Goal: Task Accomplishment & Management: Use online tool/utility

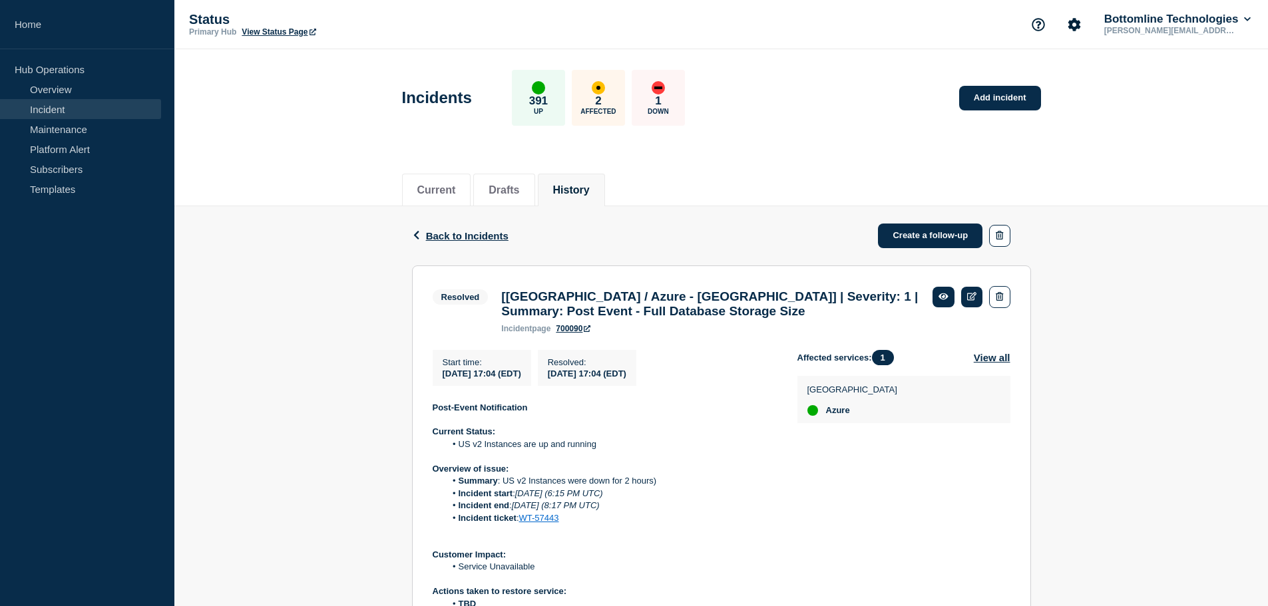
click at [48, 103] on link "Incident" at bounding box center [80, 109] width 161 height 20
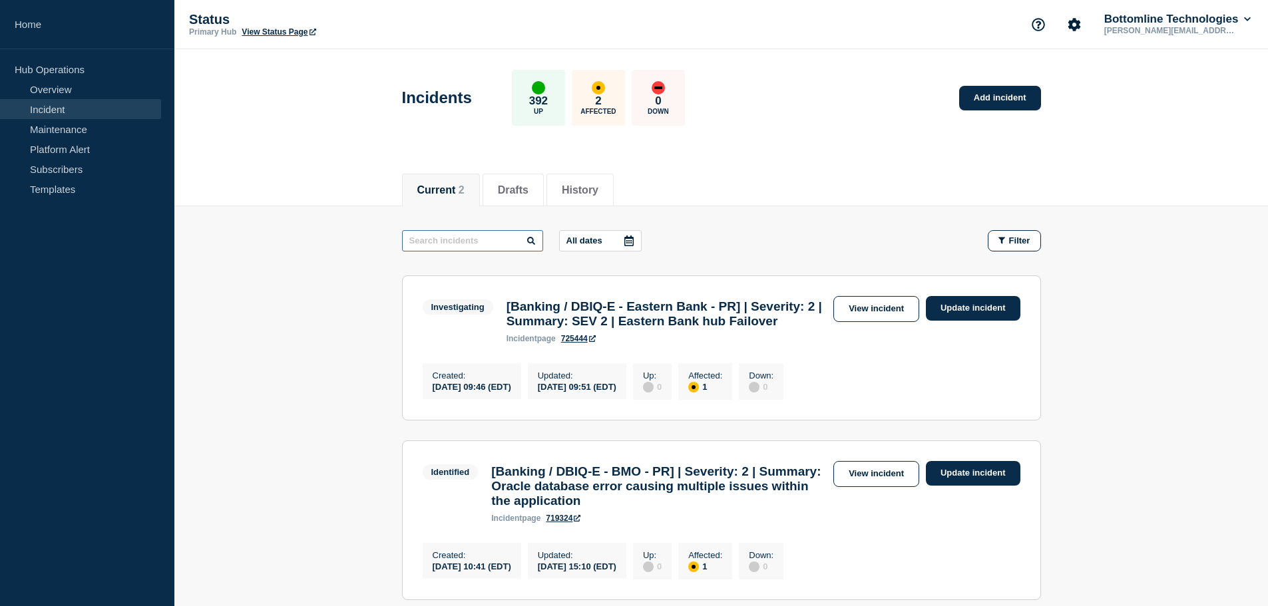
click at [496, 239] on input "text" at bounding box center [472, 240] width 141 height 21
type input "[tx"
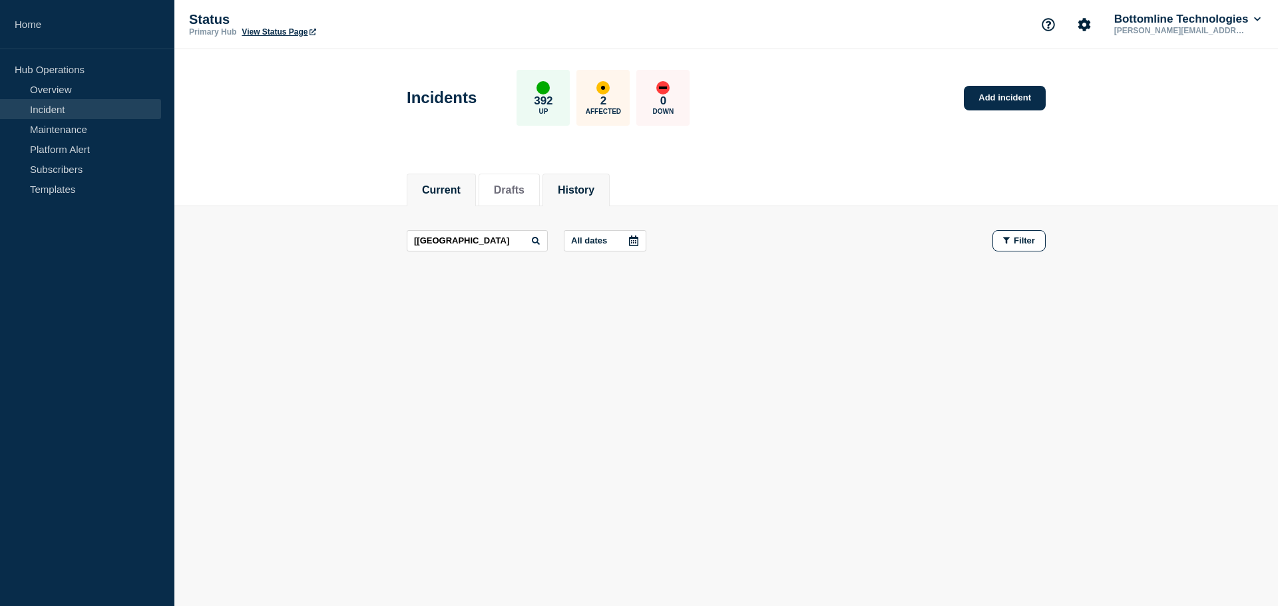
click at [565, 187] on li "History" at bounding box center [575, 190] width 67 height 33
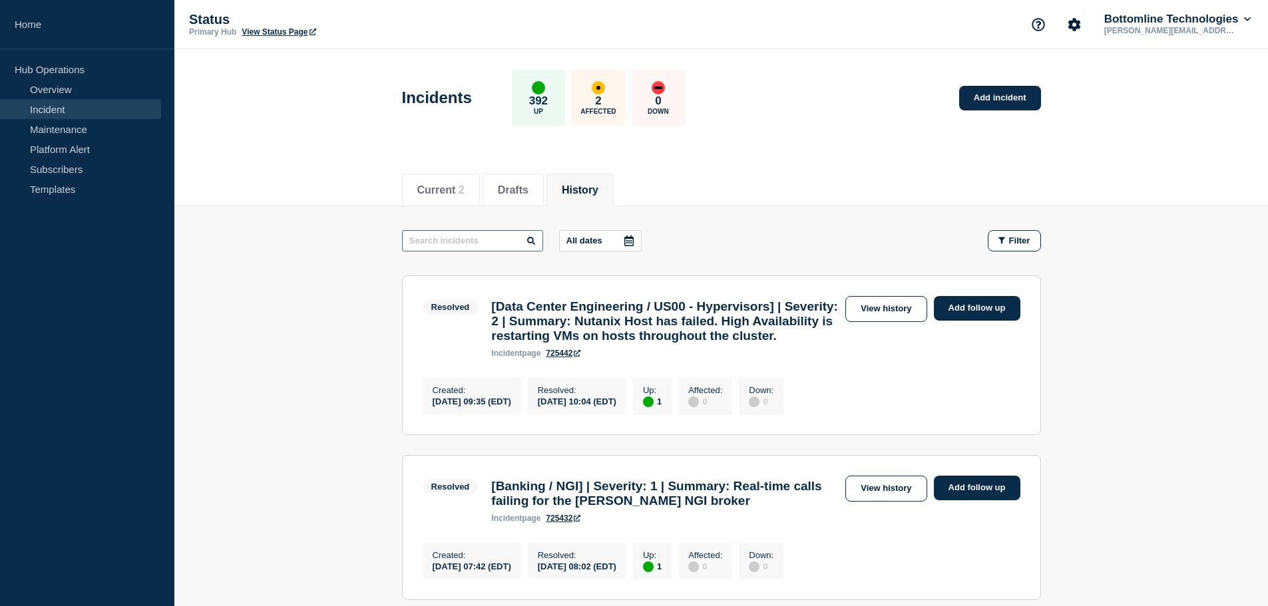
click at [470, 244] on input "text" at bounding box center [472, 240] width 141 height 21
paste input "[tx"
type input "[tx"
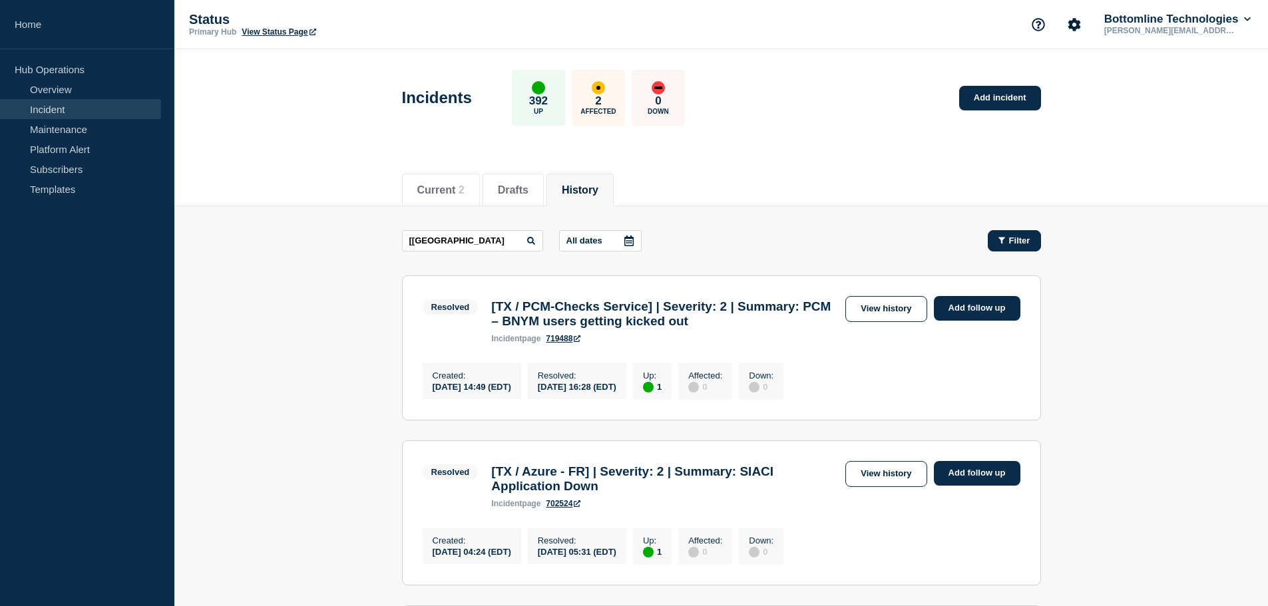
click at [1002, 238] on icon "button" at bounding box center [1001, 240] width 7 height 7
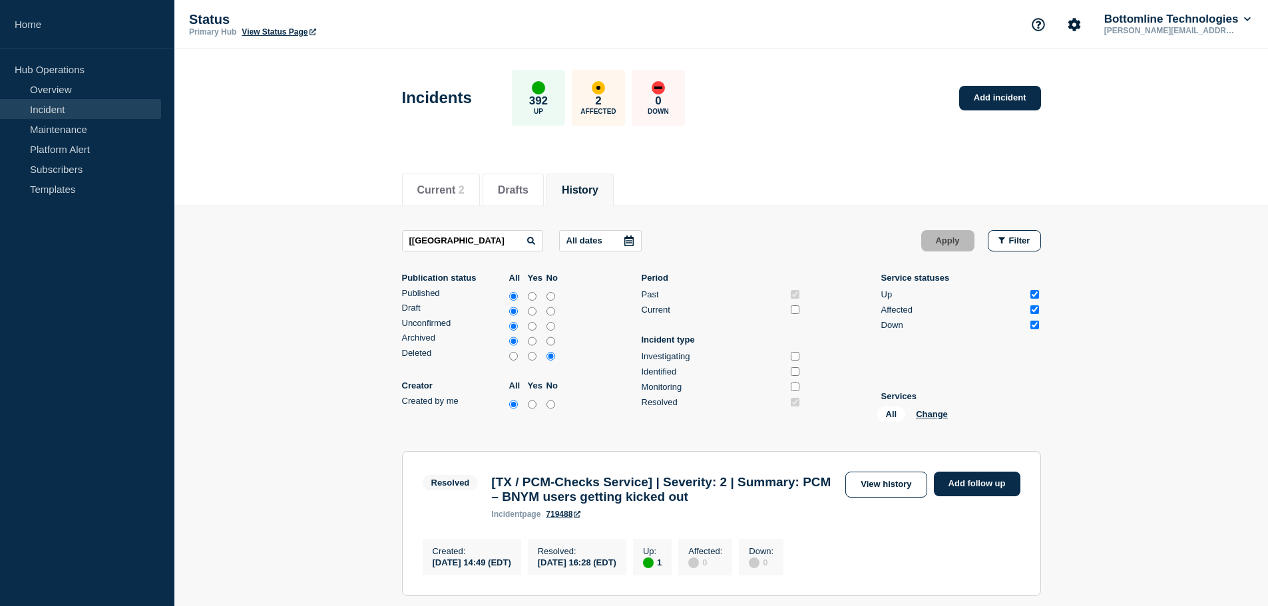
click at [757, 244] on div "[tx All dates Apply Filter" at bounding box center [721, 240] width 639 height 21
click at [627, 241] on icon at bounding box center [628, 241] width 9 height 11
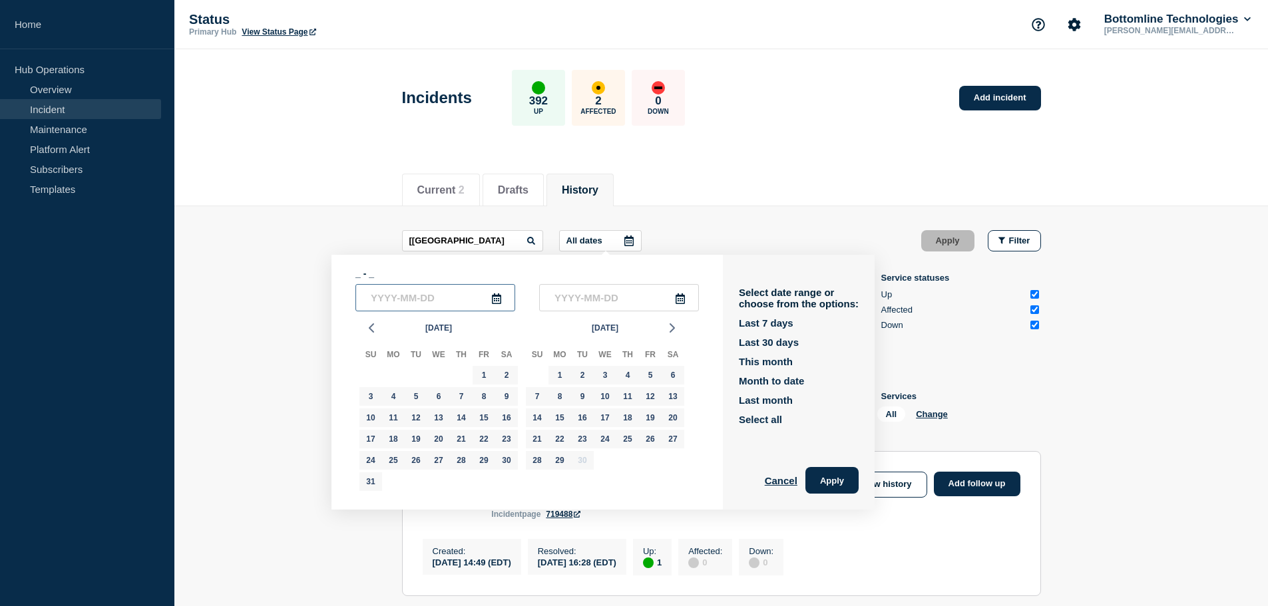
click at [442, 299] on input "text" at bounding box center [435, 297] width 160 height 27
type input "____-__-__"
type input "[DATE]"
click at [570, 296] on input "text" at bounding box center [619, 297] width 160 height 27
type input "[DATE]"
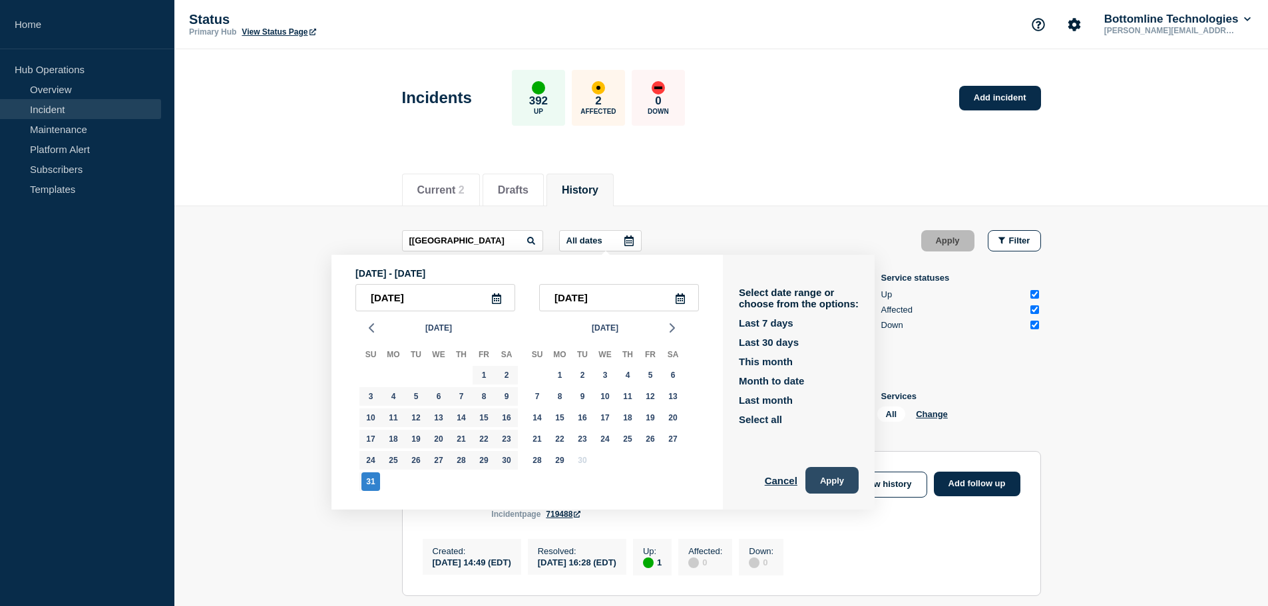
click at [843, 484] on button "Apply" at bounding box center [831, 480] width 53 height 27
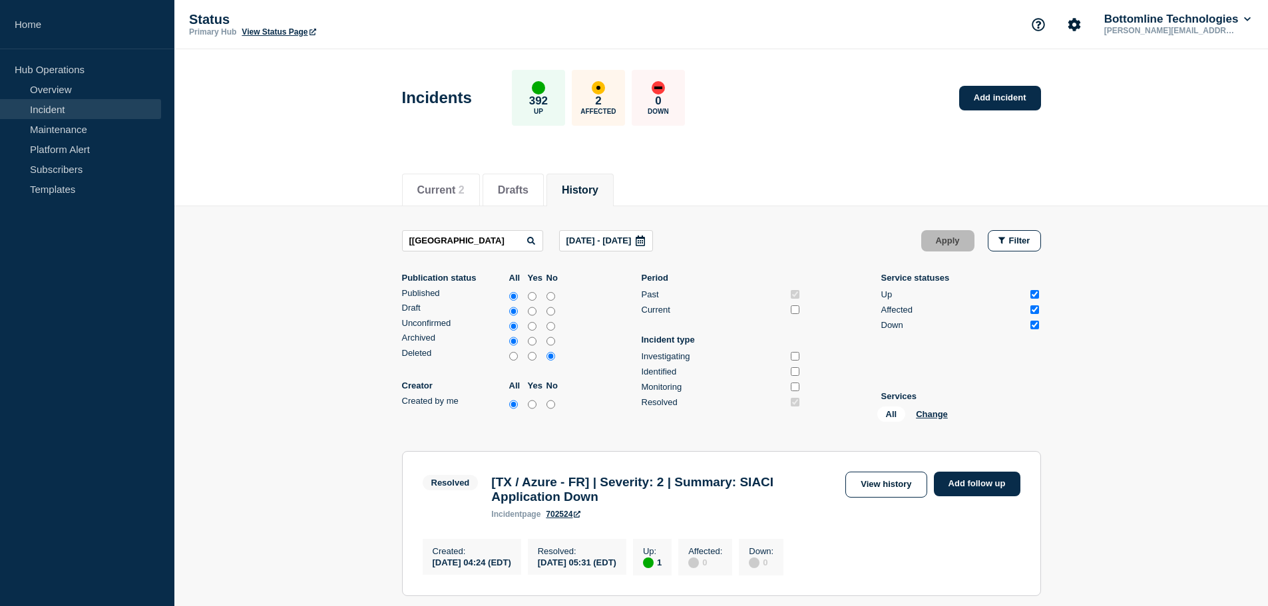
click at [799, 239] on div "[tx Oct, 1 2024 - Aug, 31 2025 Apply Filter" at bounding box center [721, 240] width 639 height 21
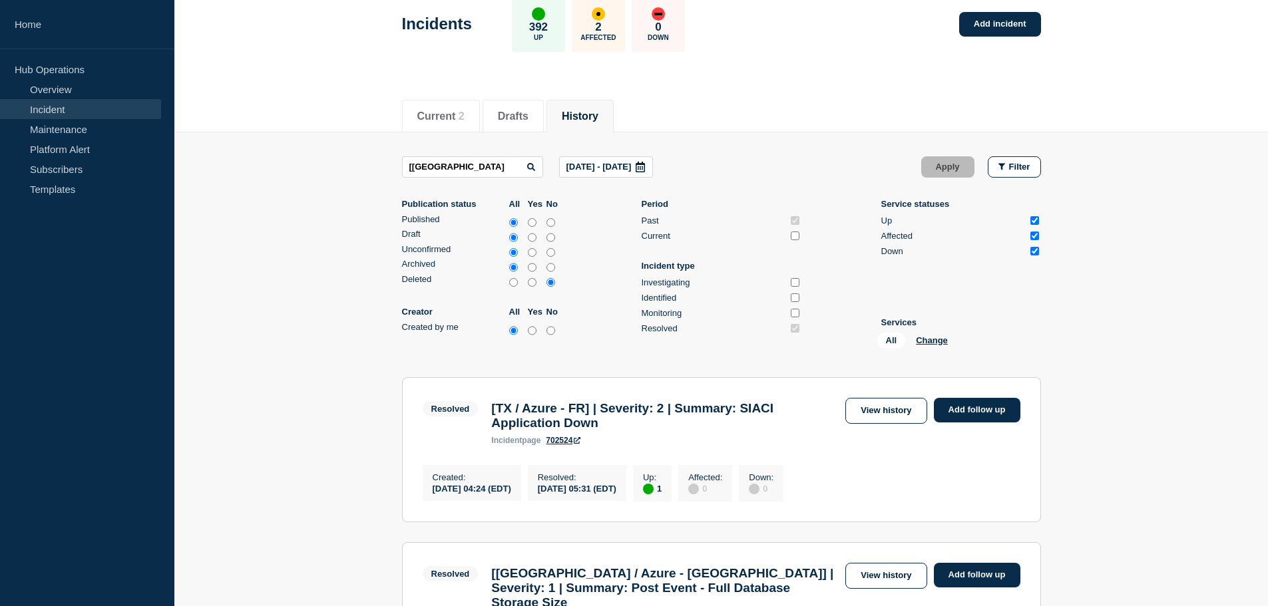
scroll to position [67, 0]
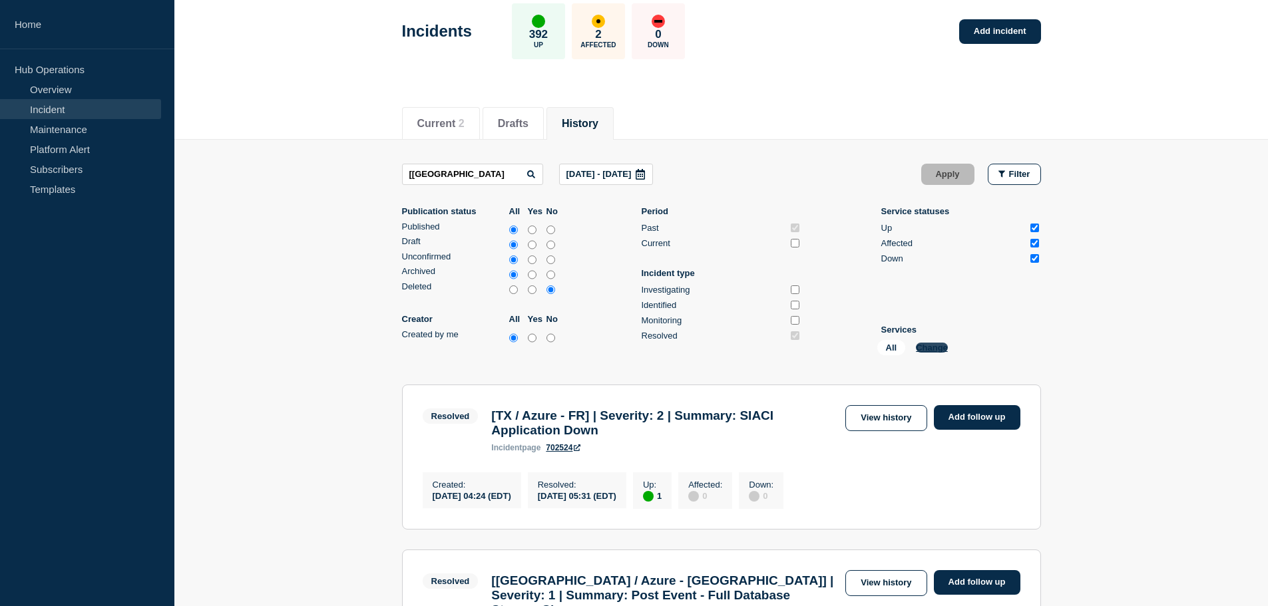
click at [933, 349] on button "Change" at bounding box center [932, 348] width 32 height 10
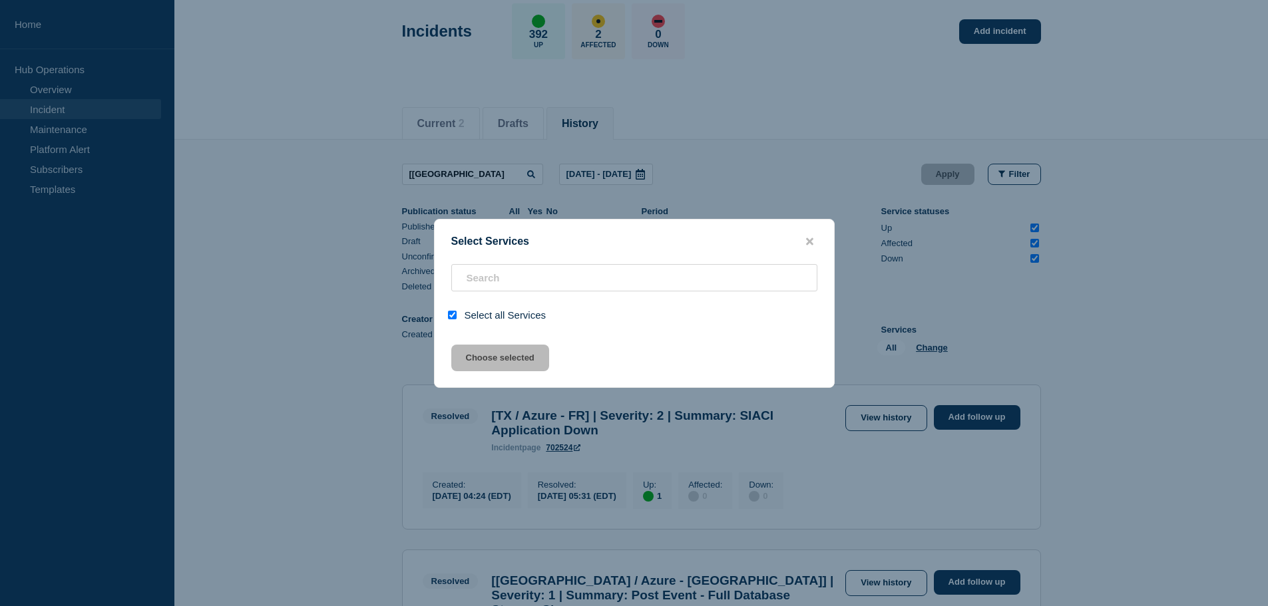
checkbox input "true"
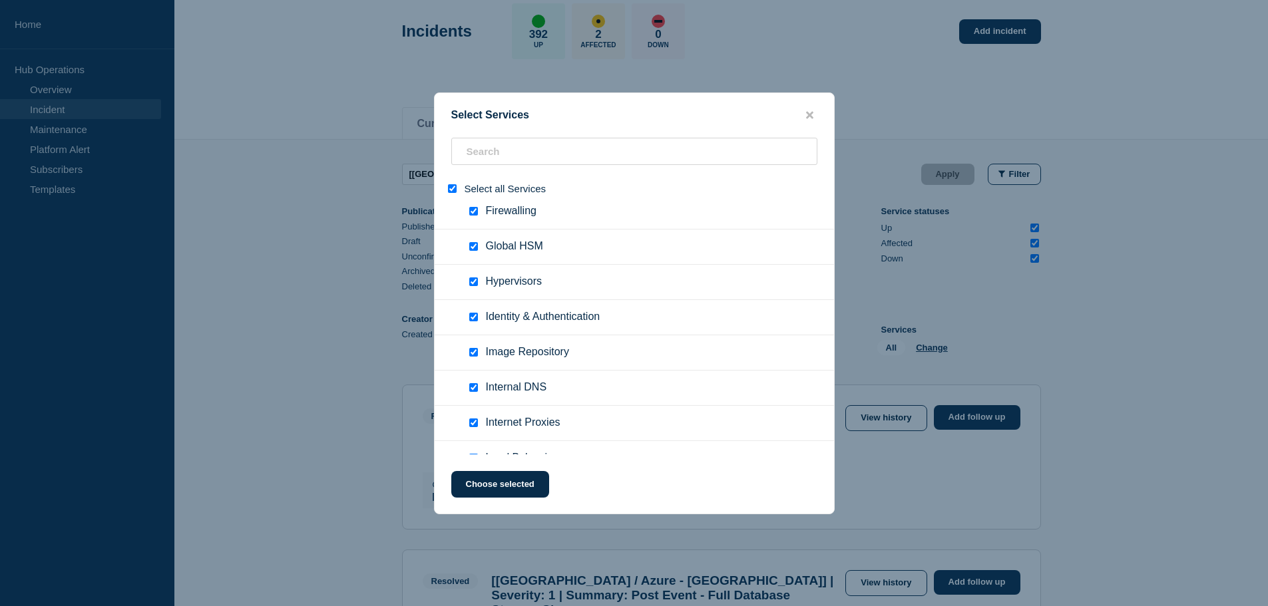
scroll to position [2529, 0]
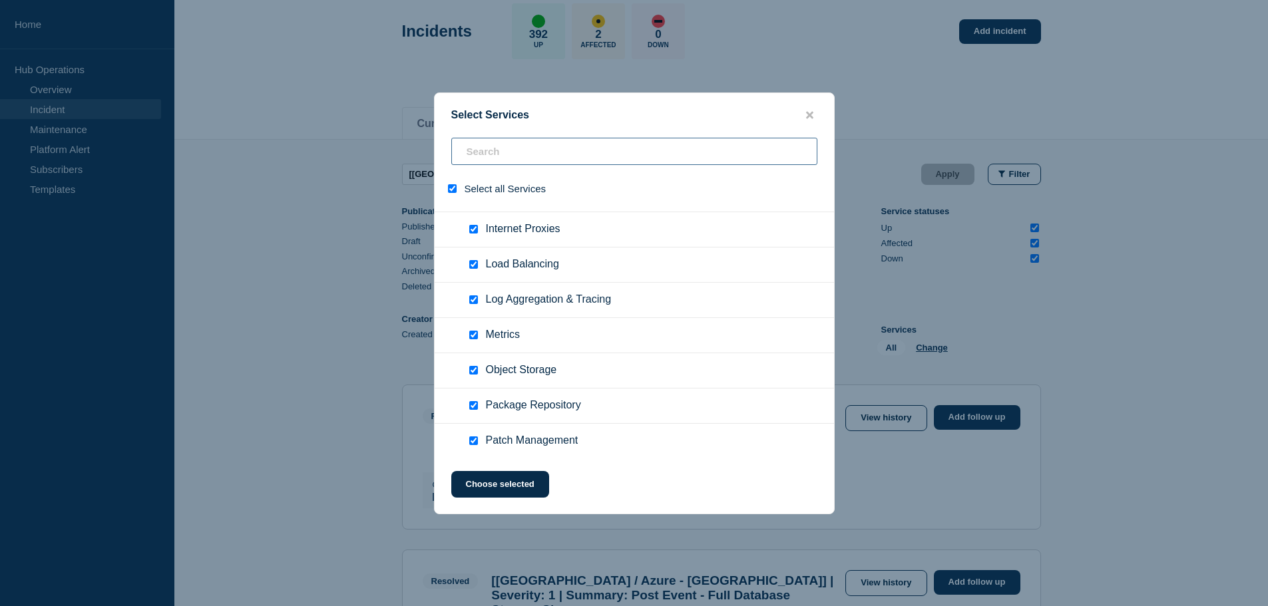
click at [537, 150] on input "search" at bounding box center [634, 151] width 366 height 27
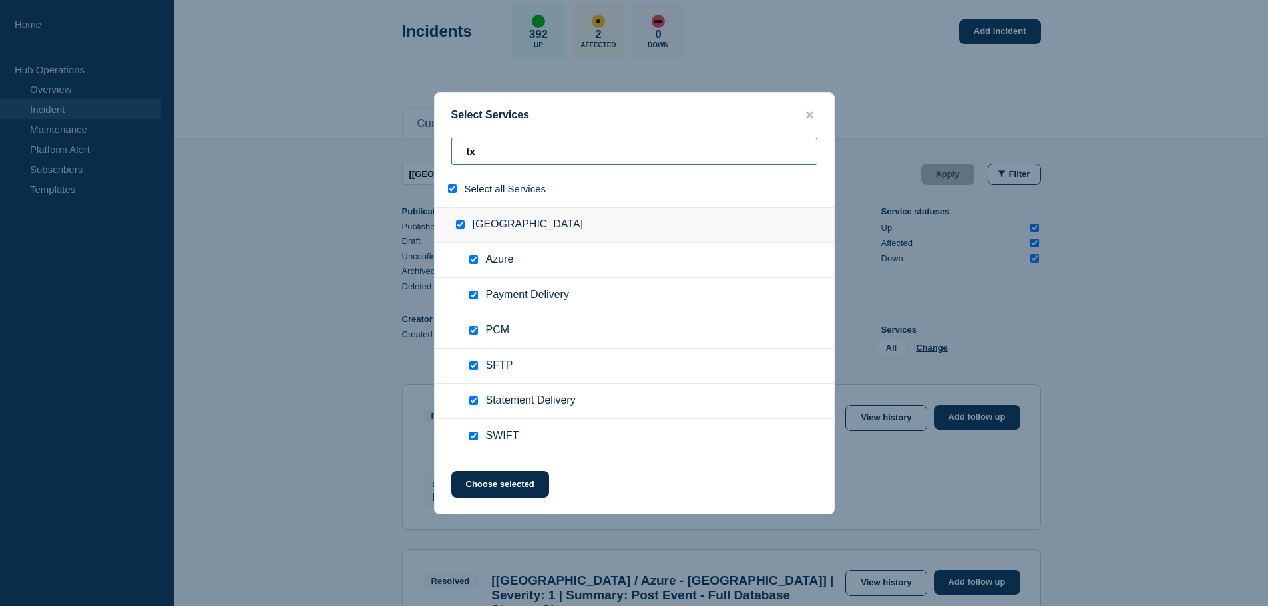
scroll to position [0, 0]
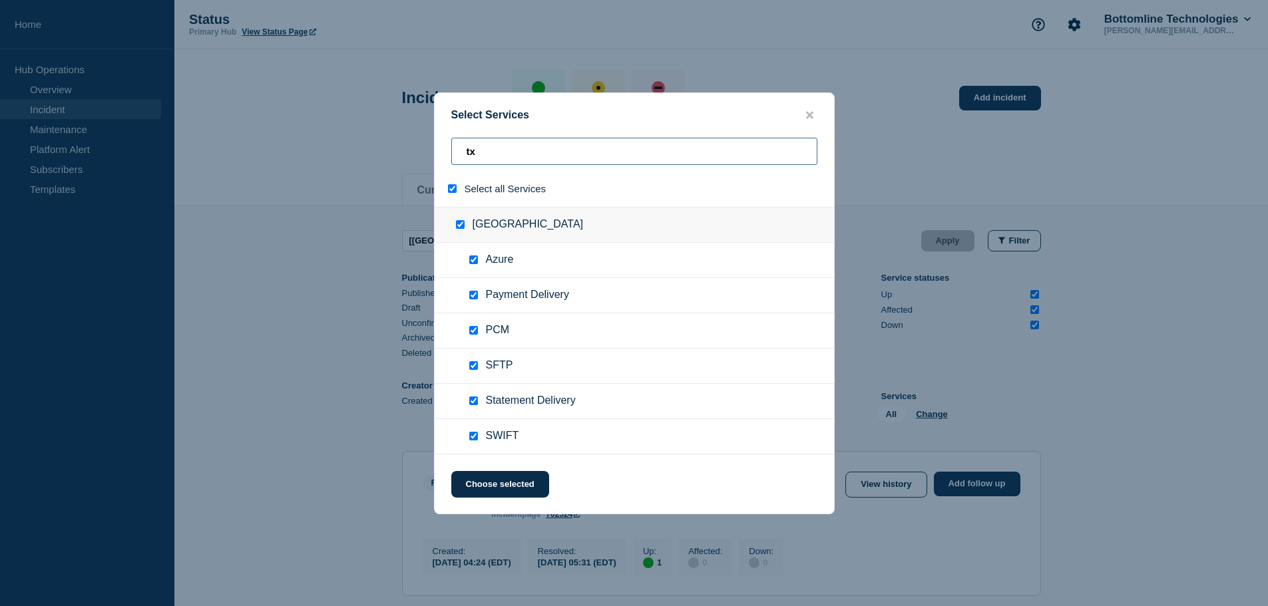
type input "t"
click at [451, 190] on input "select all" at bounding box center [452, 188] width 9 height 9
checkbox input "false"
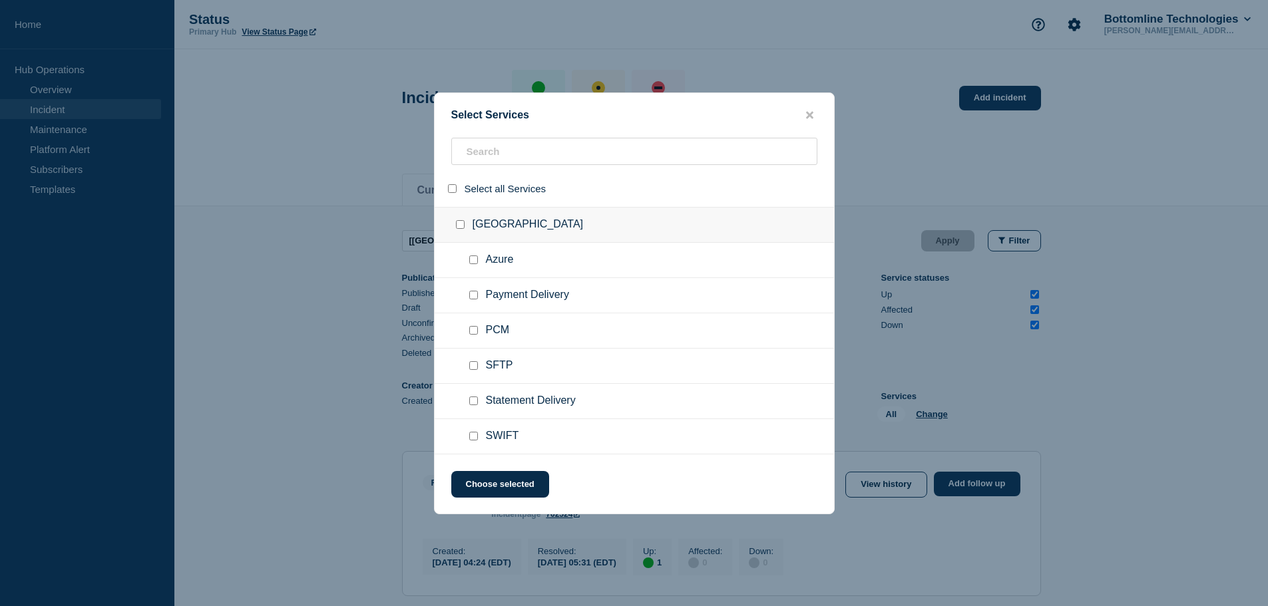
checkbox input "false"
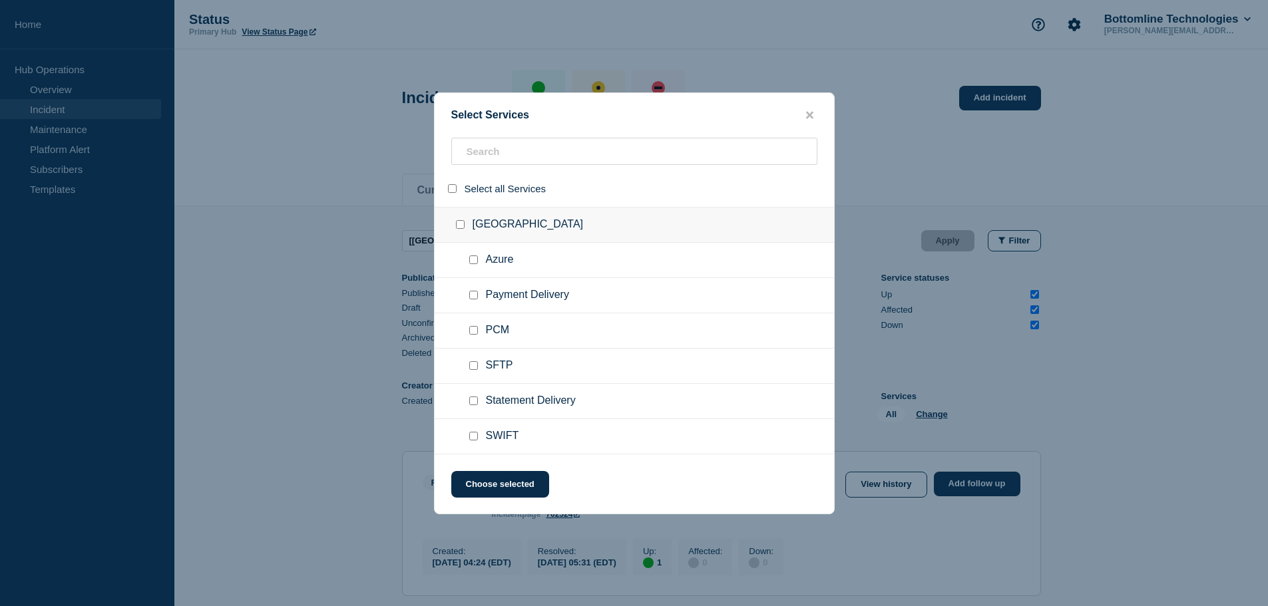
checkbox input "false"
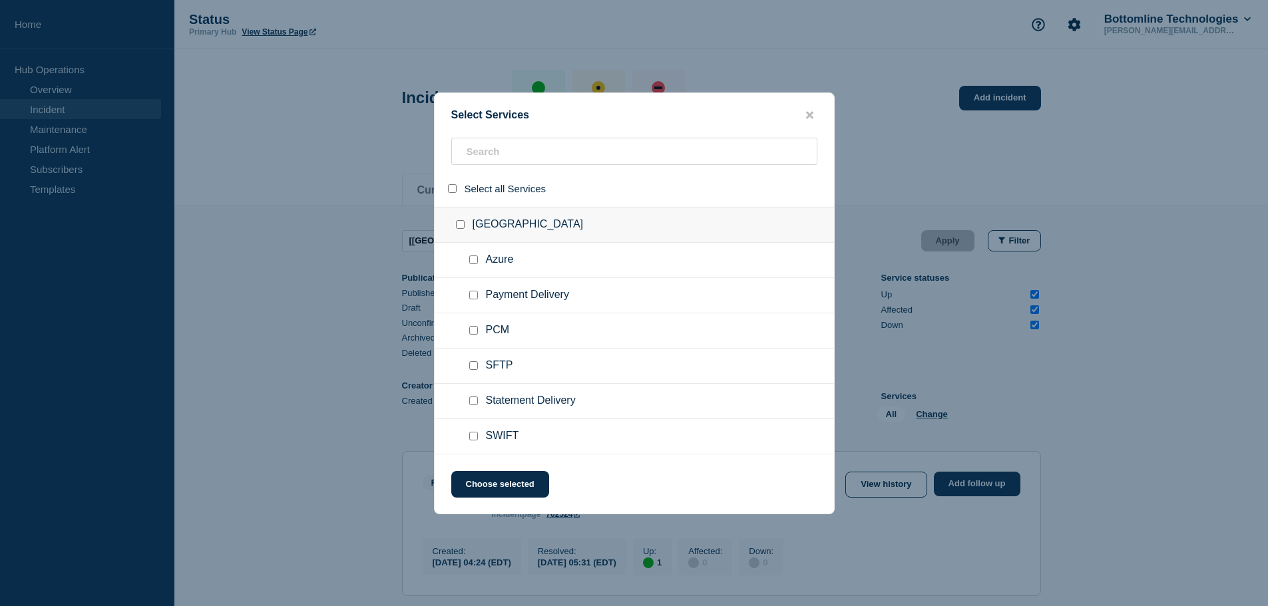
checkbox input "false"
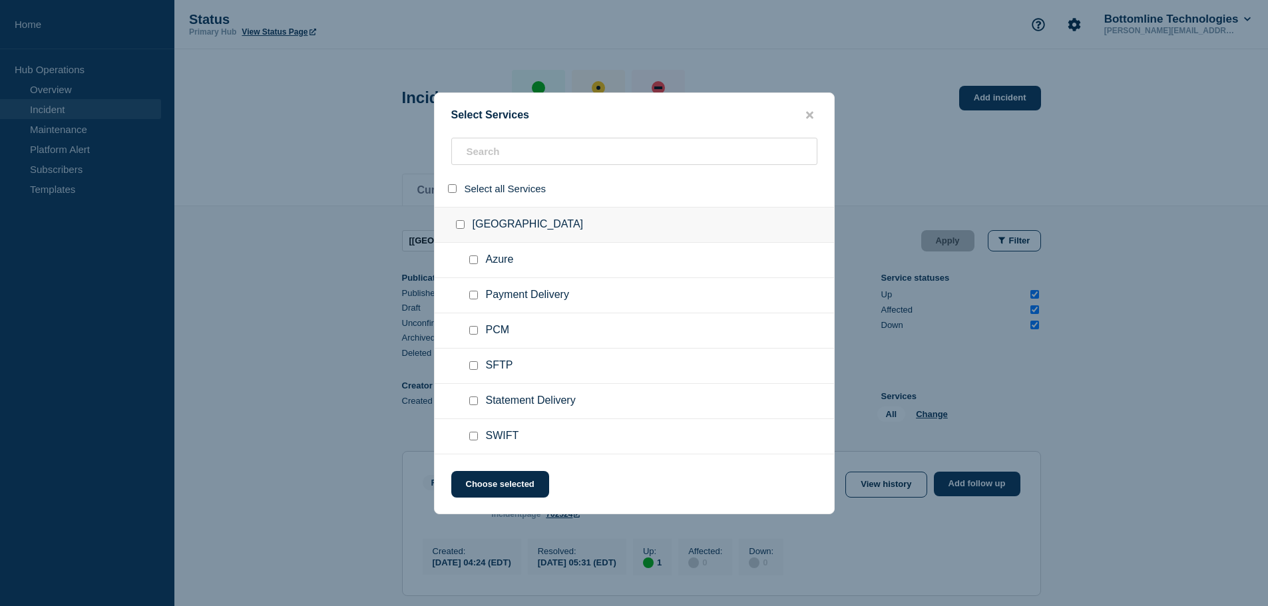
checkbox input "false"
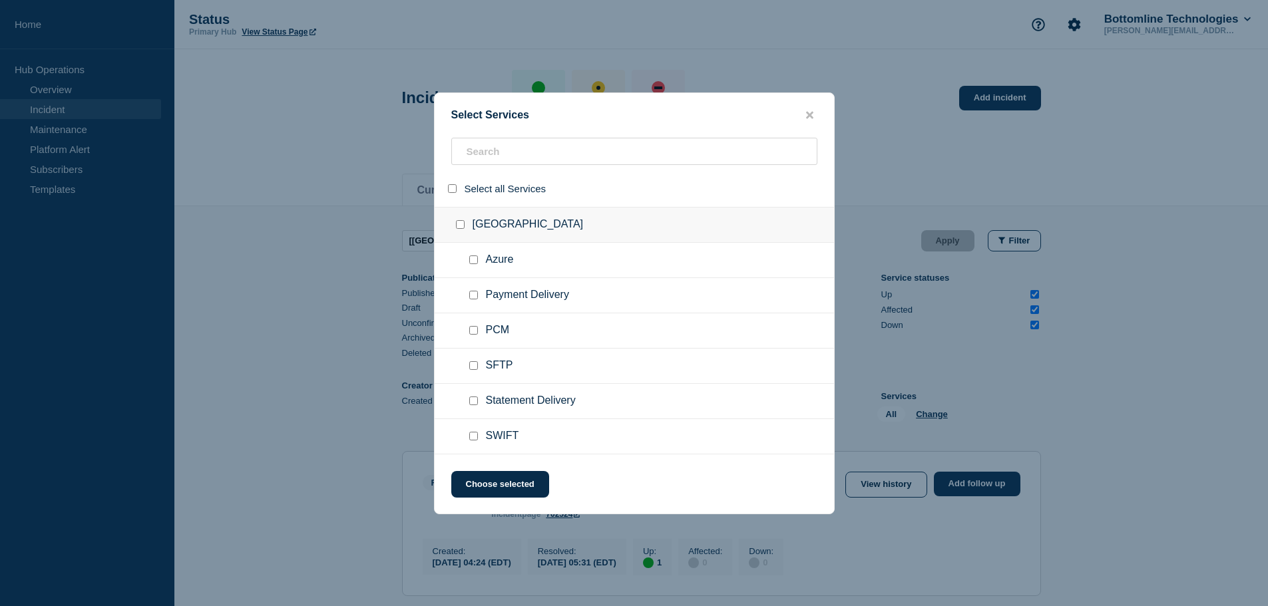
checkbox input "false"
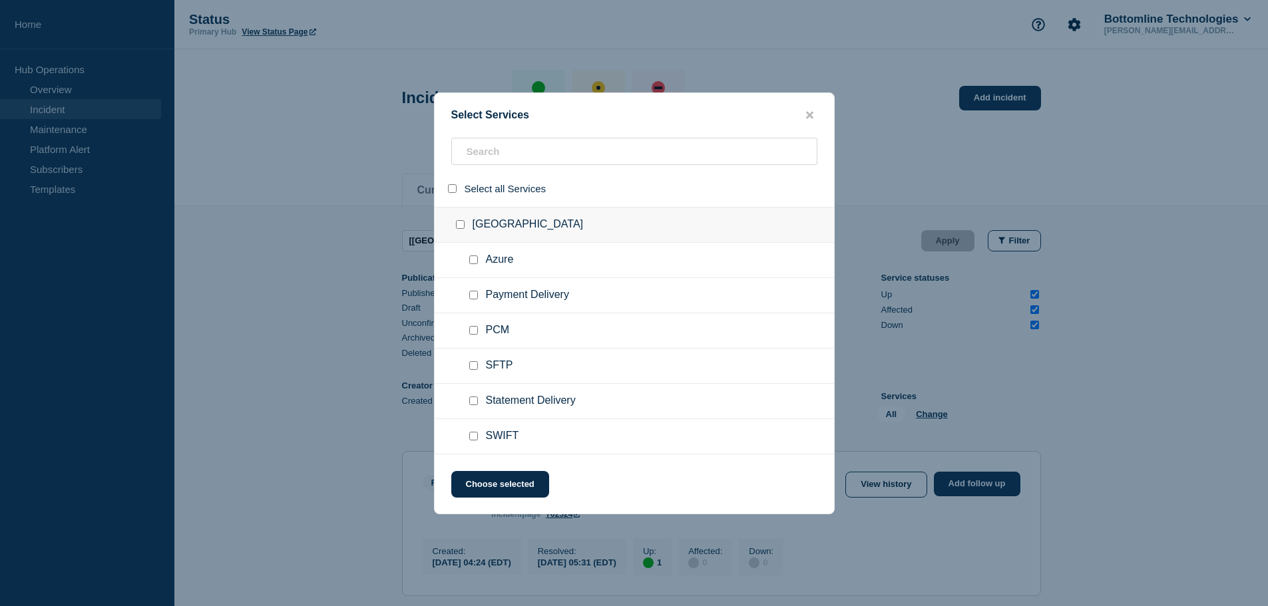
checkbox input "false"
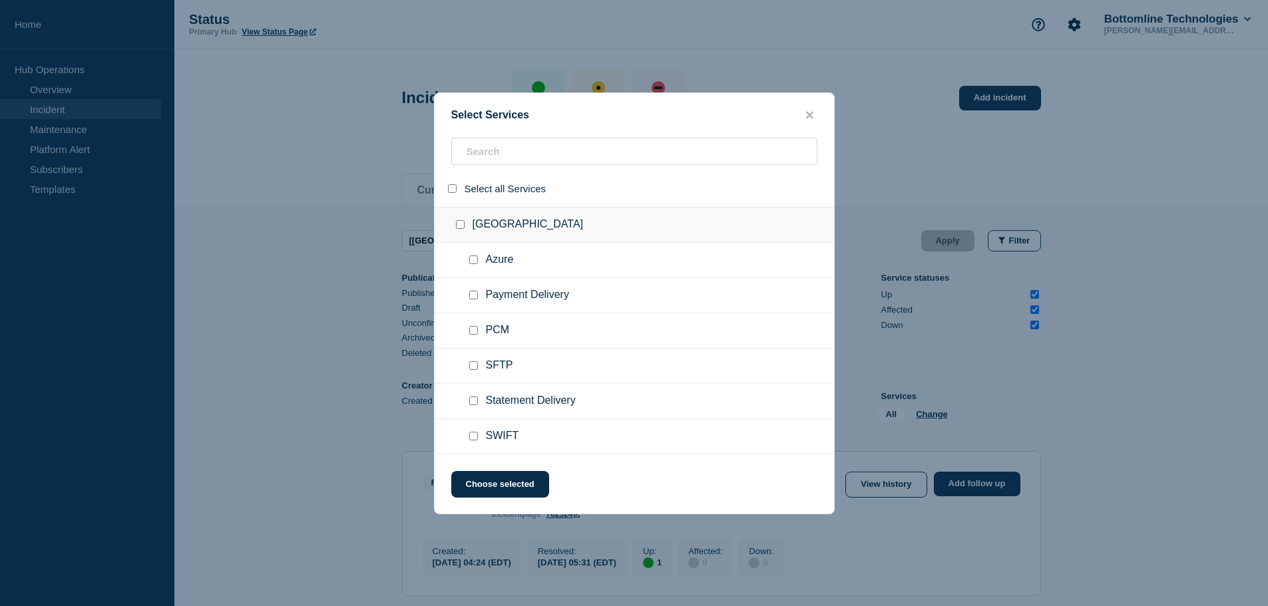
checkbox input "false"
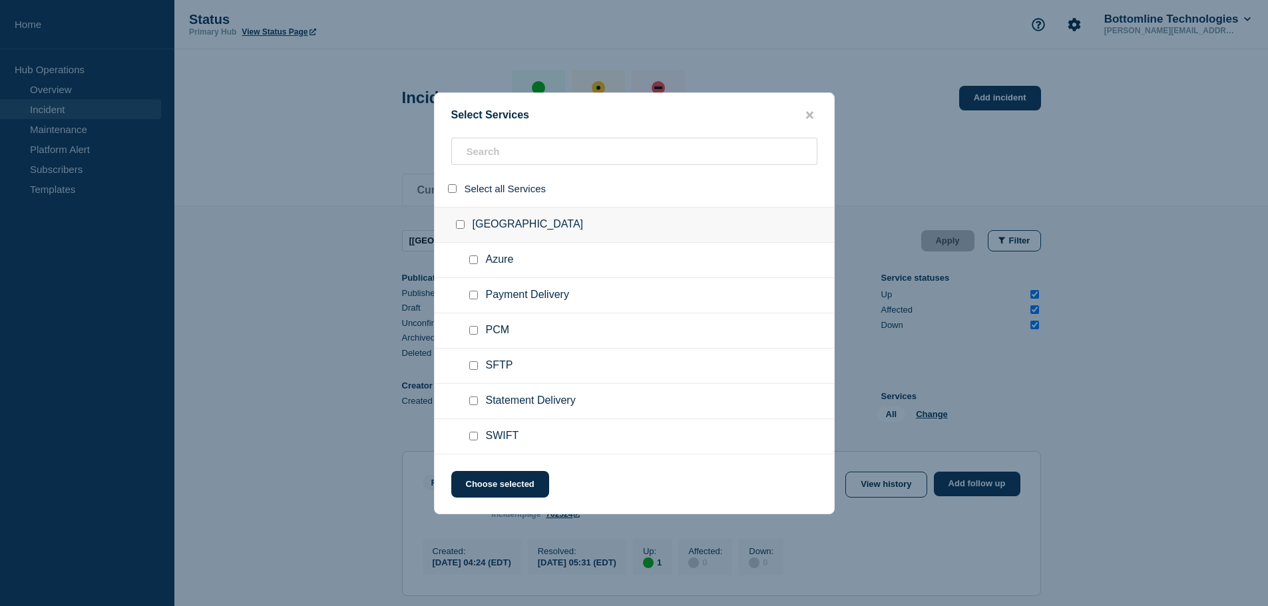
checkbox input "false"
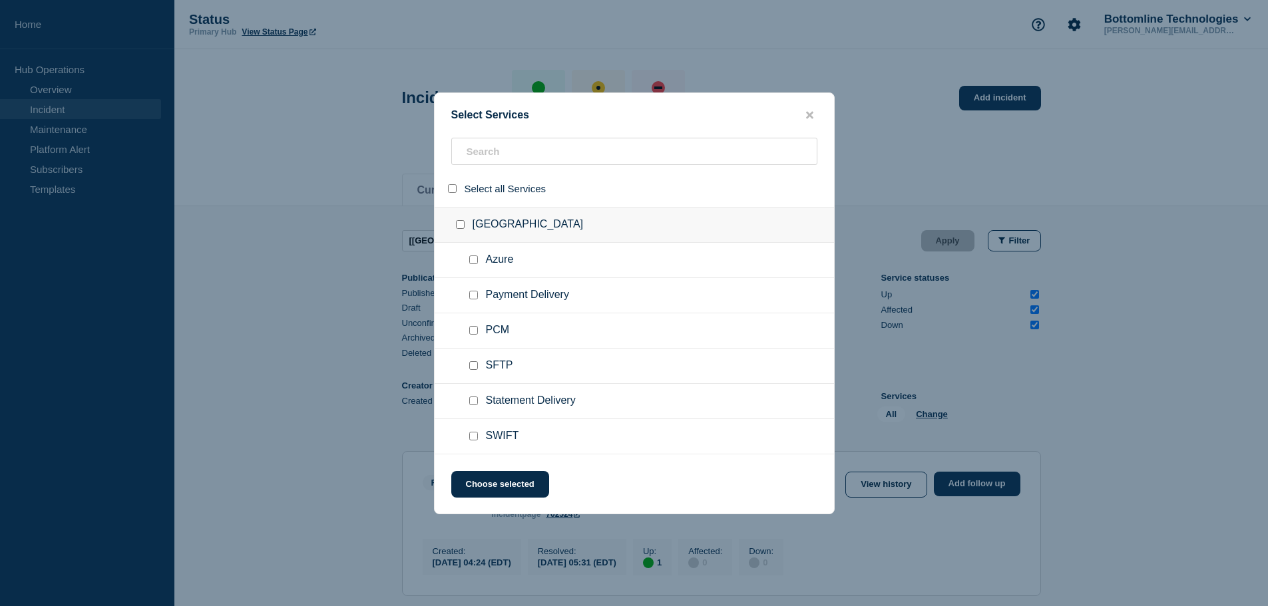
checkbox input "false"
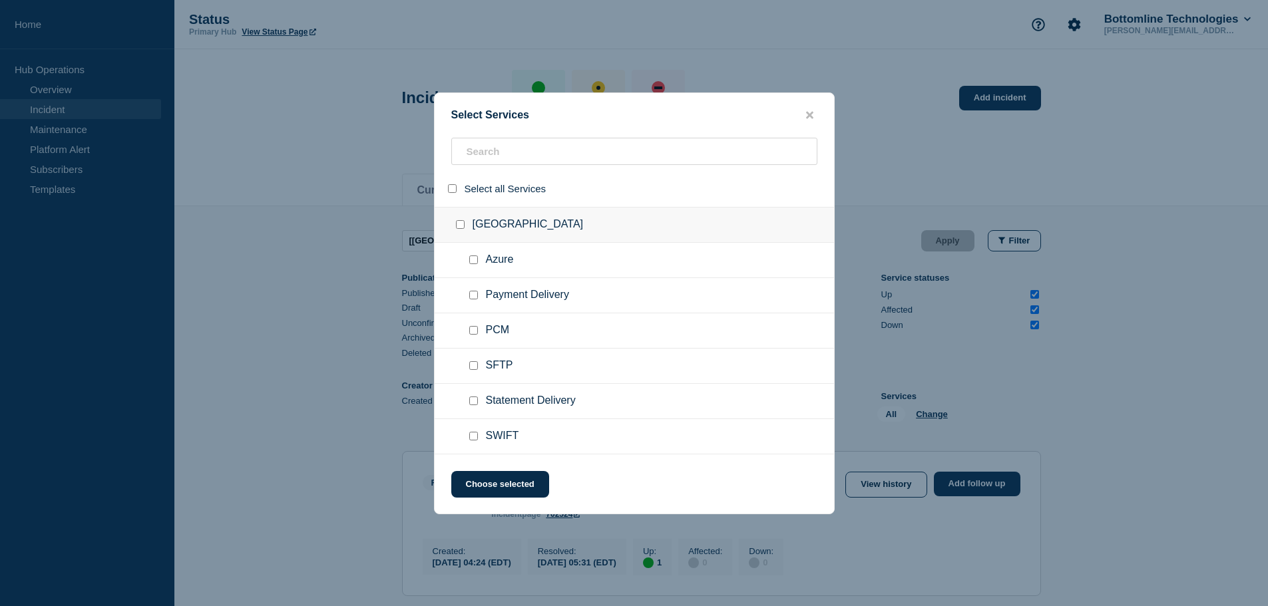
checkbox input "false"
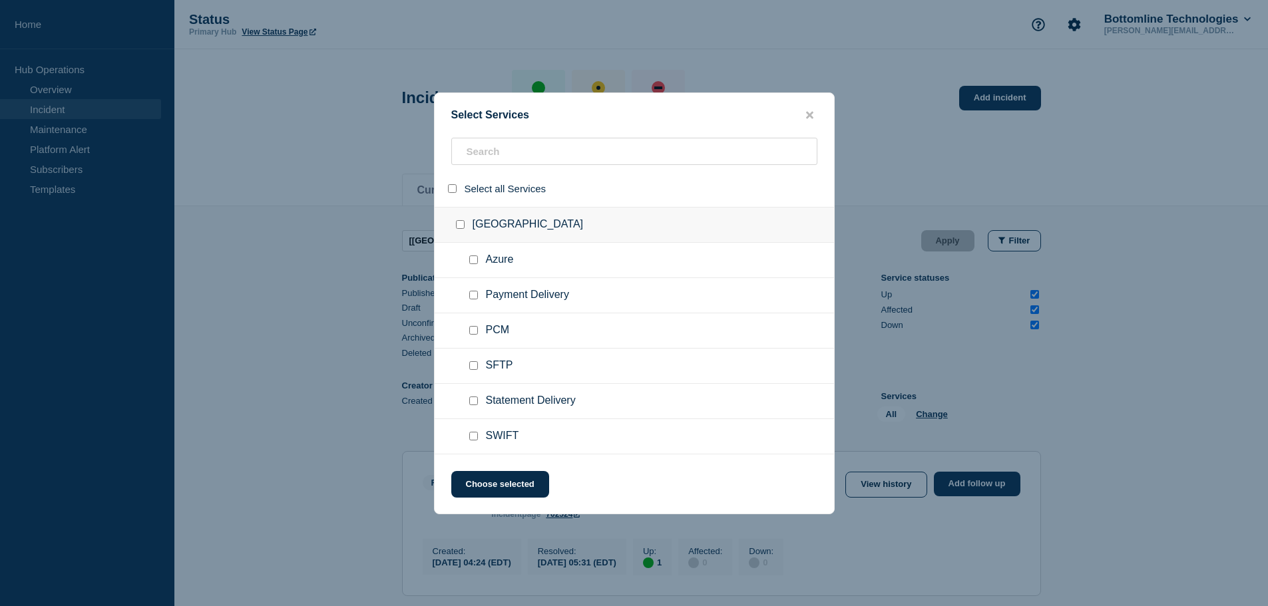
checkbox input "false"
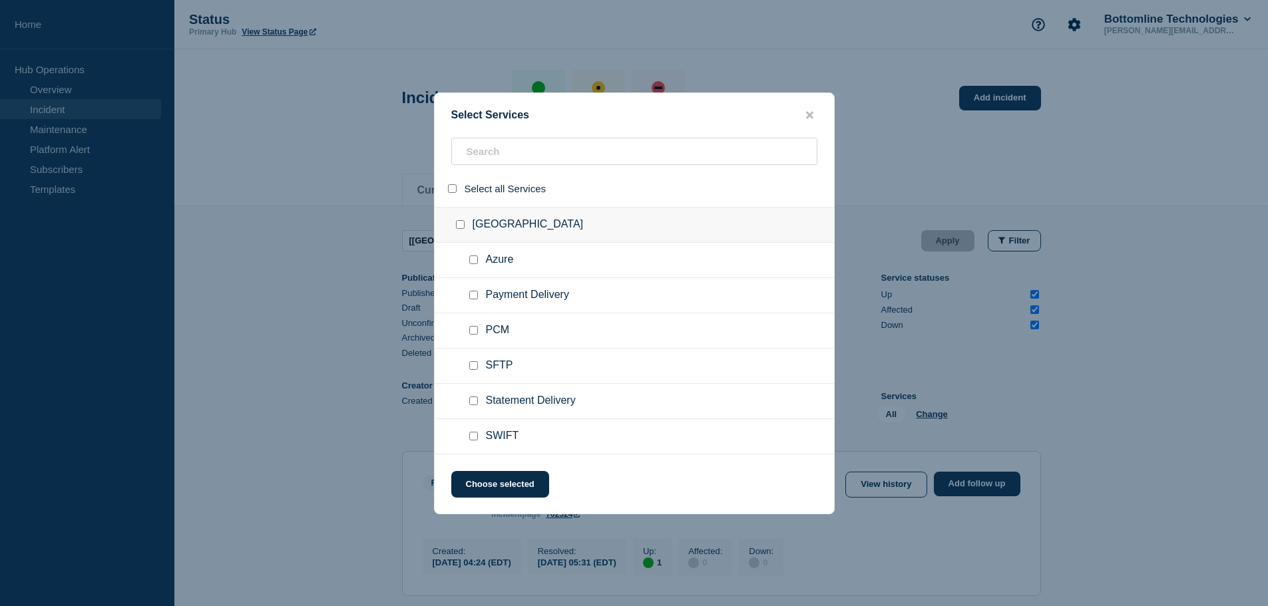
checkbox input "false"
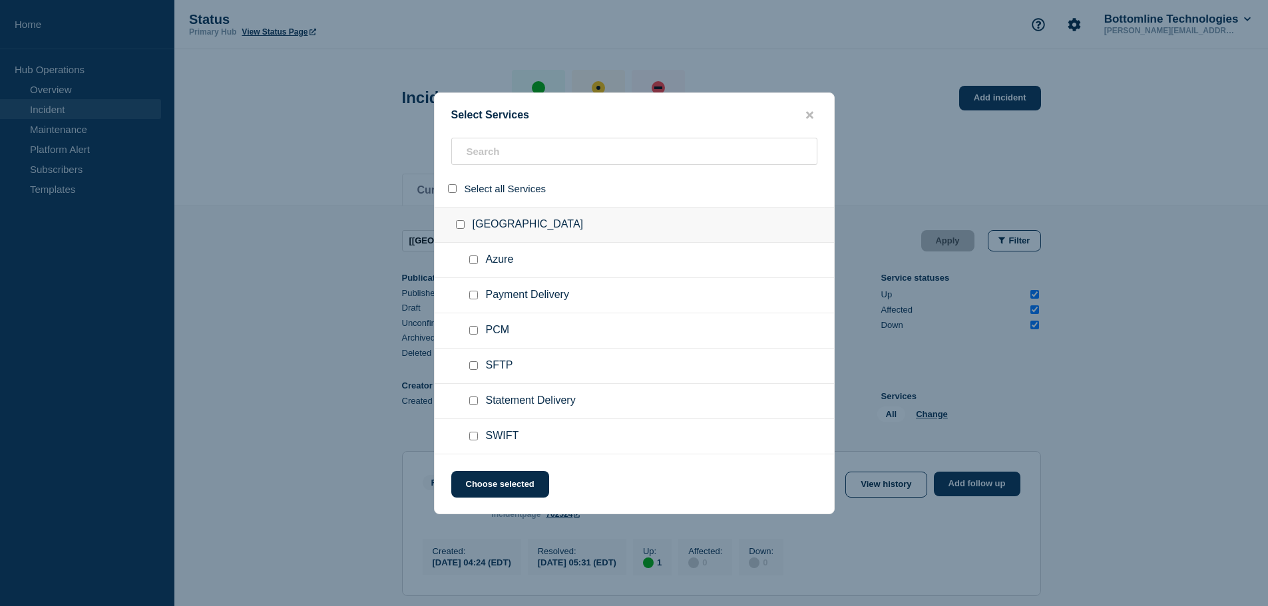
checkbox input "false"
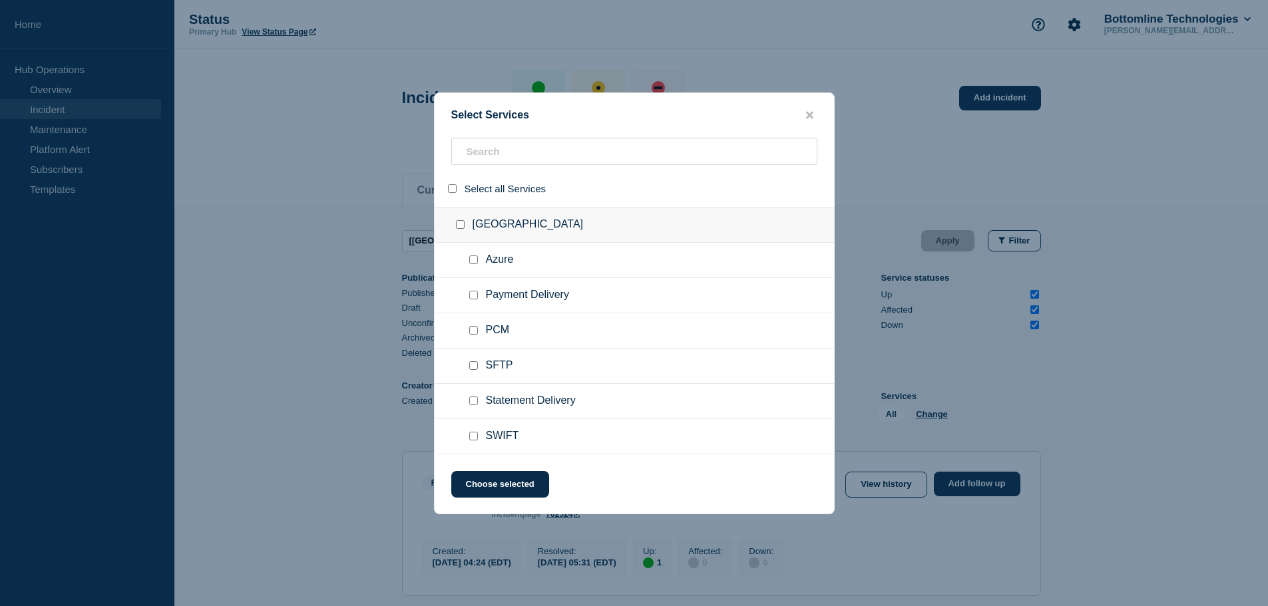
checkbox input "false"
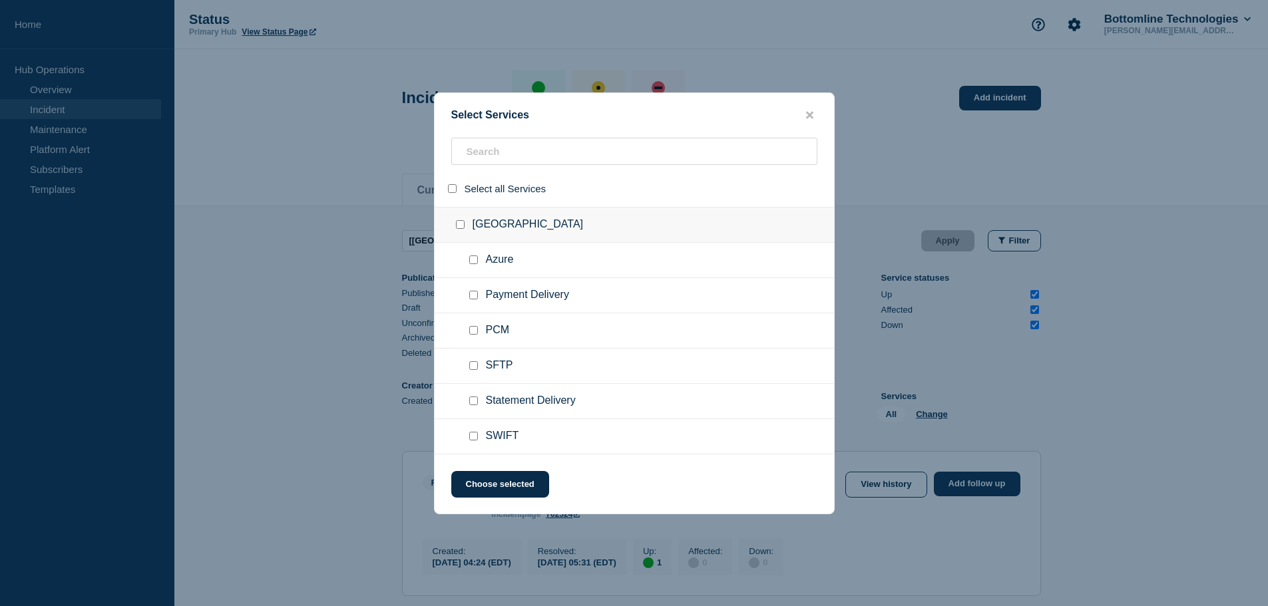
checkbox input "false"
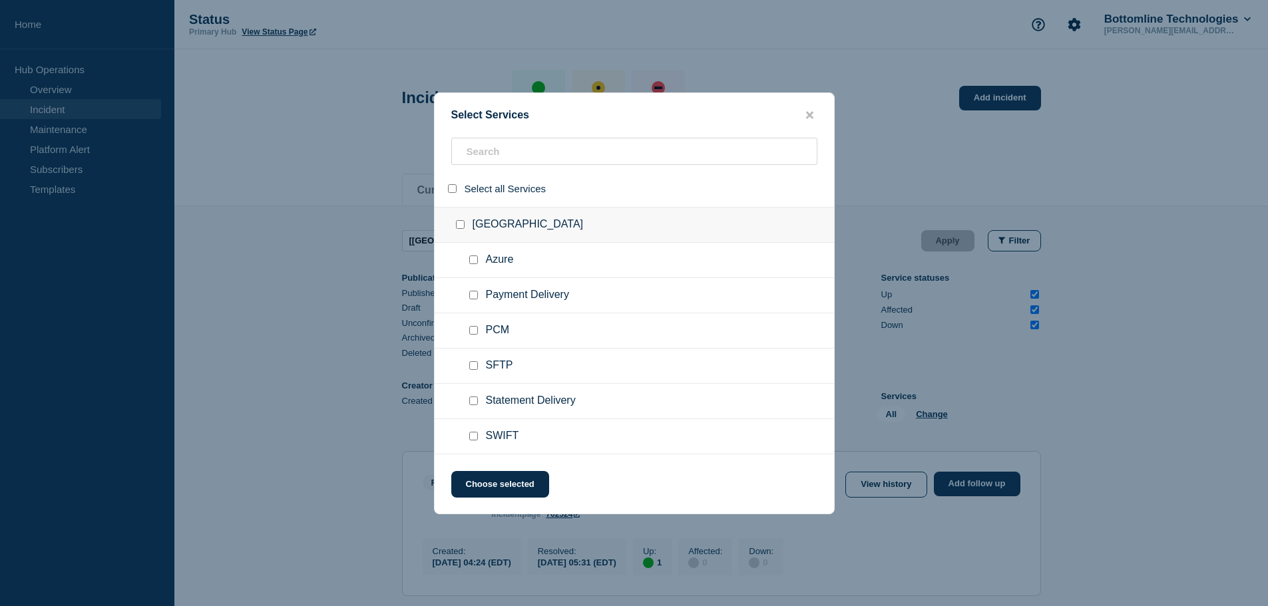
checkbox input "false"
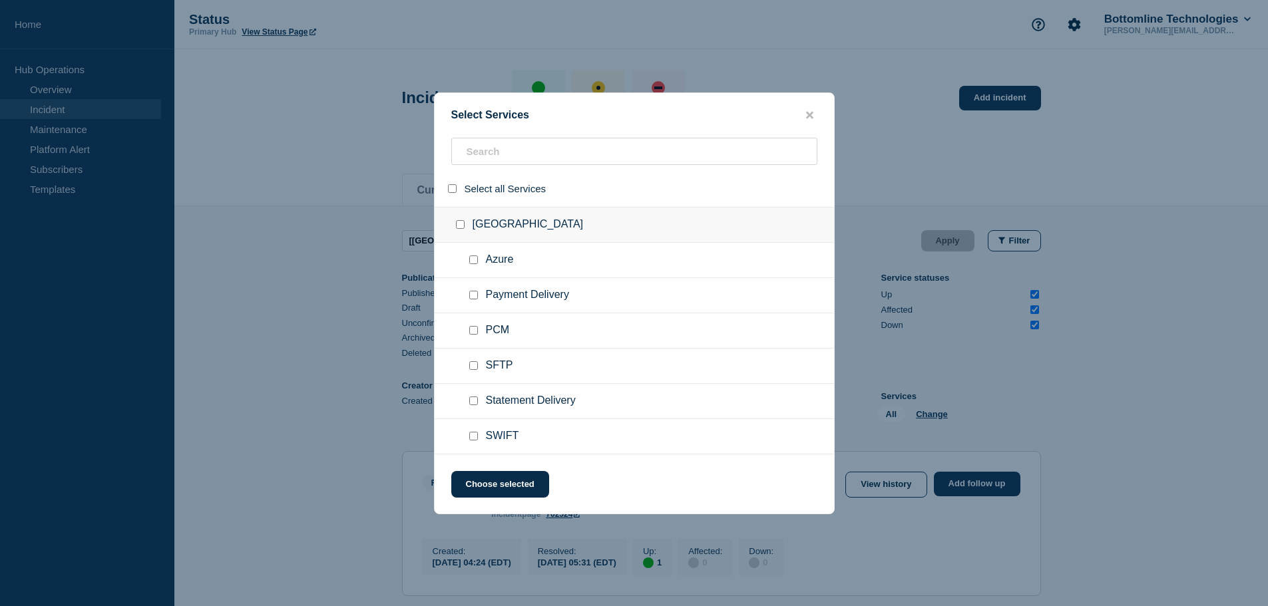
checkbox input "false"
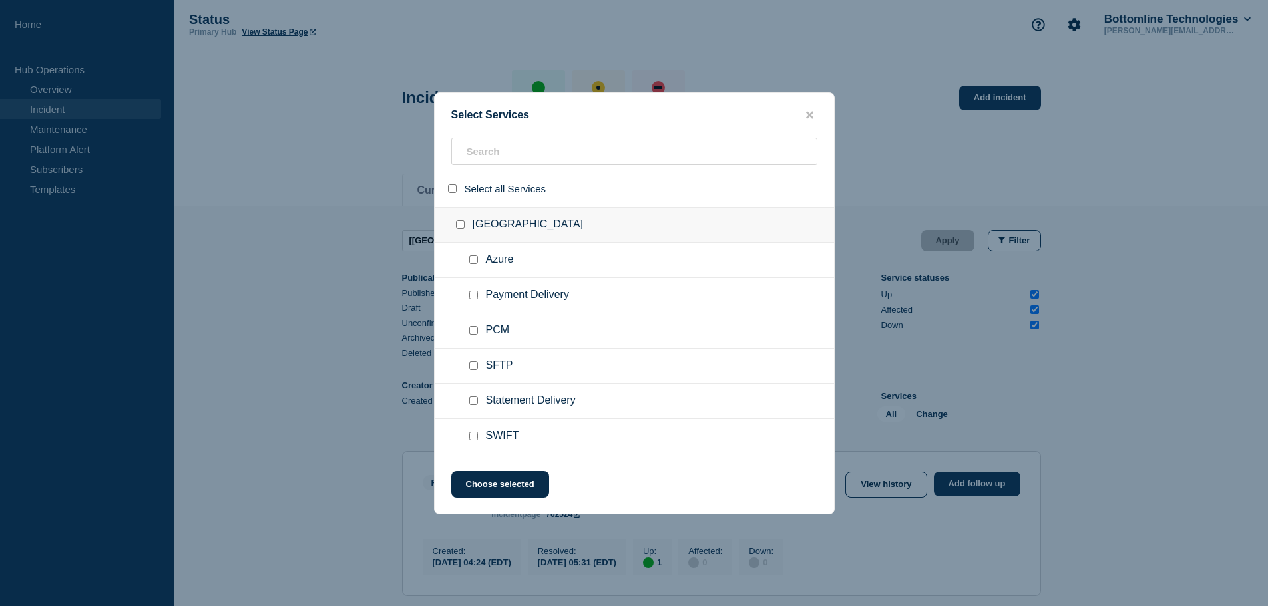
checkbox input "false"
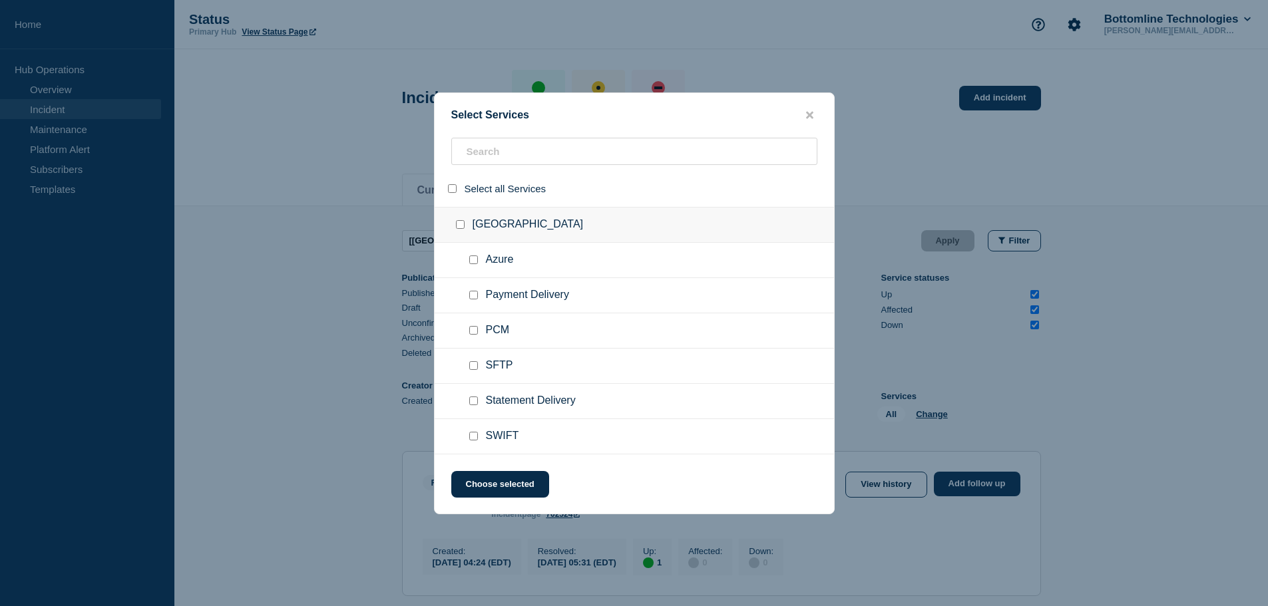
checkbox input "false"
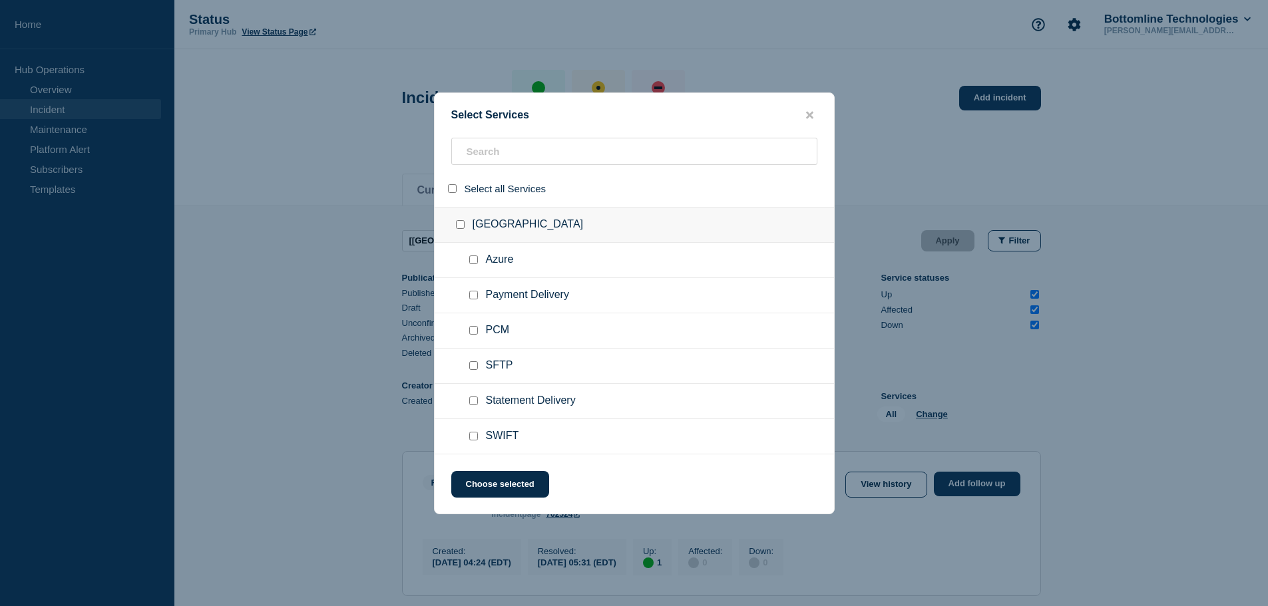
checkbox input "false"
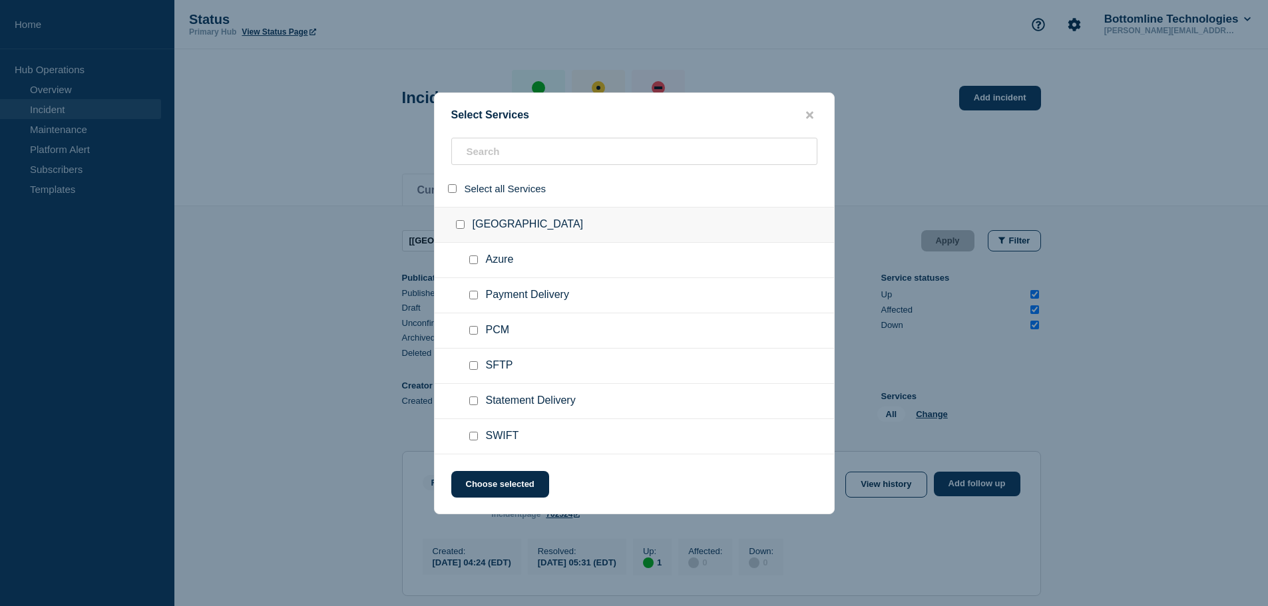
checkbox input "false"
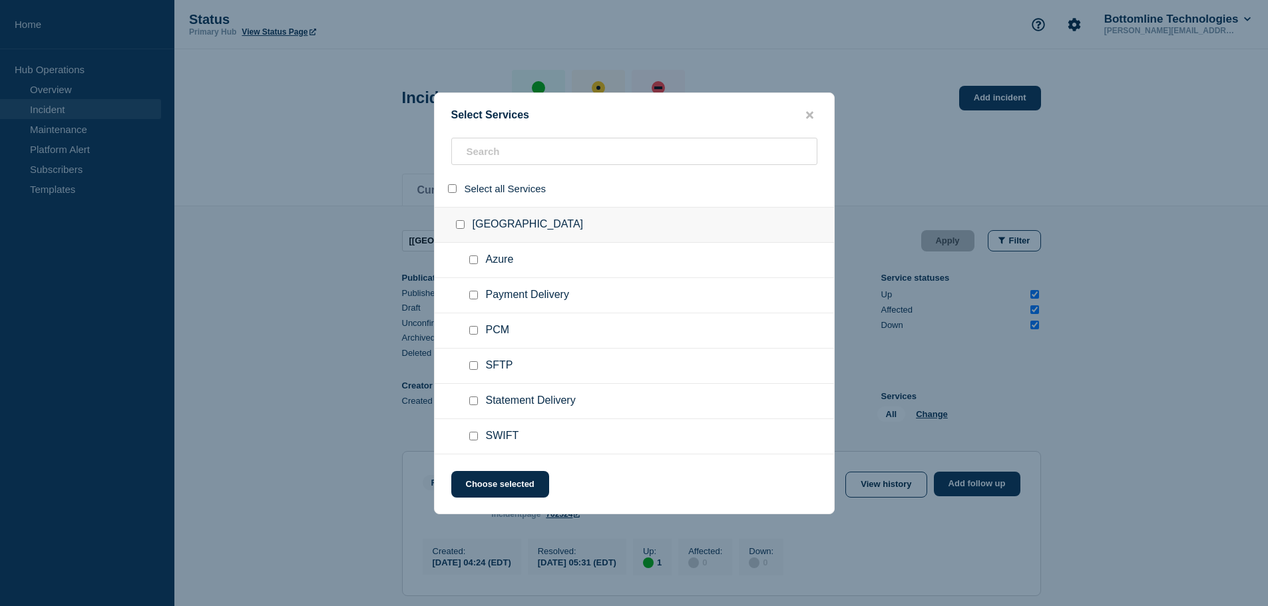
checkbox input "false"
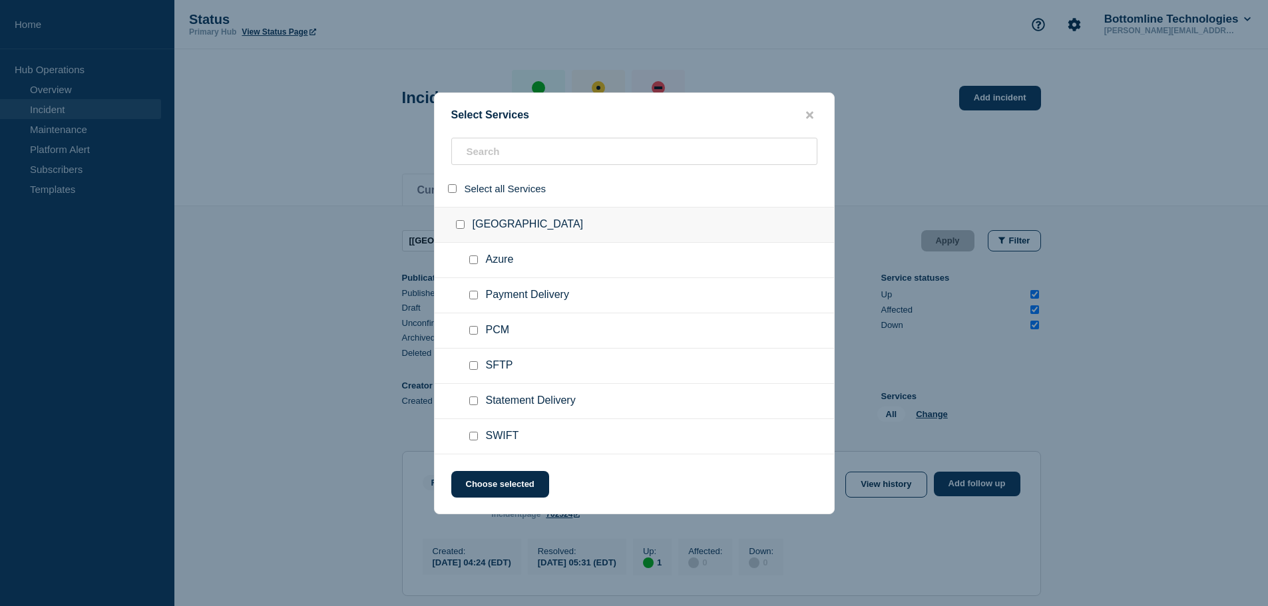
checkbox input "false"
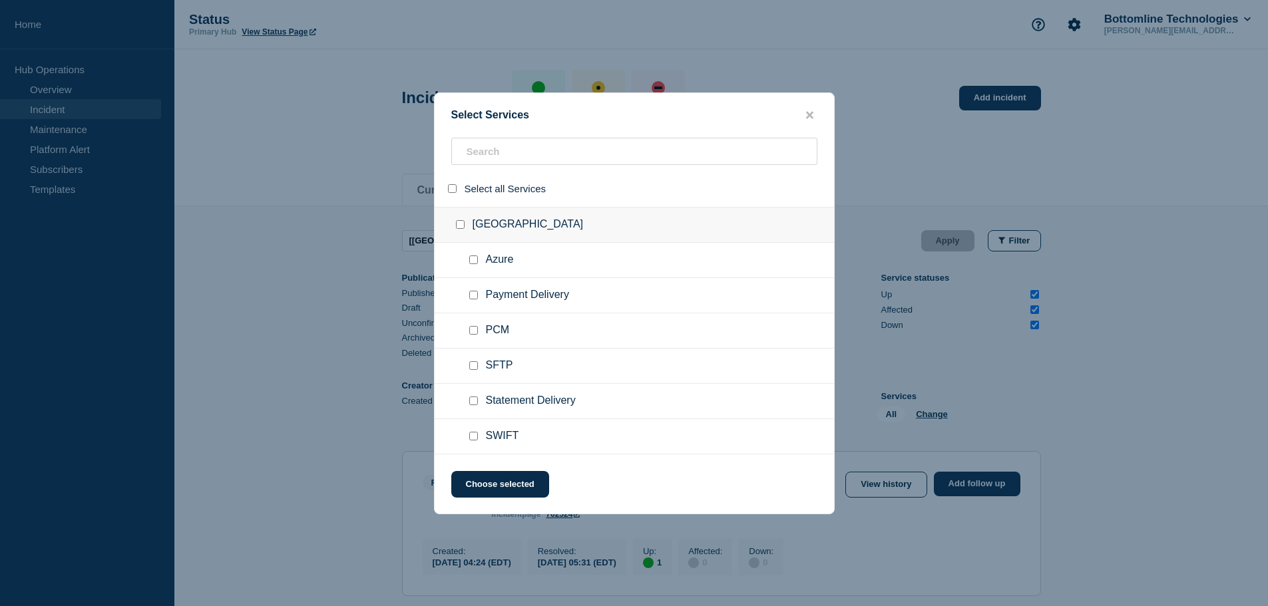
checkbox input "false"
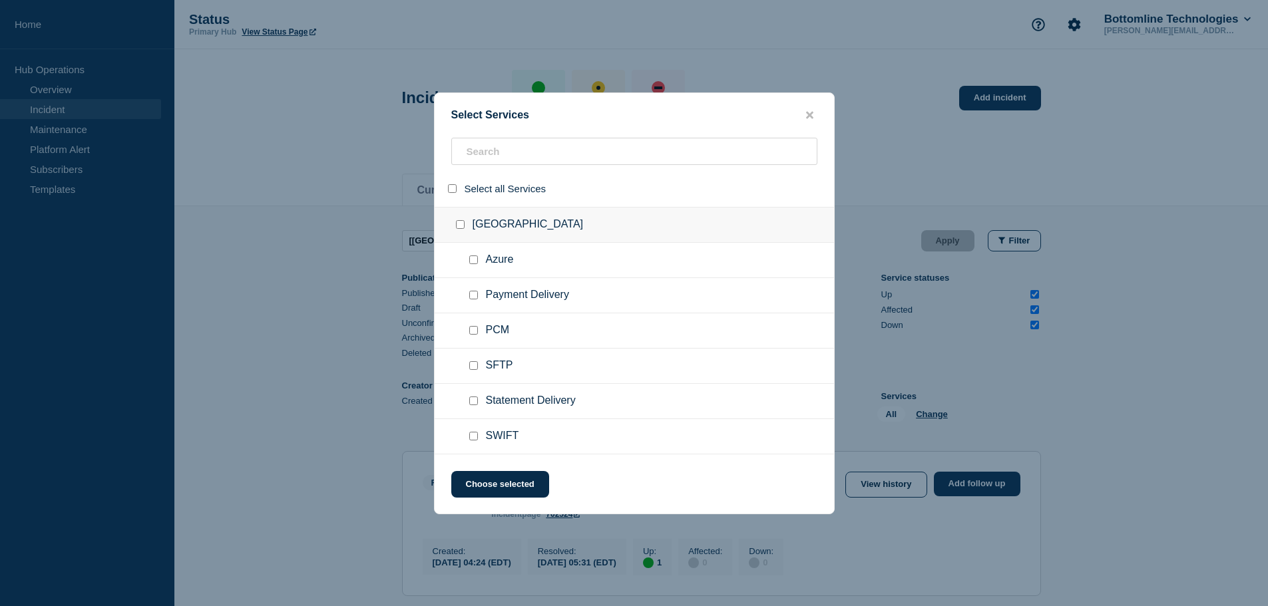
checkbox input "false"
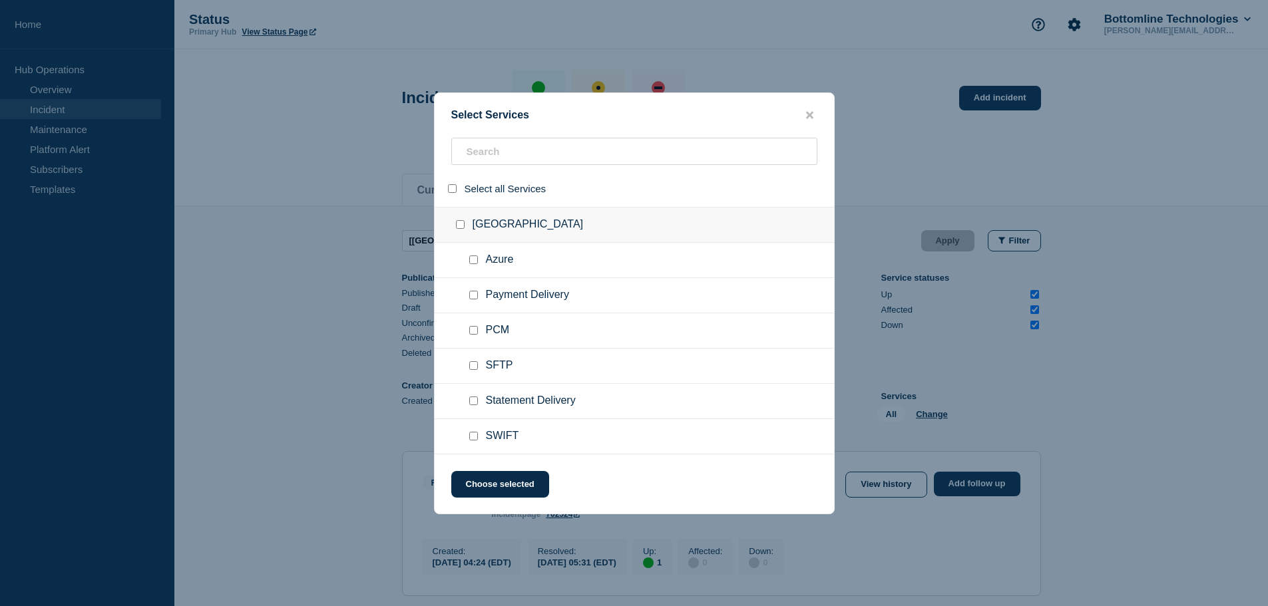
checkbox input "false"
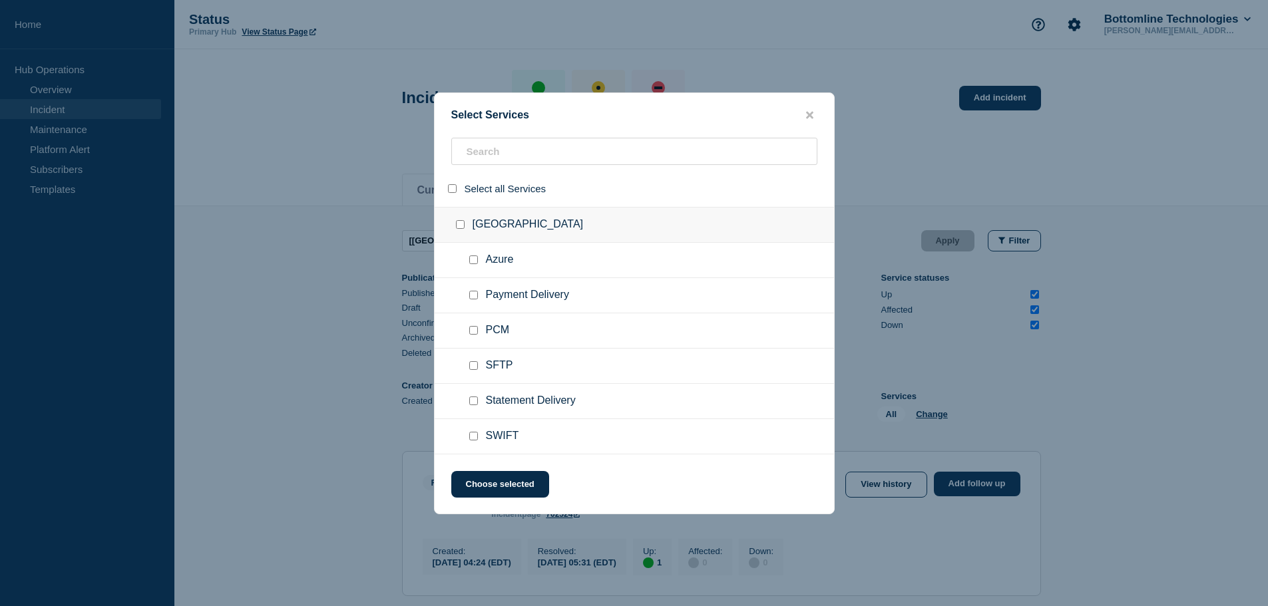
checkbox input "false"
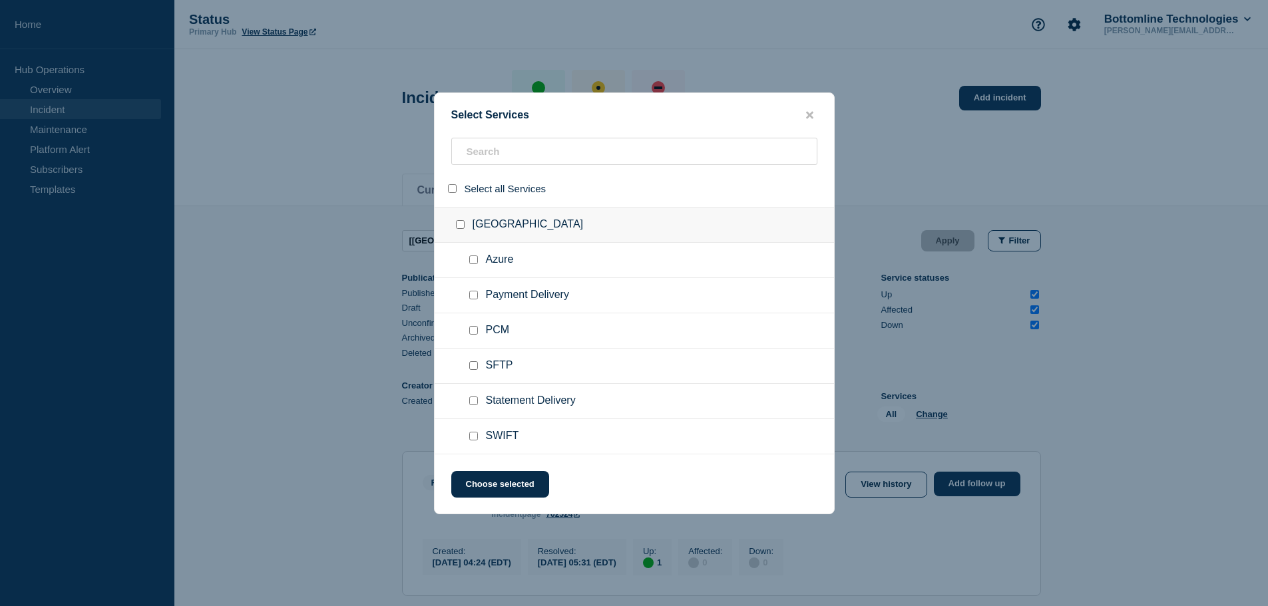
checkbox input "false"
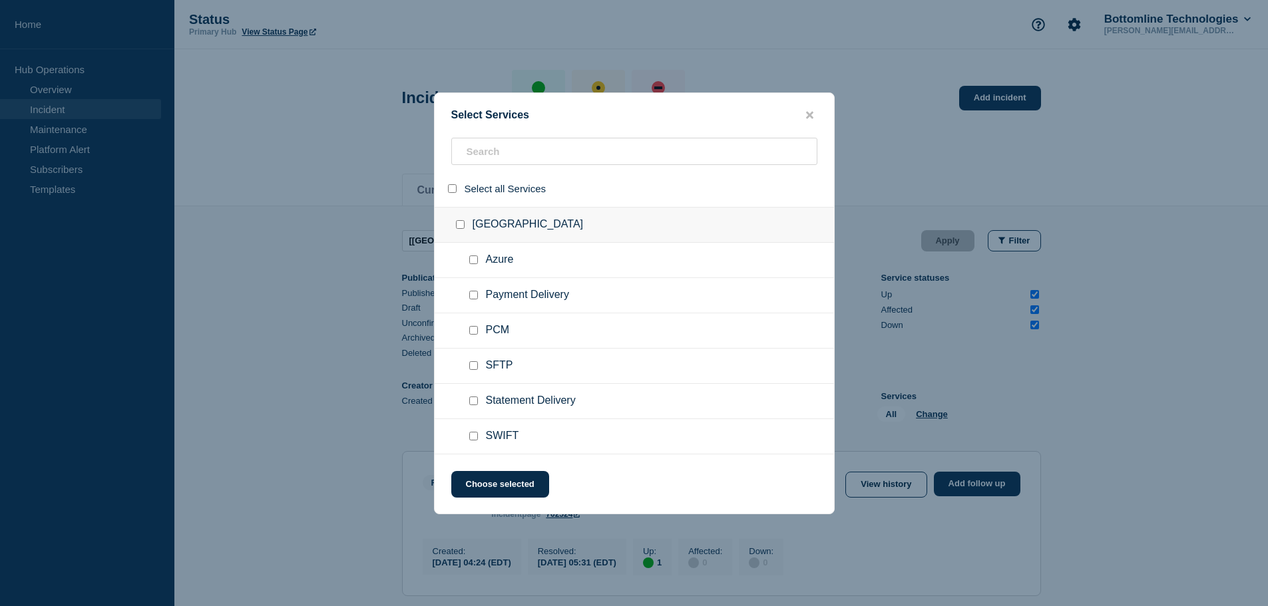
checkbox input "false"
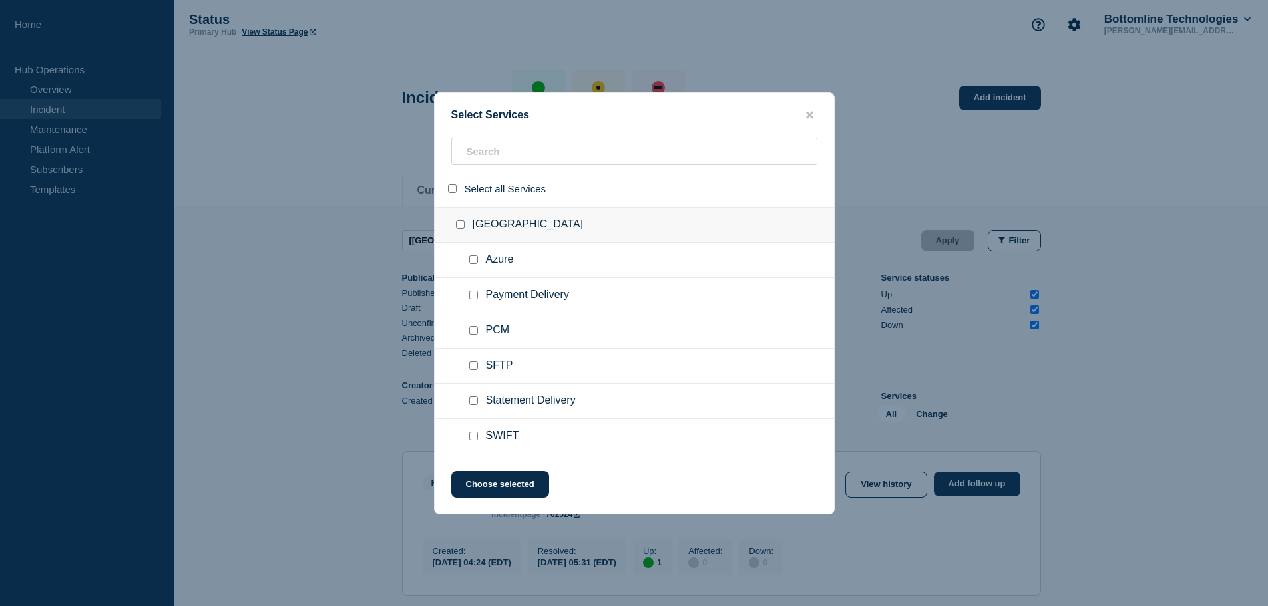
checkbox input "false"
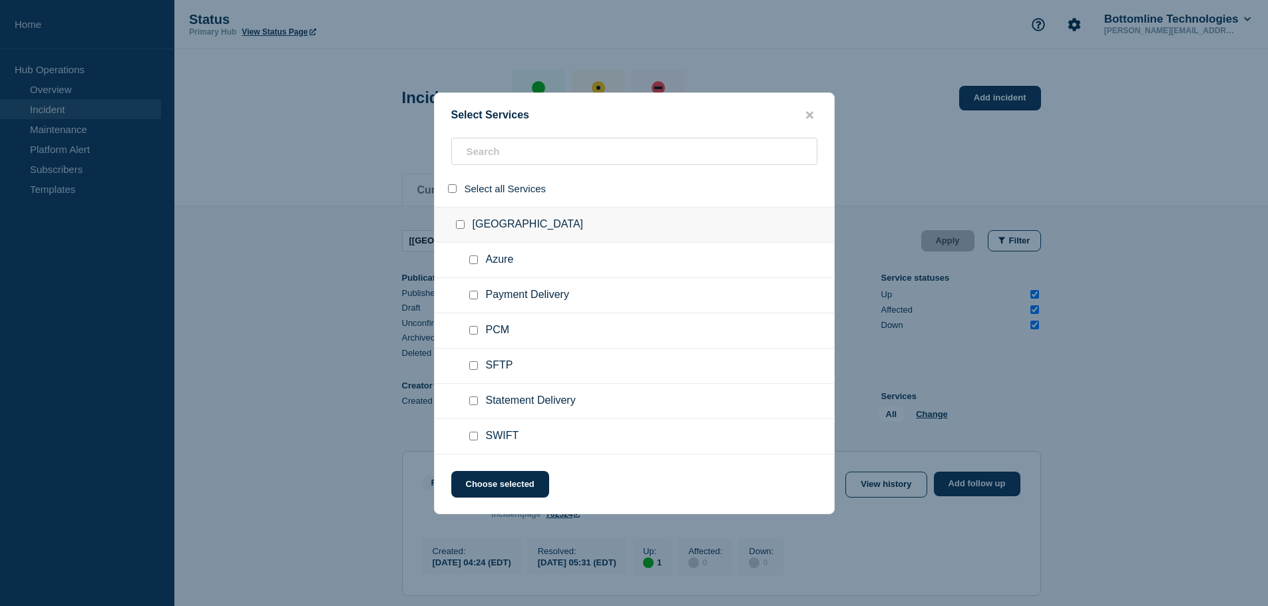
checkbox input "false"
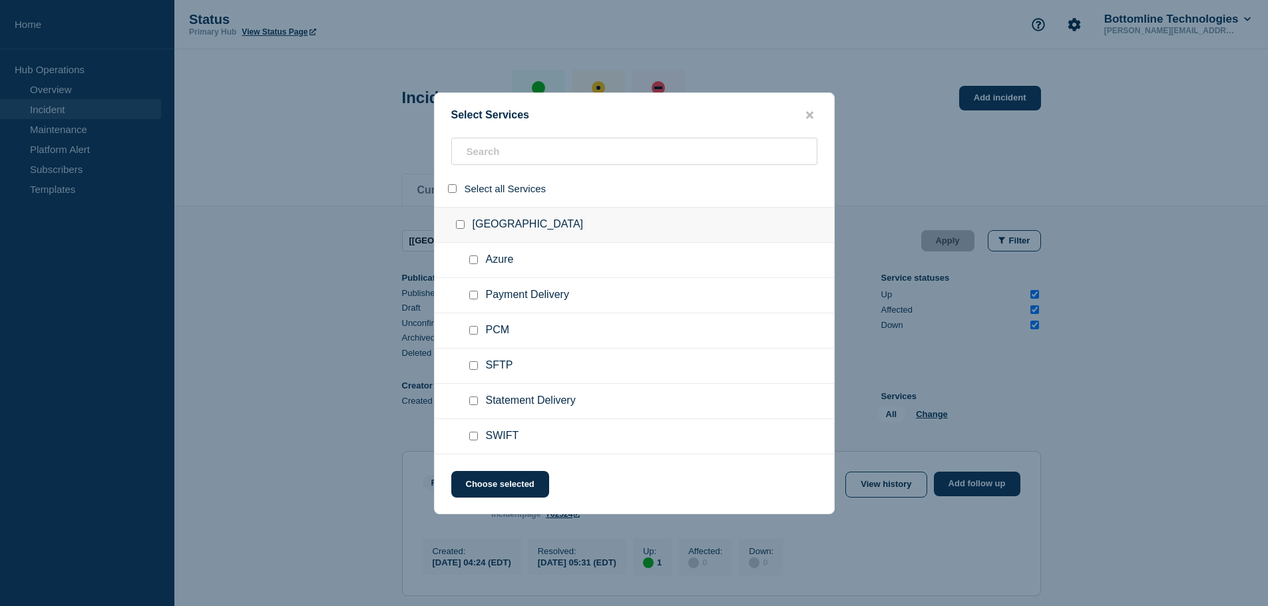
checkbox input "false"
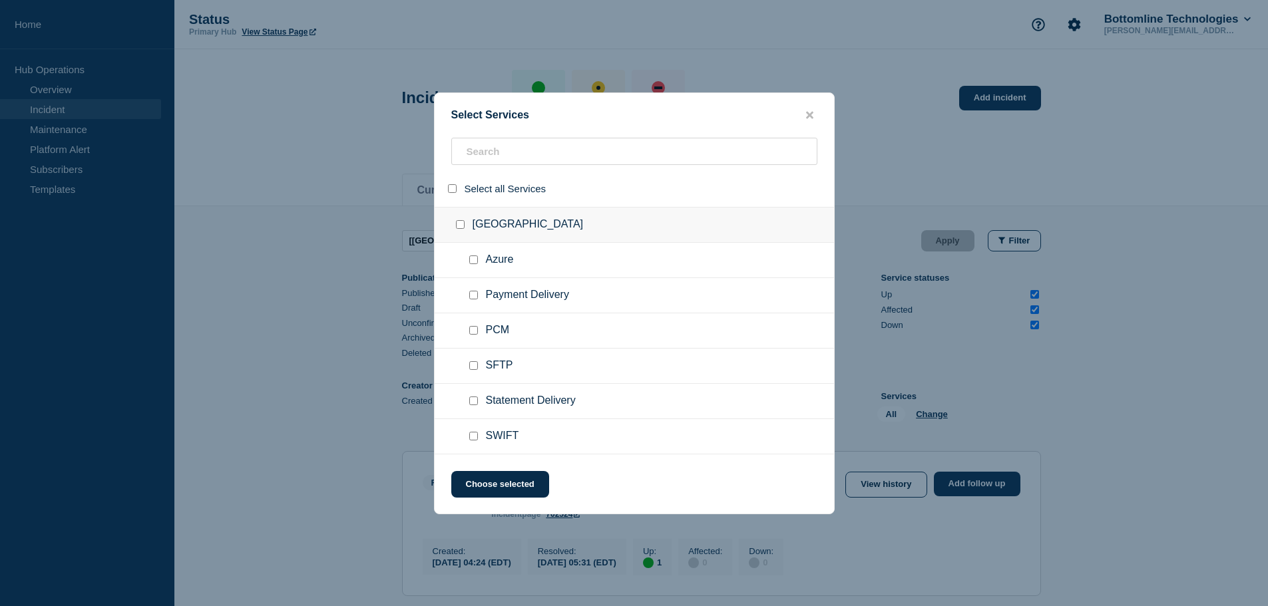
checkbox input "false"
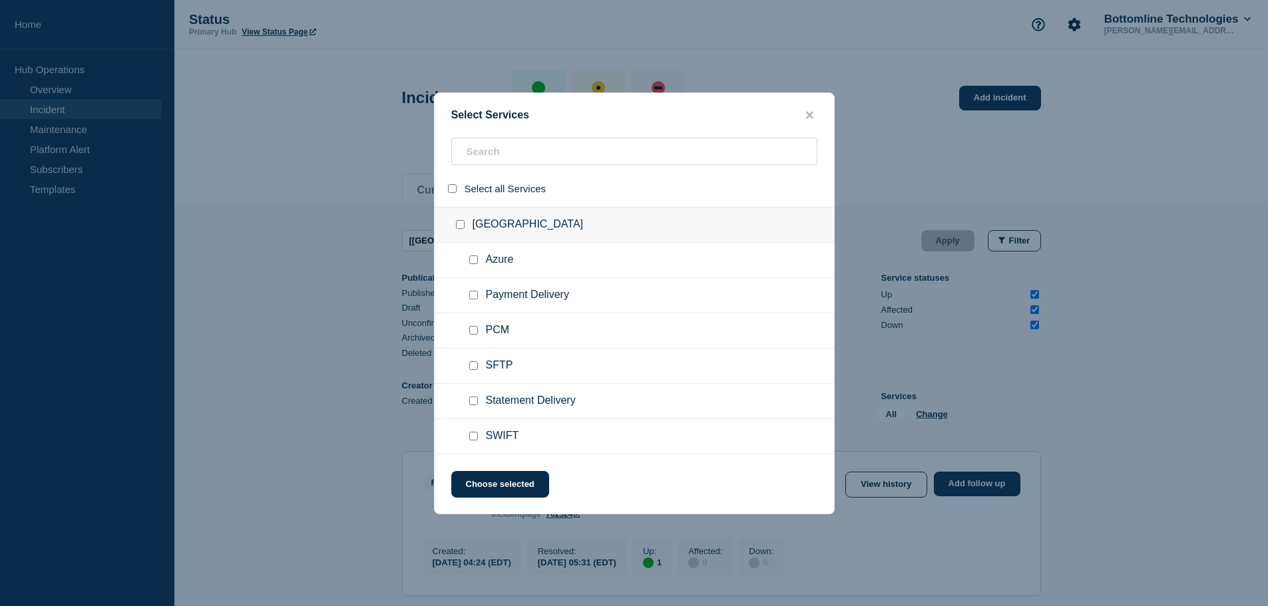
checkbox input "false"
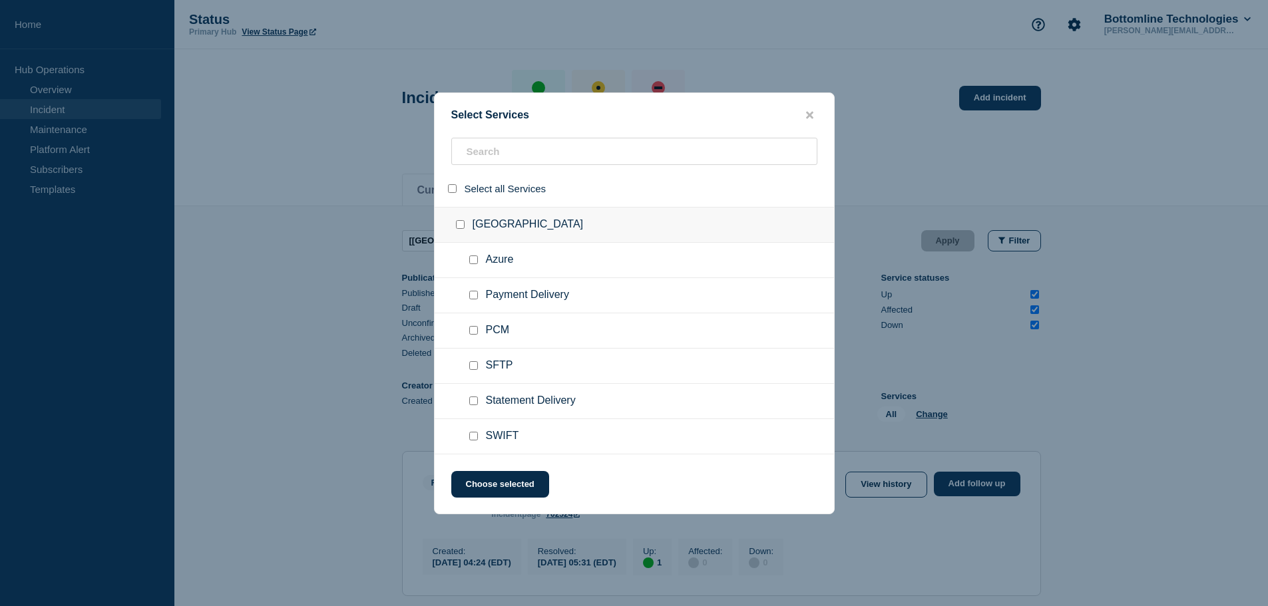
checkbox input "false"
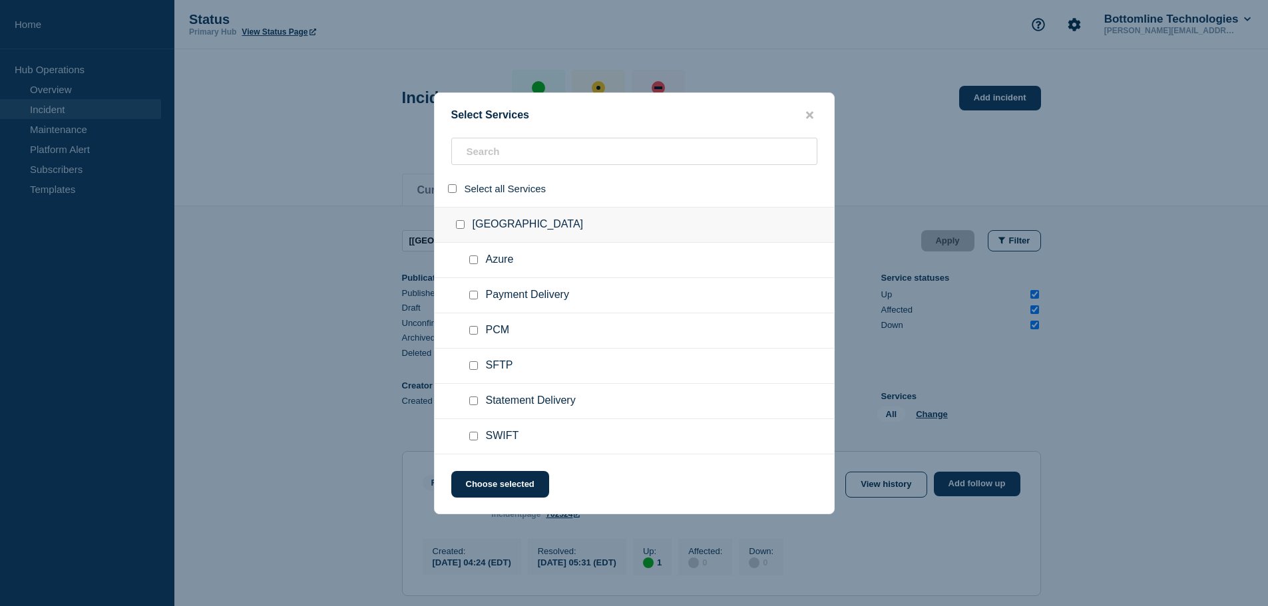
checkbox input "false"
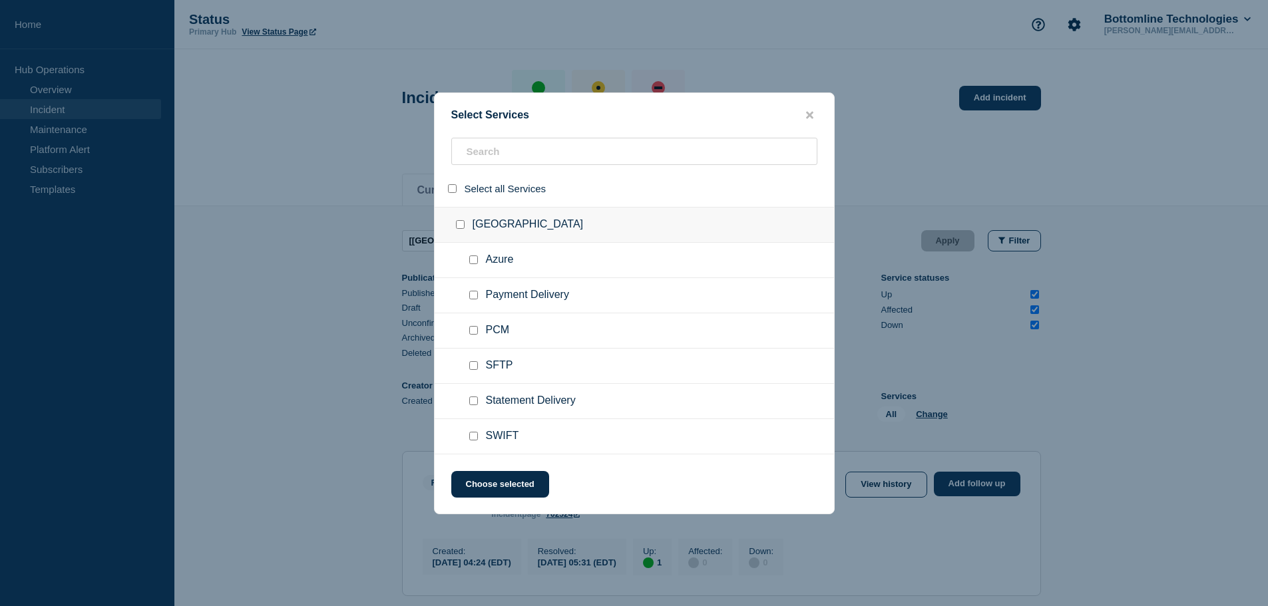
checkbox input "false"
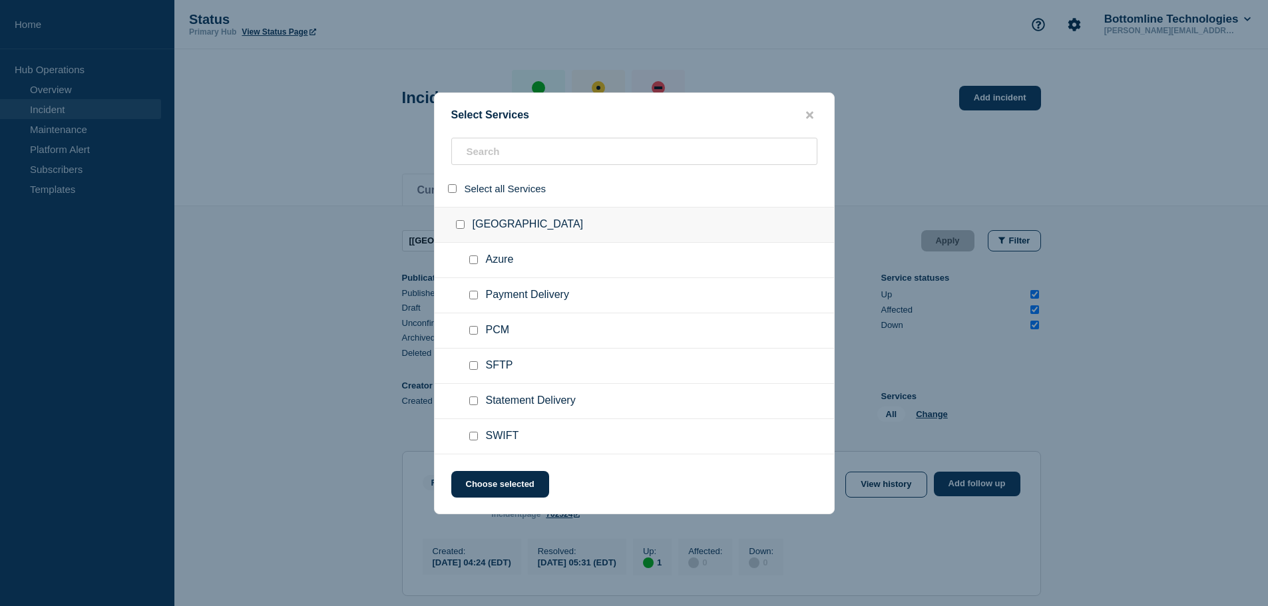
checkbox input "false"
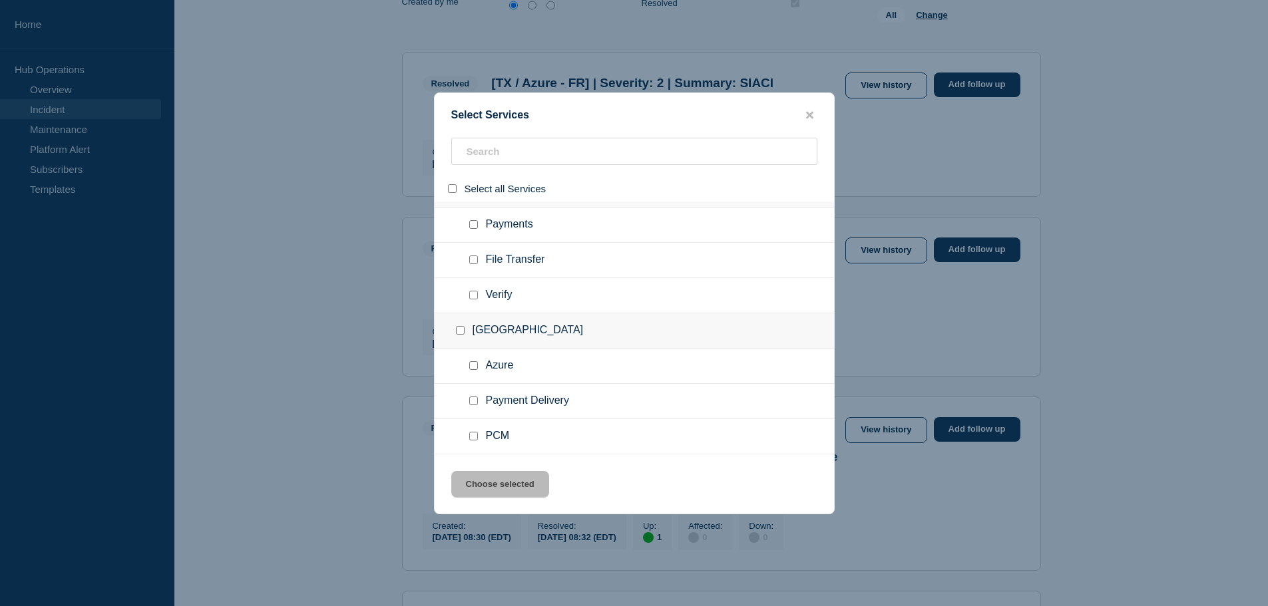
scroll to position [14639, 0]
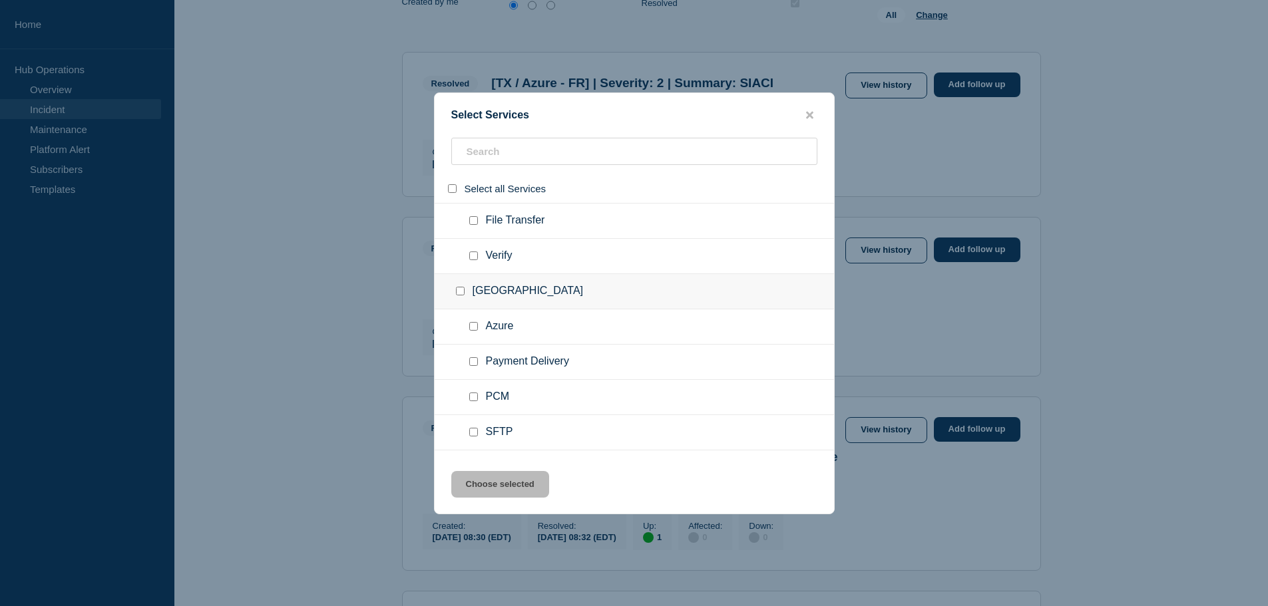
click at [458, 292] on input "group: TX" at bounding box center [460, 291] width 9 height 9
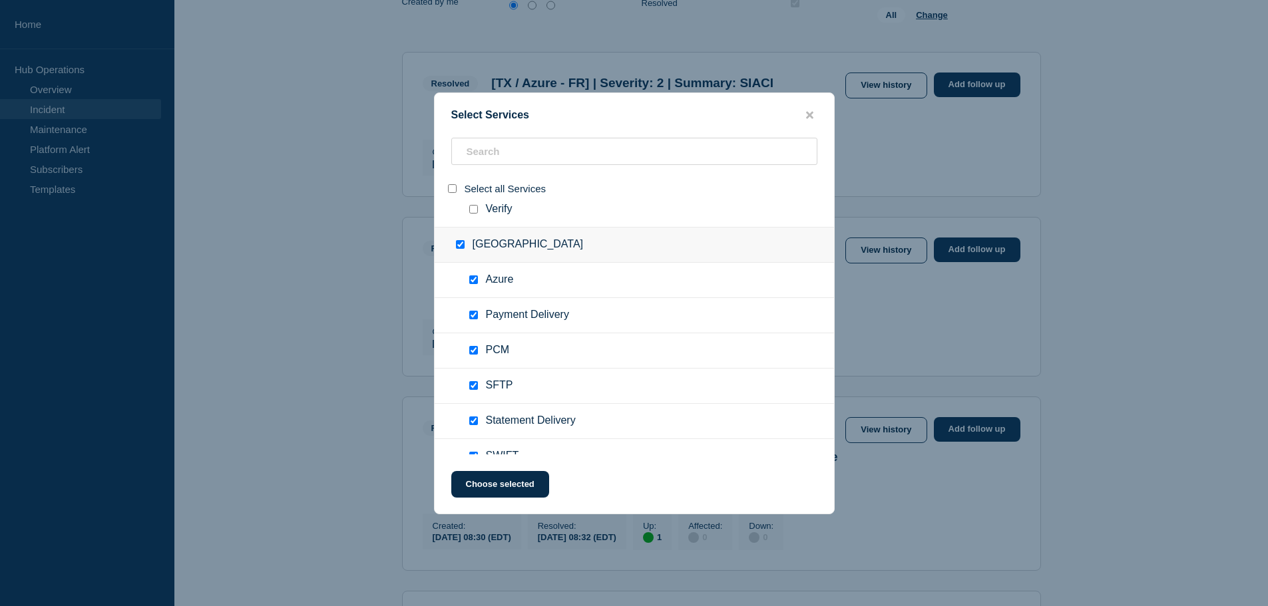
scroll to position [14705, 0]
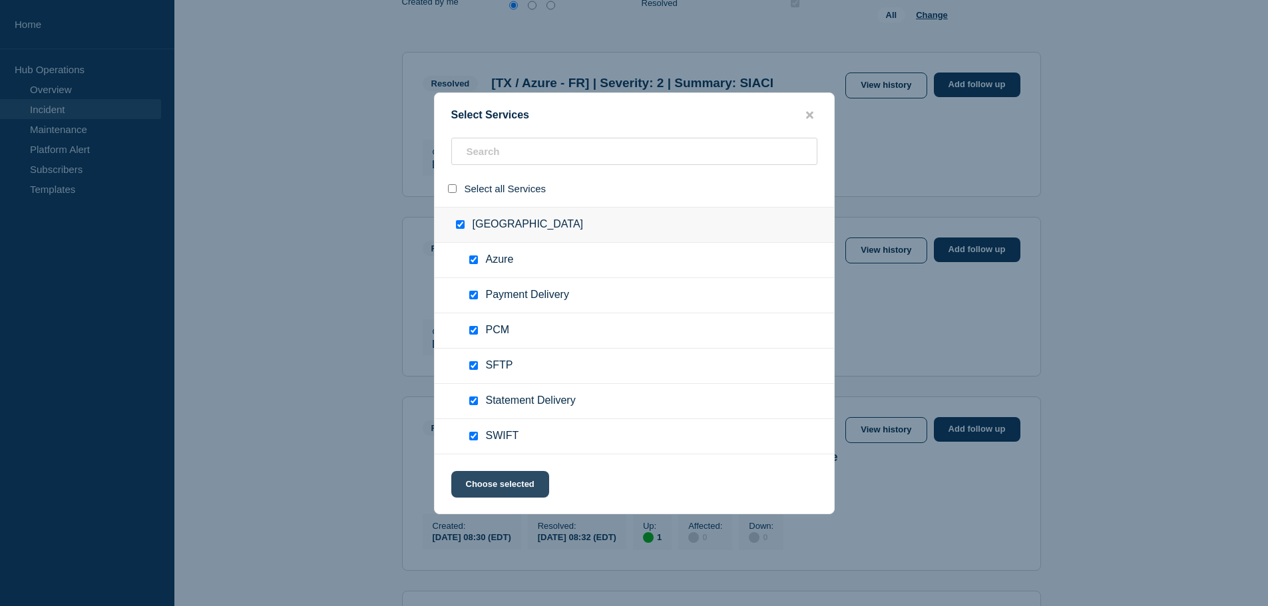
click at [507, 489] on button "Choose selected" at bounding box center [500, 484] width 98 height 27
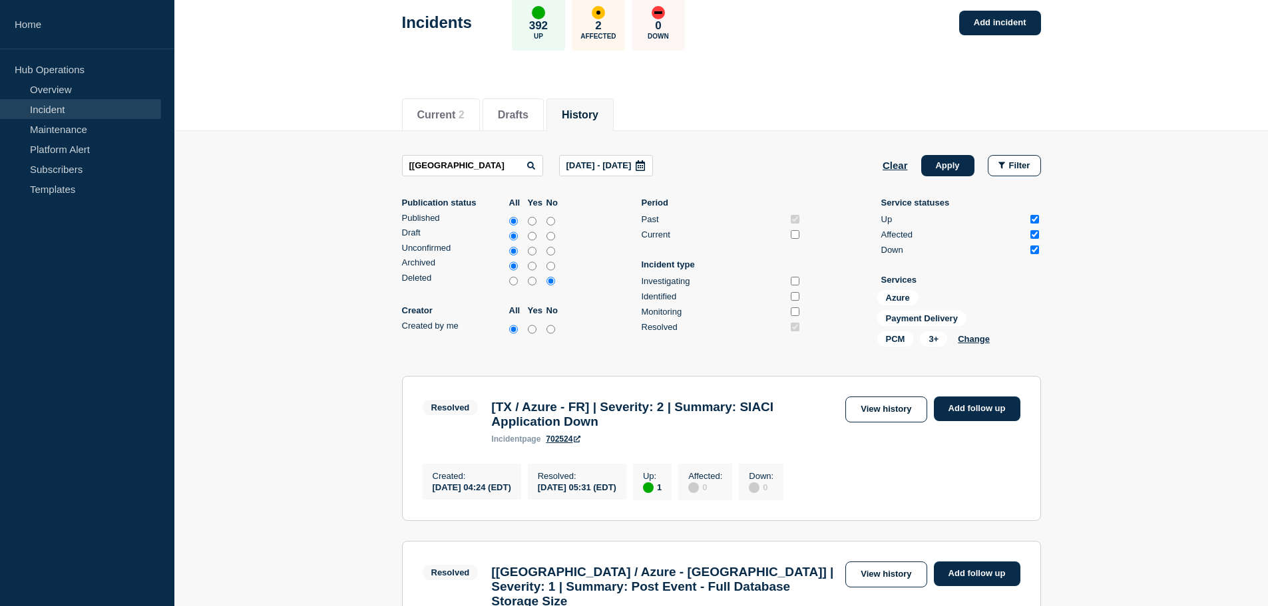
scroll to position [0, 0]
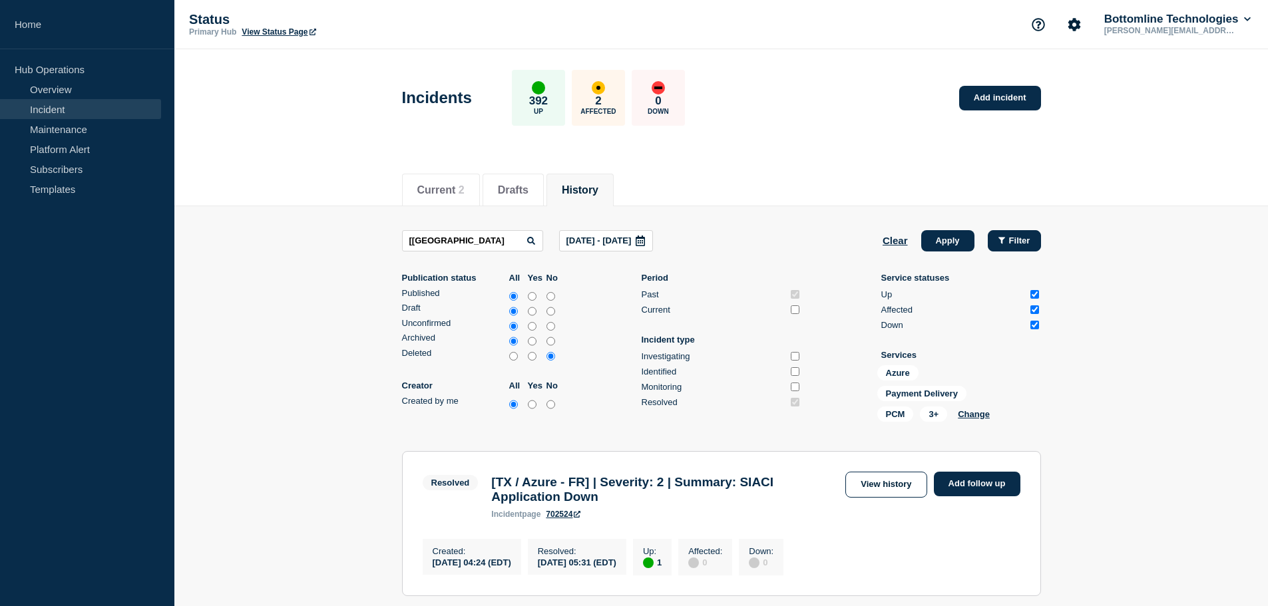
click at [1015, 246] on button "Filter" at bounding box center [1014, 240] width 53 height 21
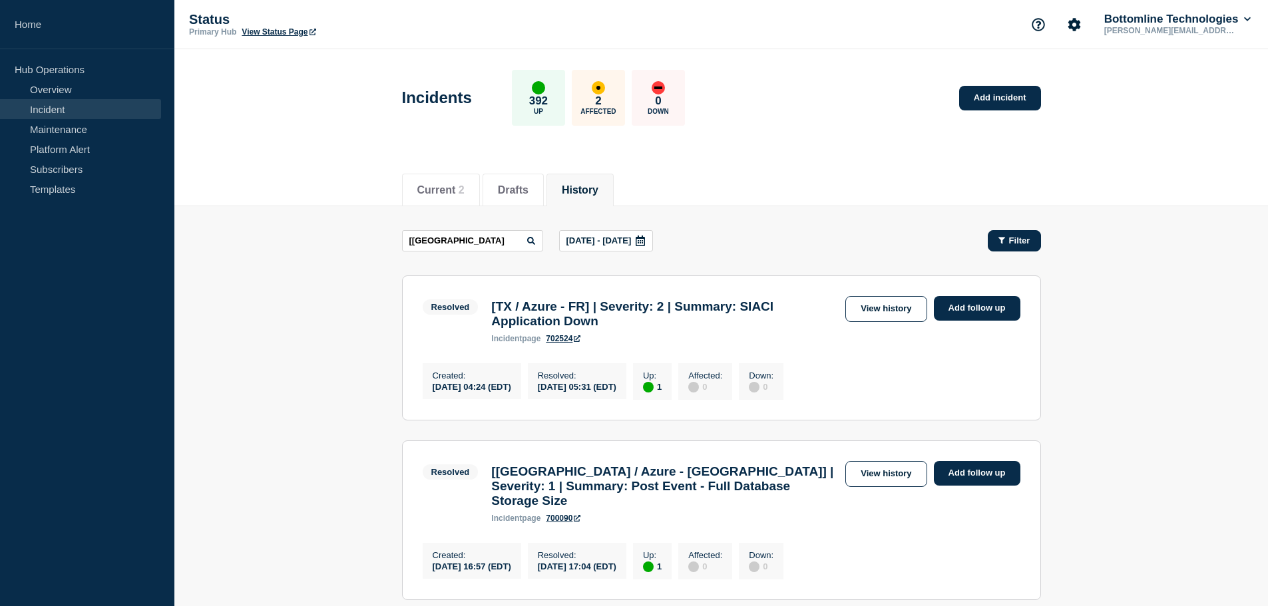
click at [1015, 246] on button "Filter" at bounding box center [1014, 240] width 53 height 21
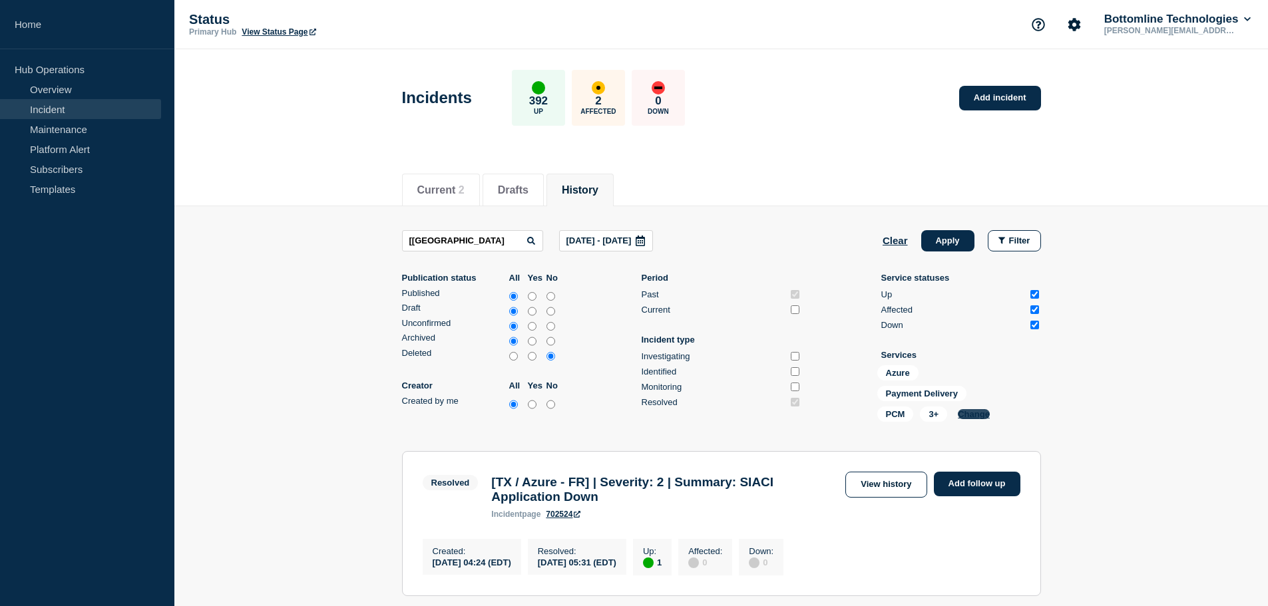
click at [972, 415] on button "Change" at bounding box center [974, 414] width 32 height 10
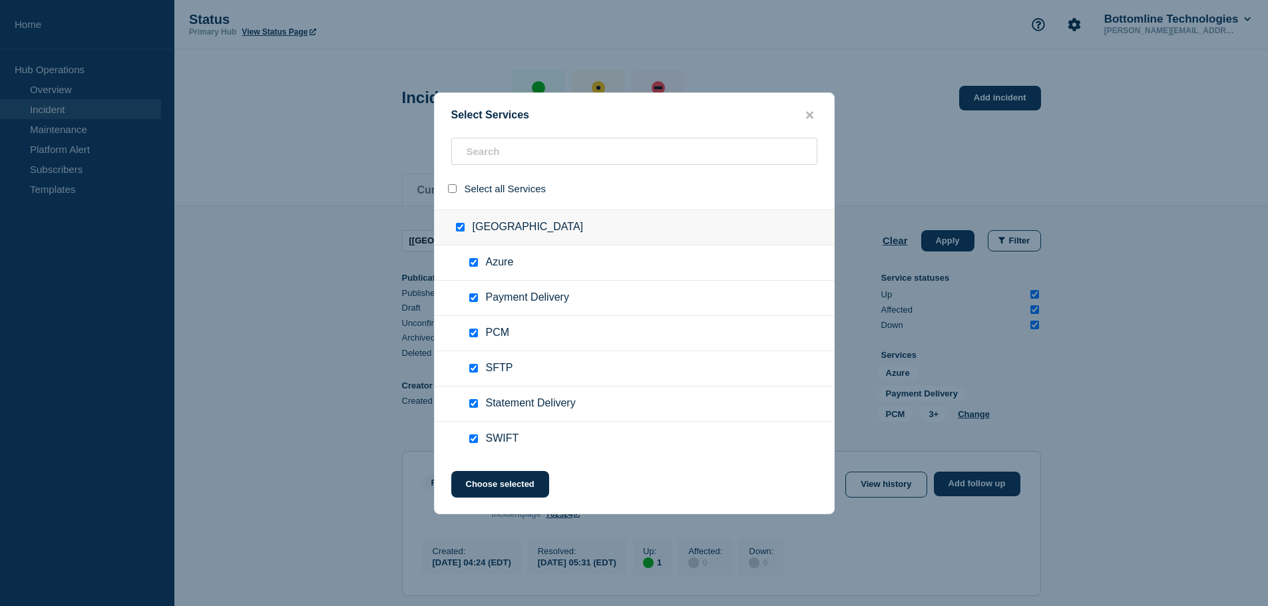
scroll to position [14705, 0]
click at [505, 487] on button "Choose selected" at bounding box center [500, 484] width 98 height 27
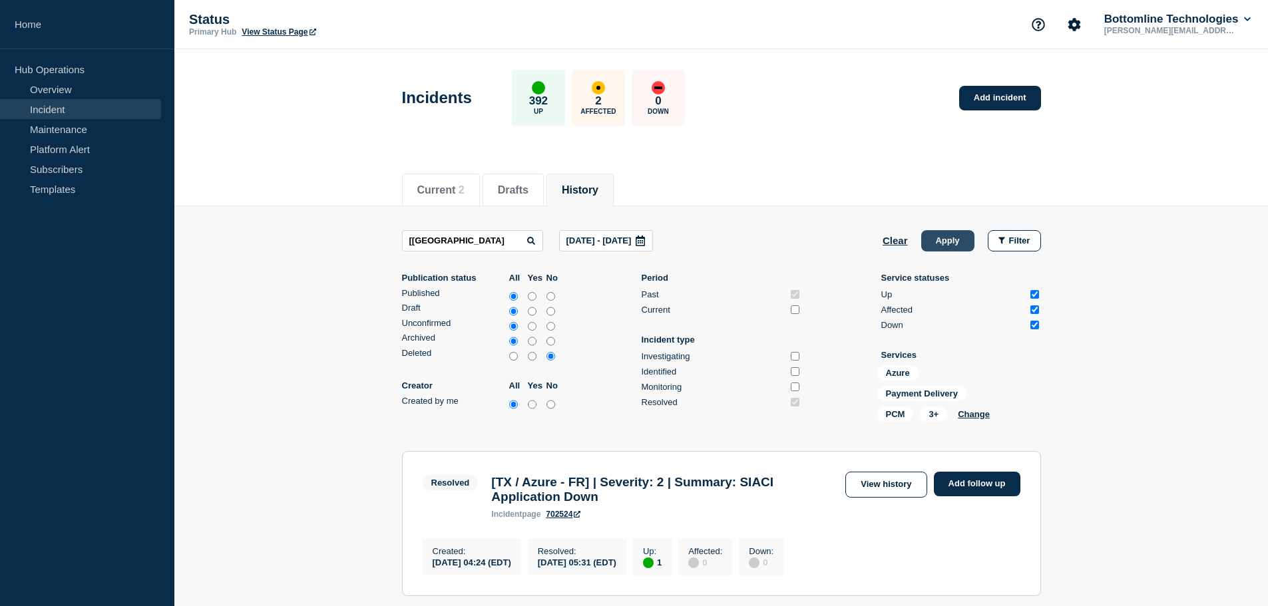
click at [938, 244] on button "Apply" at bounding box center [947, 240] width 53 height 21
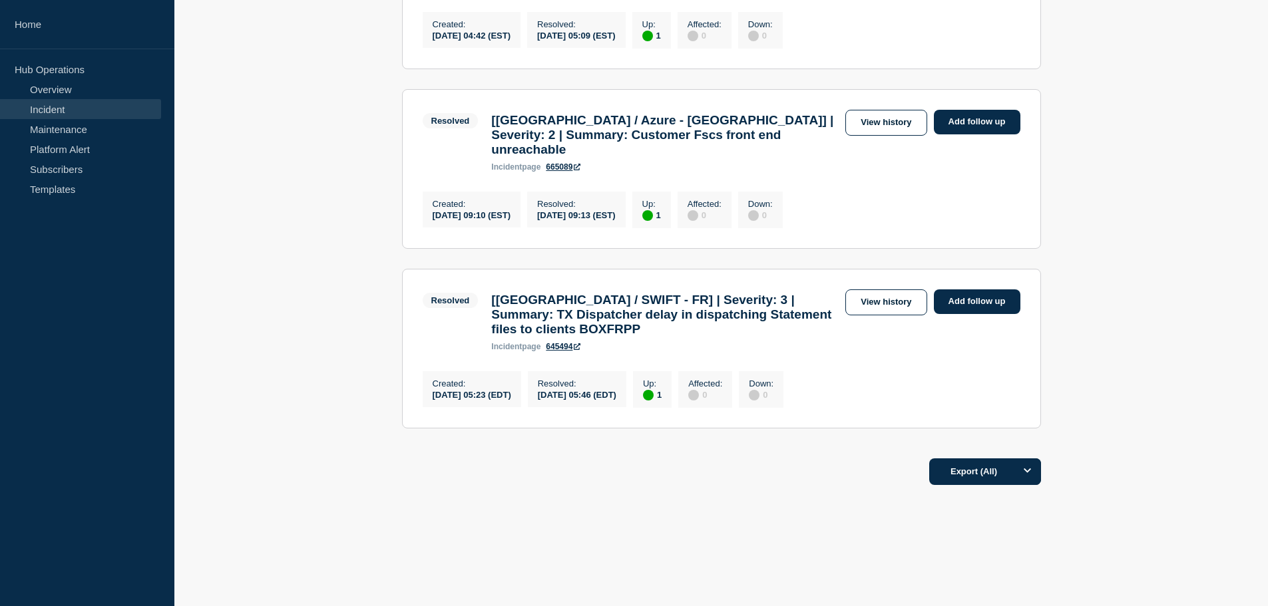
scroll to position [1686, 0]
click at [988, 471] on button "Export (All)" at bounding box center [985, 472] width 112 height 27
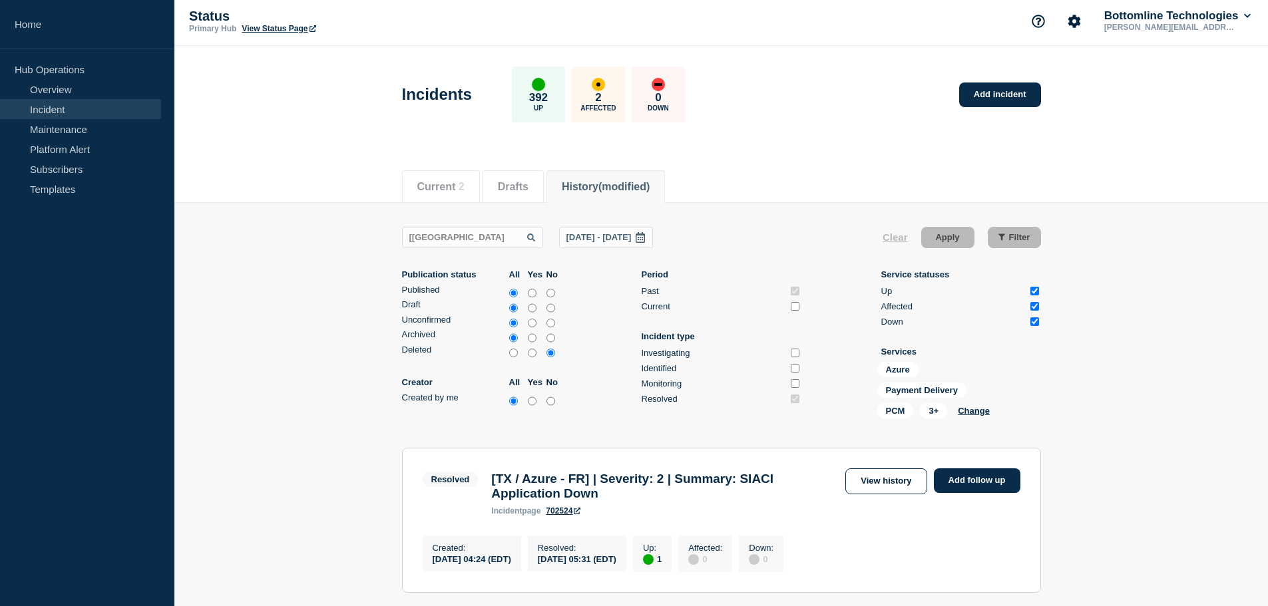
scroll to position [0, 0]
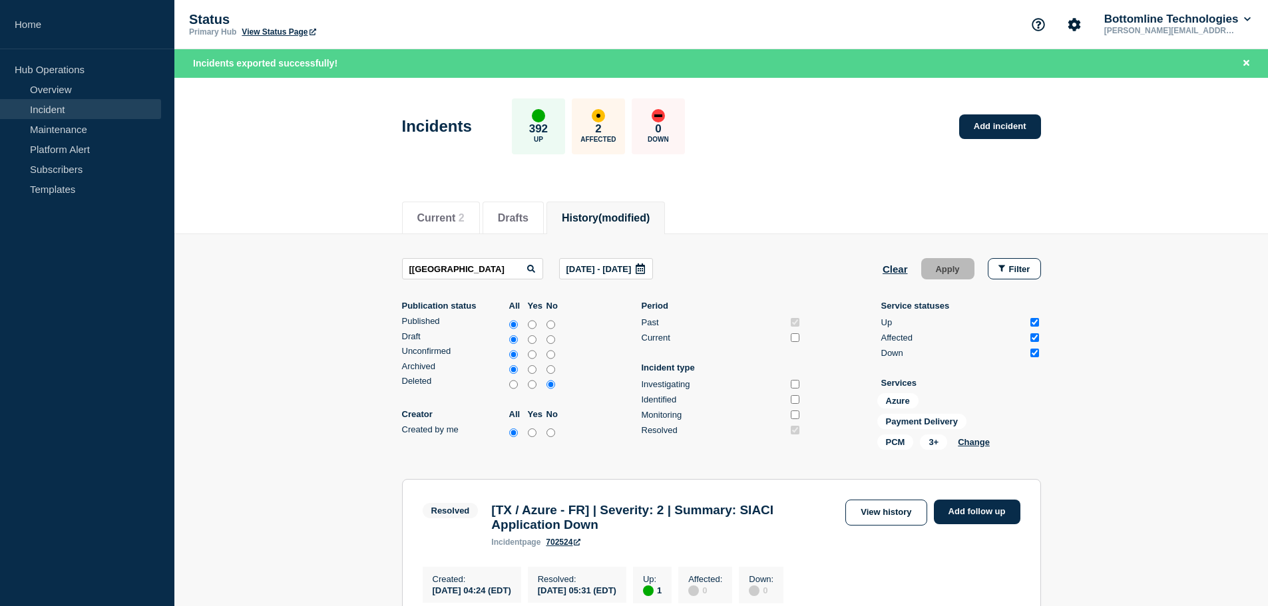
click at [808, 191] on div "Current 2 Drafts History (modified)" at bounding box center [721, 210] width 639 height 45
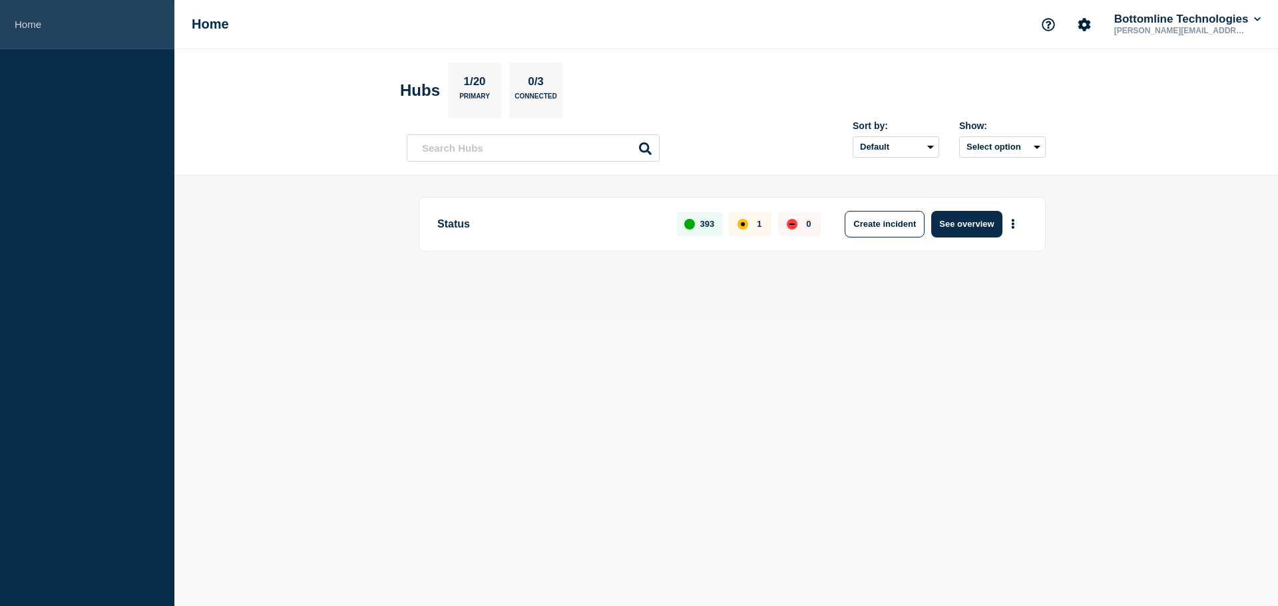
drag, startPoint x: 22, startPoint y: 19, endPoint x: 54, endPoint y: 27, distance: 32.9
click at [22, 19] on link "Home" at bounding box center [87, 24] width 174 height 49
click at [977, 224] on button "See overview" at bounding box center [966, 224] width 71 height 27
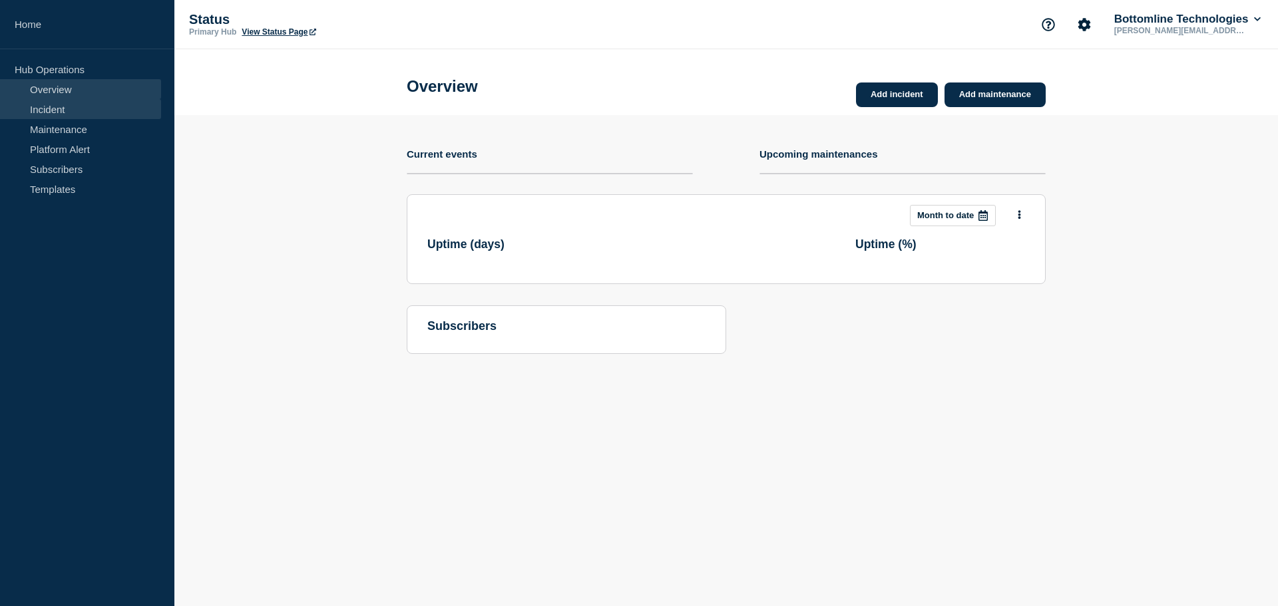
click at [79, 105] on link "Incident" at bounding box center [80, 109] width 161 height 20
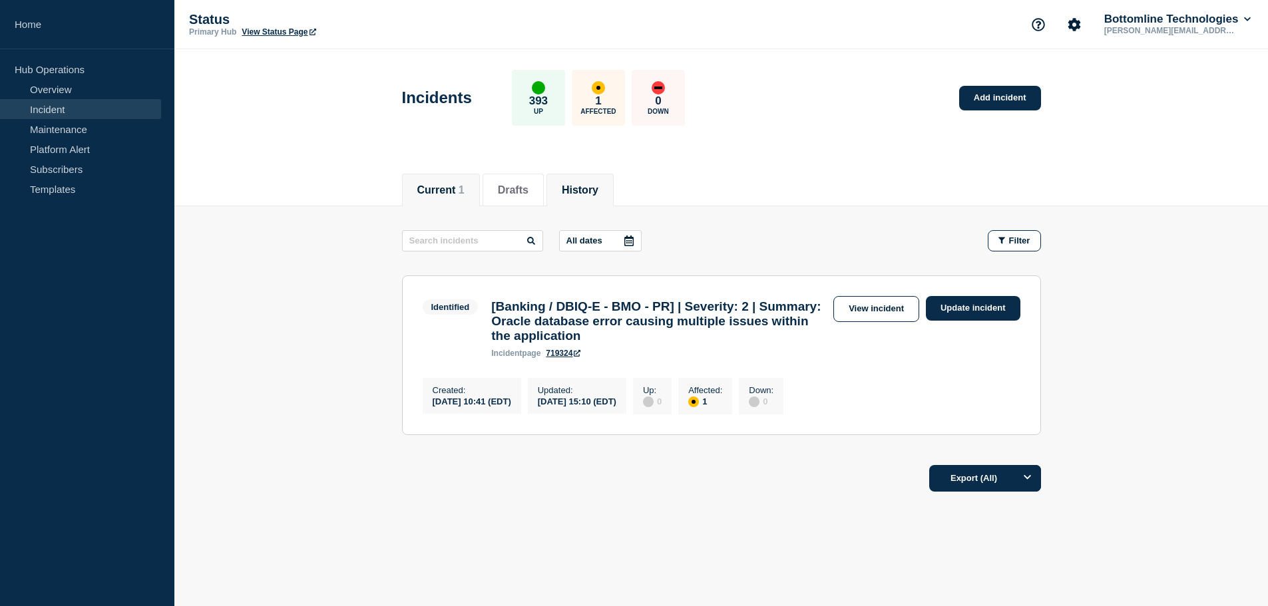
click at [593, 190] on button "History" at bounding box center [580, 190] width 37 height 12
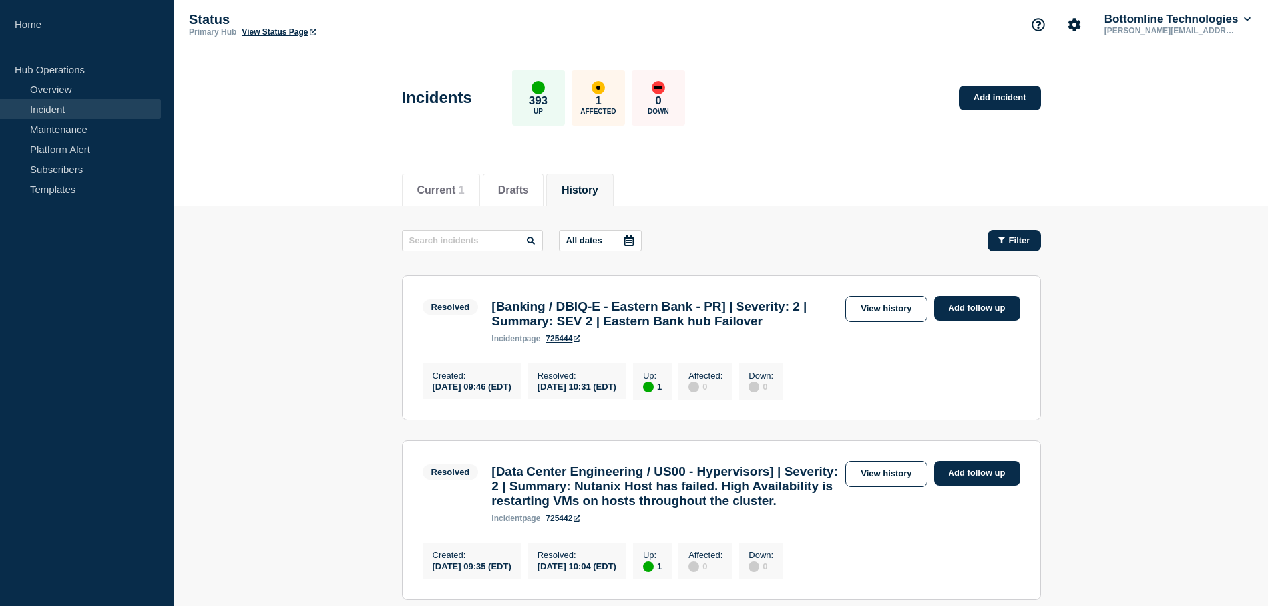
click at [1012, 240] on span "Filter" at bounding box center [1019, 241] width 21 height 10
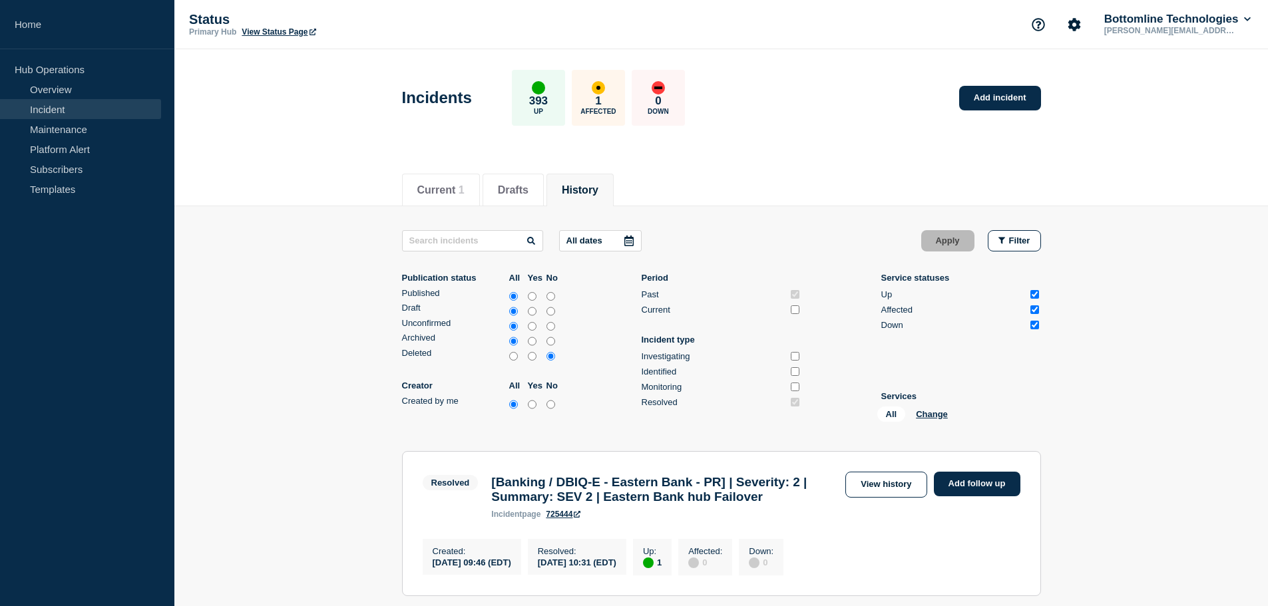
click at [634, 244] on icon at bounding box center [629, 241] width 11 height 11
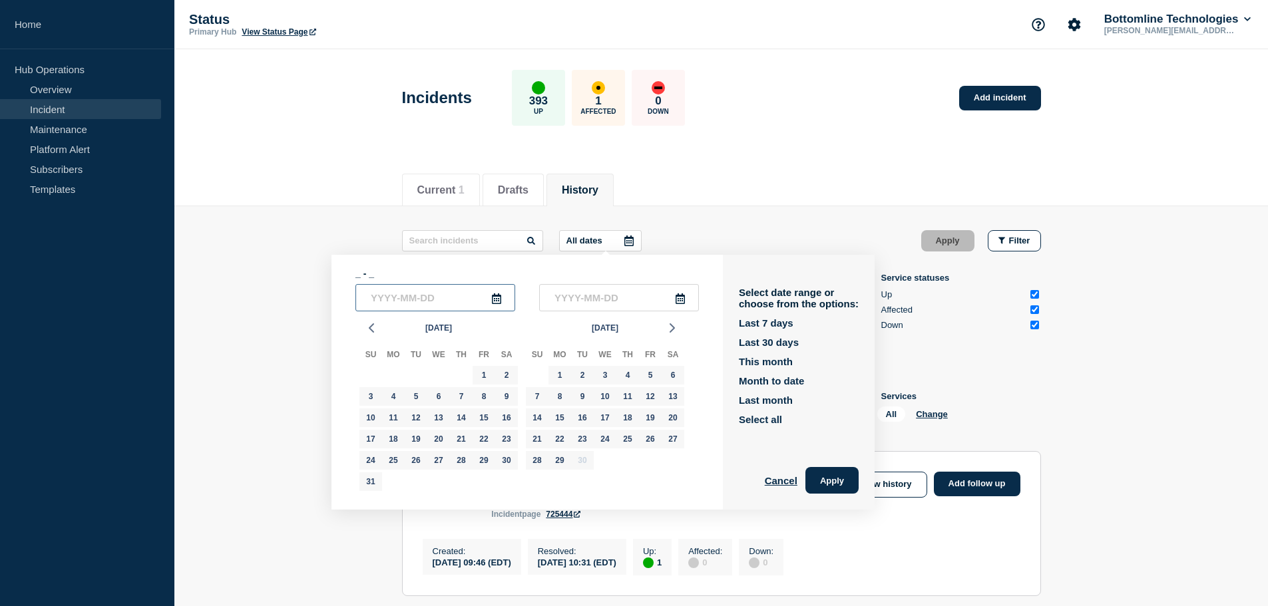
click at [388, 302] on input "text" at bounding box center [435, 297] width 160 height 27
type input "2024-08-01"
click at [565, 298] on input "text" at bounding box center [619, 297] width 160 height 27
type input "[DATE]"
click at [831, 479] on button "Apply" at bounding box center [831, 480] width 53 height 27
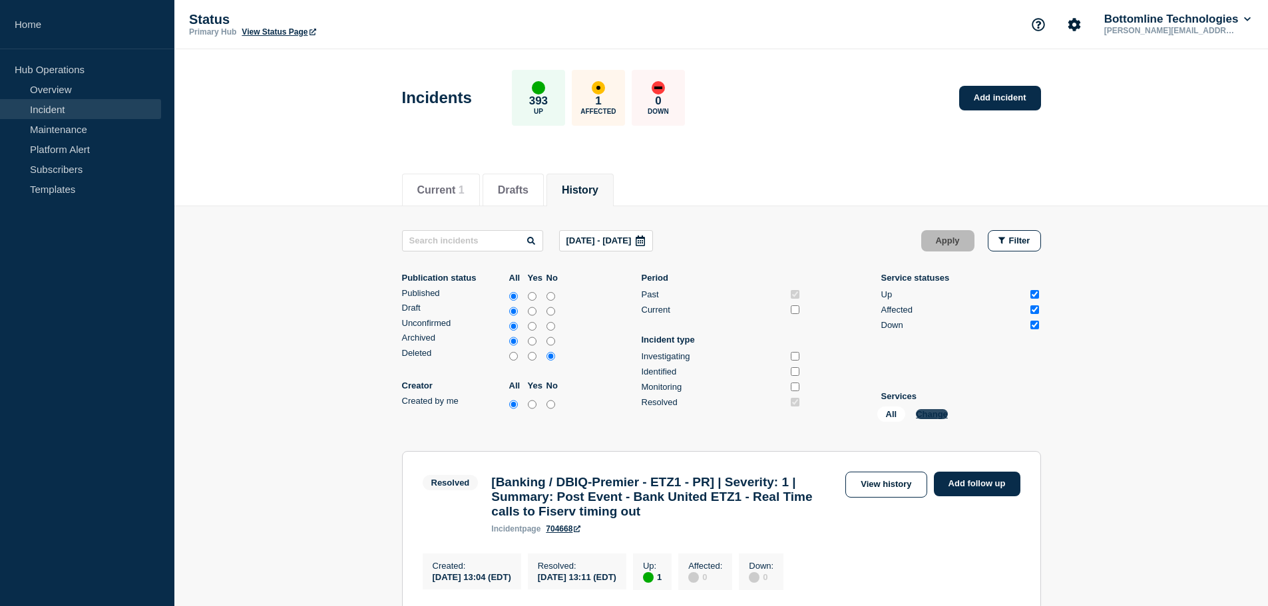
click at [930, 414] on button "Change" at bounding box center [932, 414] width 32 height 10
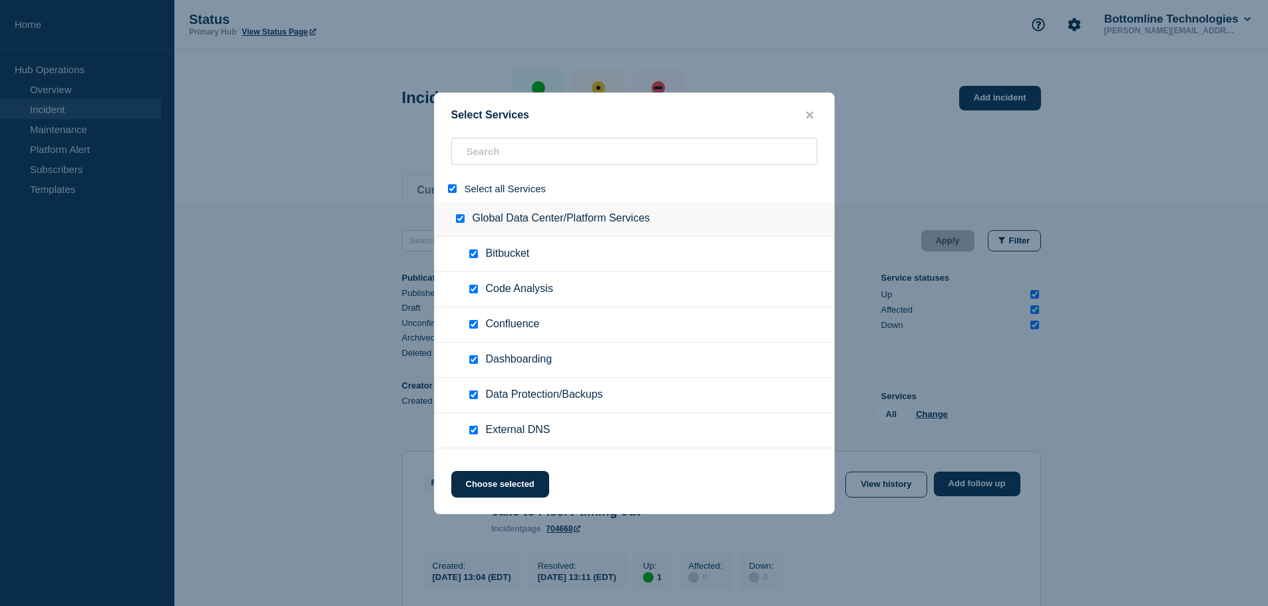
click at [452, 189] on input "select all" at bounding box center [452, 188] width 9 height 9
checkbox input "false"
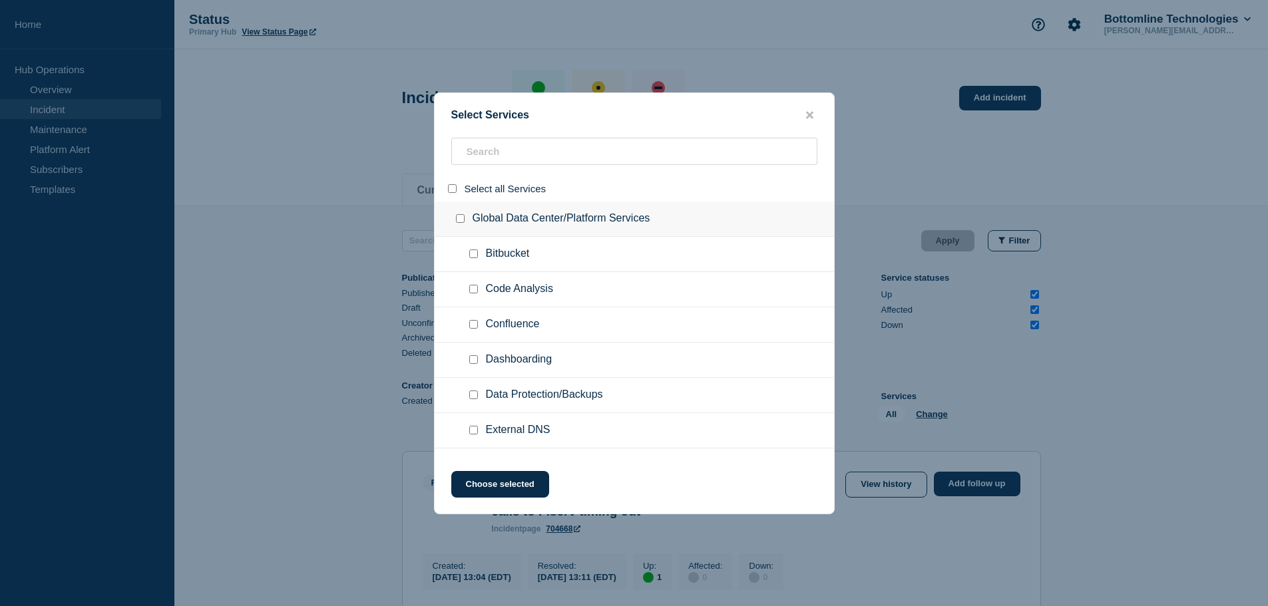
checkbox input "false"
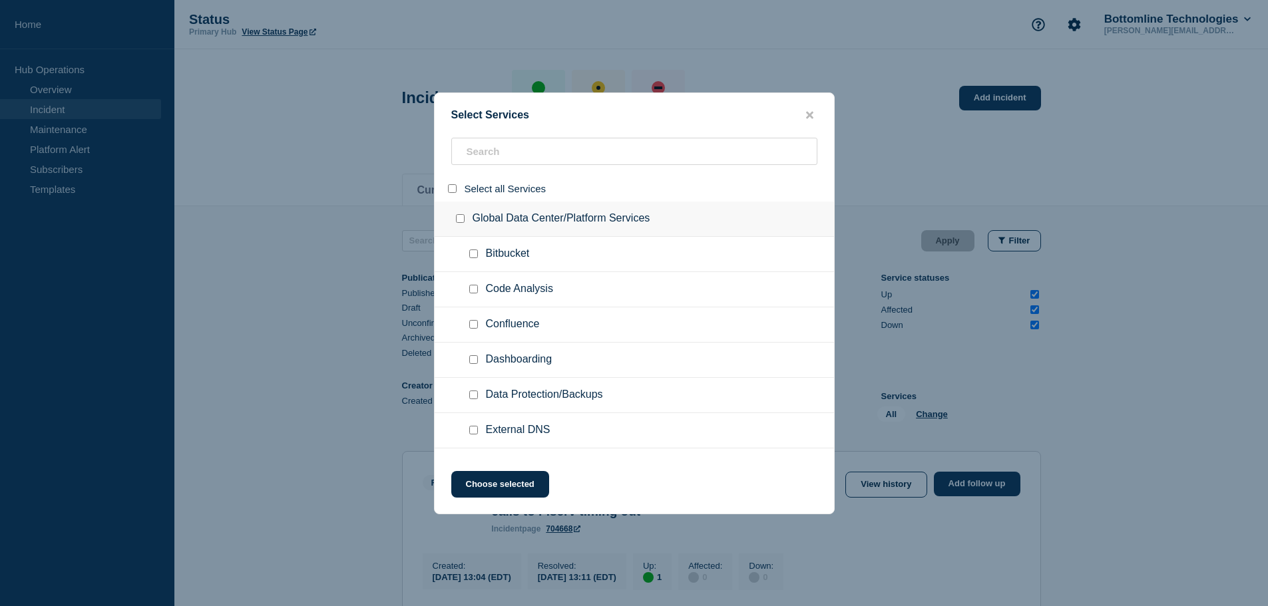
checkbox input "false"
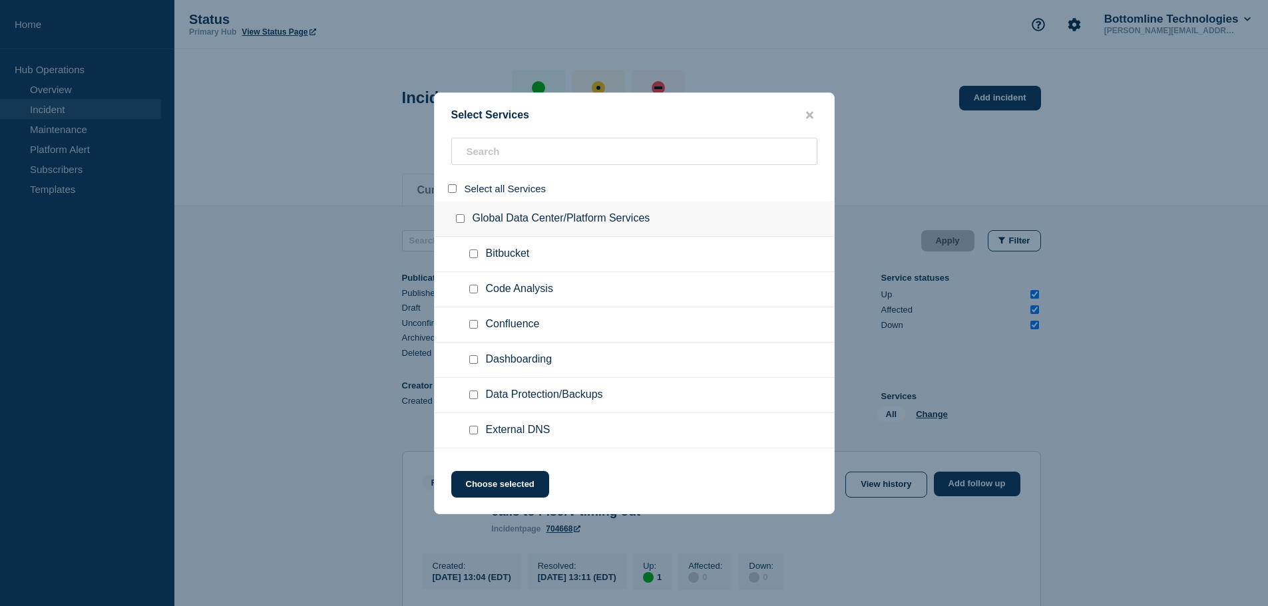
checkbox input "false"
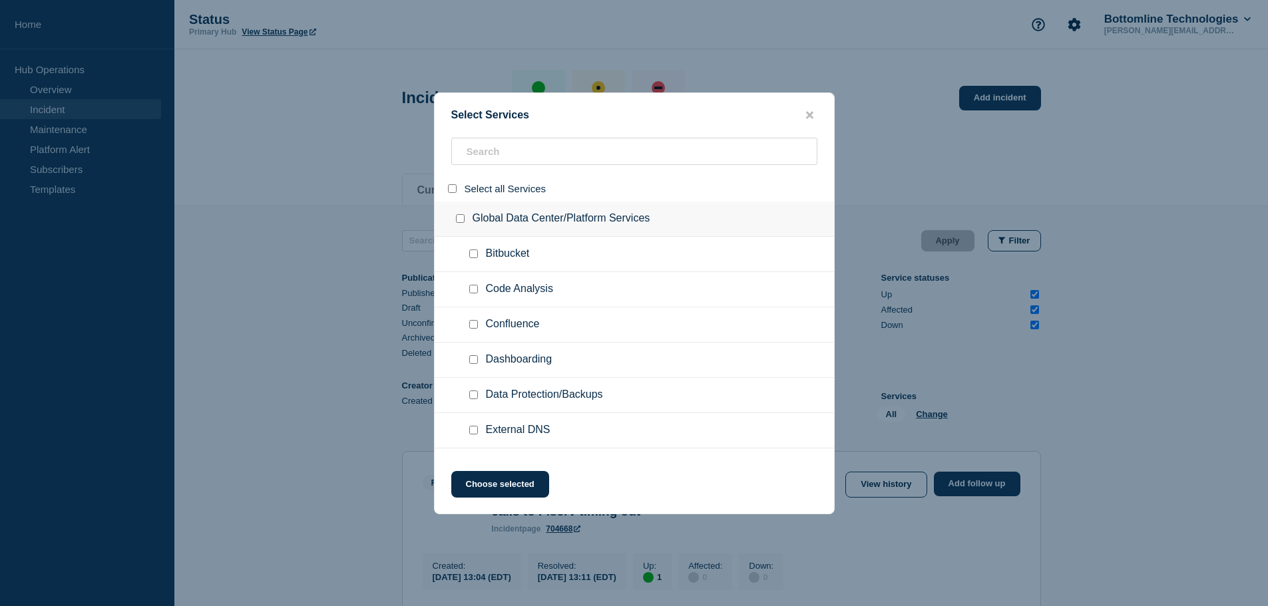
checkbox input "false"
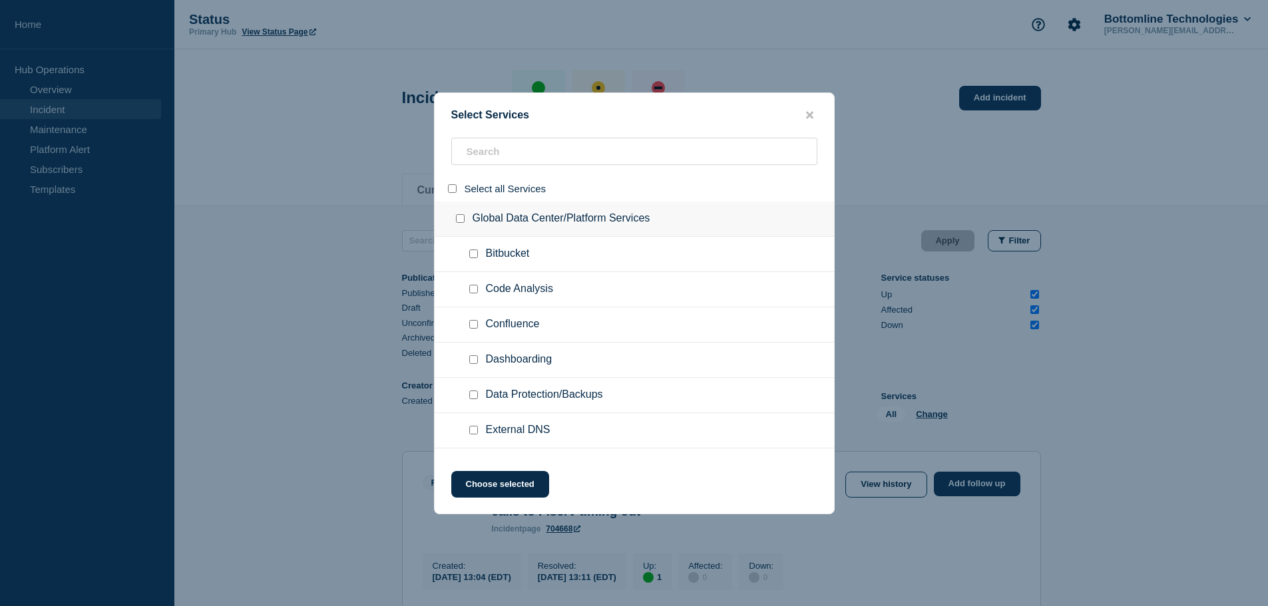
checkbox input "false"
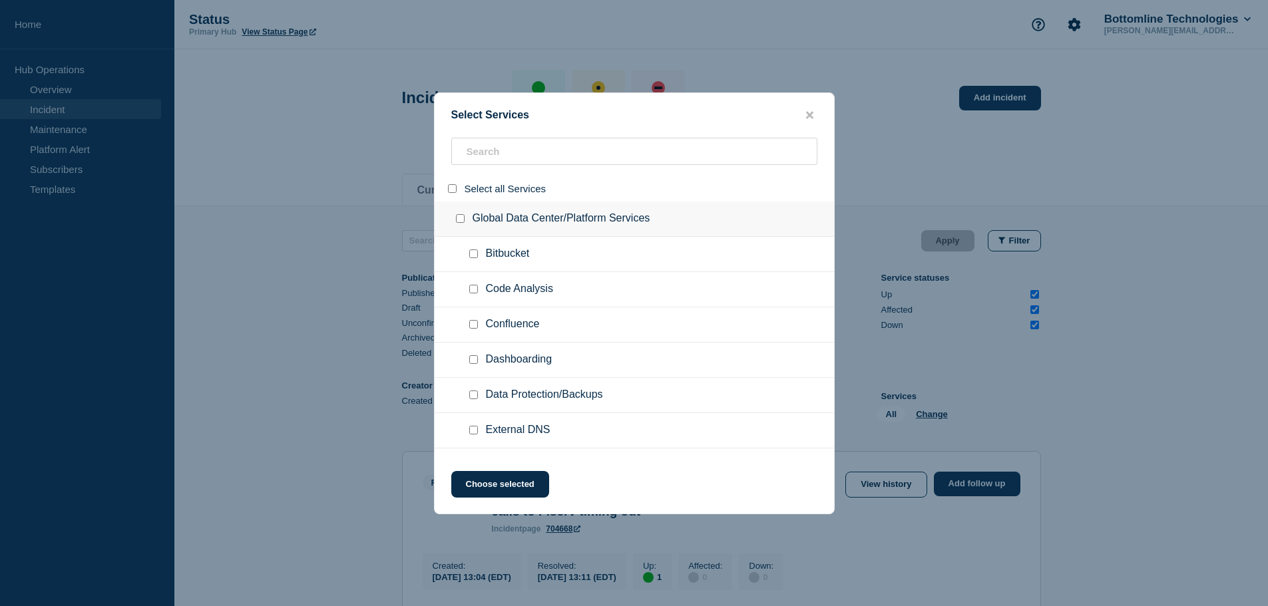
checkbox input "false"
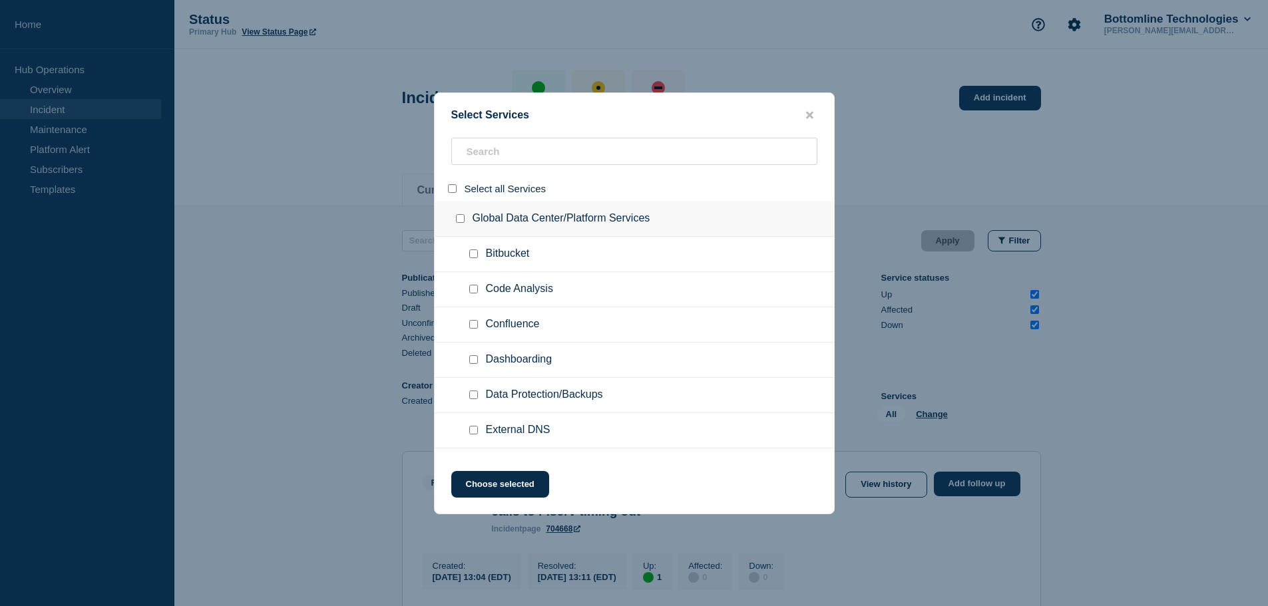
checkbox input "false"
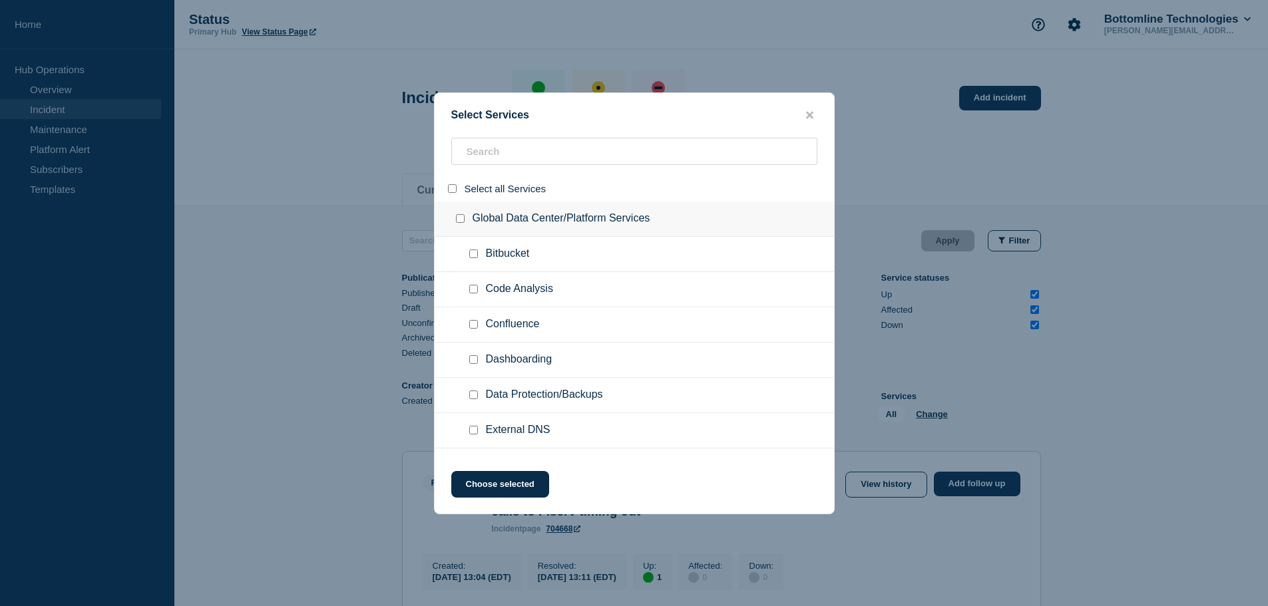
checkbox input "false"
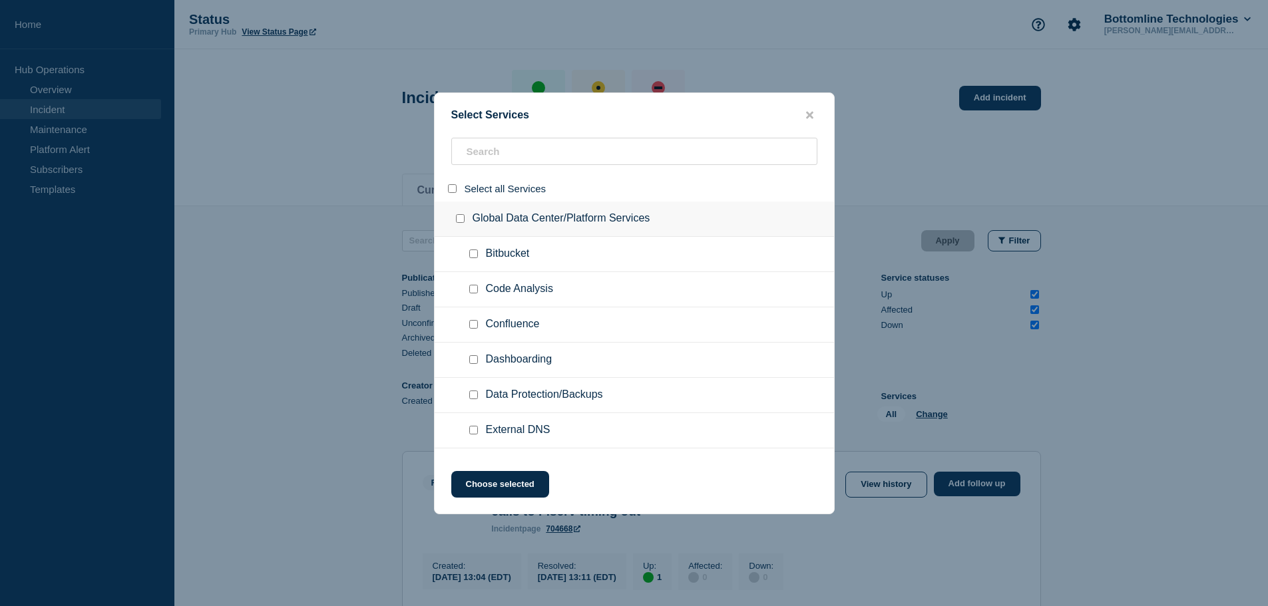
checkbox input "false"
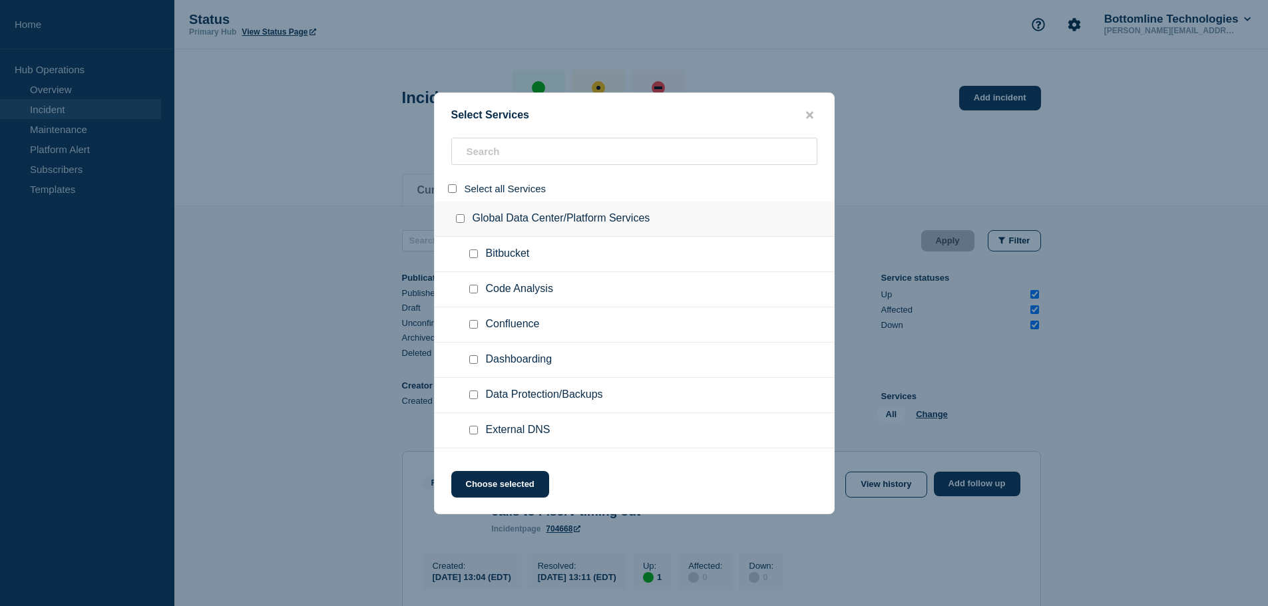
checkbox input "false"
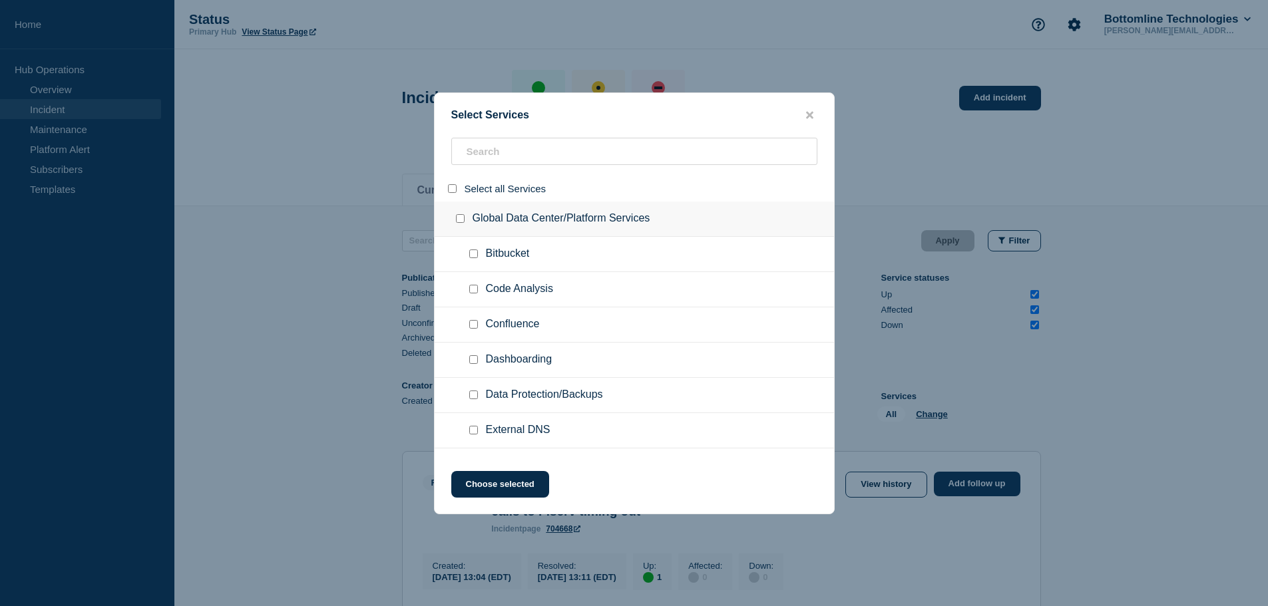
checkbox input "false"
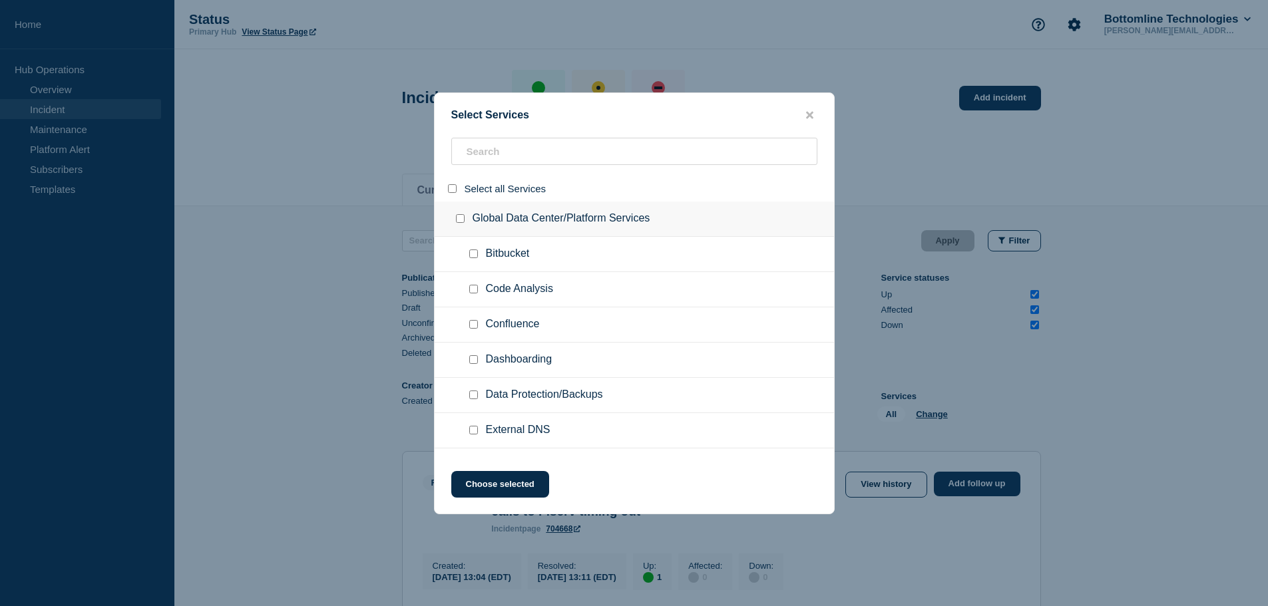
checkbox input "false"
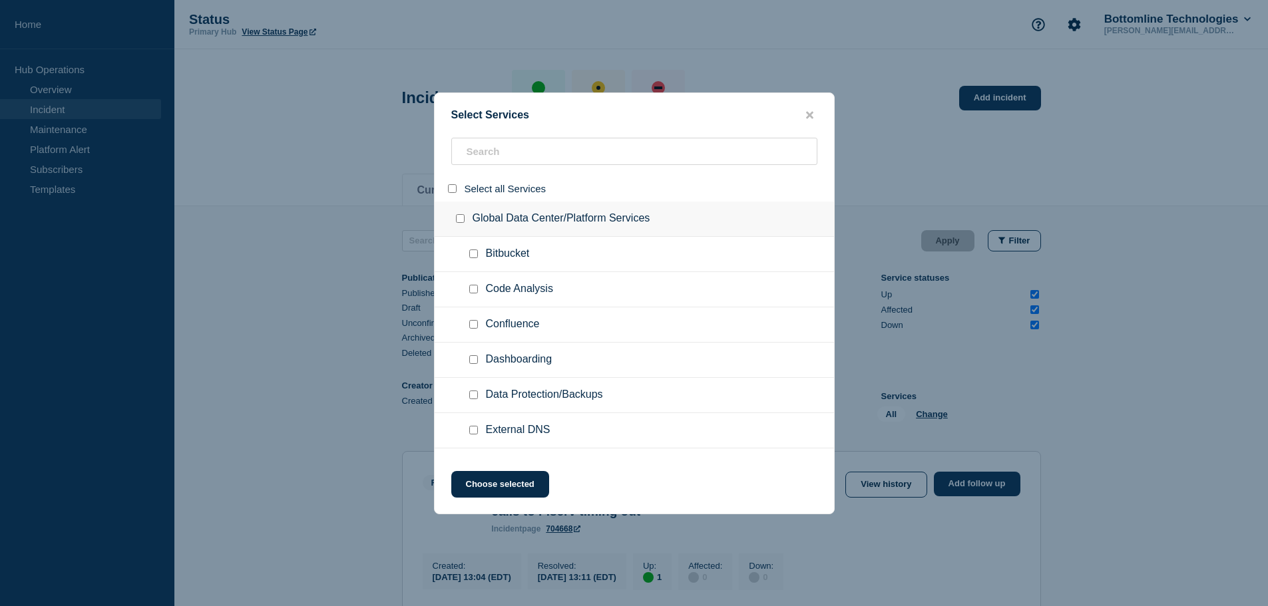
checkbox input "false"
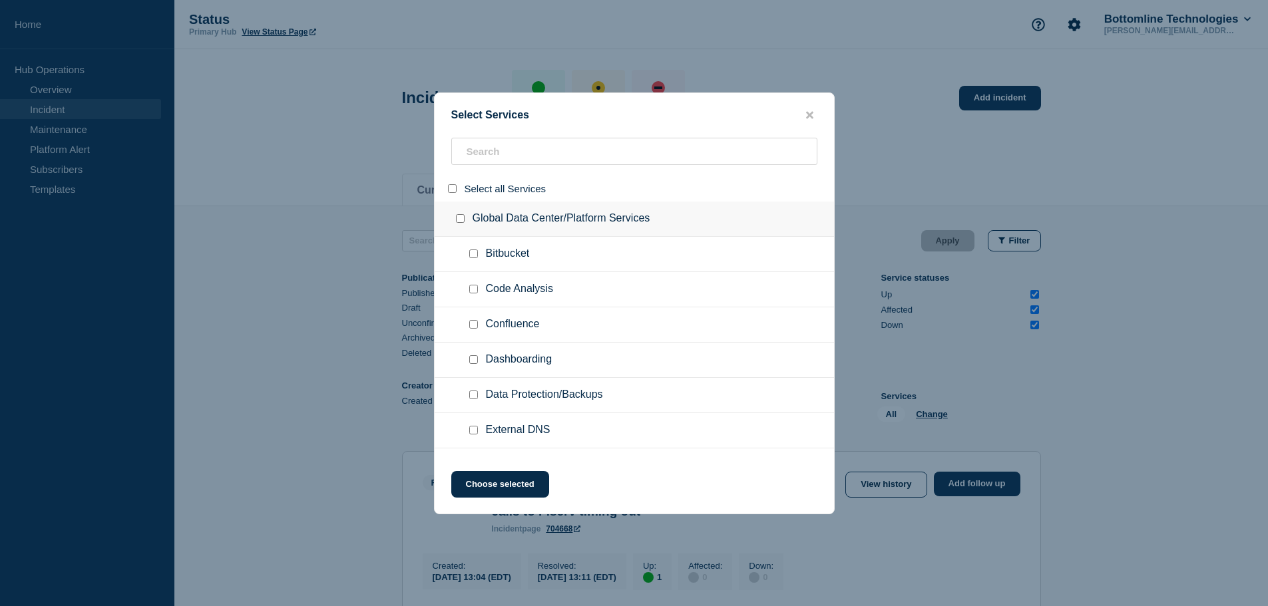
checkbox input "false"
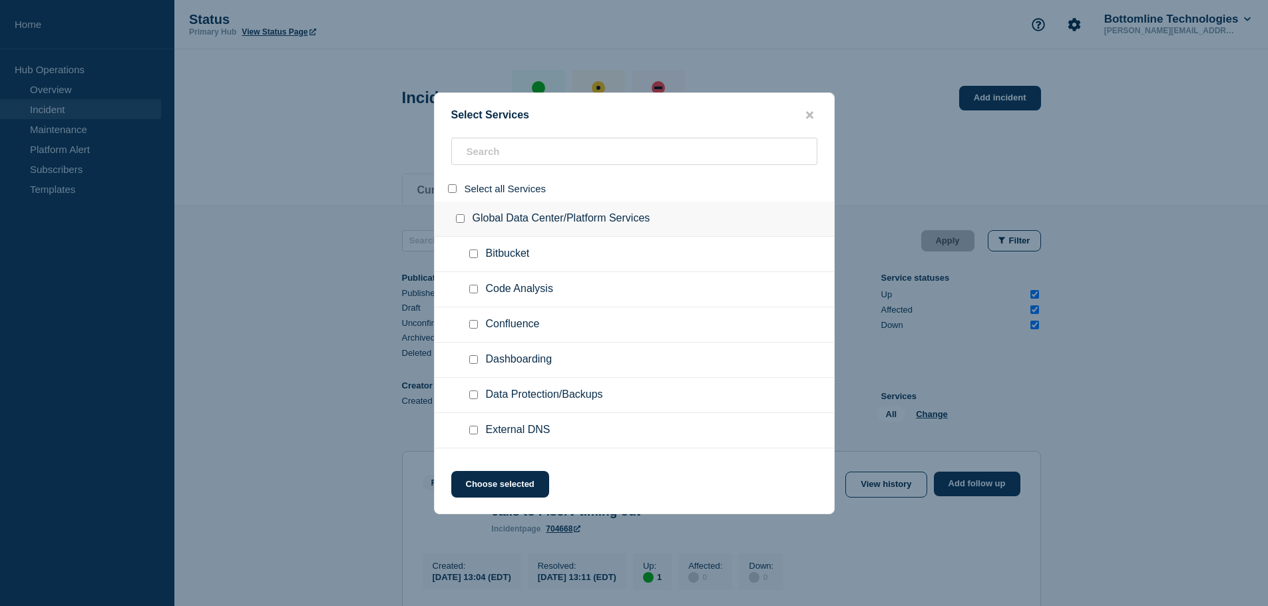
checkbox input "false"
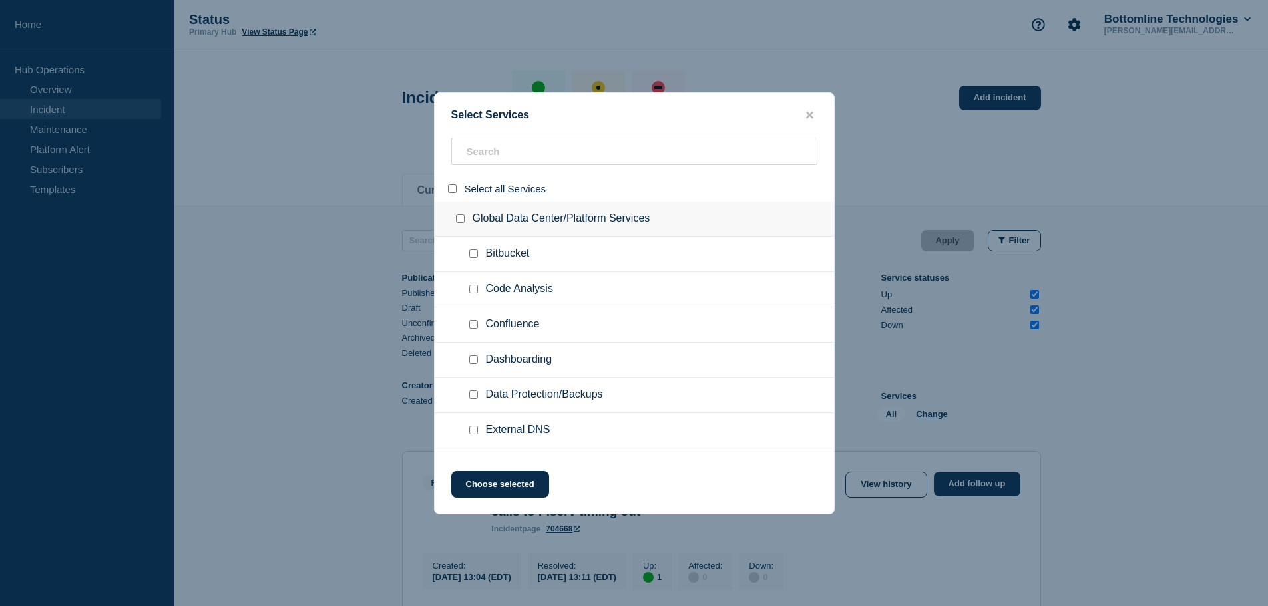
checkbox input "false"
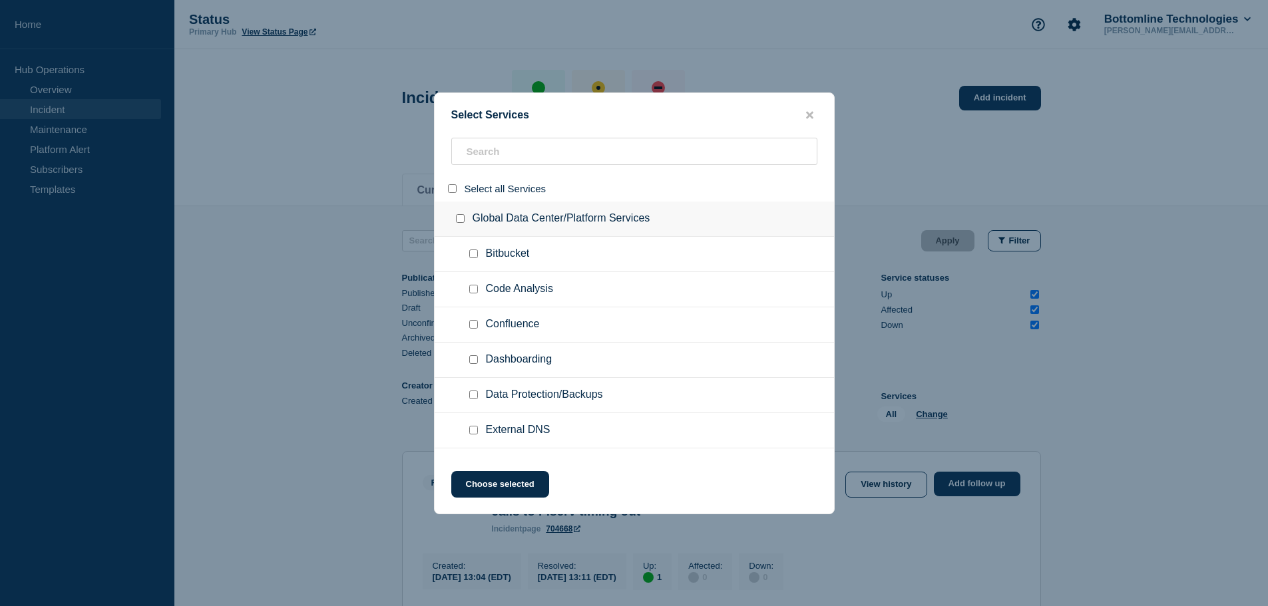
checkbox input "false"
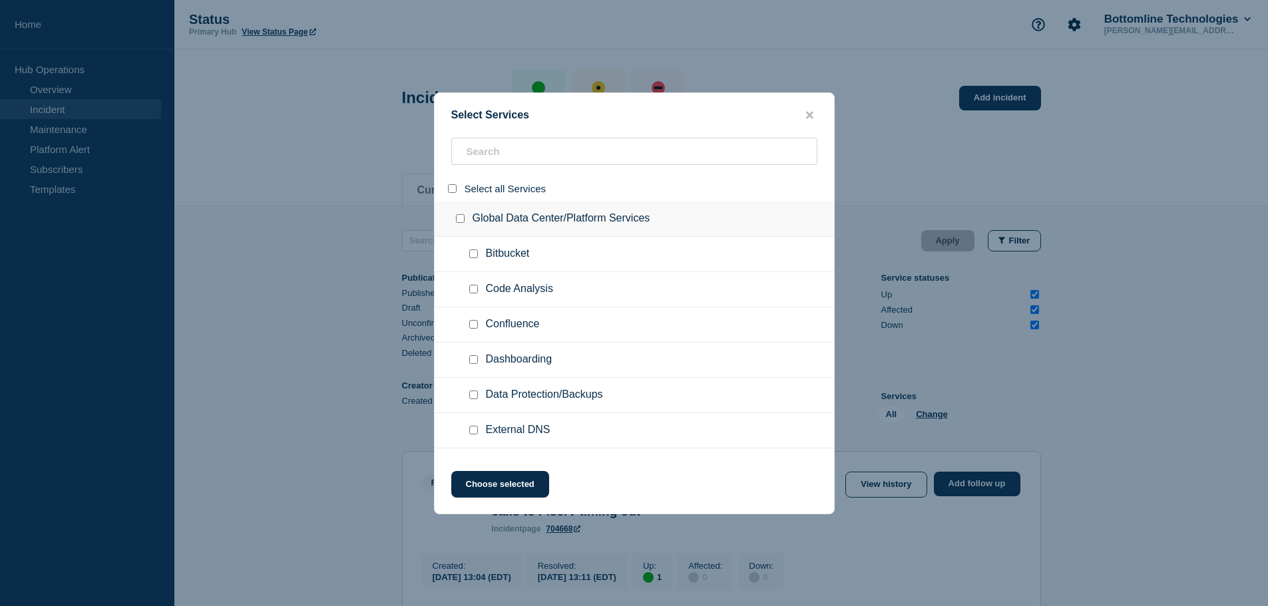
checkbox input "false"
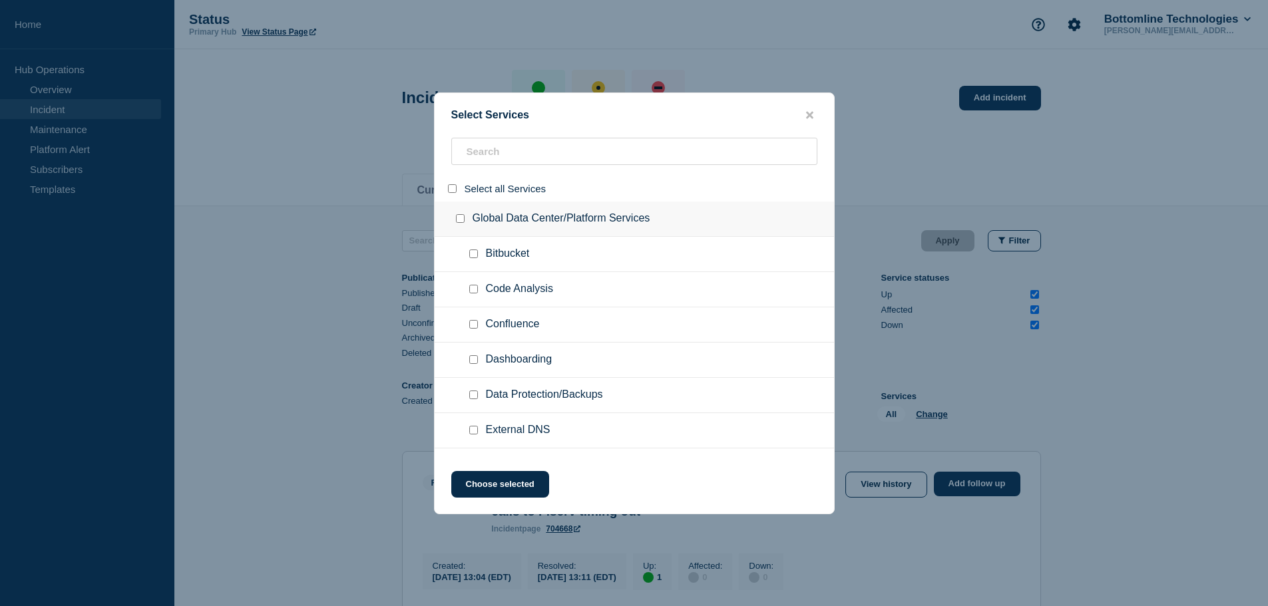
checkbox input "false"
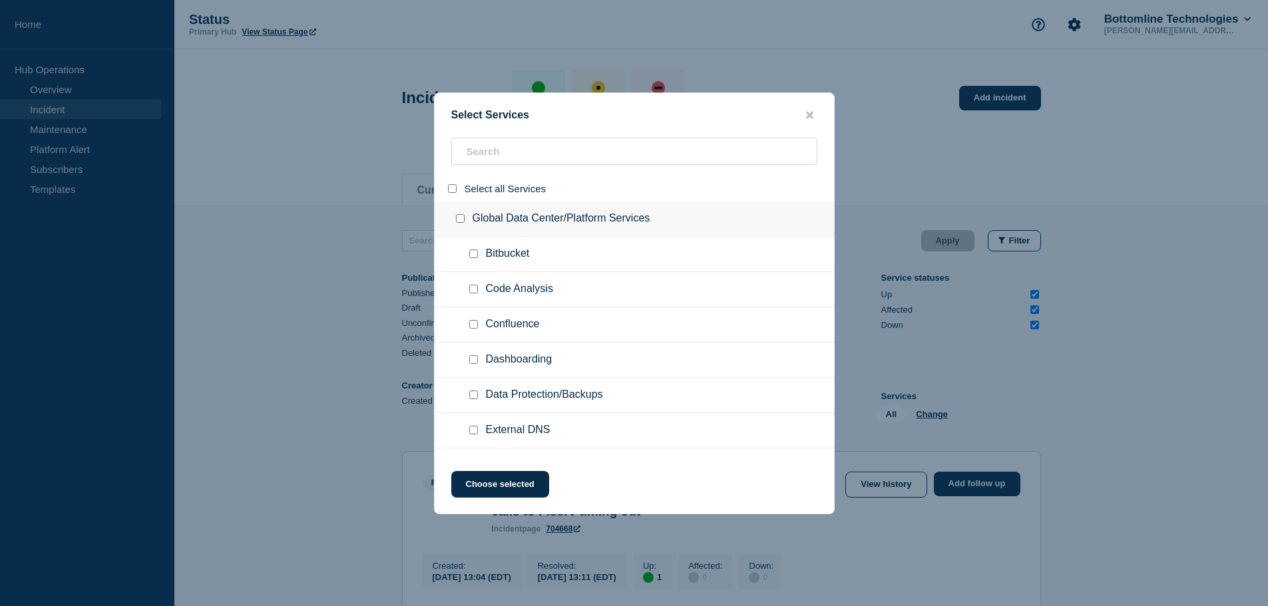
checkbox input "false"
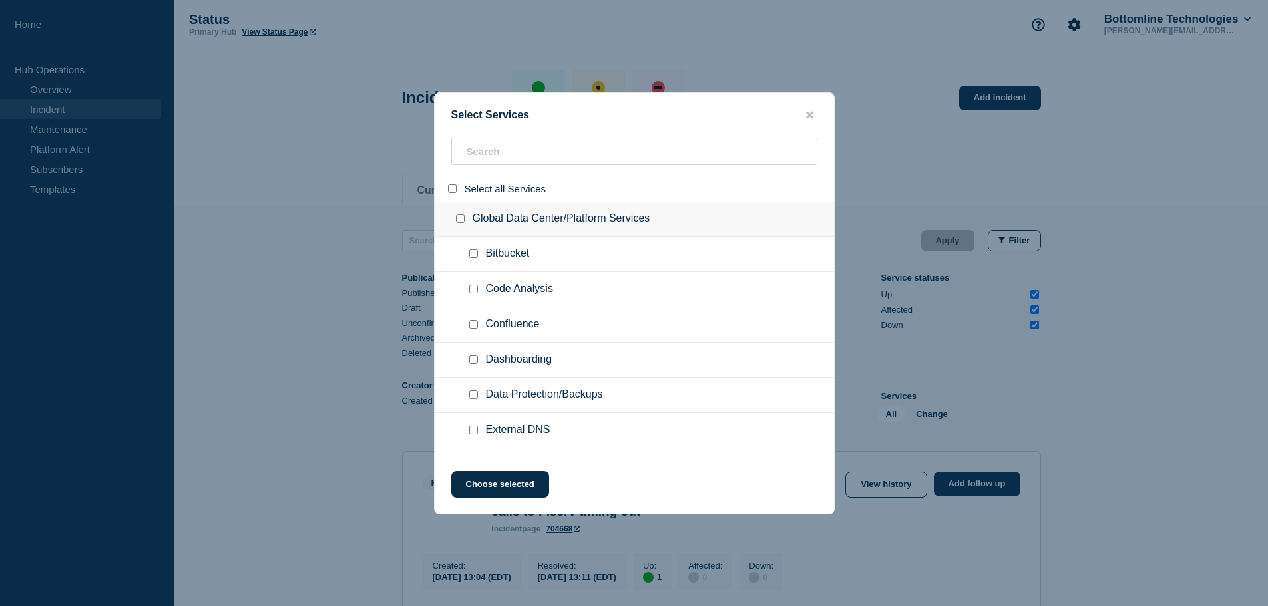
checkbox input "false"
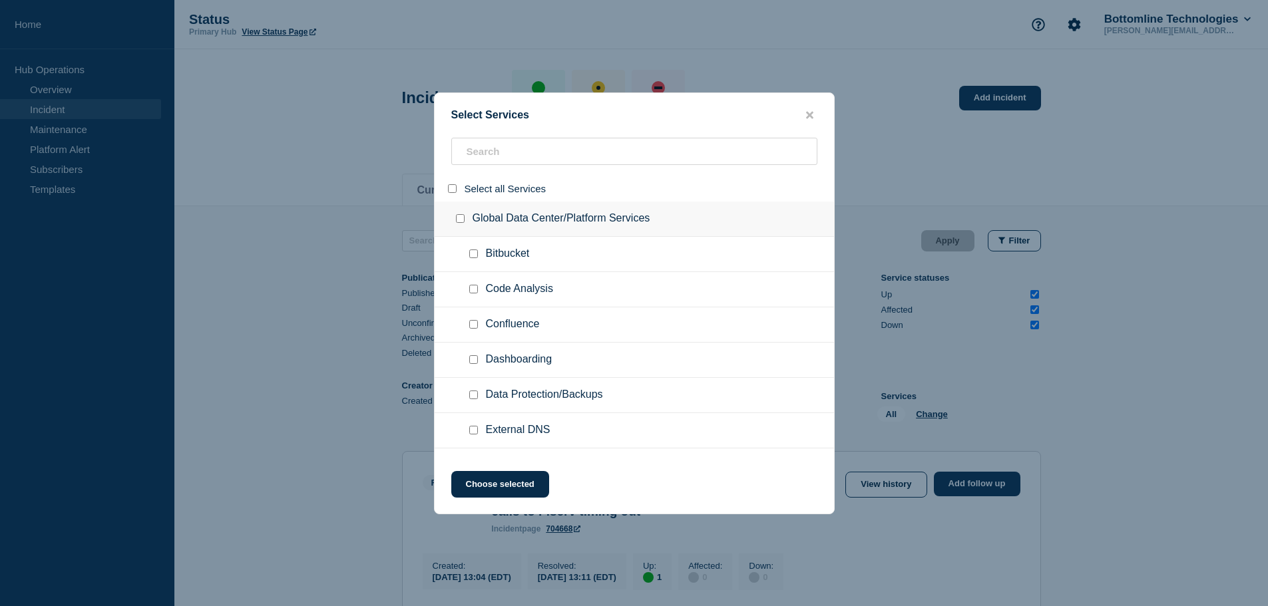
checkbox input "false"
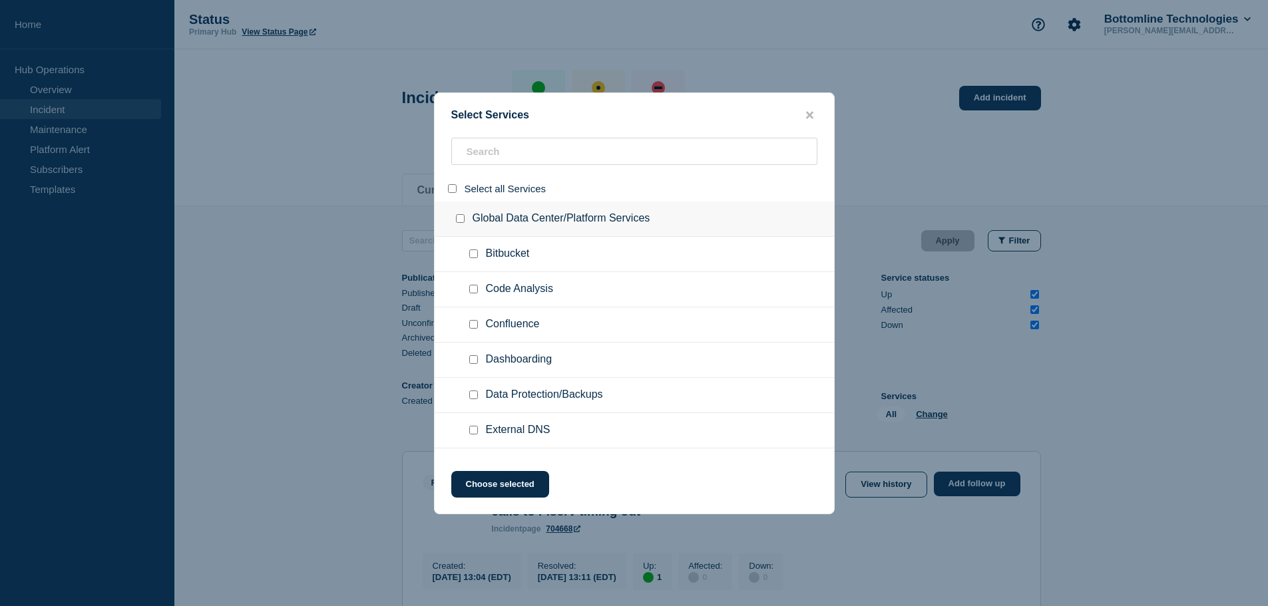
checkbox input "false"
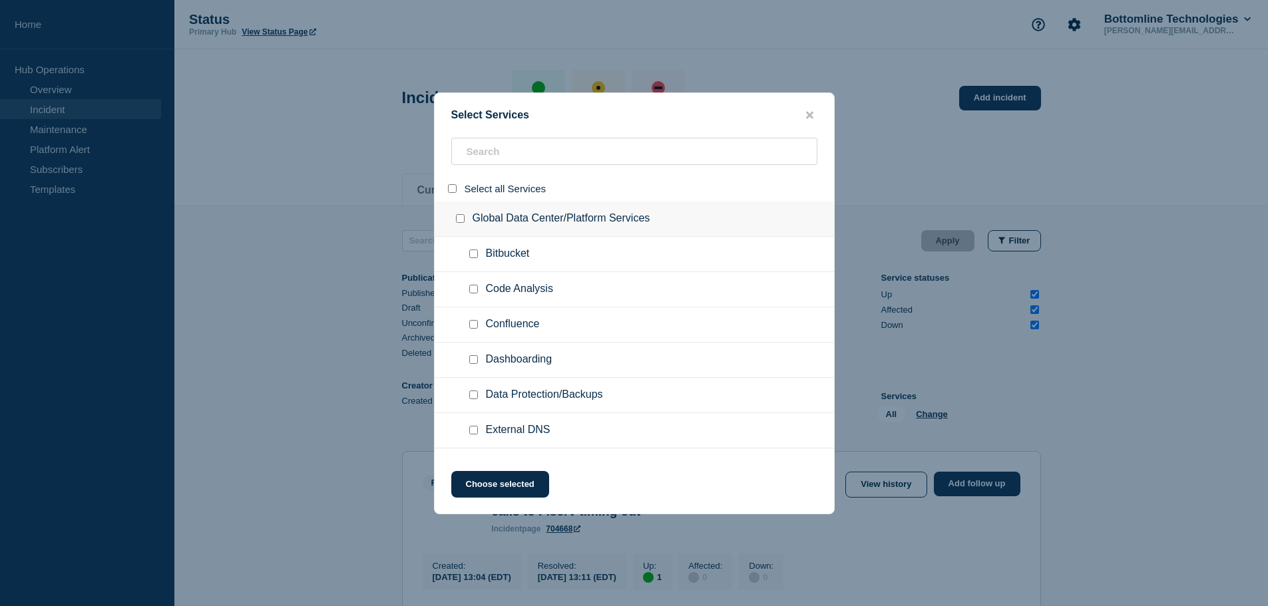
checkbox input "false"
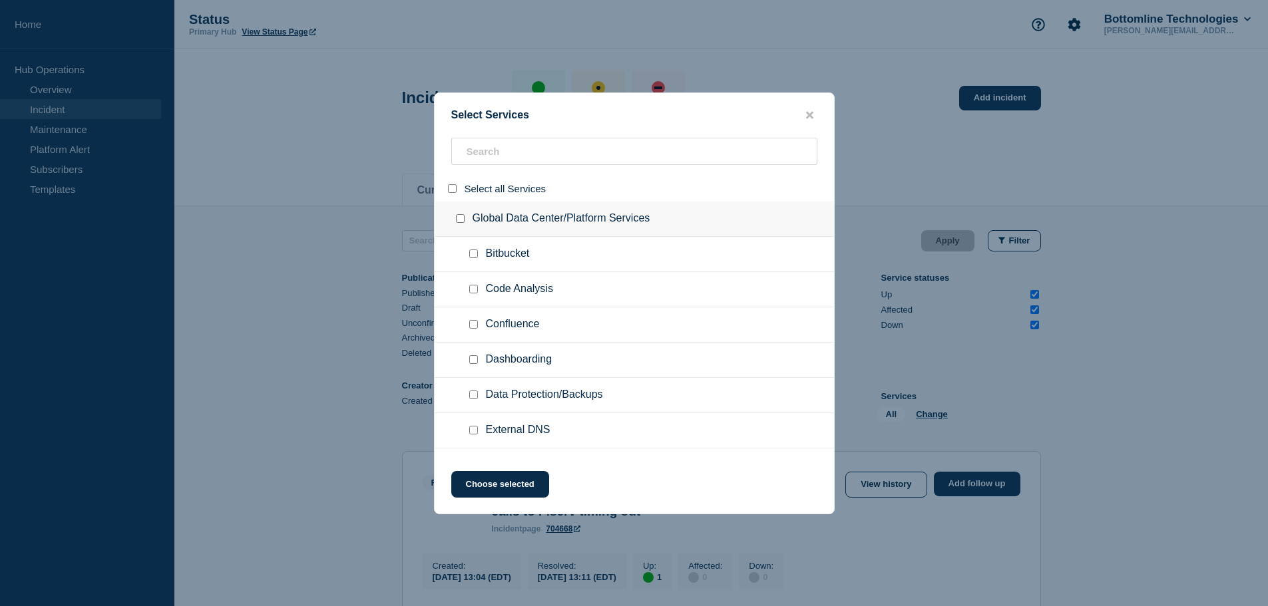
checkbox input "false"
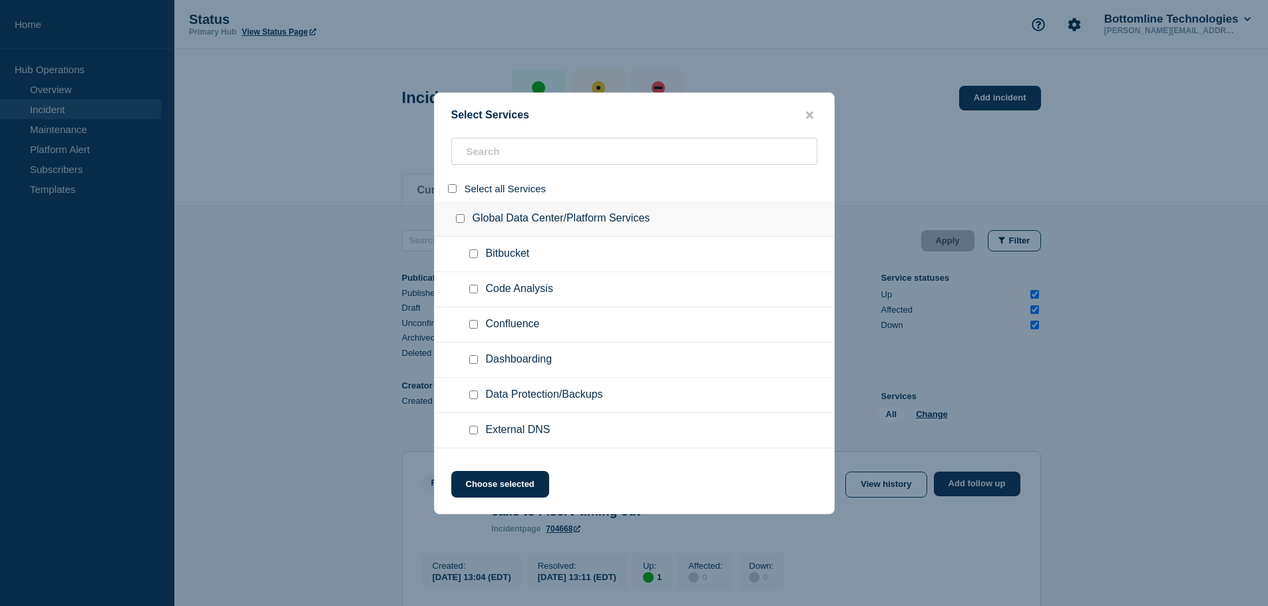
checkbox input "false"
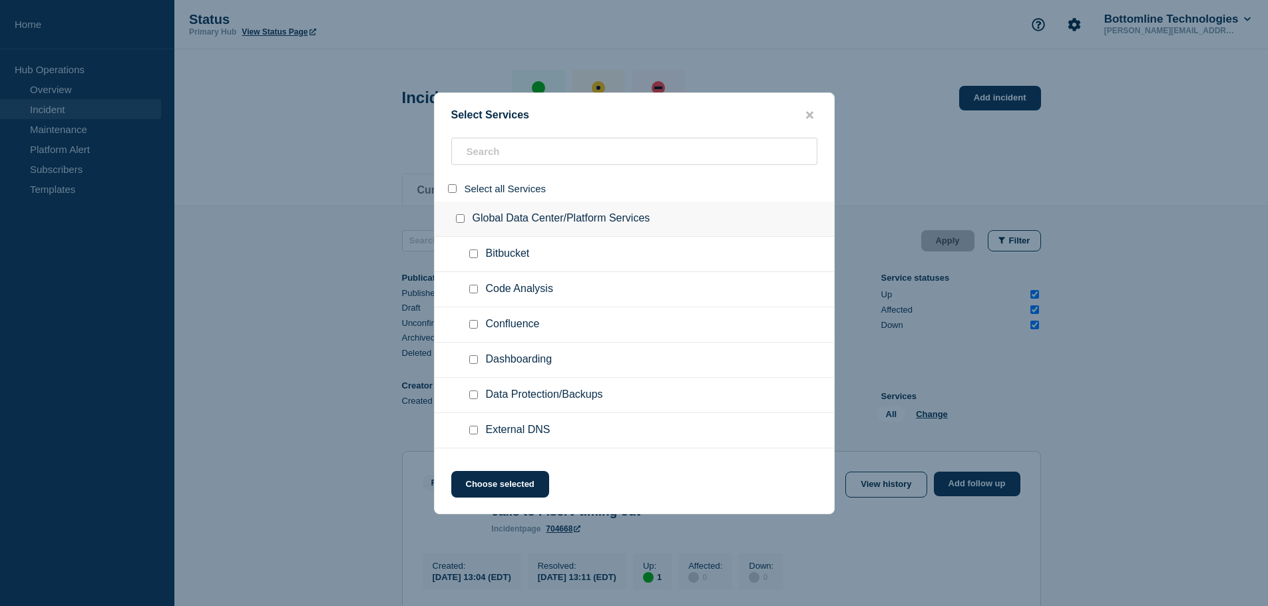
checkbox input "false"
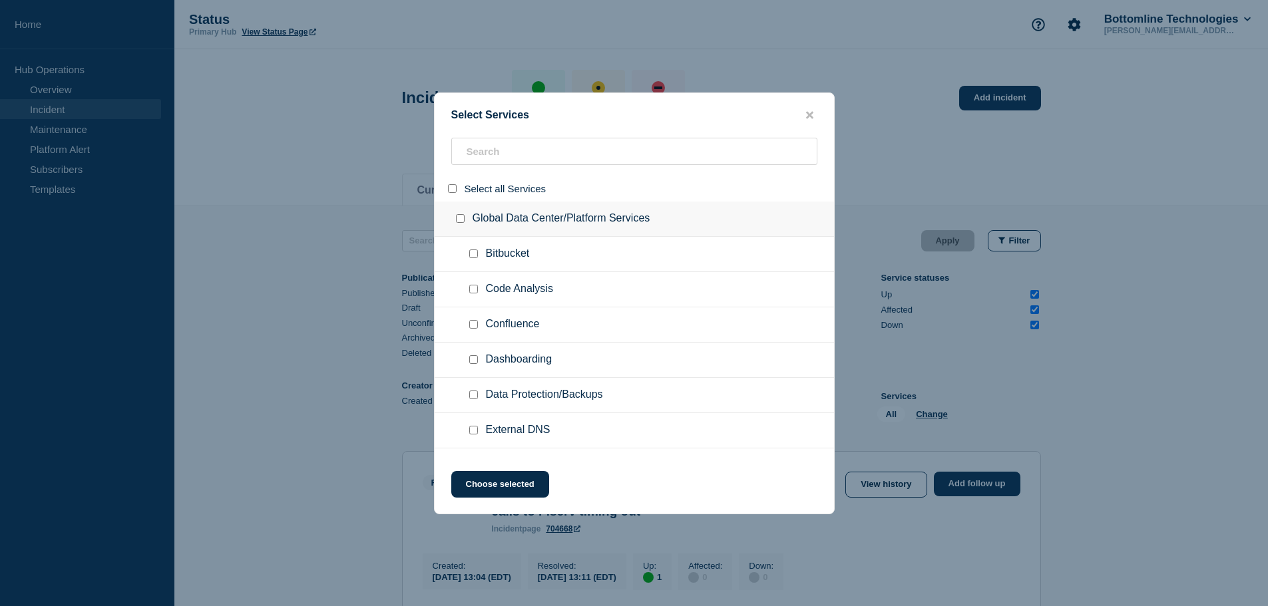
checkbox input "false"
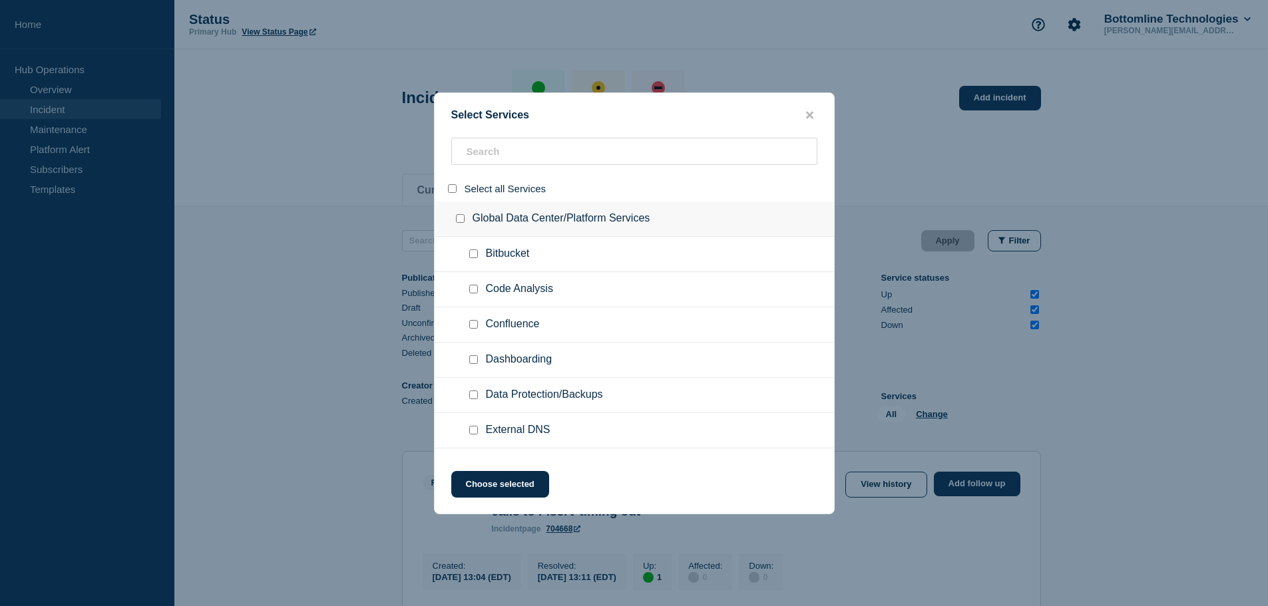
checkbox input "false"
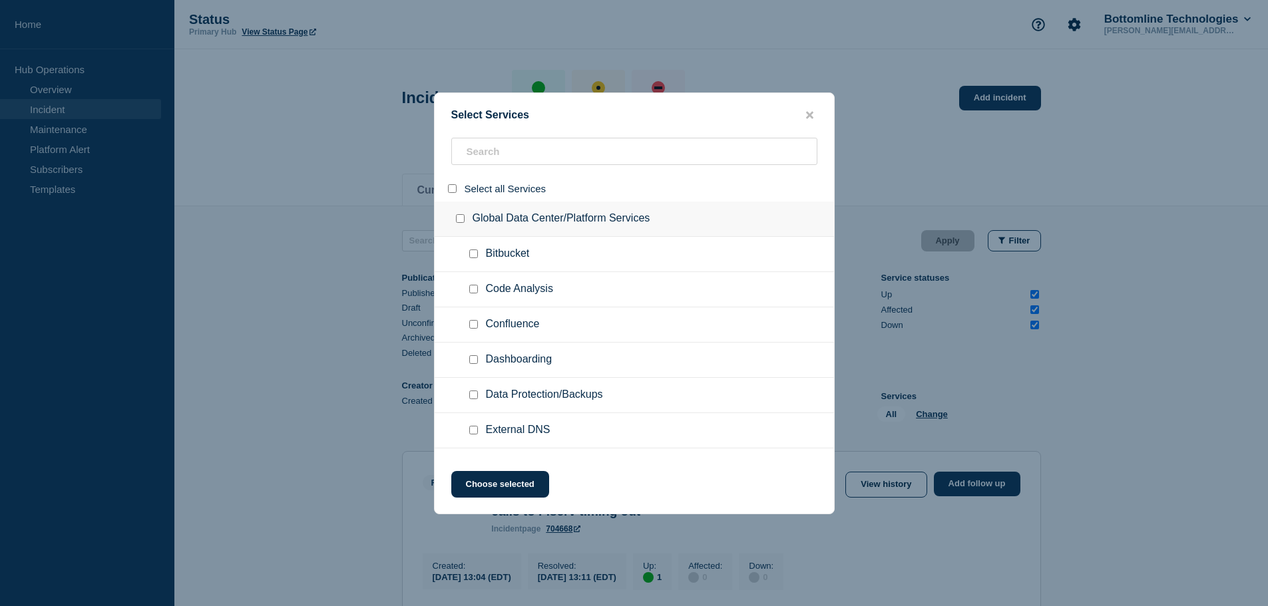
checkbox input "false"
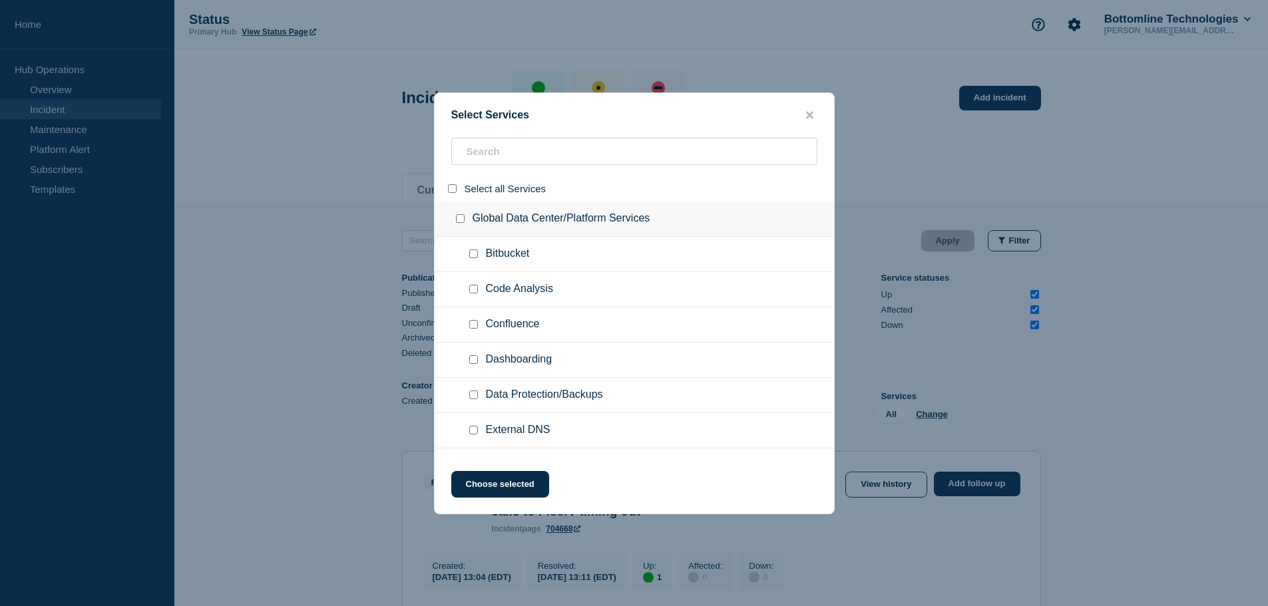
checkbox input "false"
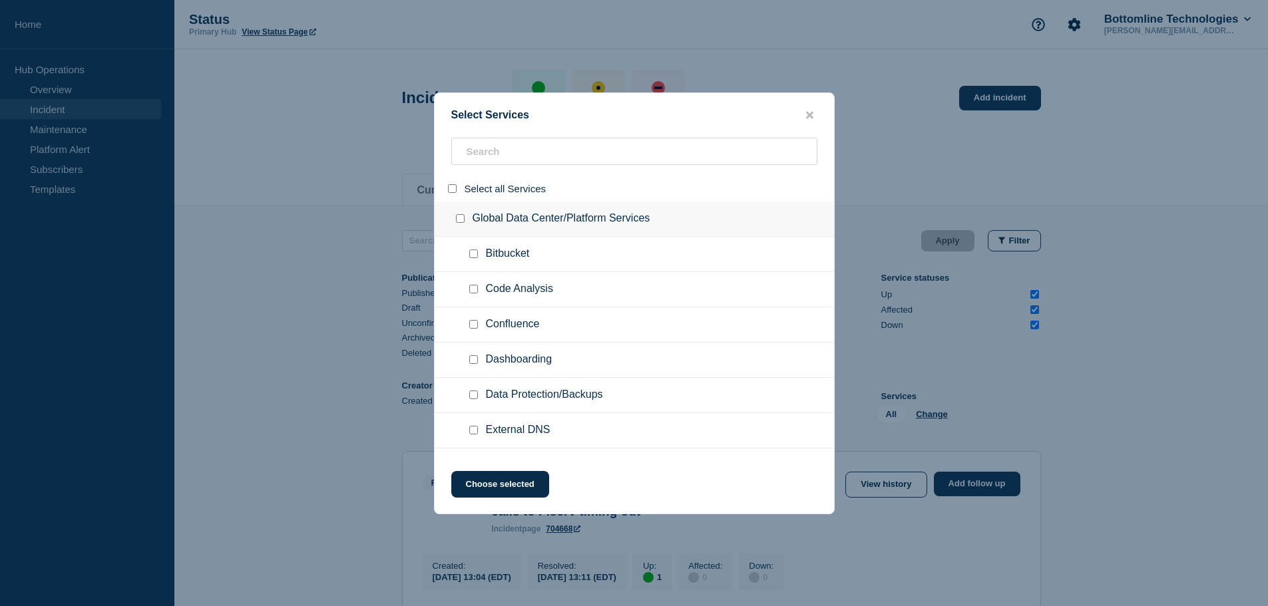
checkbox input "false"
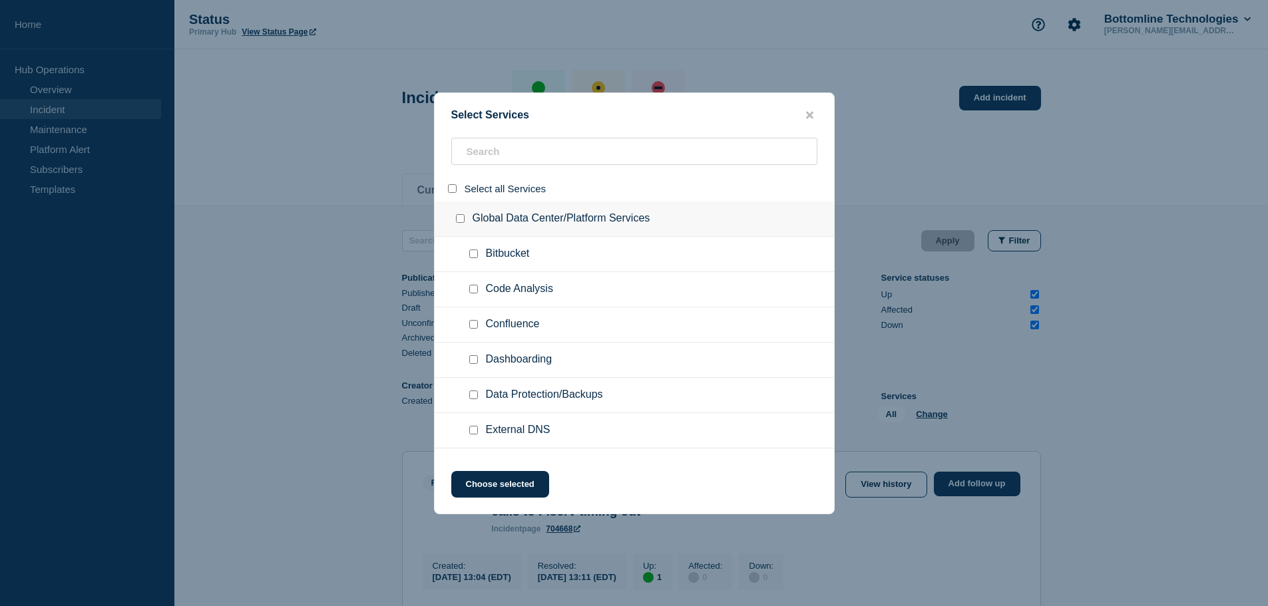
checkbox input "false"
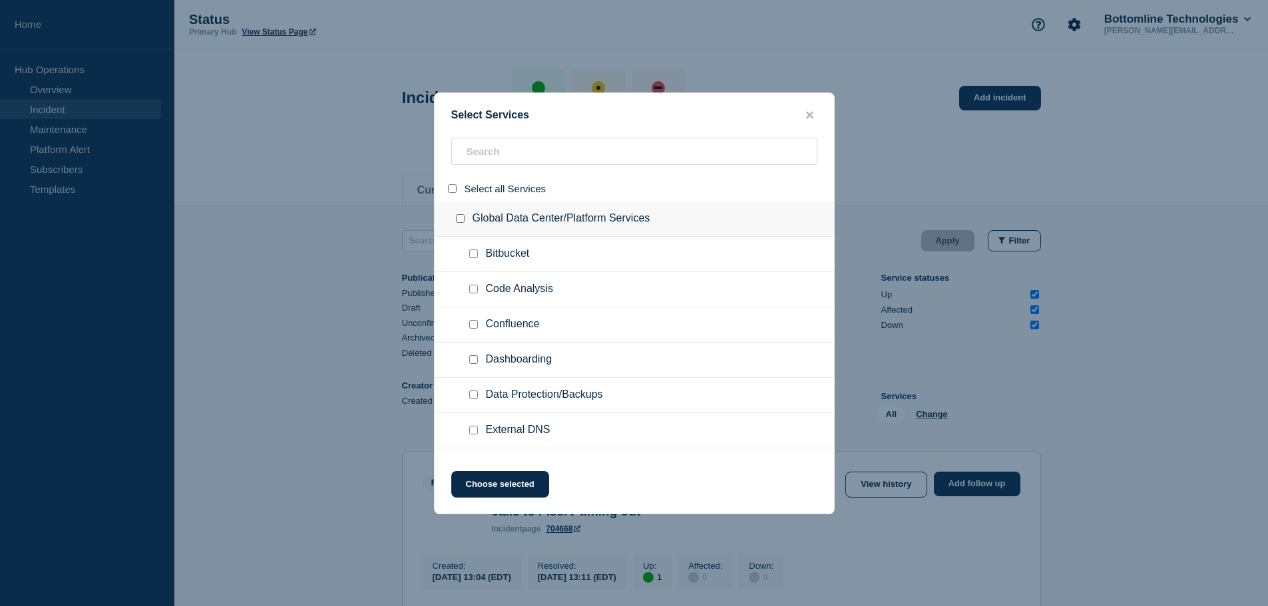
checkbox input "false"
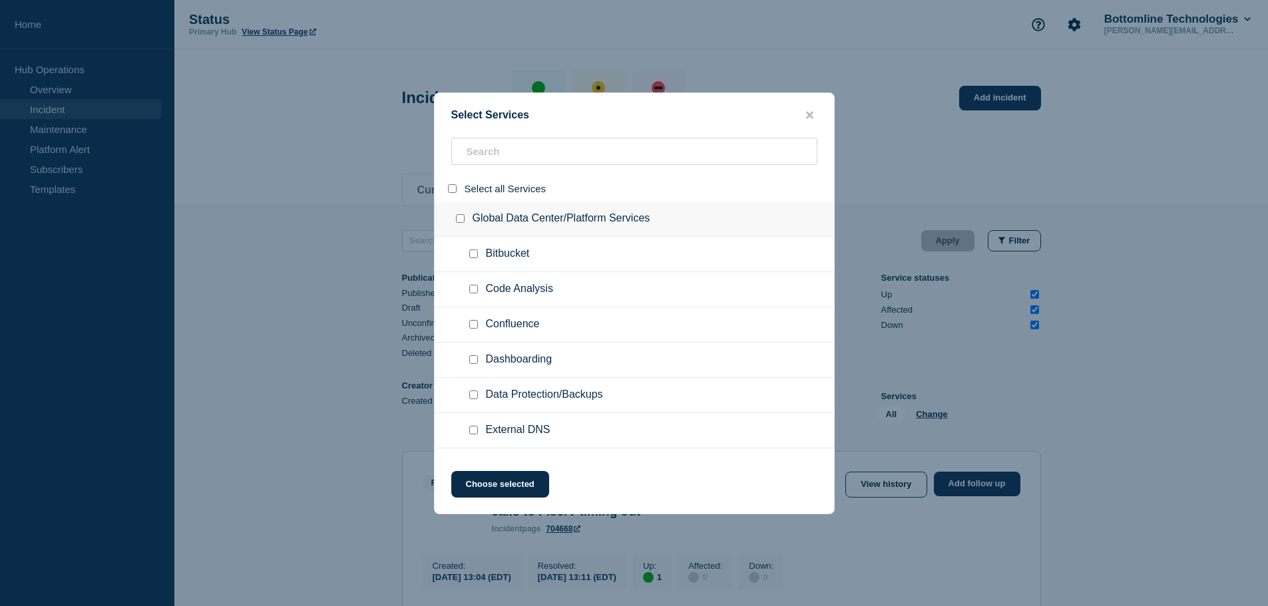
checkbox input "false"
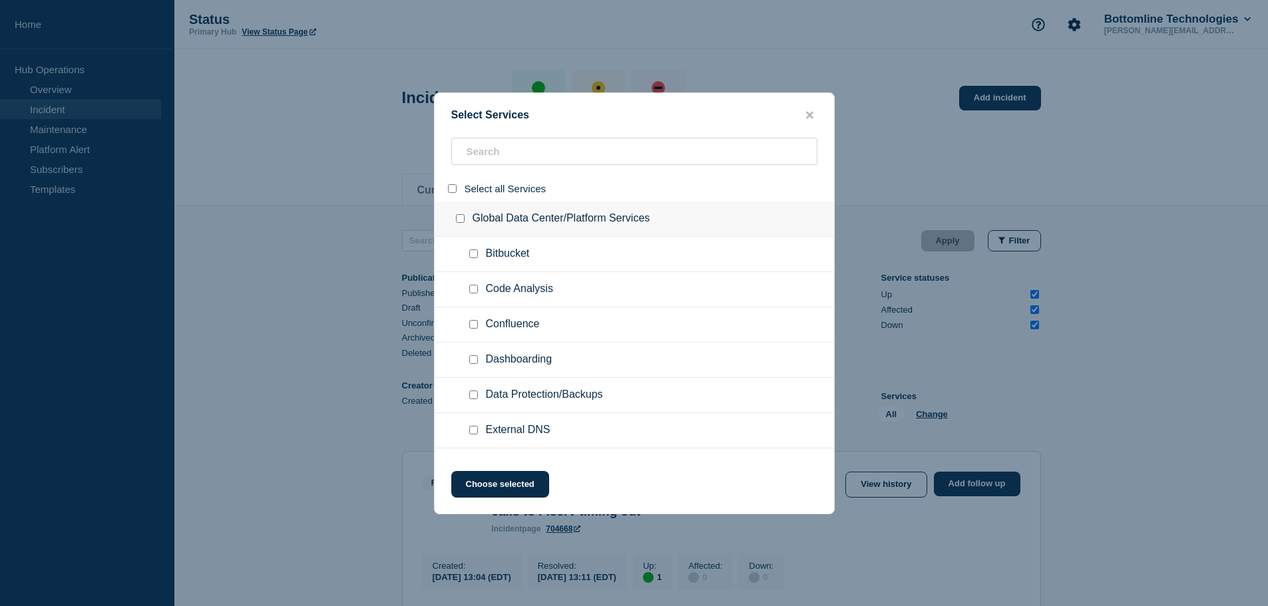
checkbox input "false"
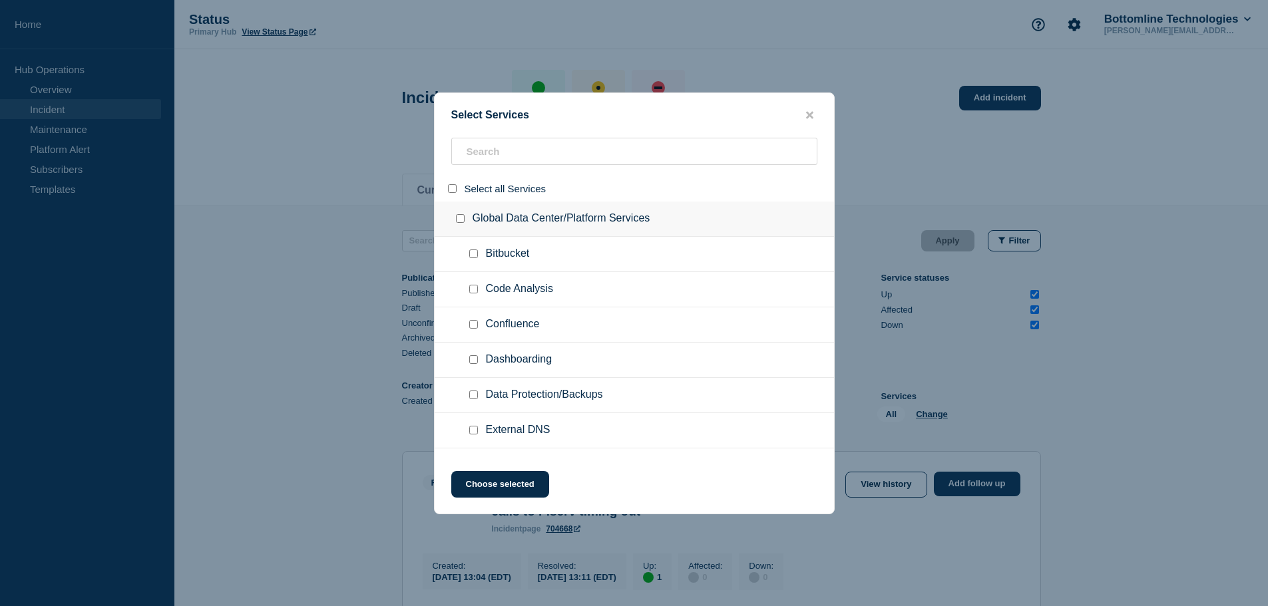
checkbox input "false"
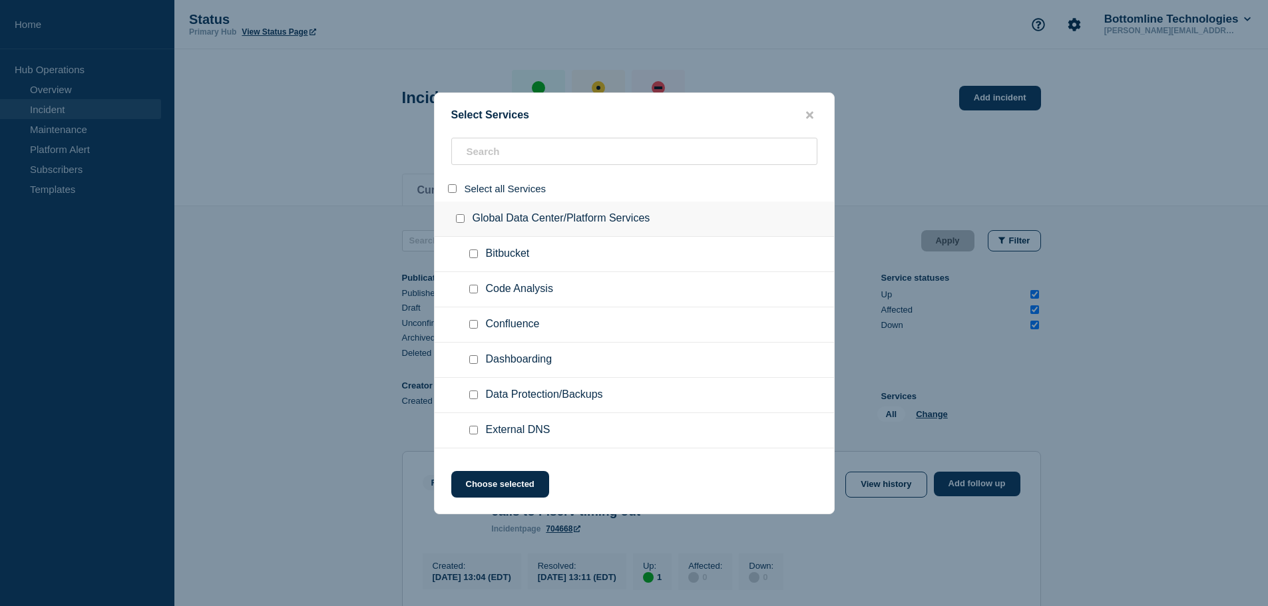
checkbox input "false"
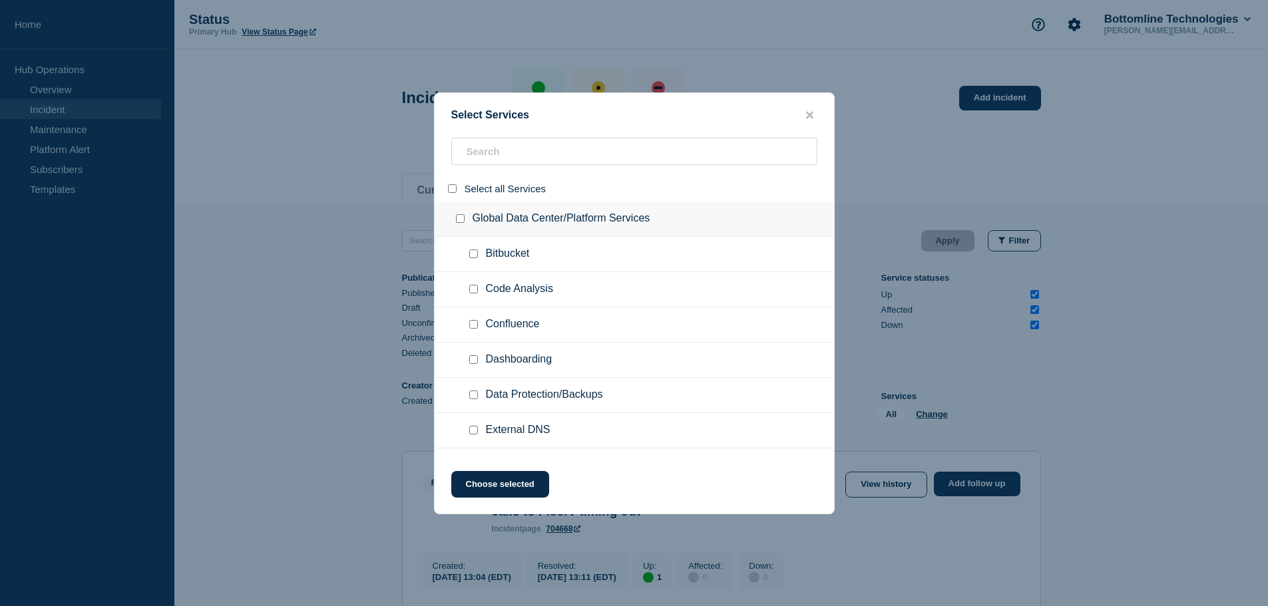
checkbox input "false"
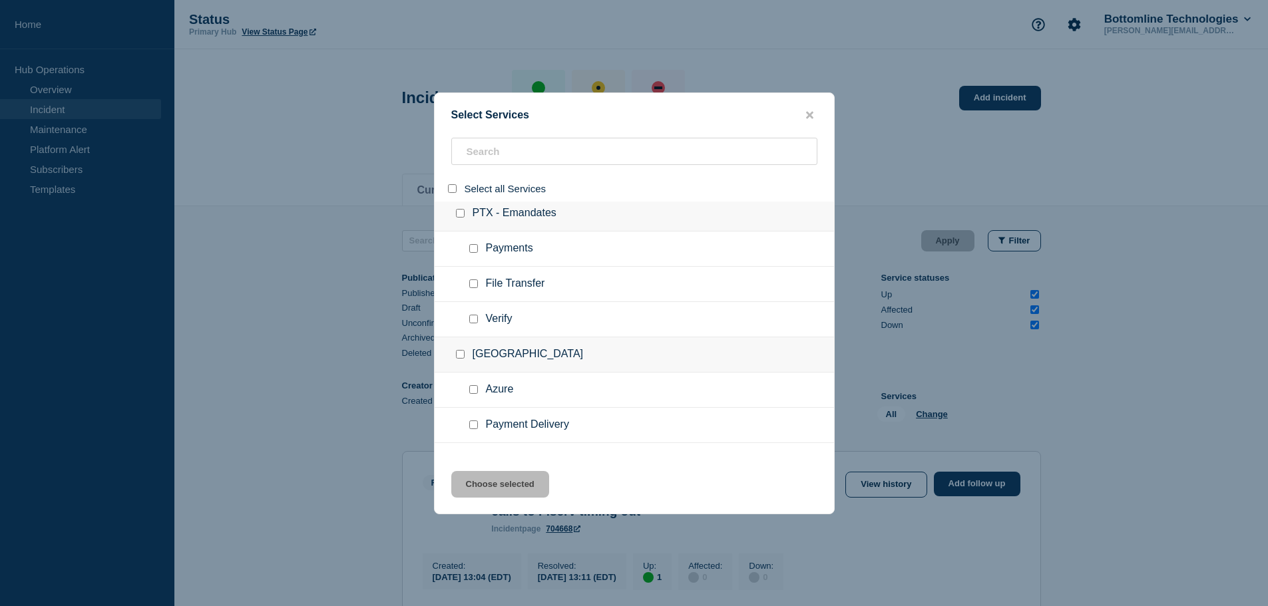
scroll to position [14572, 0]
click at [459, 359] on input "group: TX" at bounding box center [460, 357] width 9 height 9
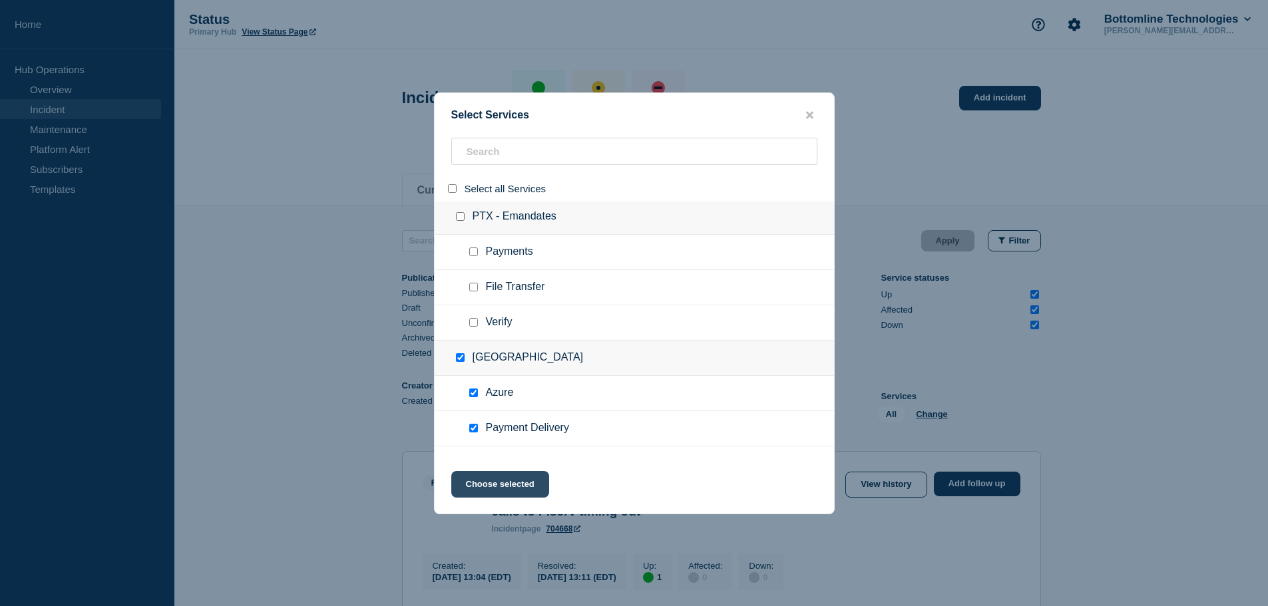
click at [511, 489] on button "Choose selected" at bounding box center [500, 484] width 98 height 27
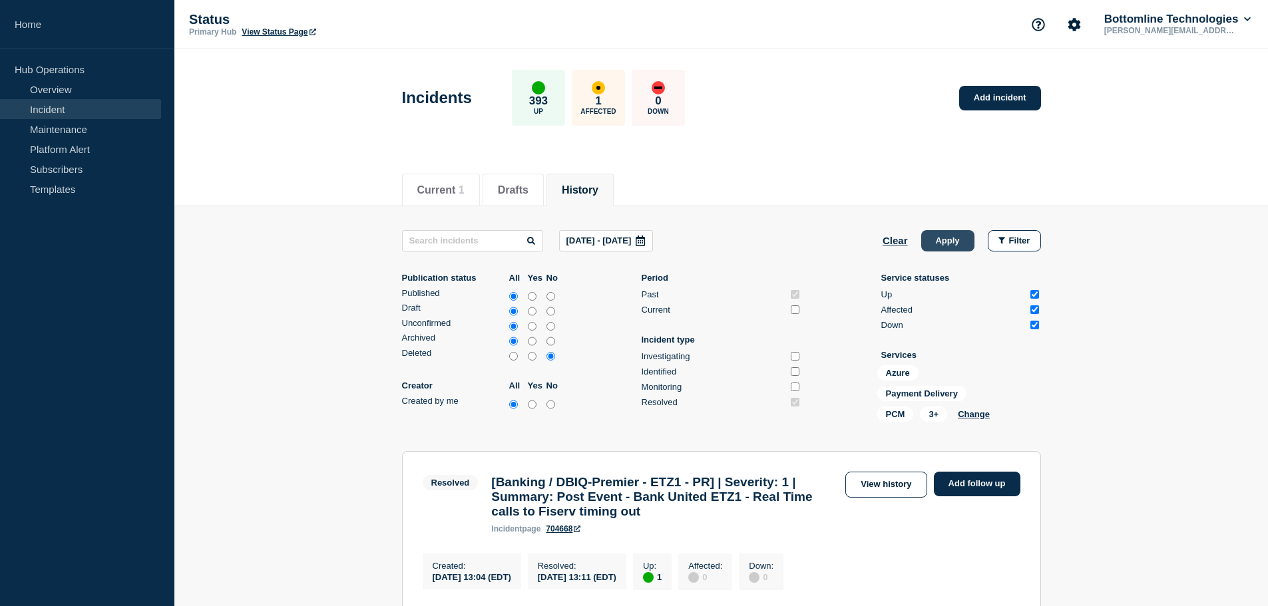
click at [945, 240] on button "Apply" at bounding box center [947, 240] width 53 height 21
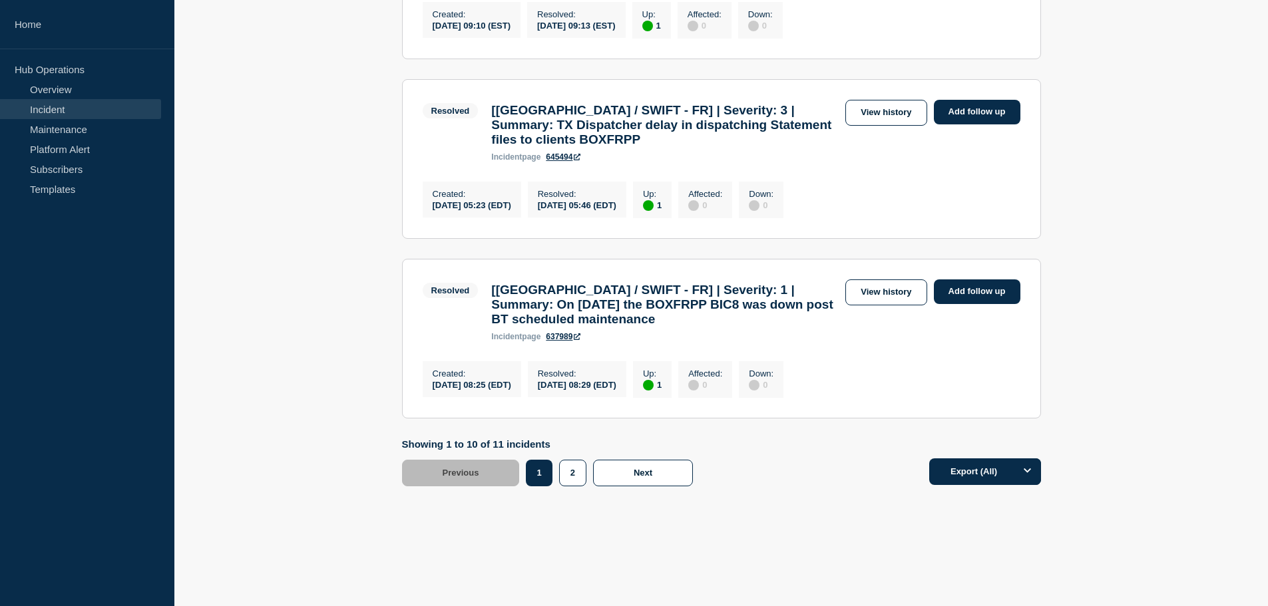
scroll to position [1887, 0]
click at [575, 476] on button "2" at bounding box center [572, 473] width 27 height 27
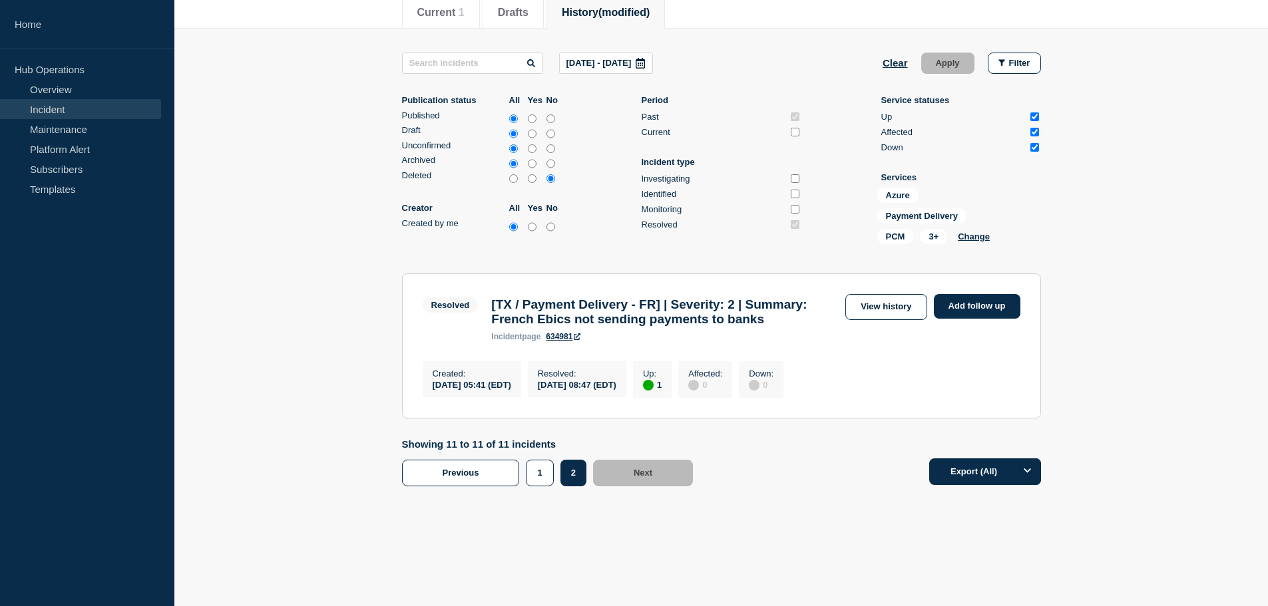
scroll to position [204, 0]
click at [543, 478] on button "1" at bounding box center [539, 473] width 27 height 27
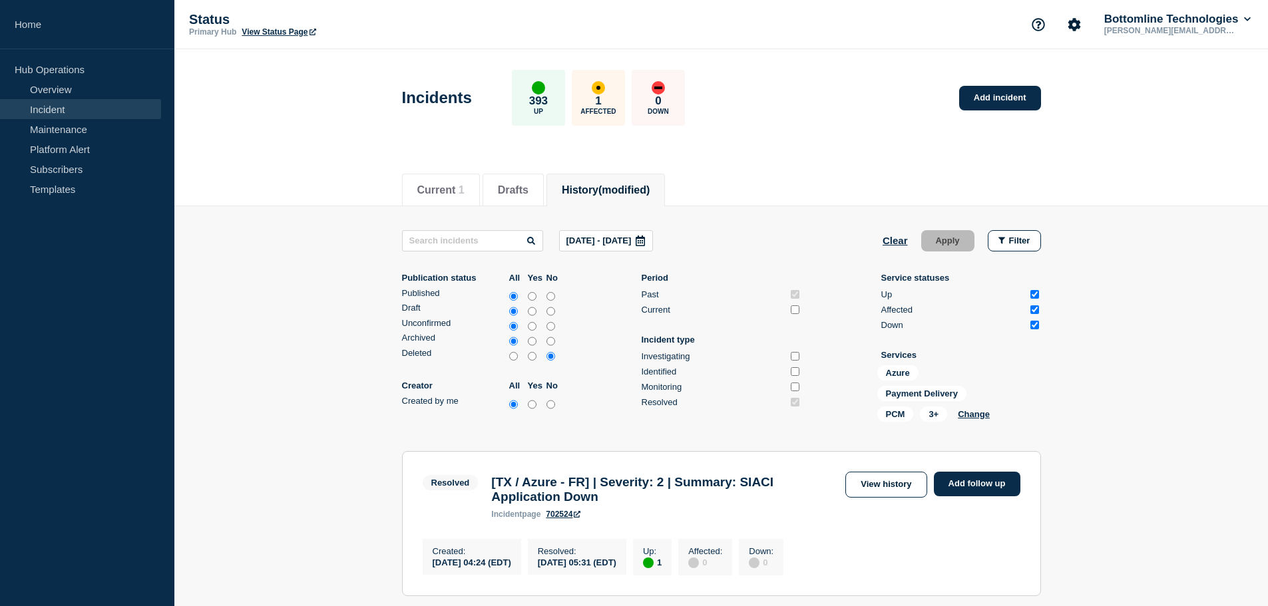
click at [600, 241] on p "Aug, 1 2024 - Aug, 31 2025" at bounding box center [598, 241] width 65 height 10
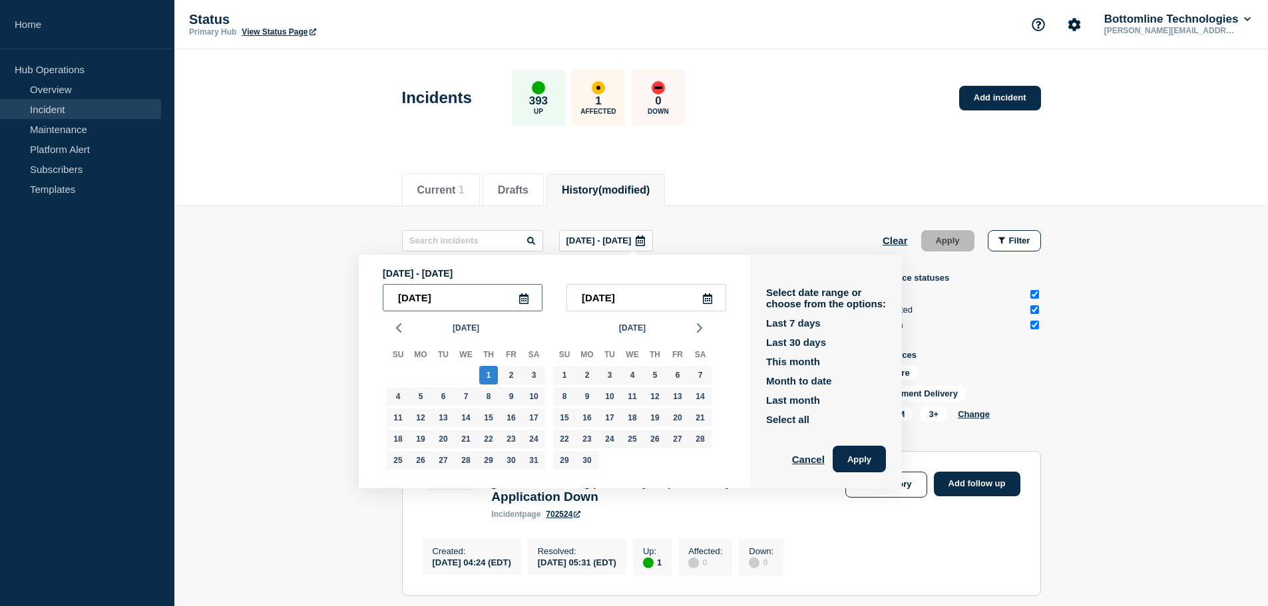
click at [435, 295] on input "2024-08-01" at bounding box center [463, 297] width 160 height 27
click at [662, 298] on input "[DATE]" at bounding box center [646, 297] width 160 height 27
click at [863, 459] on button "Apply" at bounding box center [859, 459] width 53 height 27
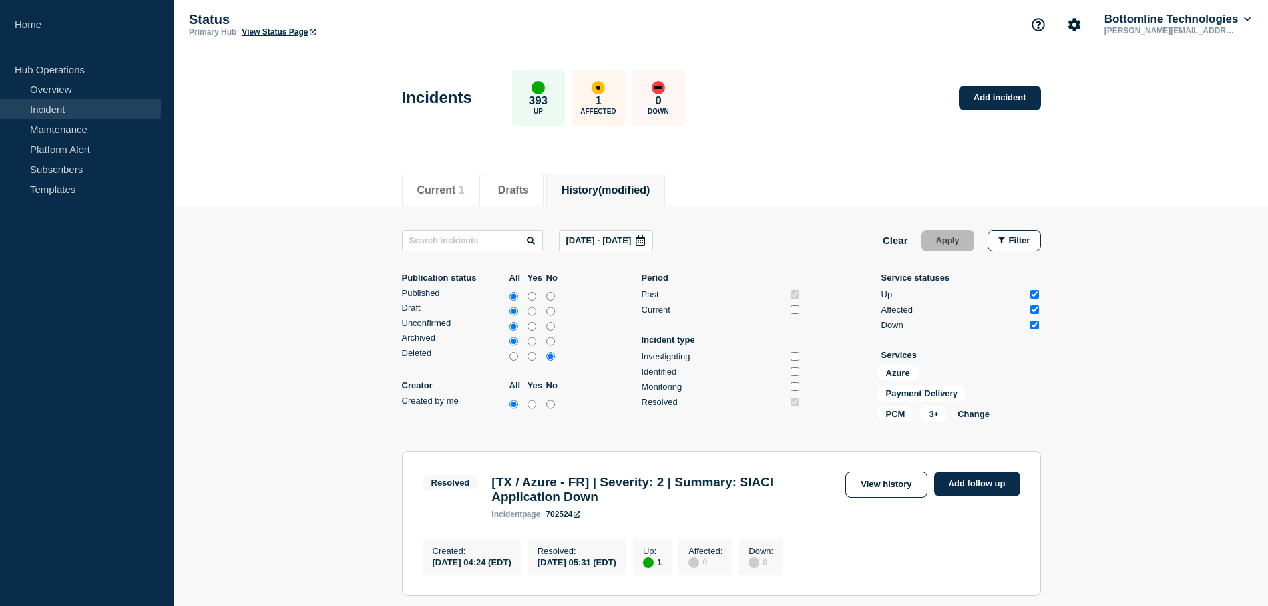
click at [1035, 325] on input "Down" at bounding box center [1034, 325] width 9 height 9
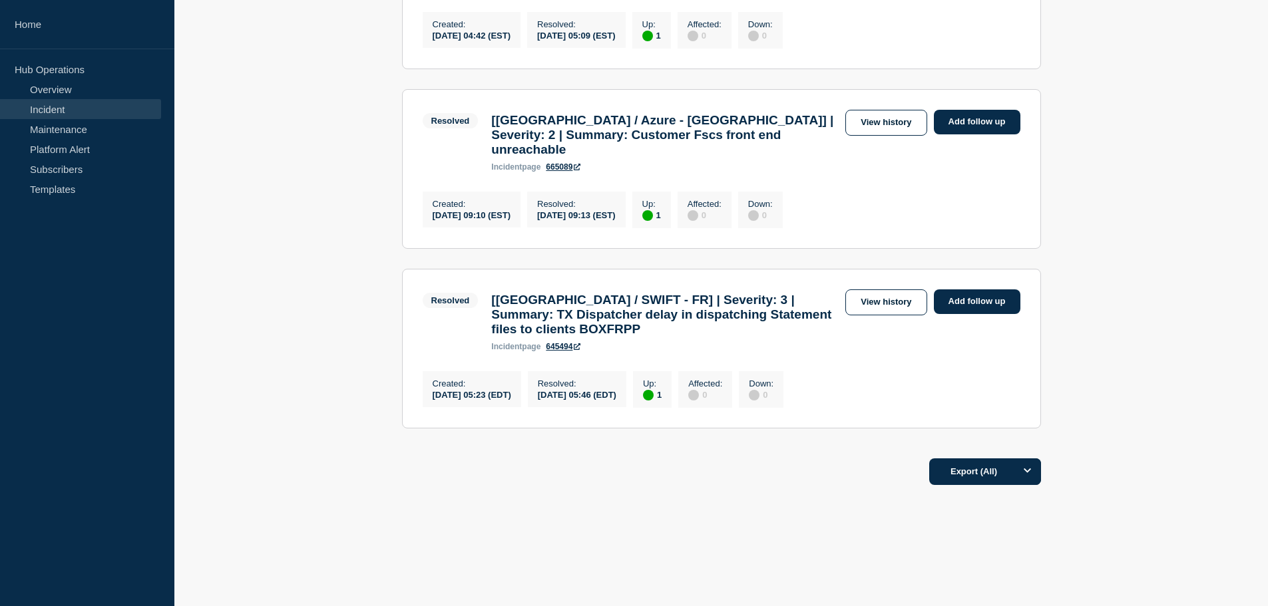
scroll to position [1686, 0]
click at [1032, 473] on button "Options" at bounding box center [1027, 472] width 27 height 27
click at [1001, 527] on button "Filtered" at bounding box center [984, 531] width 42 height 12
click at [965, 473] on button "Export (Filtered)" at bounding box center [982, 472] width 118 height 27
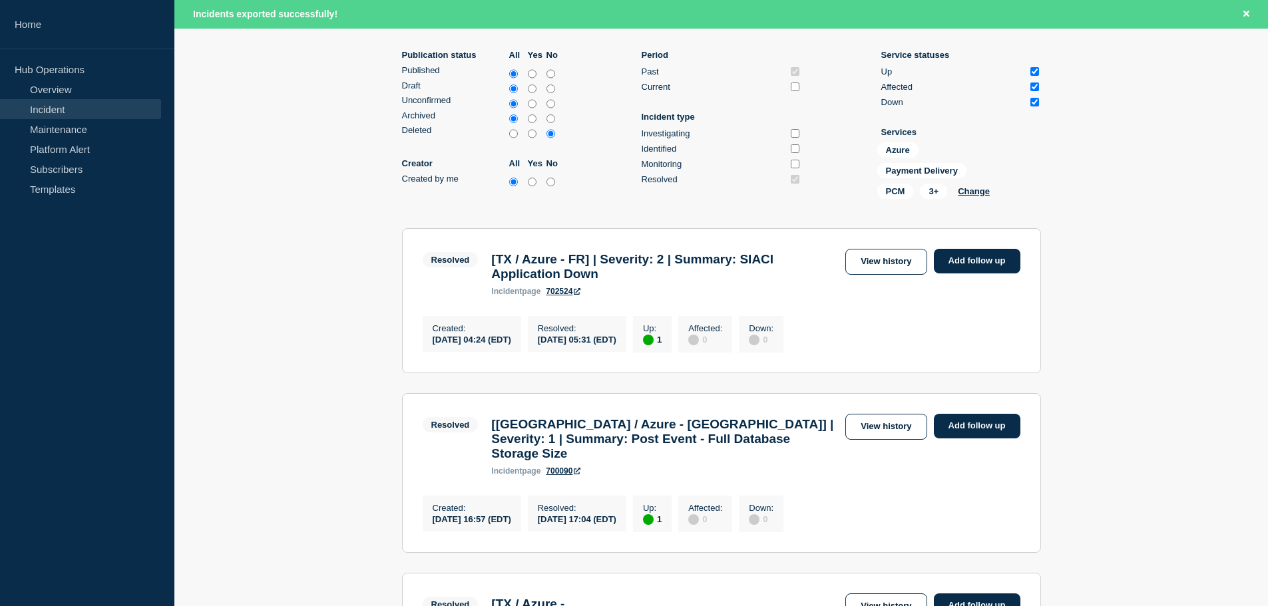
scroll to position [50, 0]
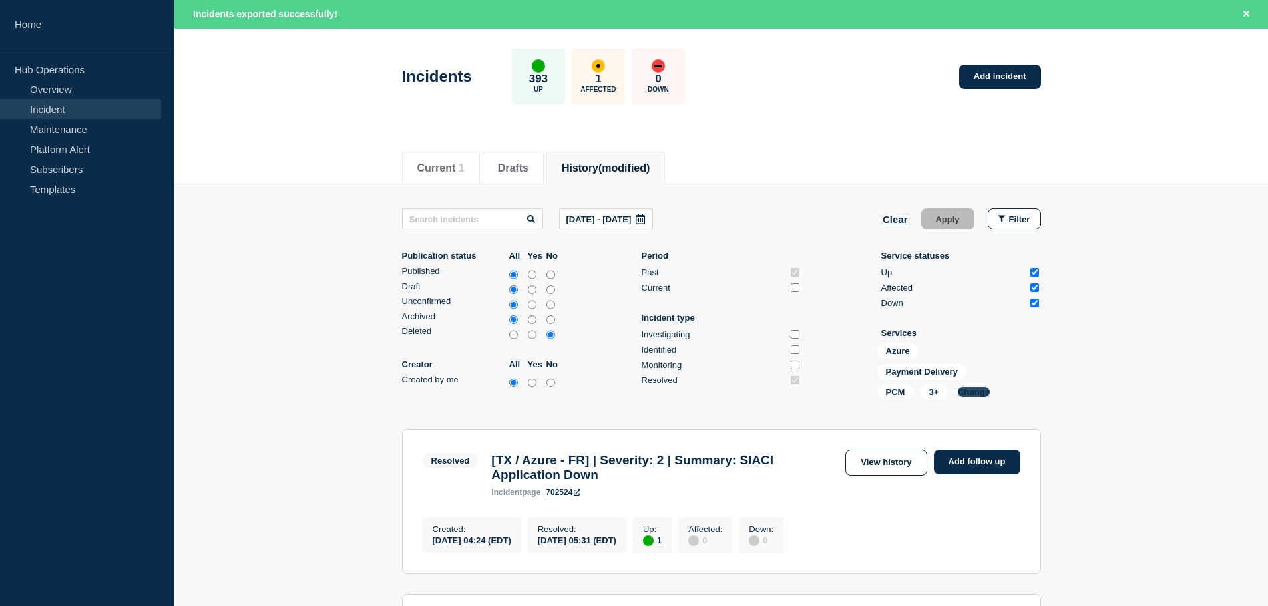
click at [972, 391] on button "Change" at bounding box center [974, 392] width 32 height 10
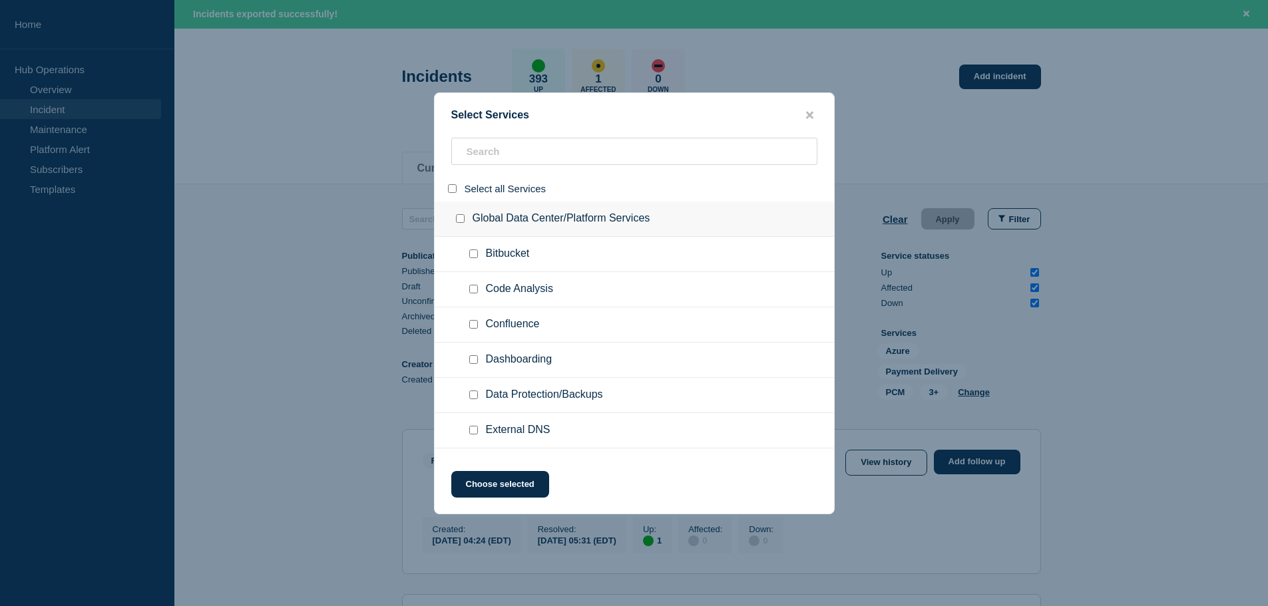
click at [452, 191] on input "select all" at bounding box center [452, 188] width 9 height 9
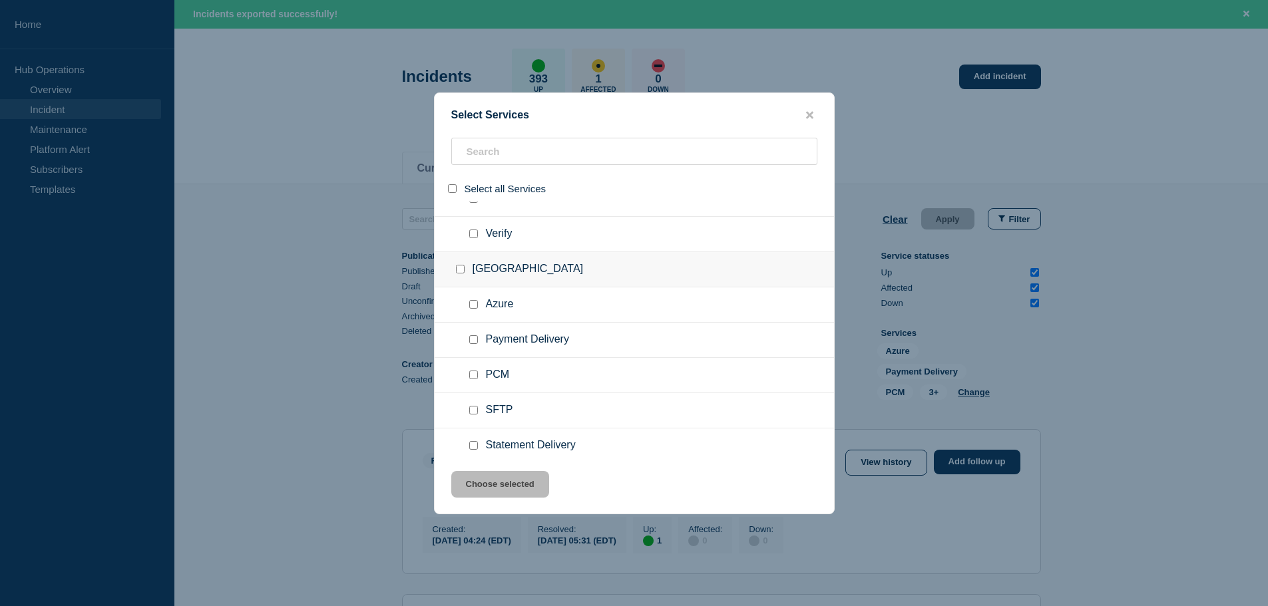
scroll to position [14639, 0]
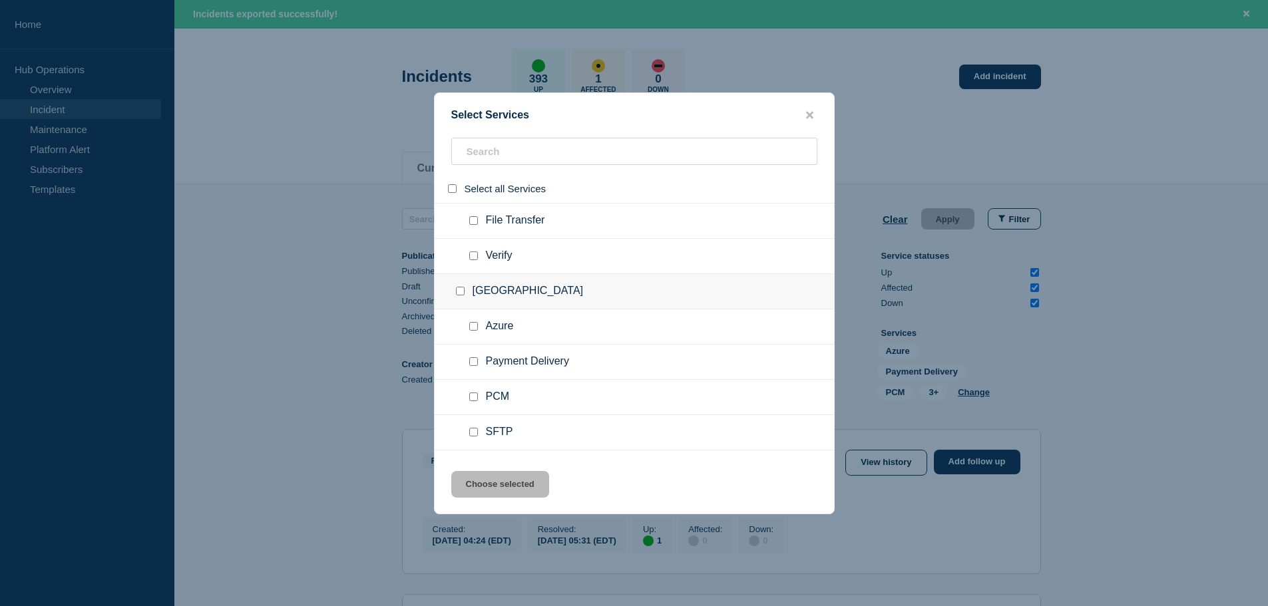
click at [459, 292] on input "group: TX" at bounding box center [460, 291] width 9 height 9
click at [501, 484] on button "Choose selected" at bounding box center [500, 484] width 98 height 27
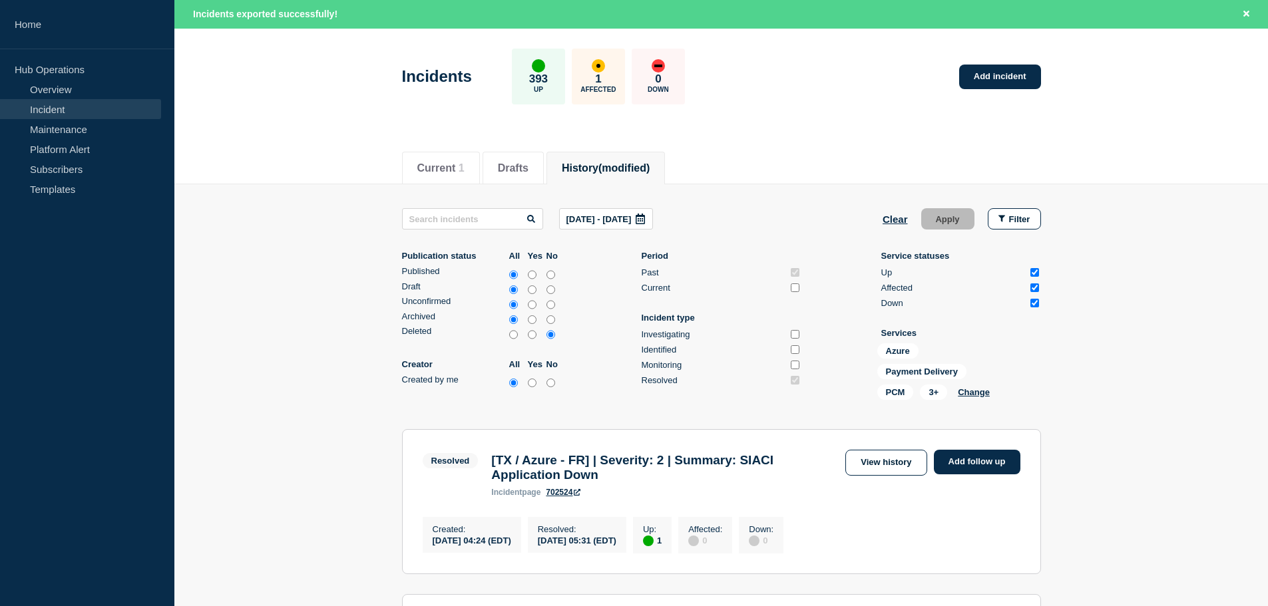
click at [632, 220] on p "[DATE] - [DATE]" at bounding box center [598, 219] width 65 height 10
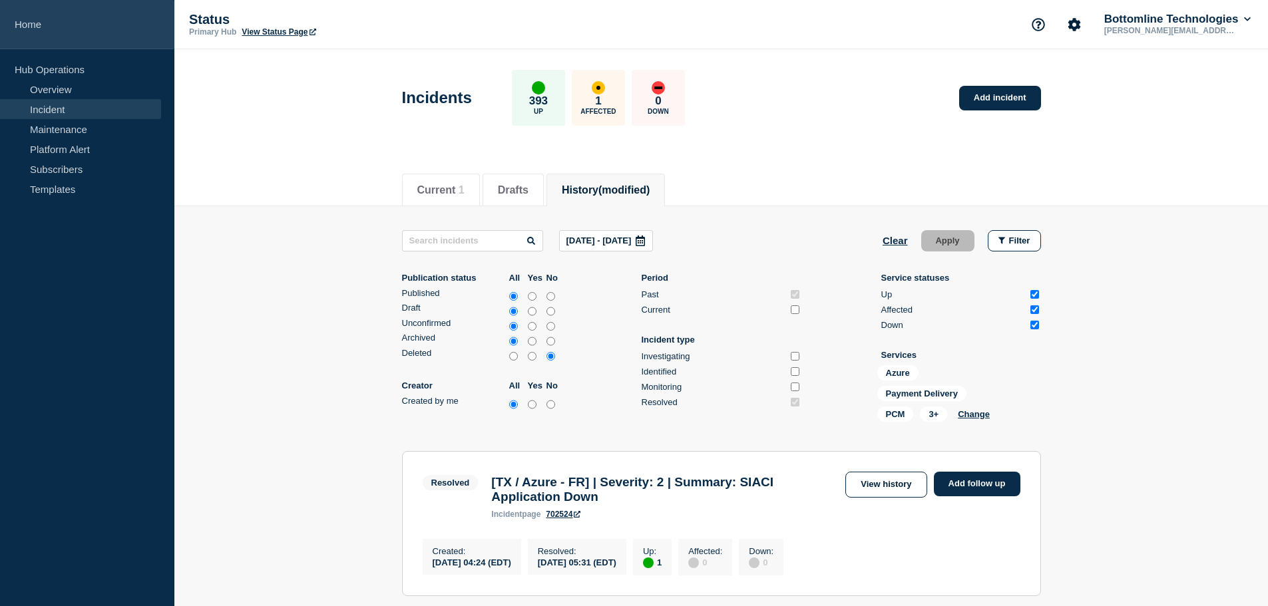
click at [45, 24] on link "Home" at bounding box center [87, 24] width 174 height 49
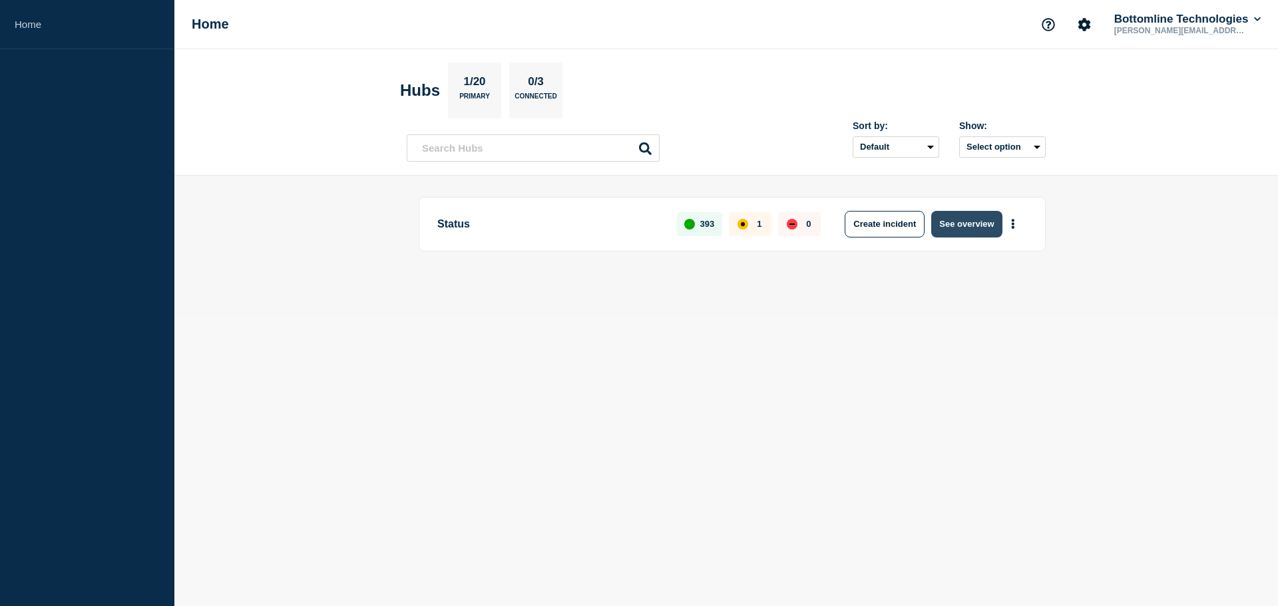
click at [962, 230] on button "See overview" at bounding box center [966, 224] width 71 height 27
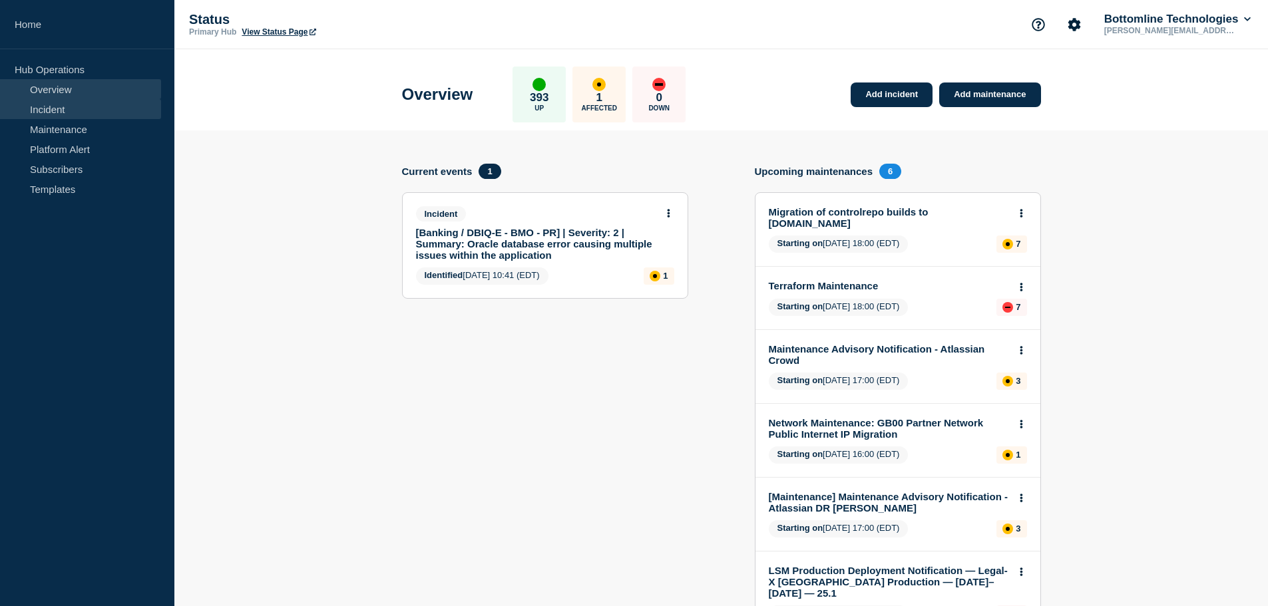
click at [85, 108] on link "Incident" at bounding box center [80, 109] width 161 height 20
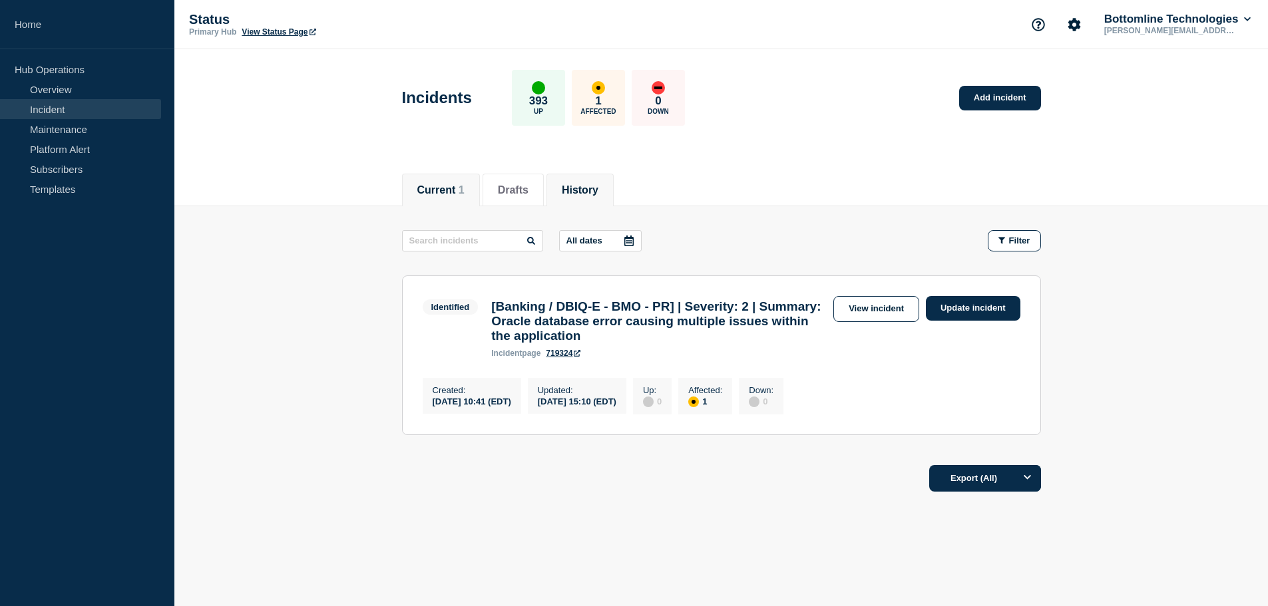
click at [592, 188] on button "History" at bounding box center [580, 190] width 37 height 12
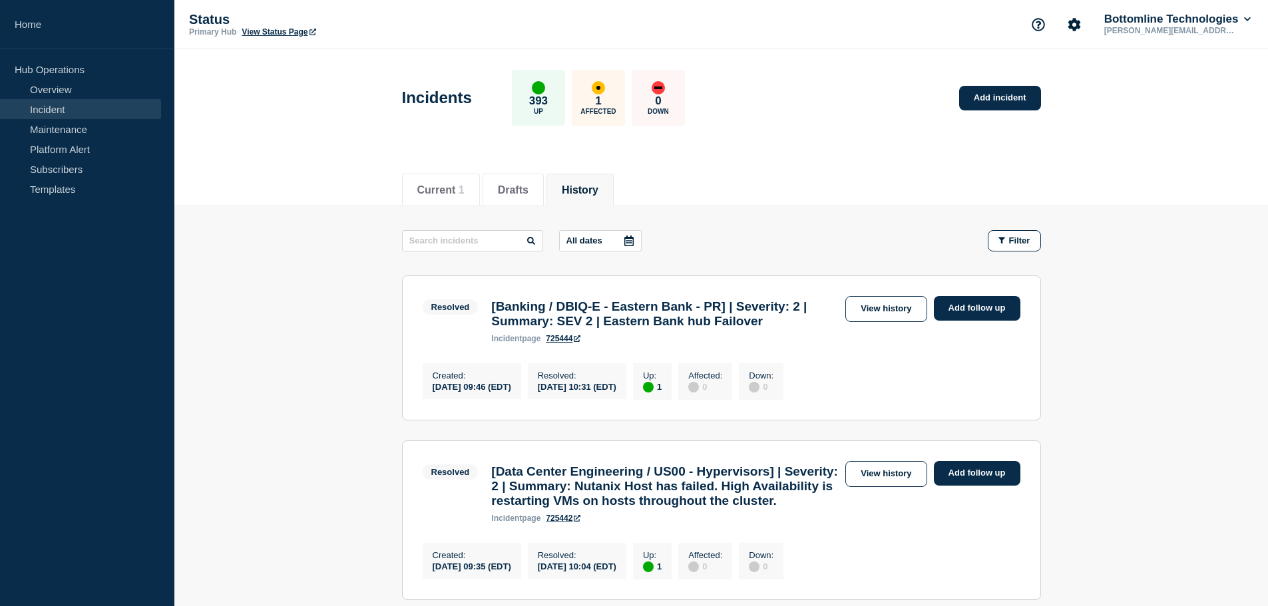
click at [606, 242] on button "All dates" at bounding box center [600, 240] width 83 height 21
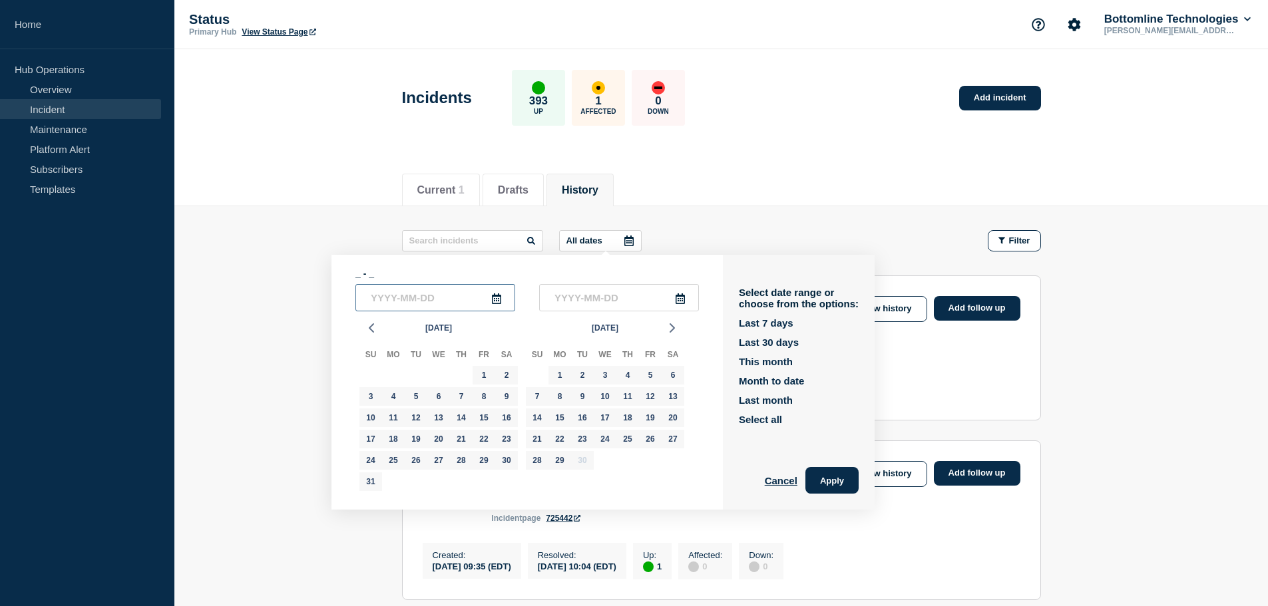
click at [389, 301] on input "text" at bounding box center [435, 297] width 160 height 27
type input "[DATE]_"
click at [571, 306] on input "text" at bounding box center [619, 297] width 160 height 27
type input "____-__-__"
click at [423, 299] on input "[DATE]_" at bounding box center [435, 297] width 160 height 27
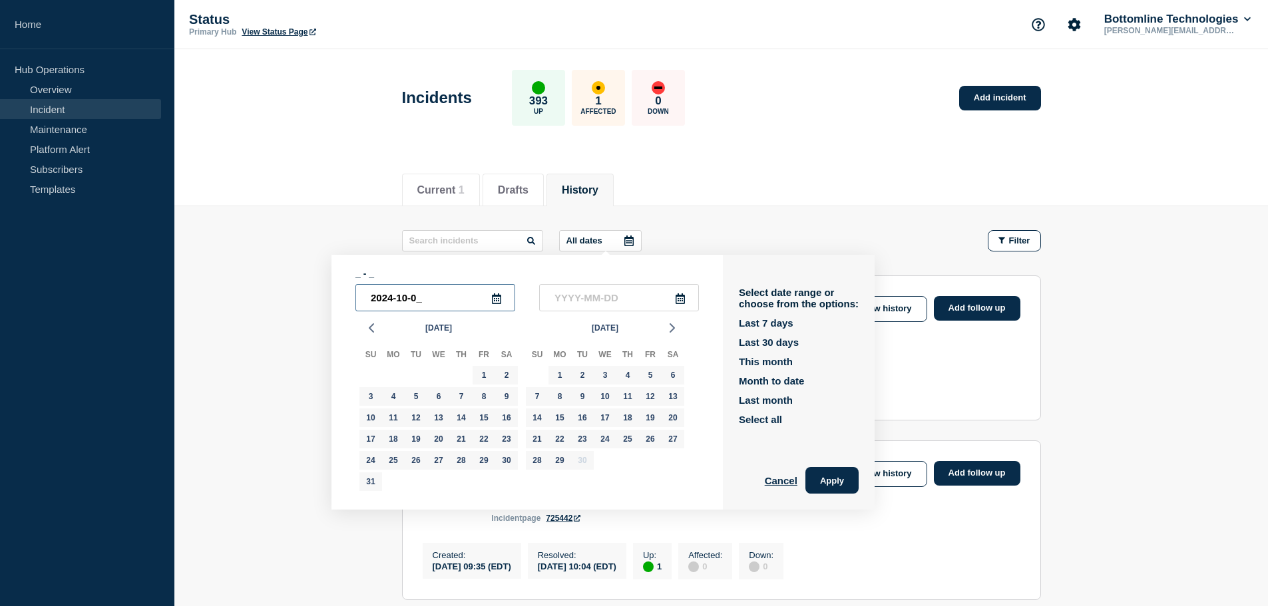
type input "[DATE]"
click at [527, 302] on div "[DATE]" at bounding box center [526, 297] width 343 height 27
click at [567, 296] on input "text" at bounding box center [619, 297] width 160 height 27
type input "[DATE]"
click at [845, 486] on button "Apply" at bounding box center [831, 480] width 53 height 27
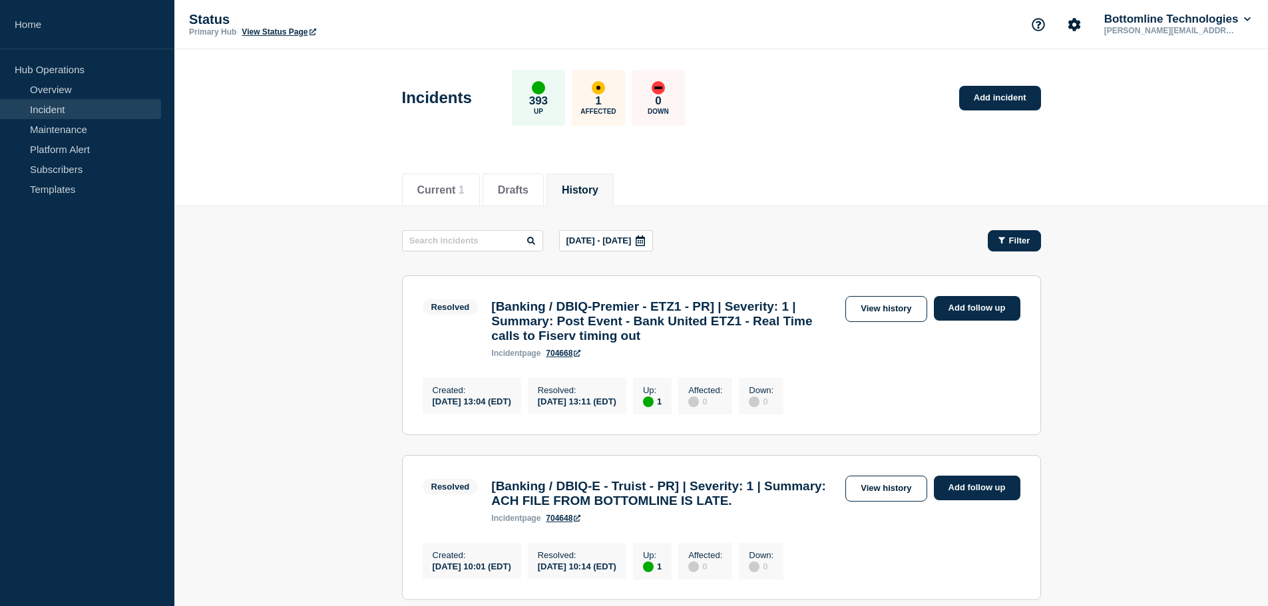
click at [1010, 238] on span "Filter" at bounding box center [1019, 241] width 21 height 10
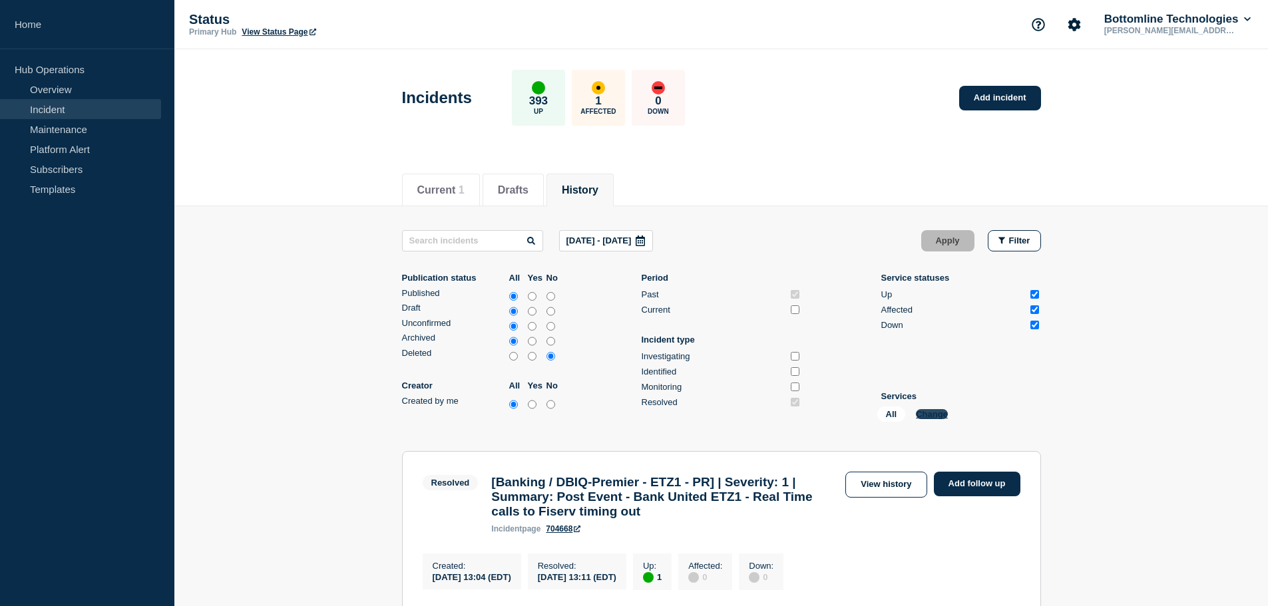
click at [933, 415] on button "Change" at bounding box center [932, 414] width 32 height 10
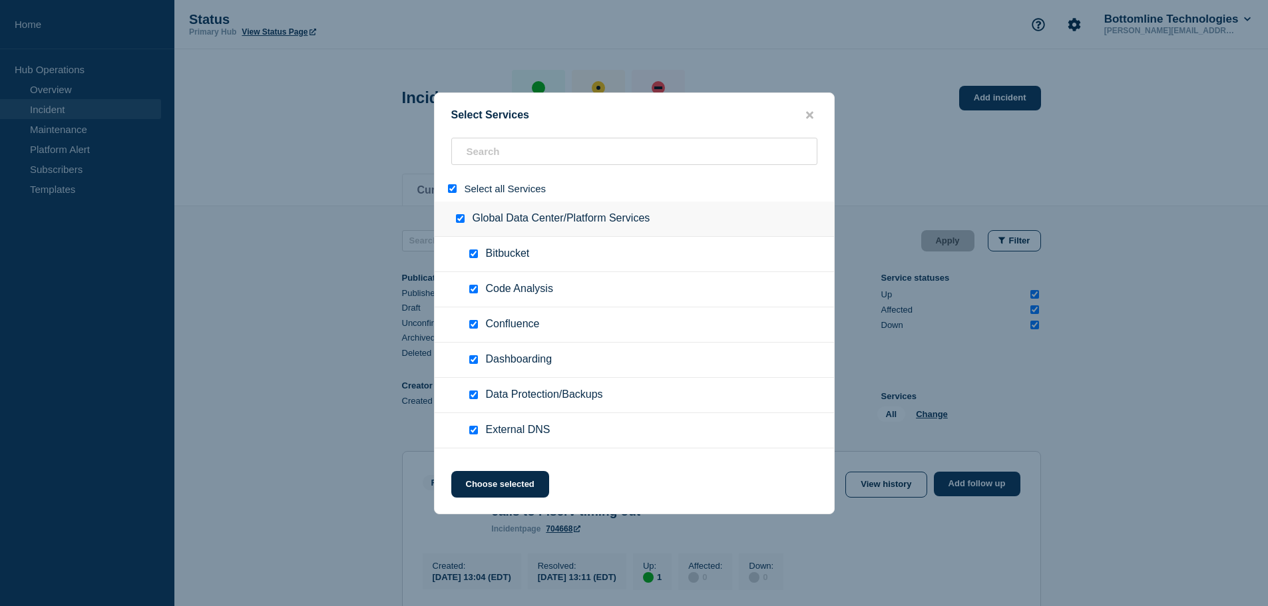
click at [451, 189] on input "select all" at bounding box center [452, 188] width 9 height 9
checkbox input "false"
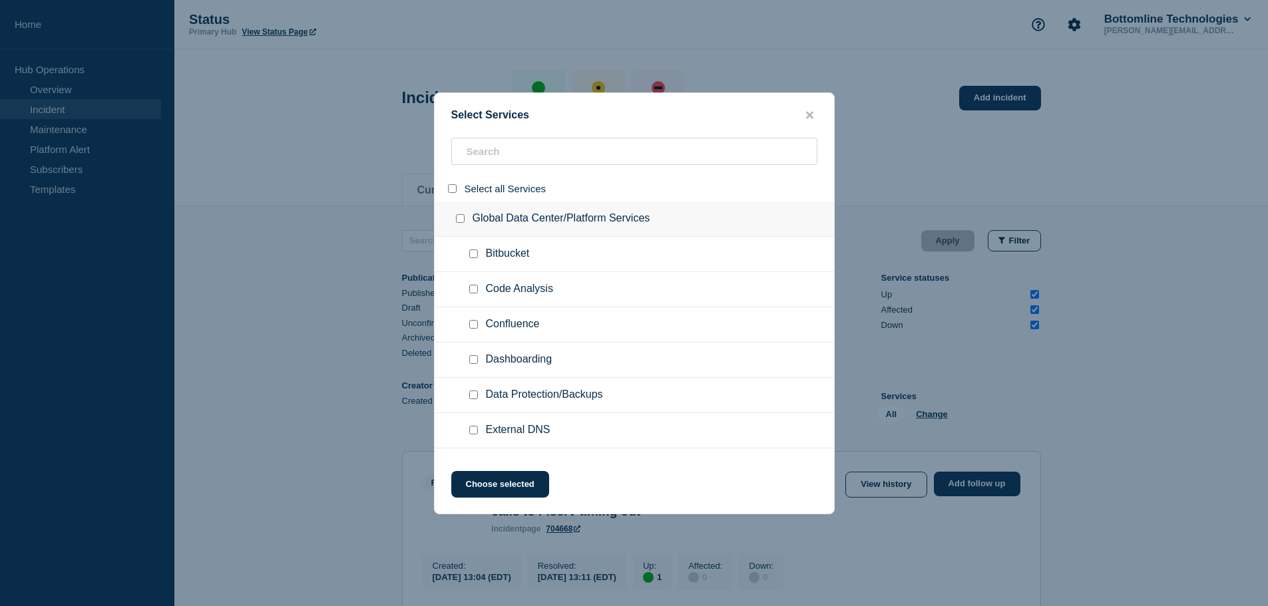
checkbox input "false"
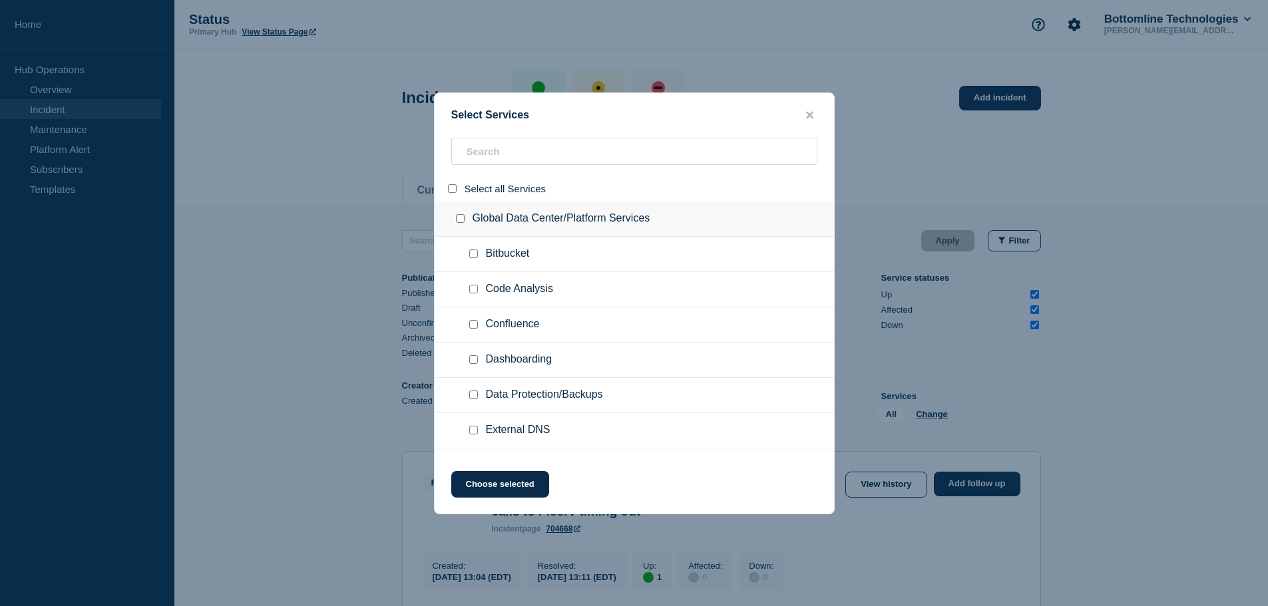
checkbox input "false"
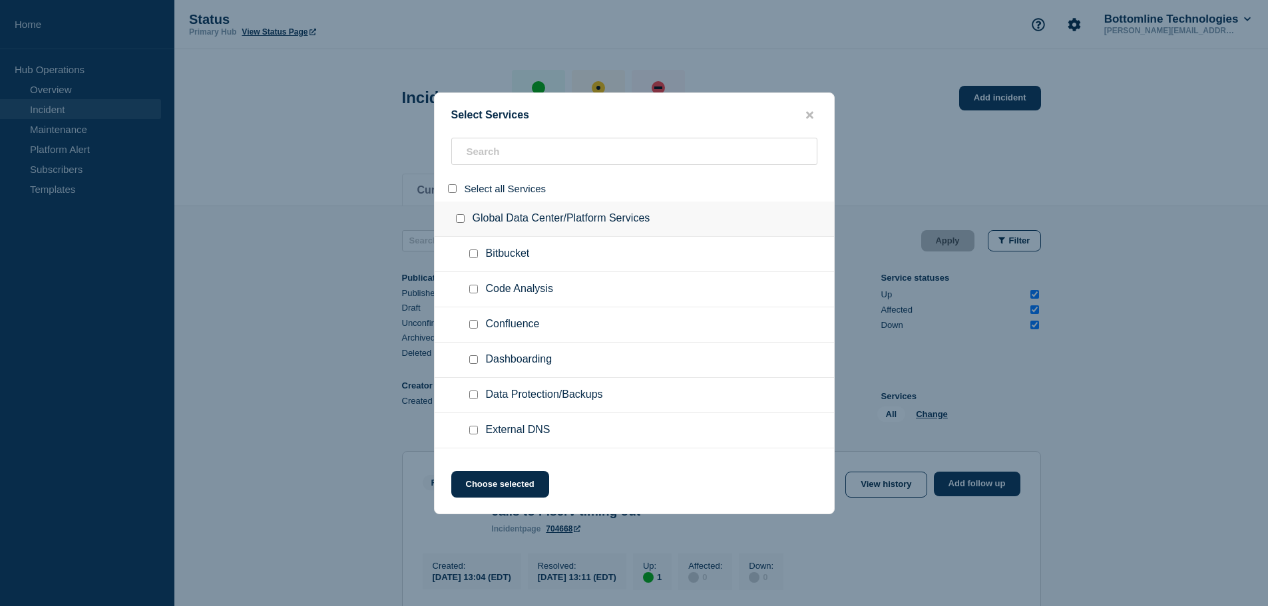
checkbox input "false"
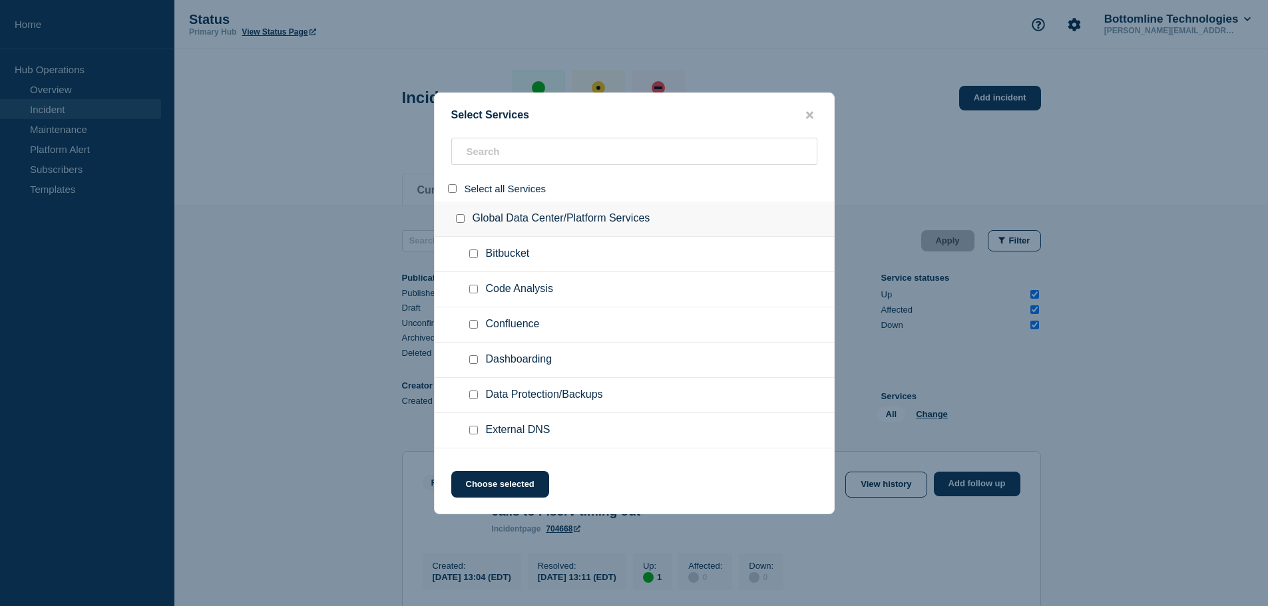
checkbox input "false"
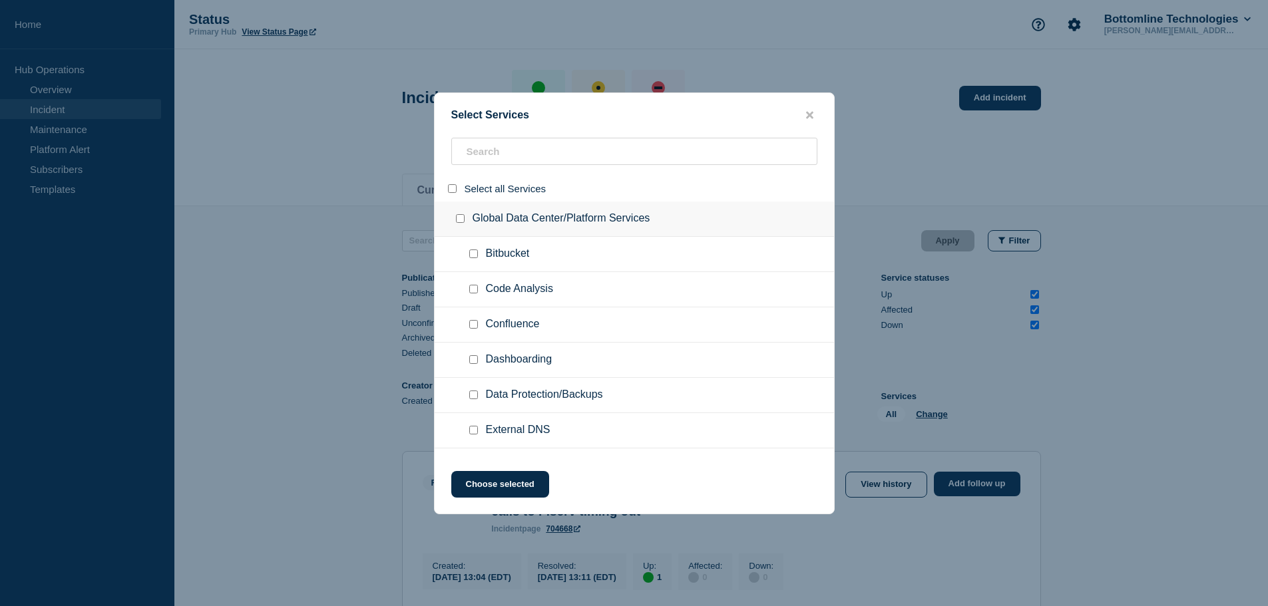
checkbox input "false"
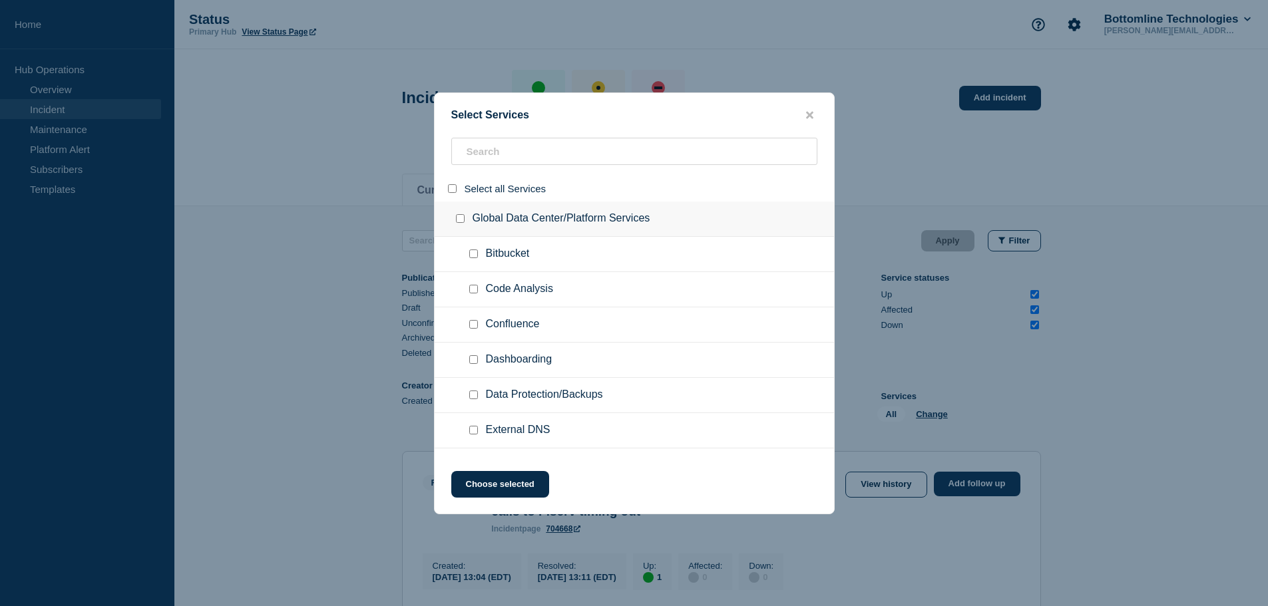
checkbox input "false"
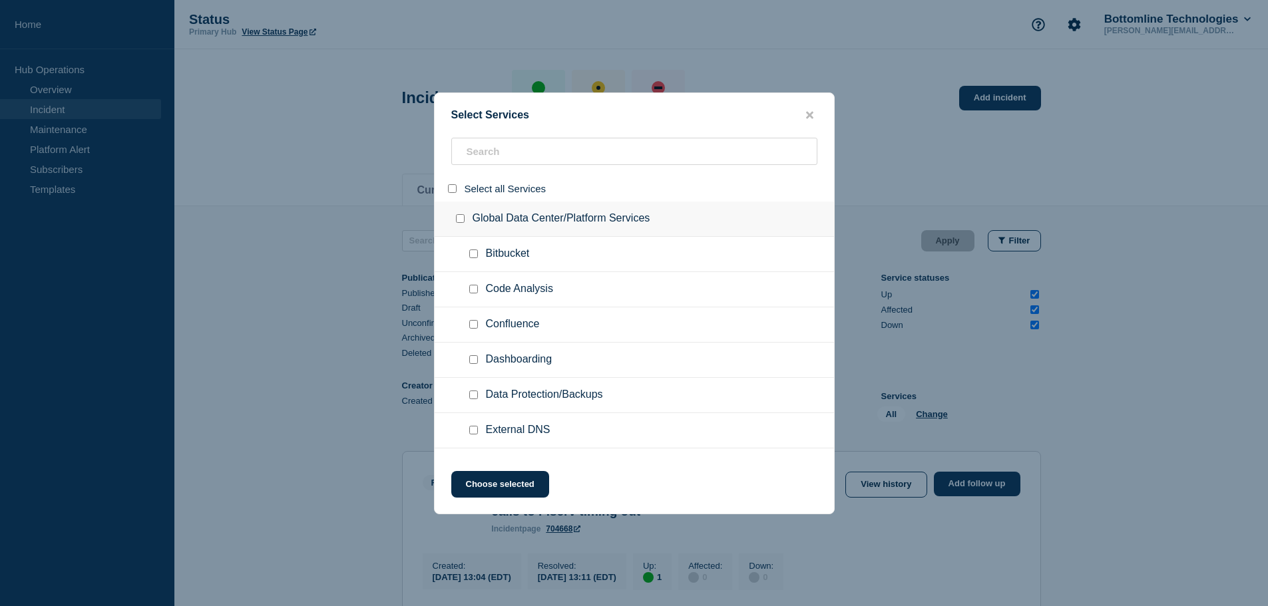
checkbox input "false"
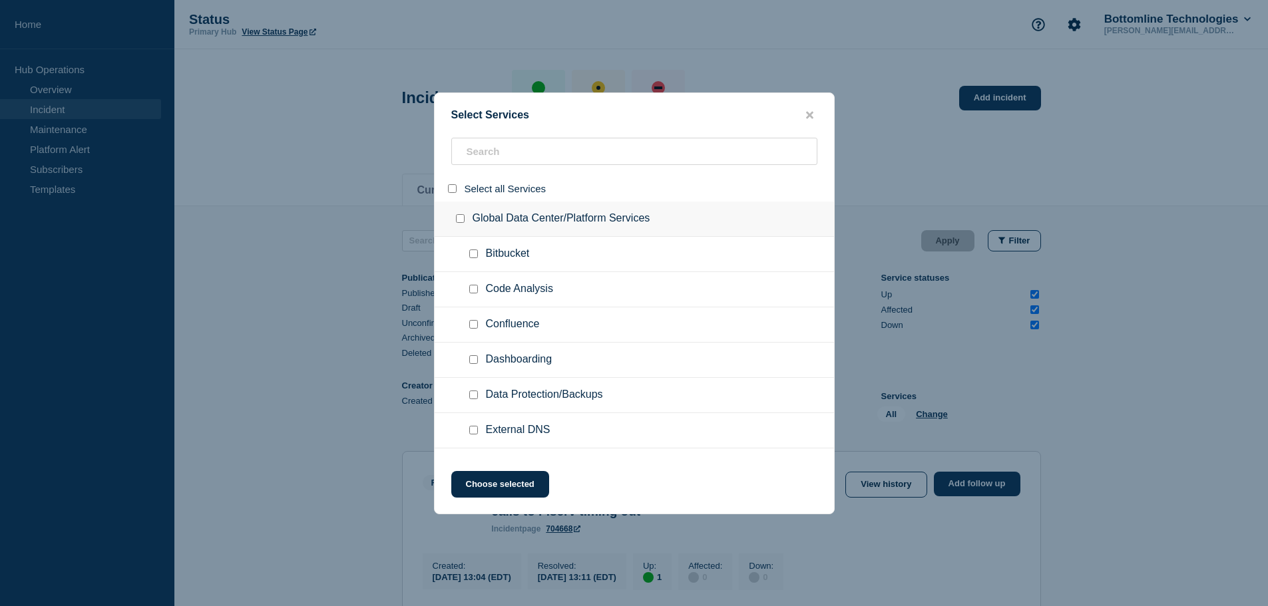
checkbox input "false"
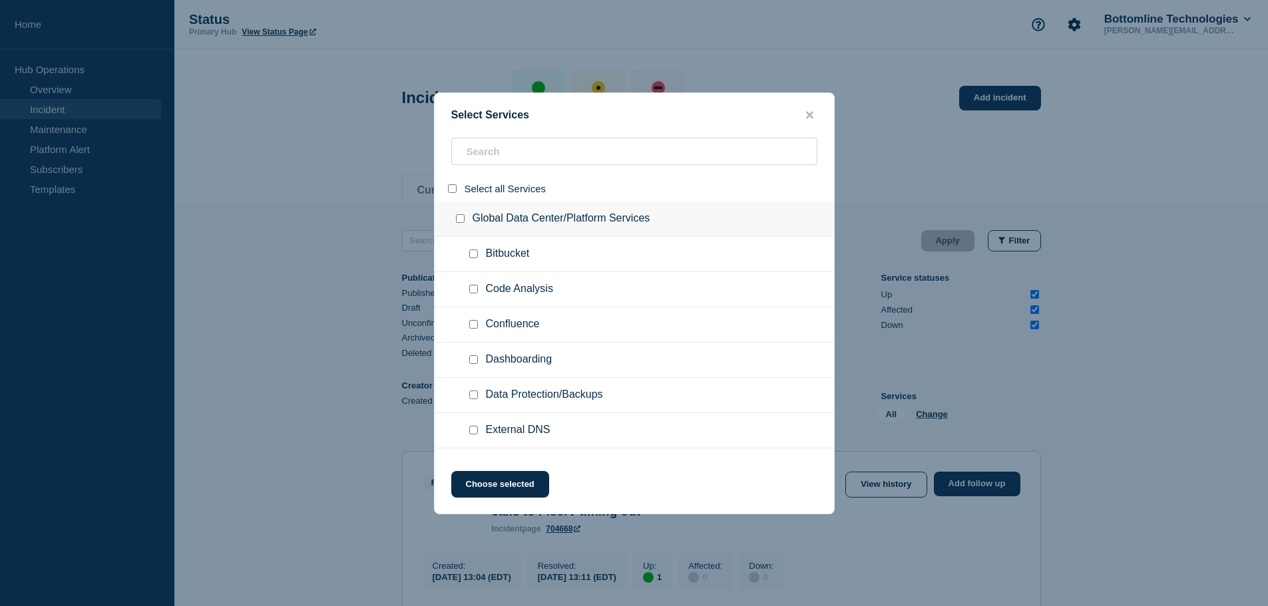
checkbox input "false"
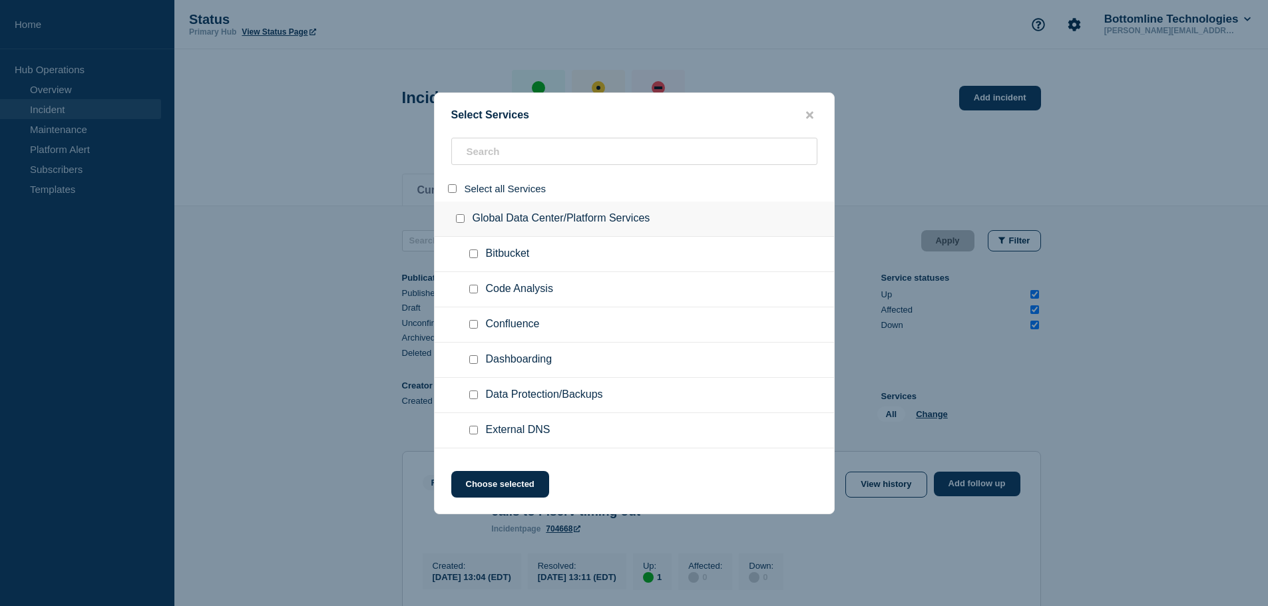
checkbox input "false"
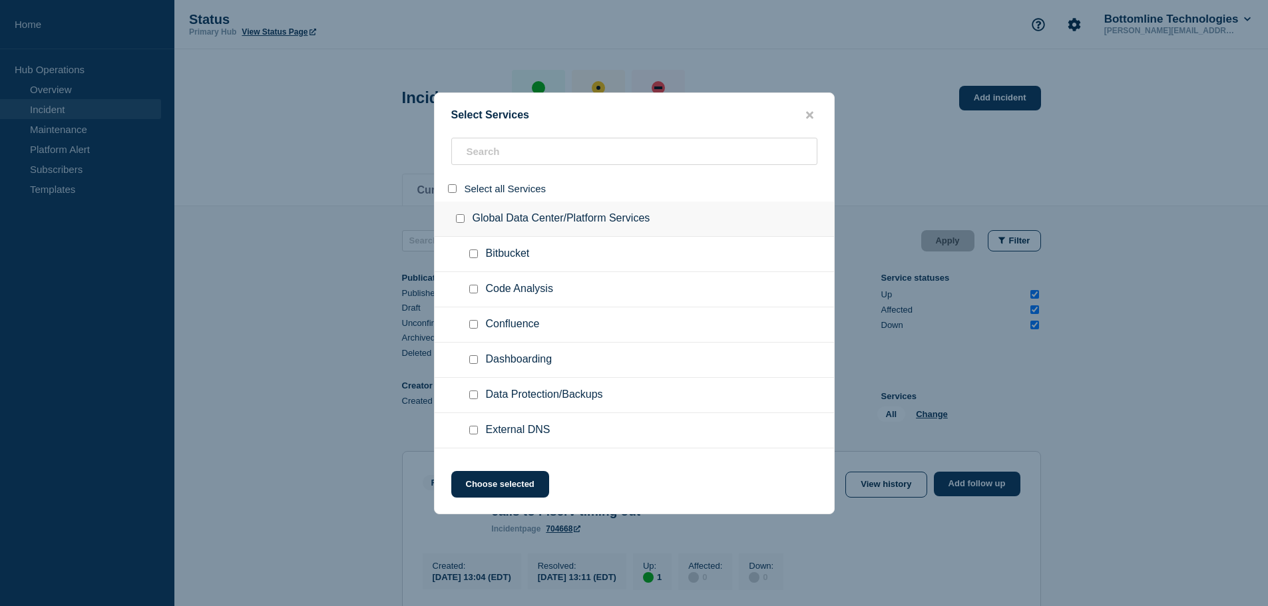
checkbox input "false"
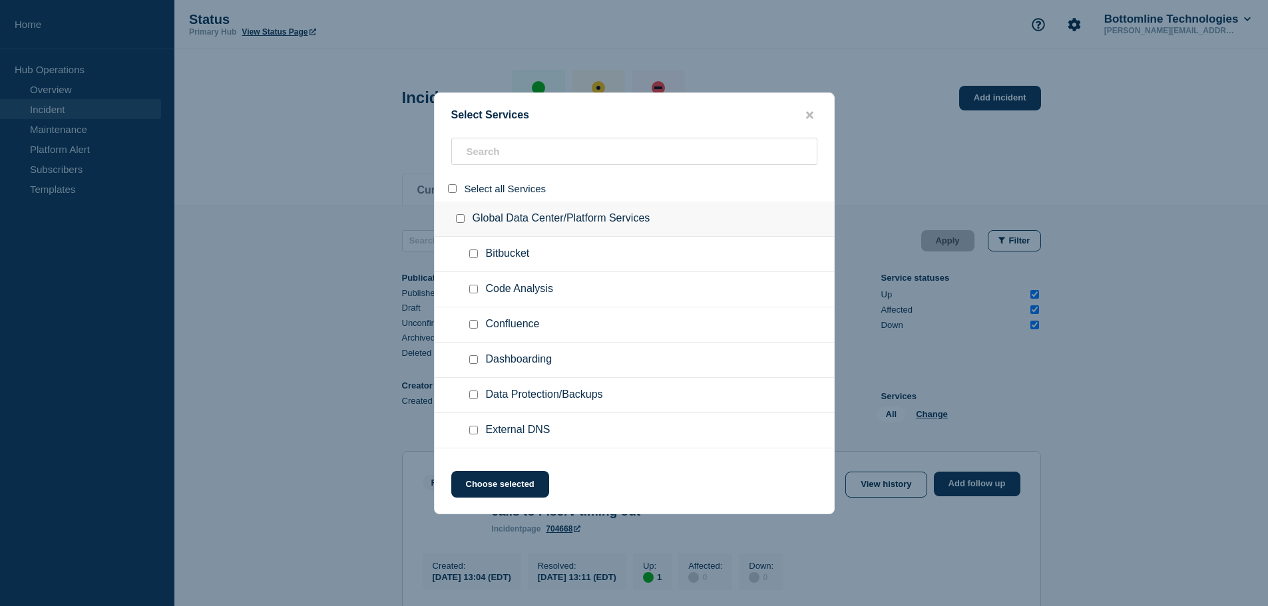
checkbox input "false"
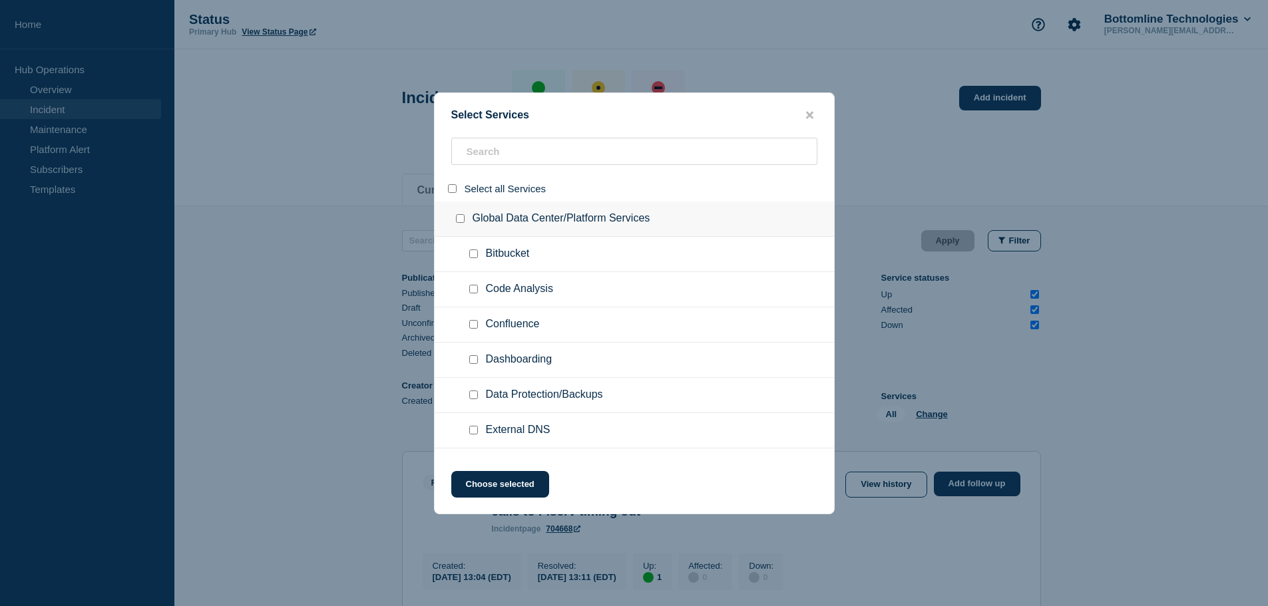
checkbox input "false"
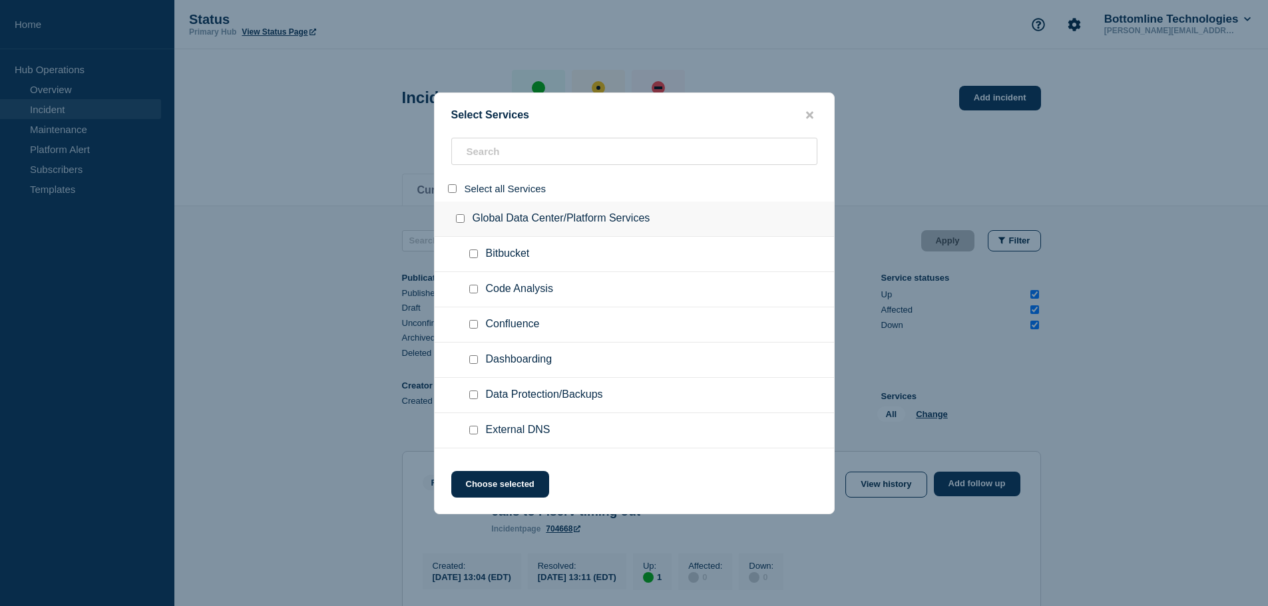
checkbox input "false"
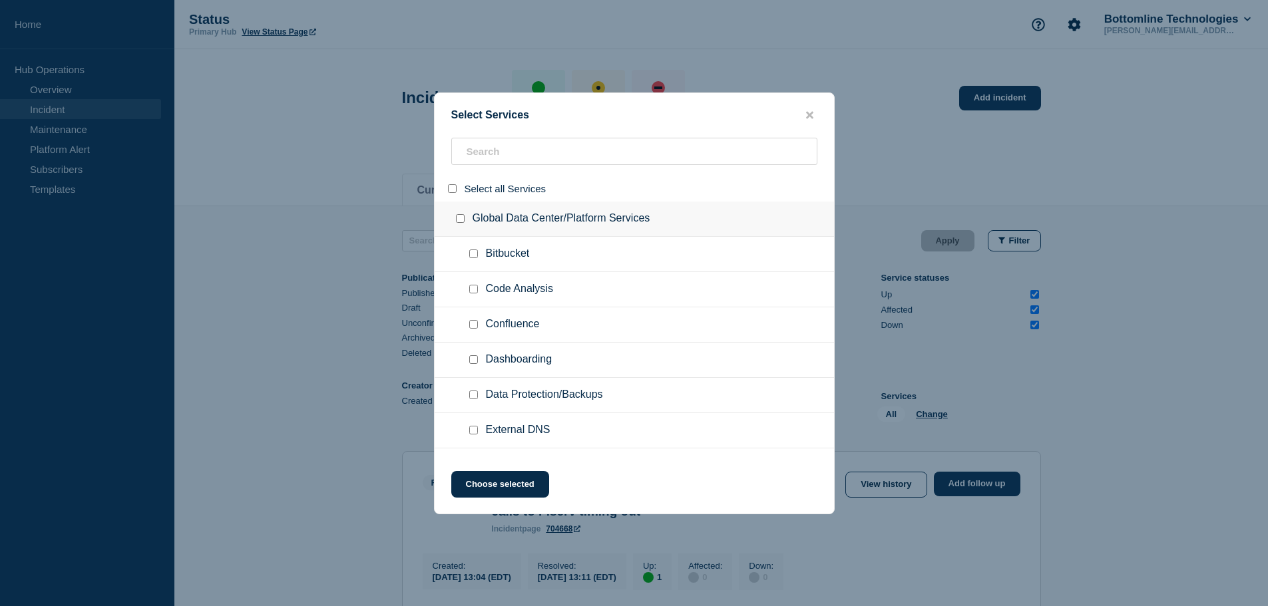
checkbox input "false"
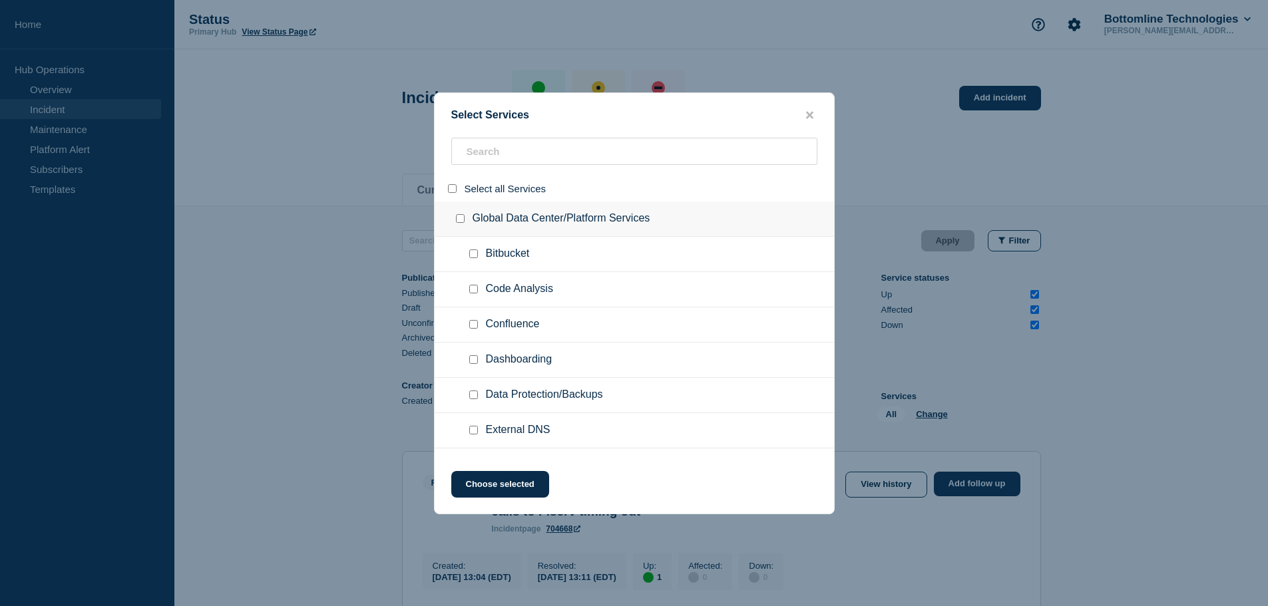
checkbox input "false"
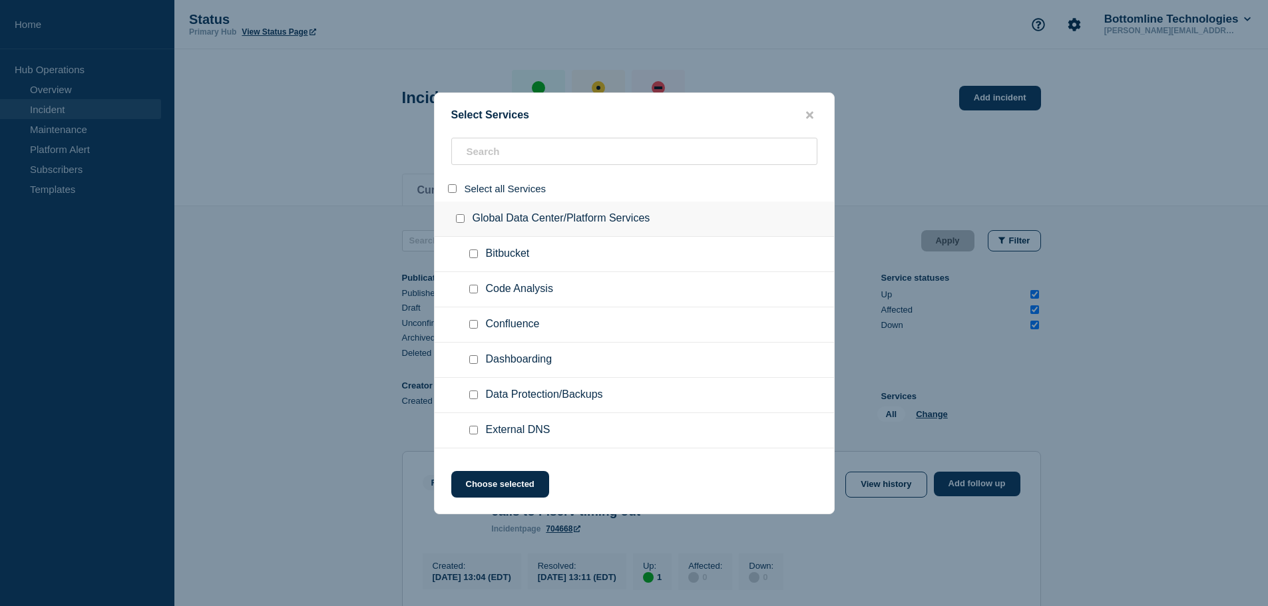
checkbox input "false"
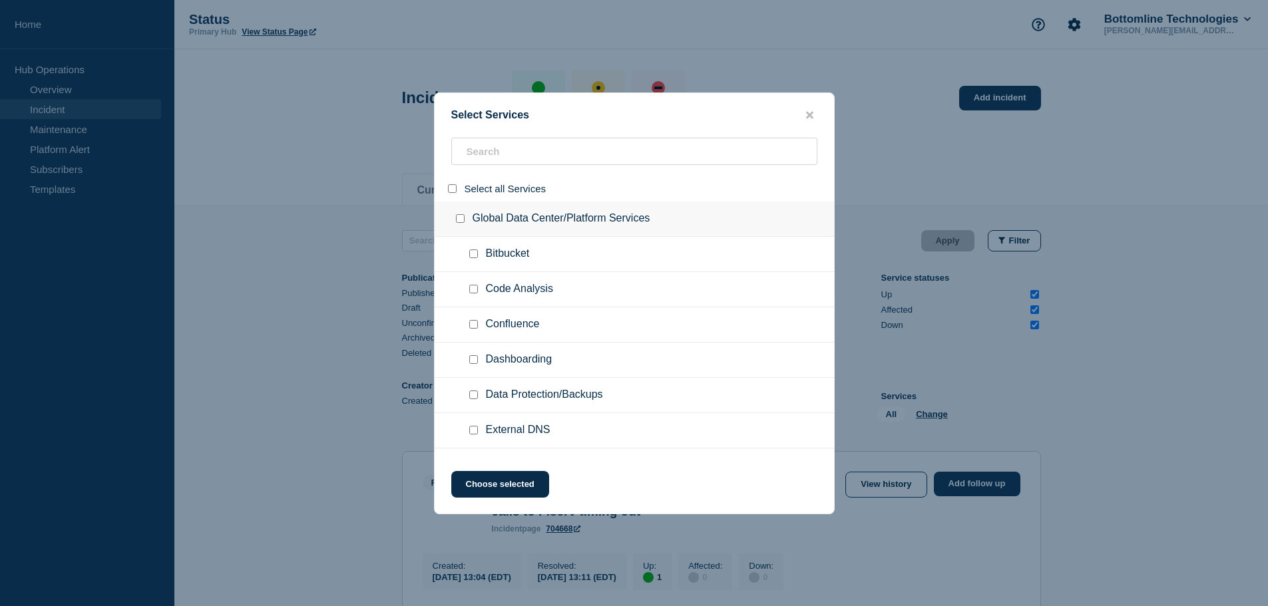
checkbox input "false"
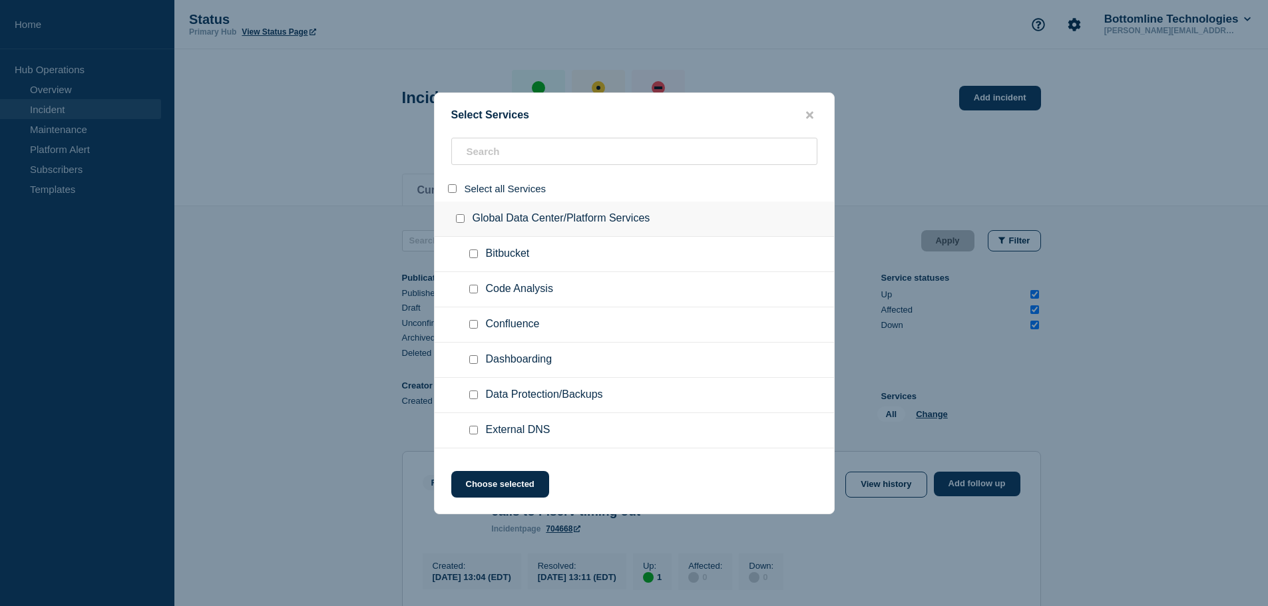
checkbox input "false"
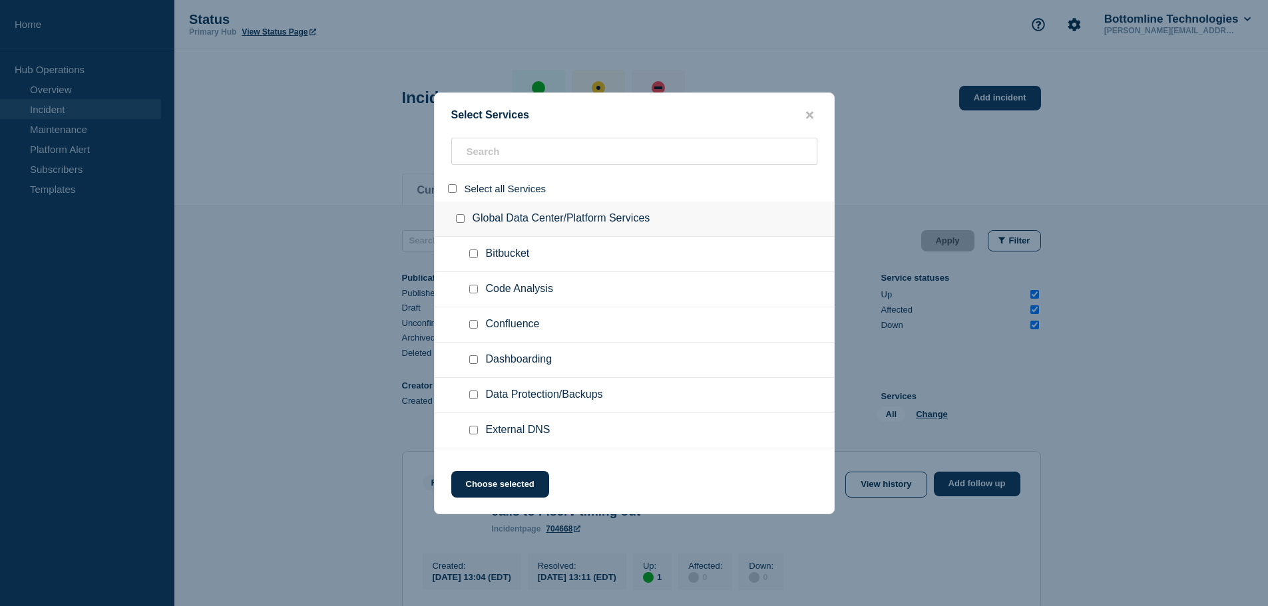
checkbox input "false"
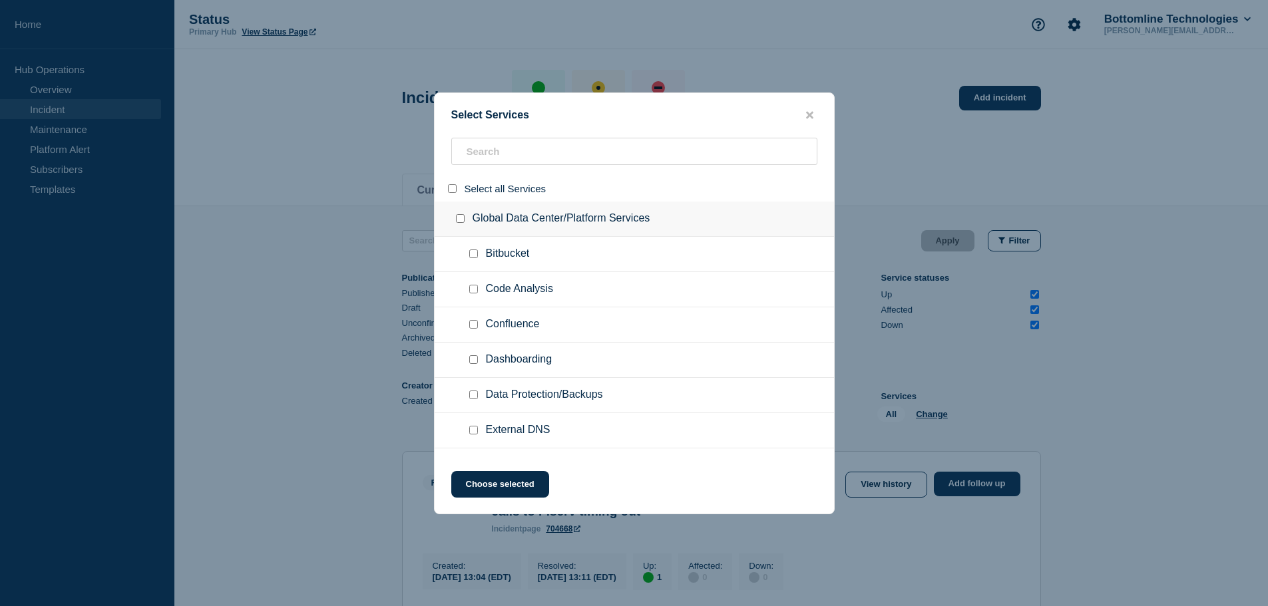
checkbox input "false"
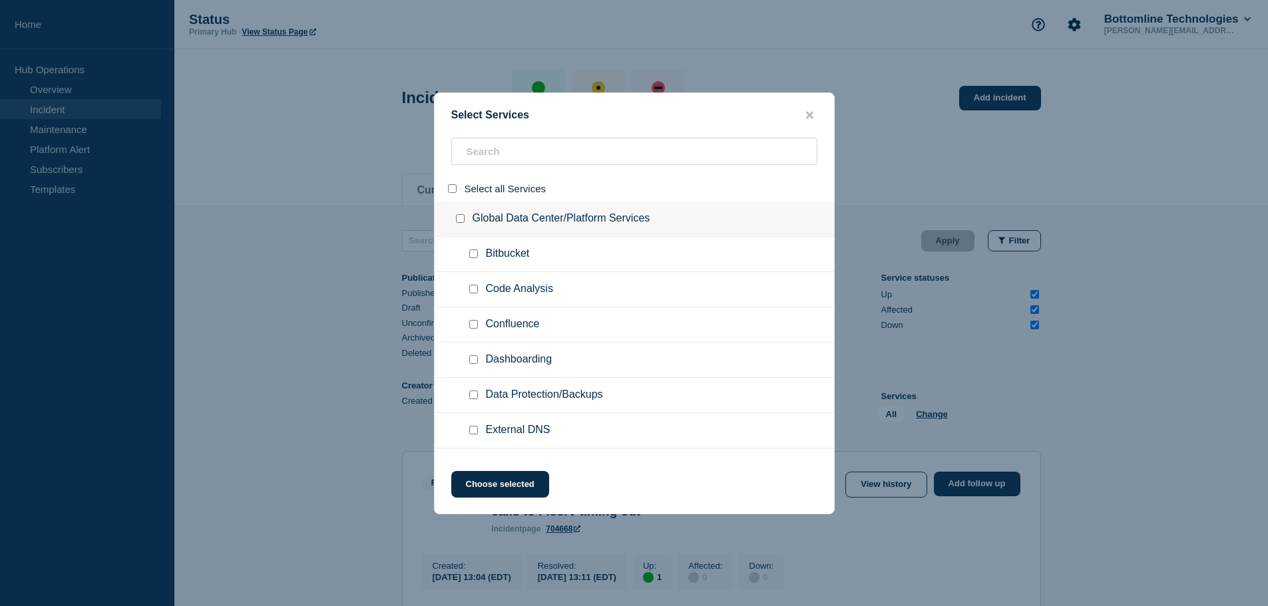
checkbox input "false"
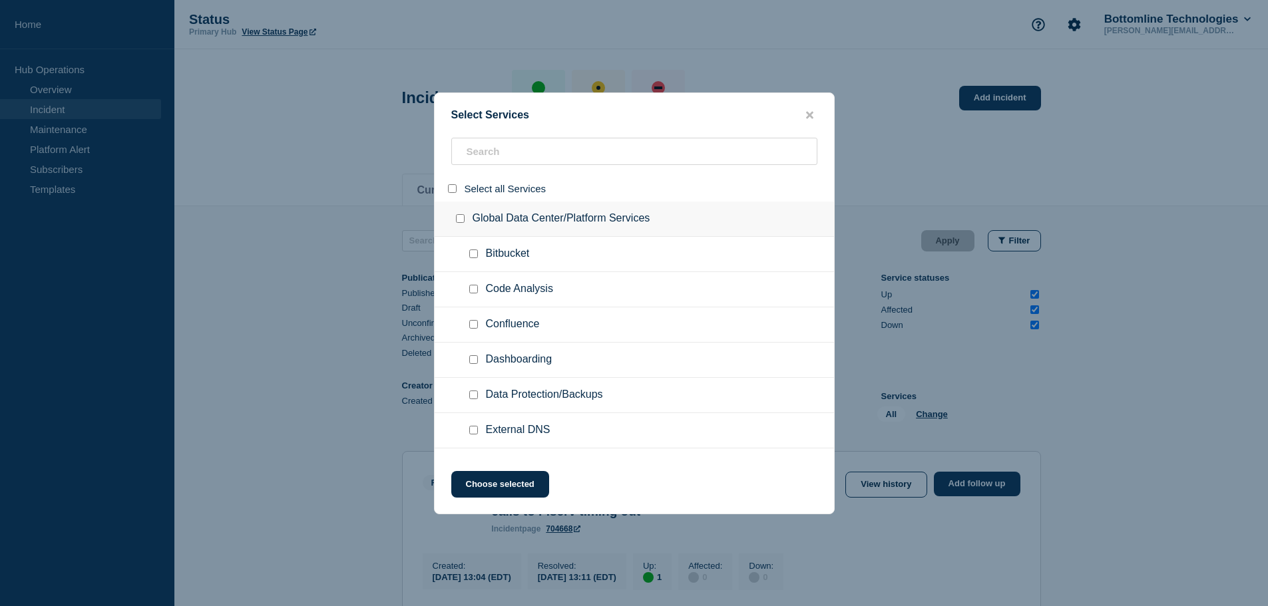
checkbox input "false"
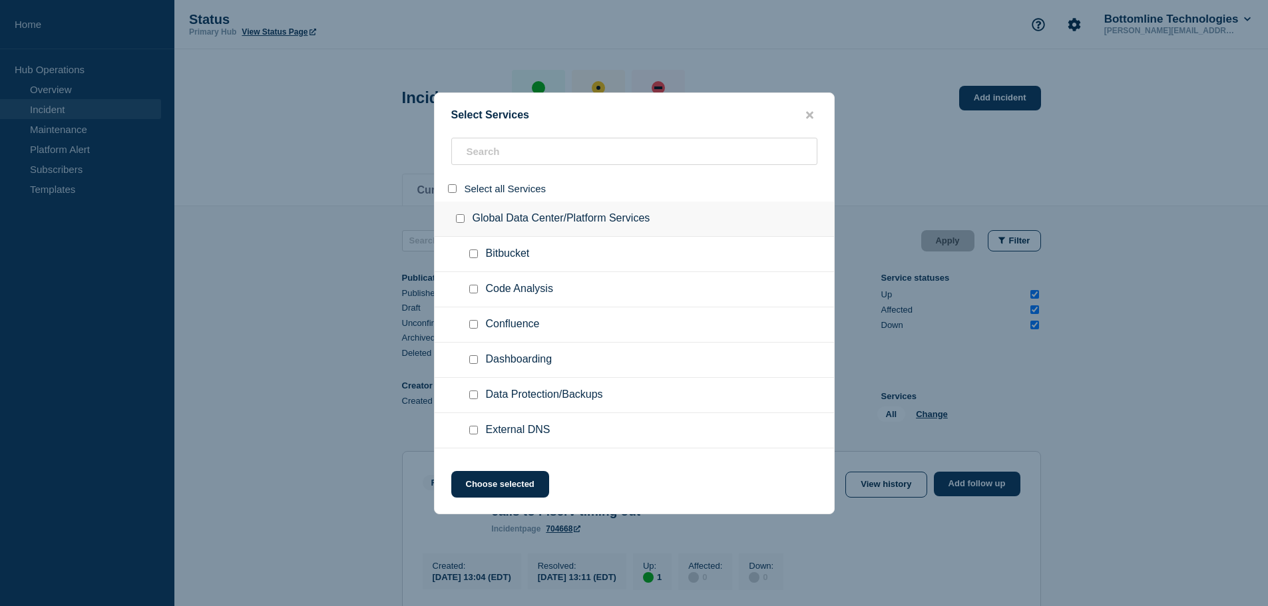
checkbox input "false"
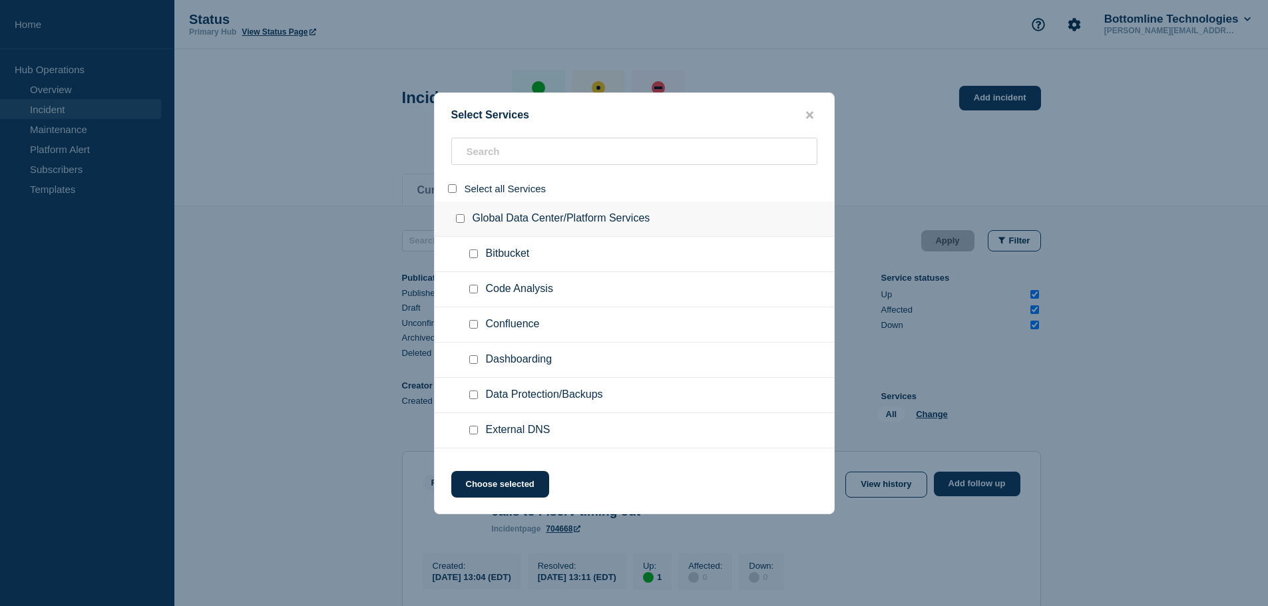
checkbox input "false"
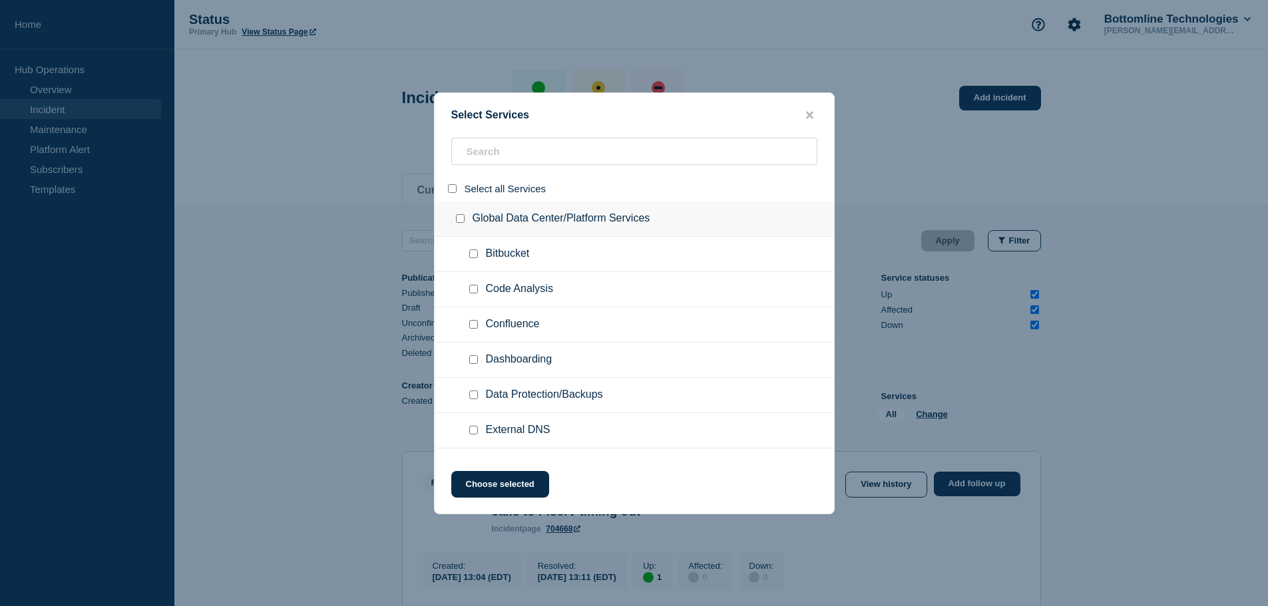
checkbox input "false"
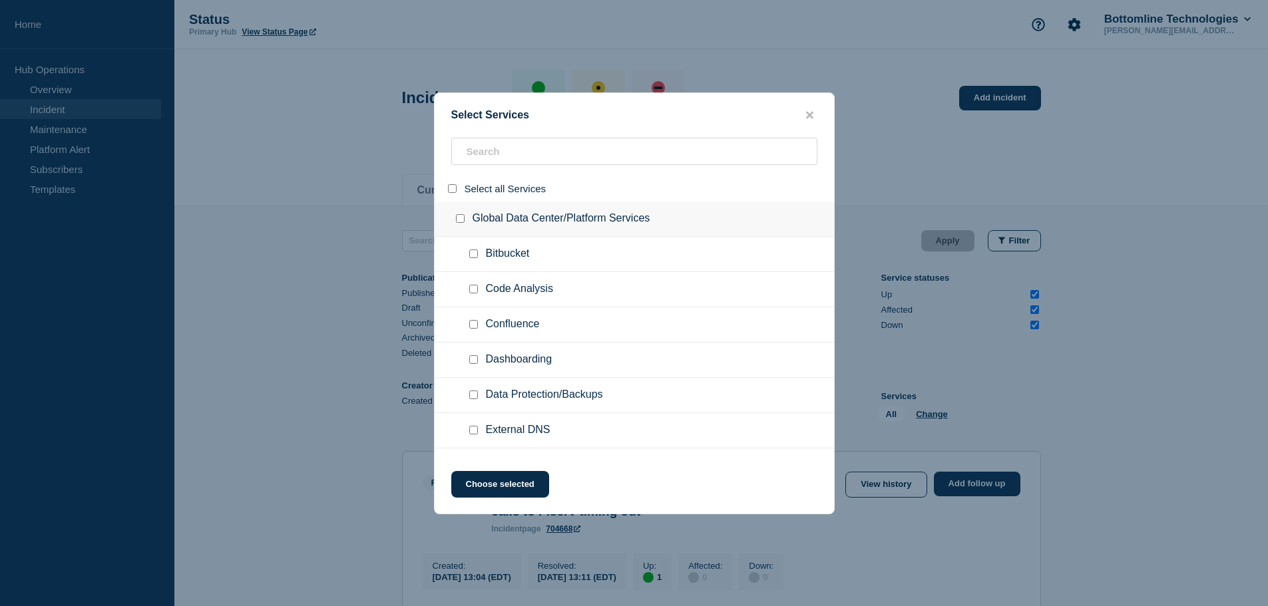
checkbox input "false"
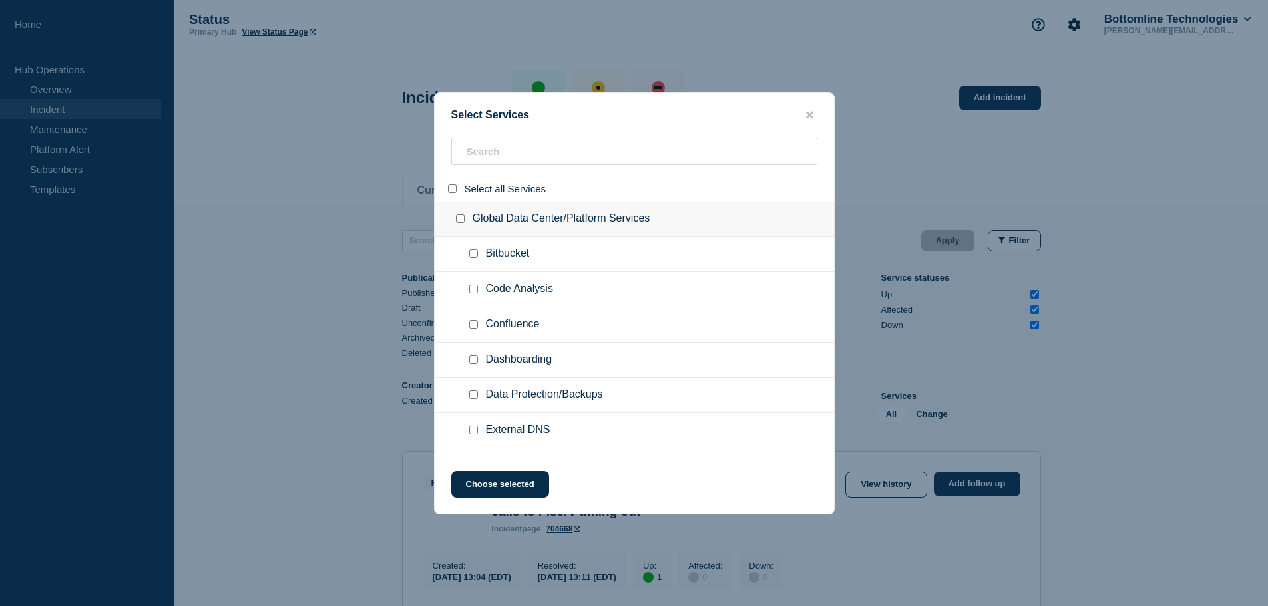
checkbox input "false"
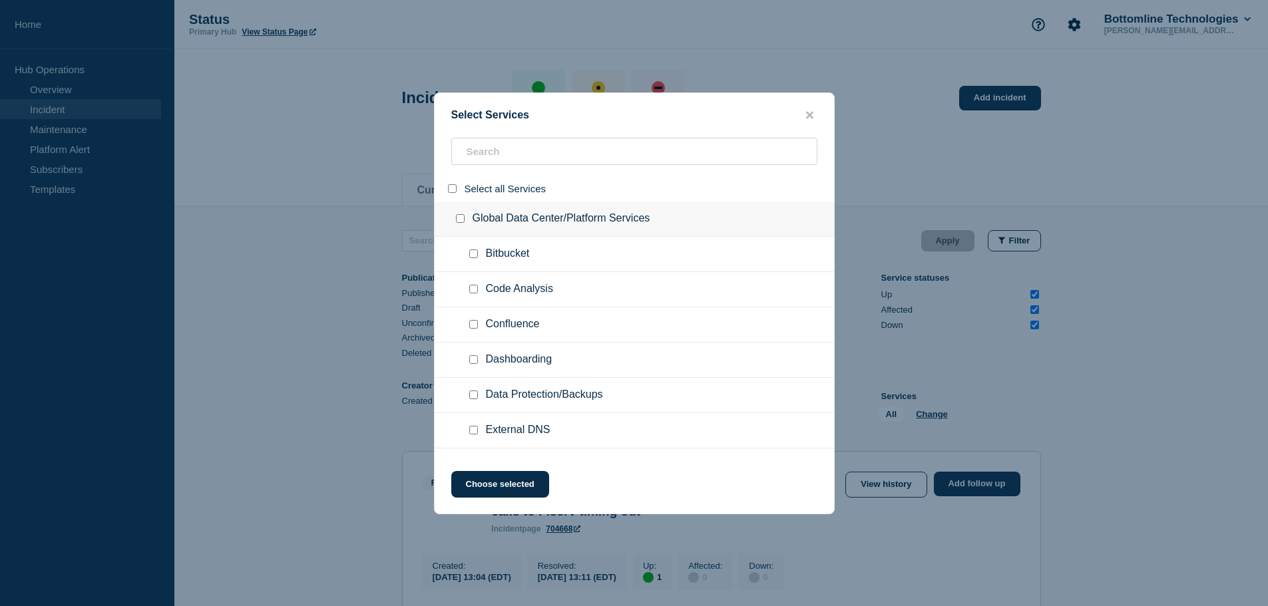
checkbox input "false"
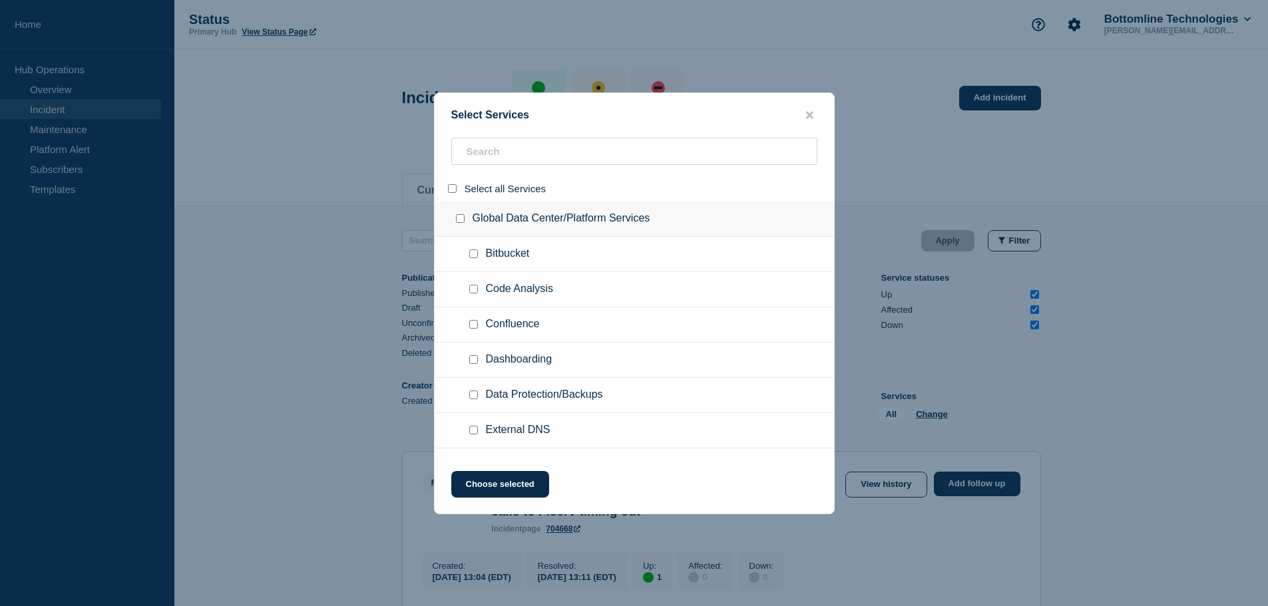
checkbox input "false"
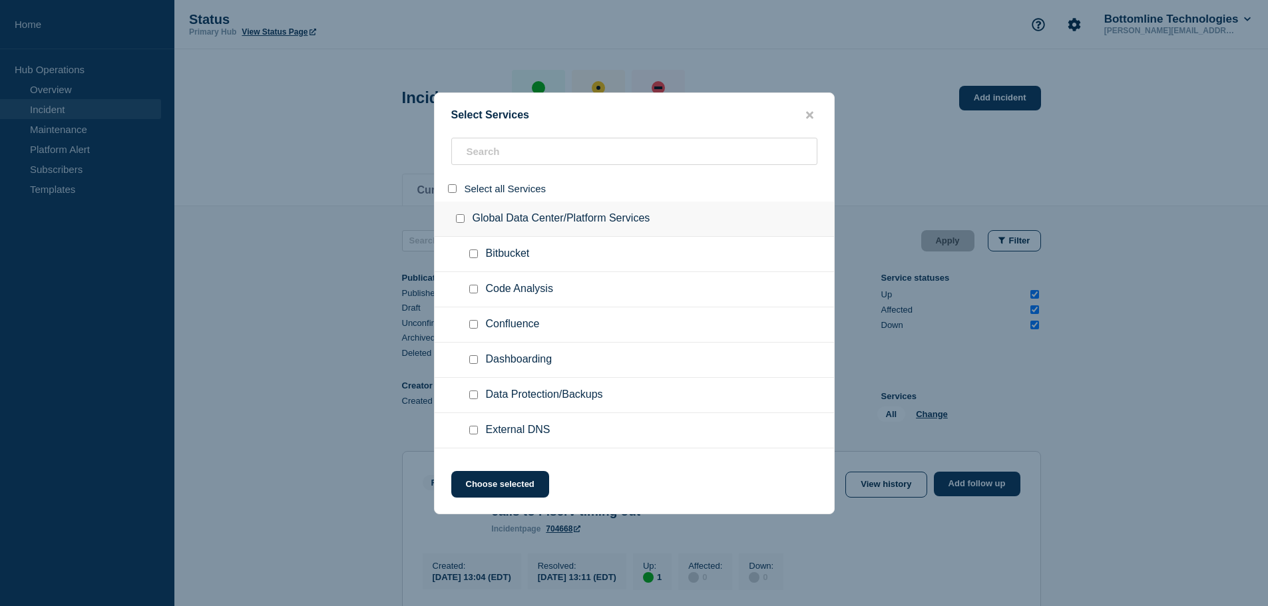
checkbox input "false"
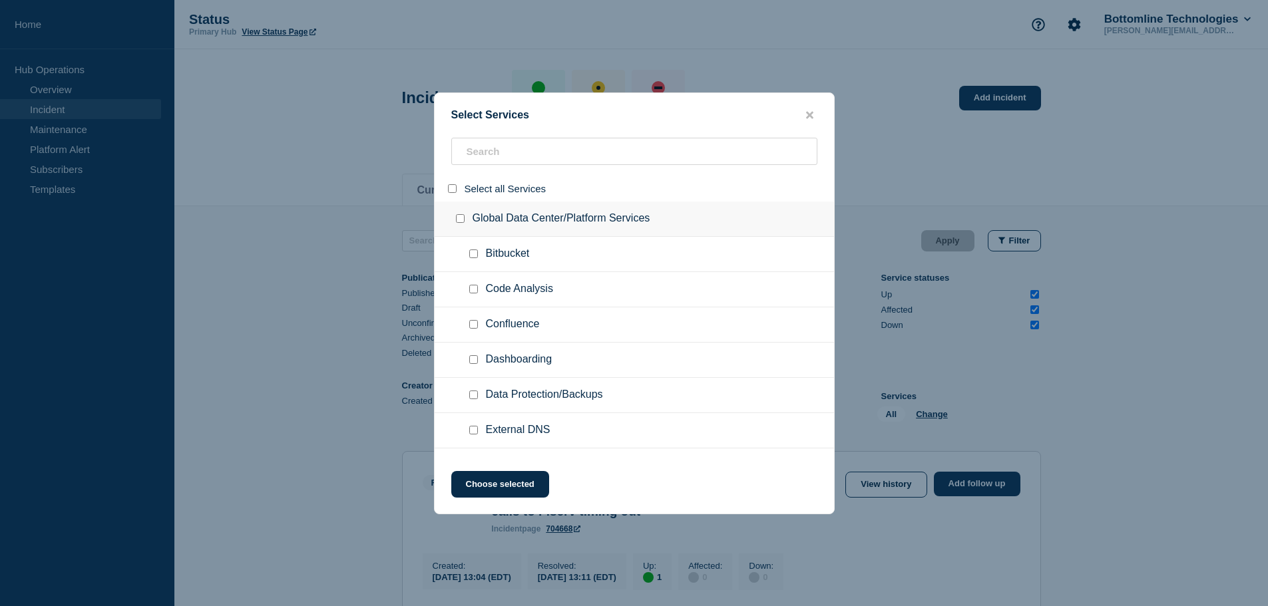
checkbox input "false"
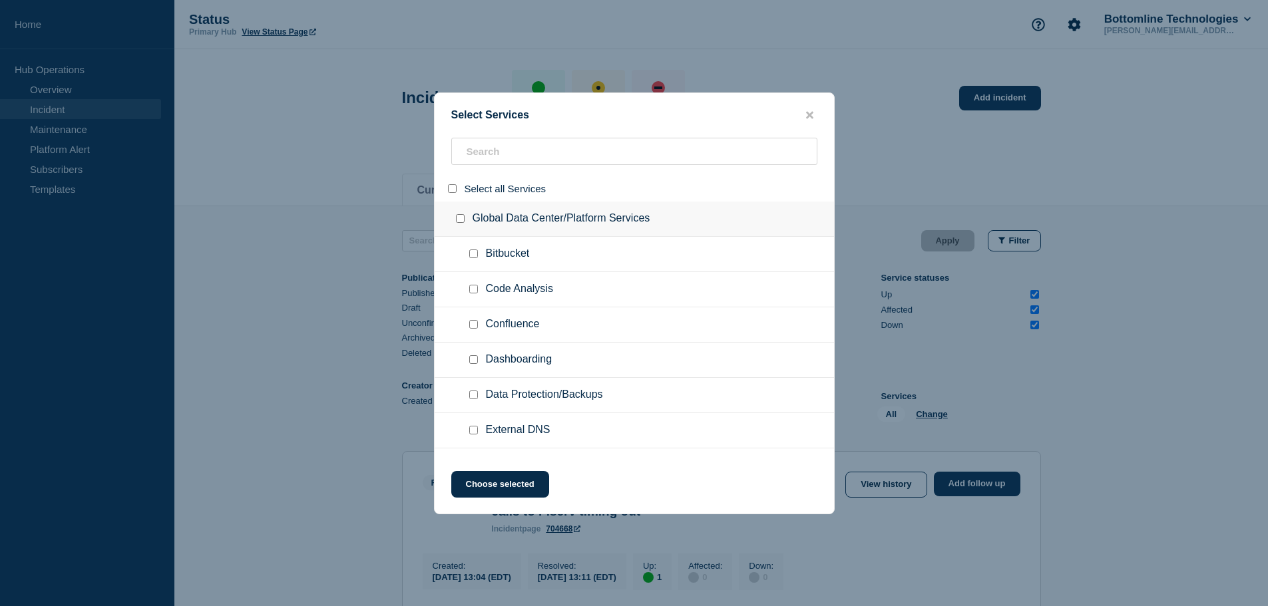
checkbox input "false"
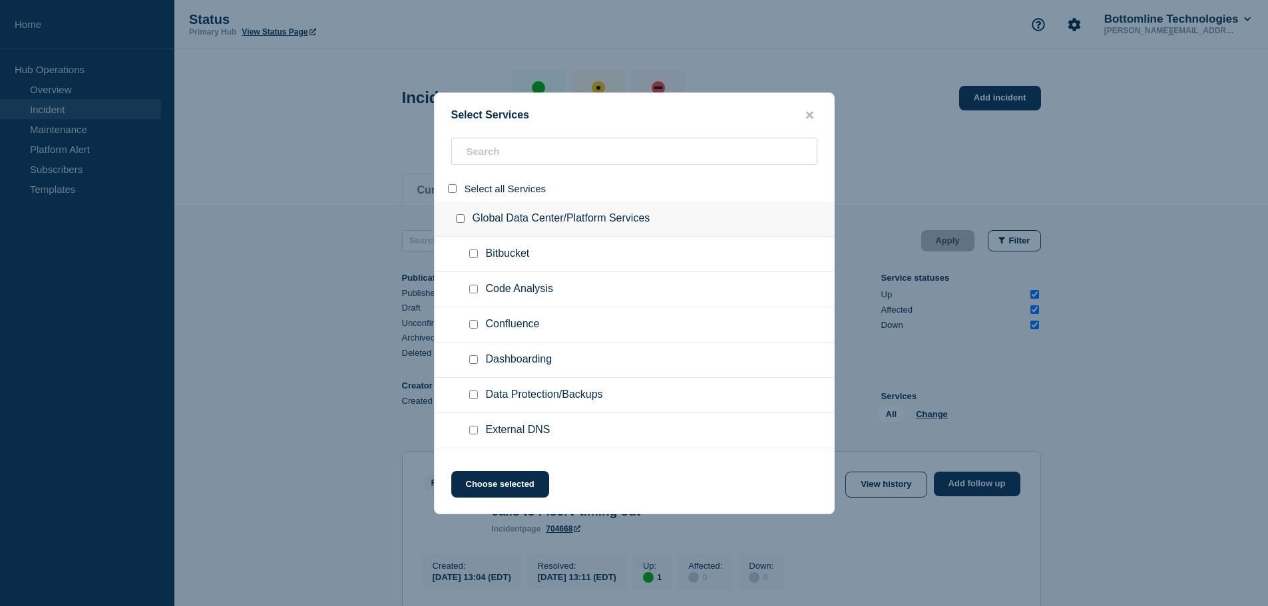
checkbox input "false"
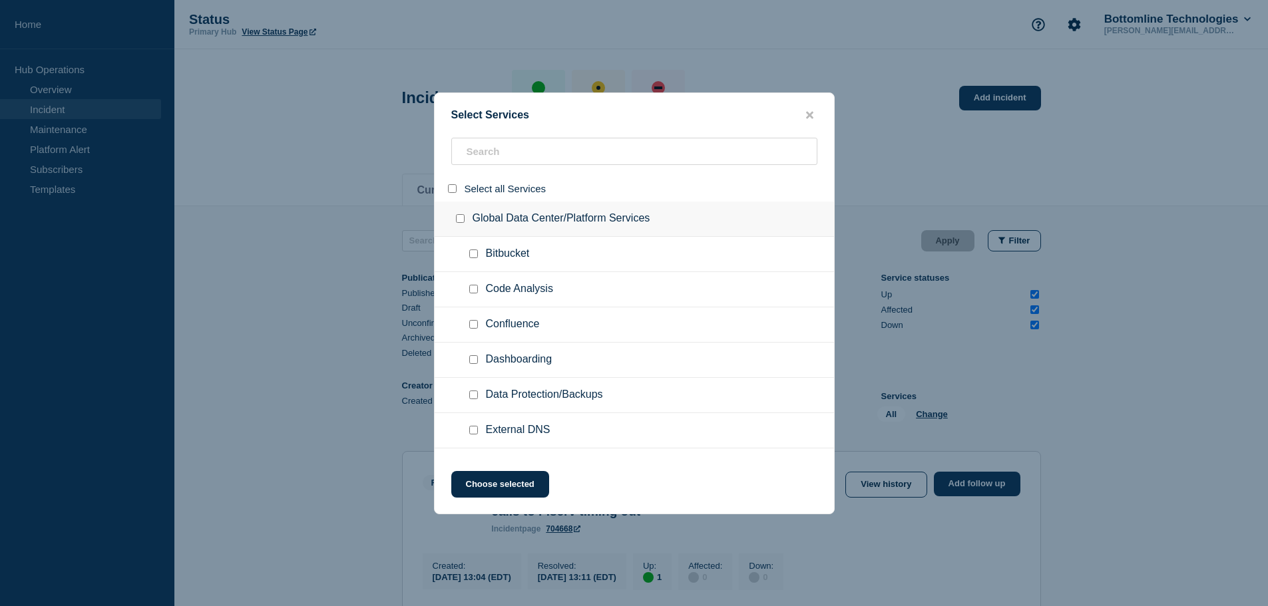
checkbox input "false"
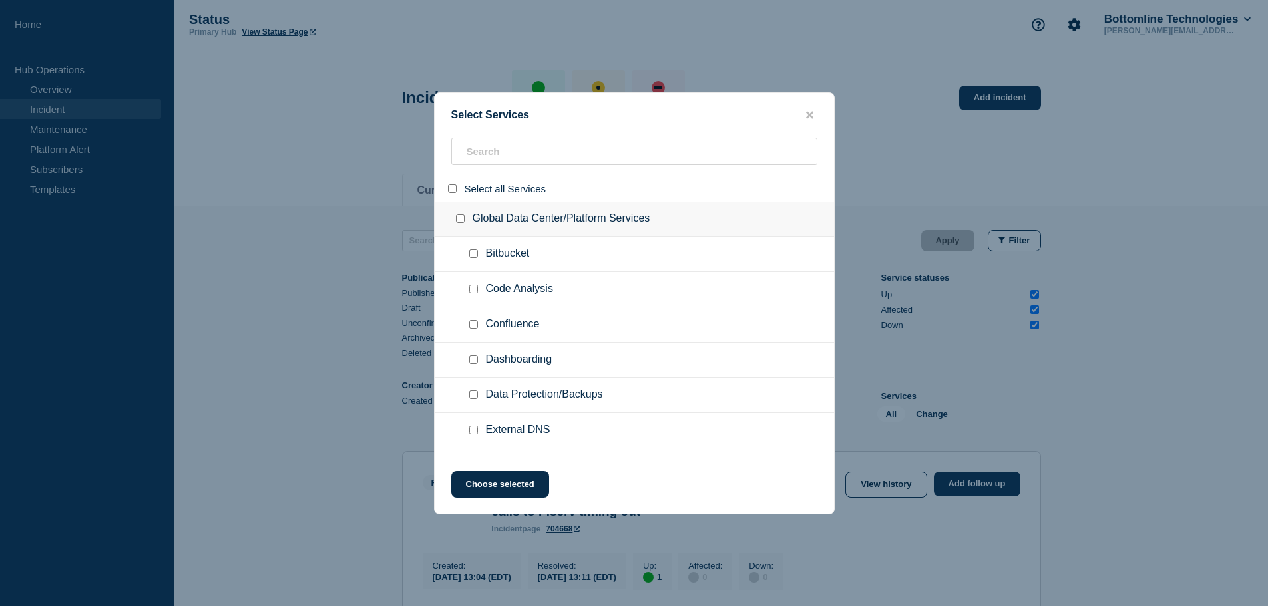
checkbox input "false"
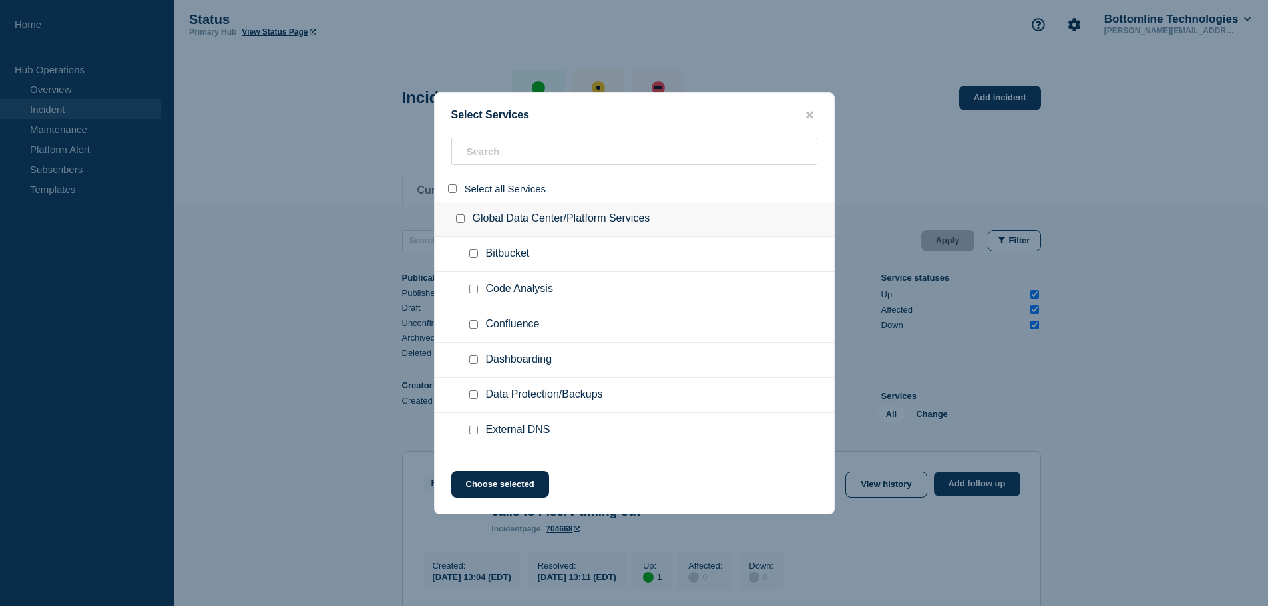
checkbox input "false"
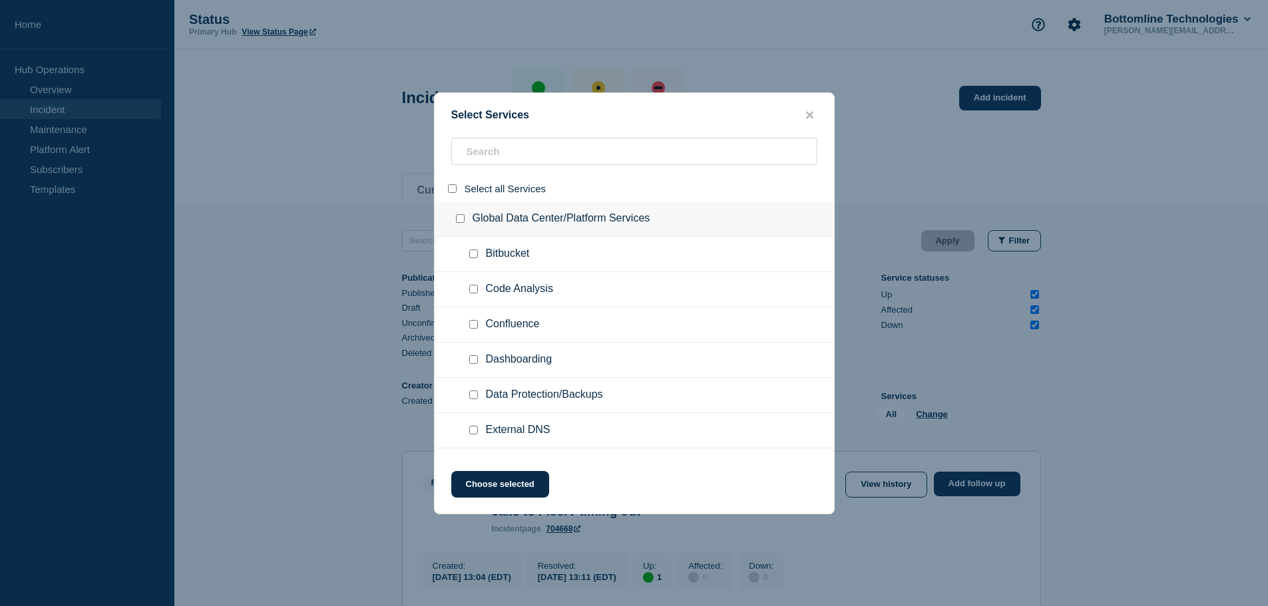
checkbox input "false"
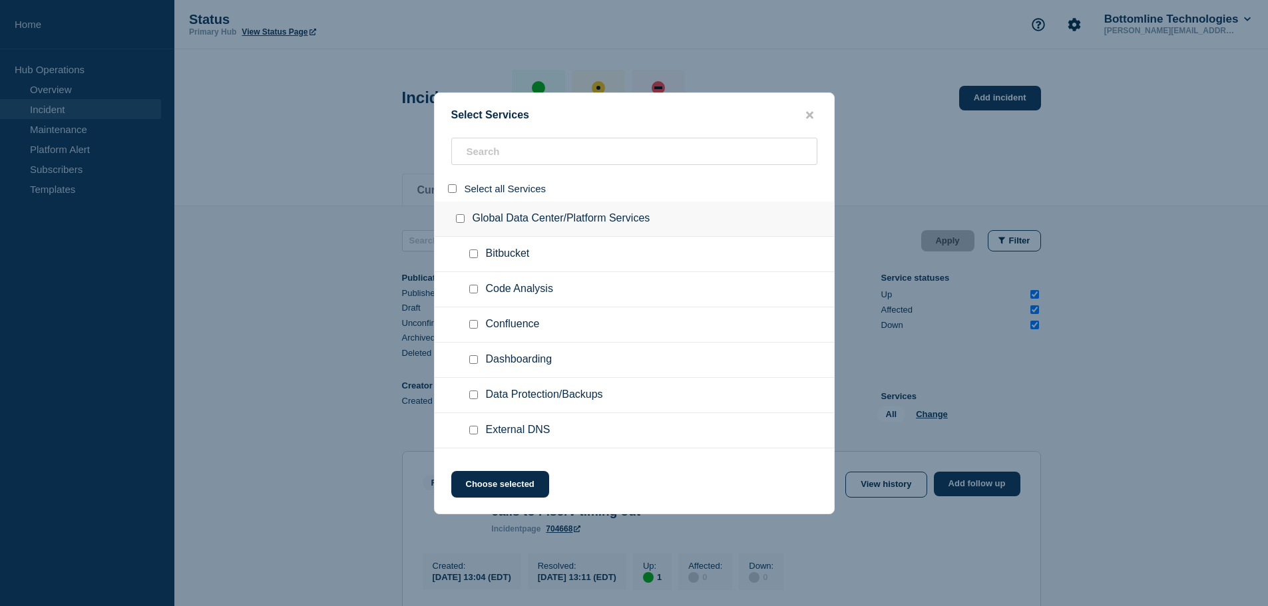
checkbox input "false"
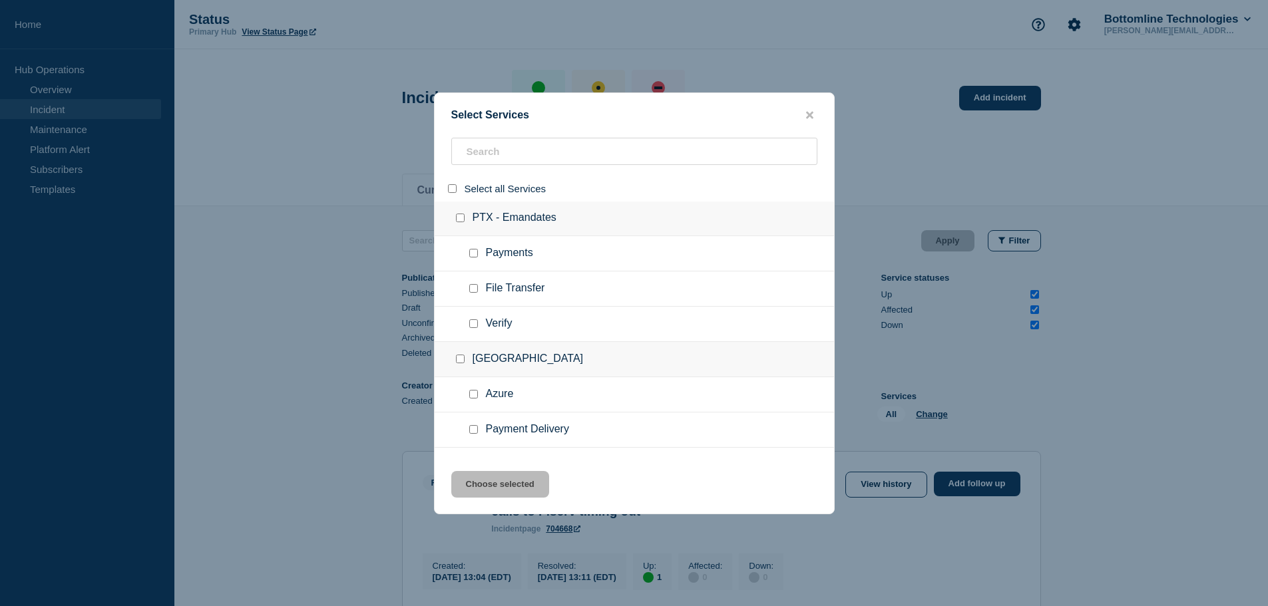
scroll to position [14705, 0]
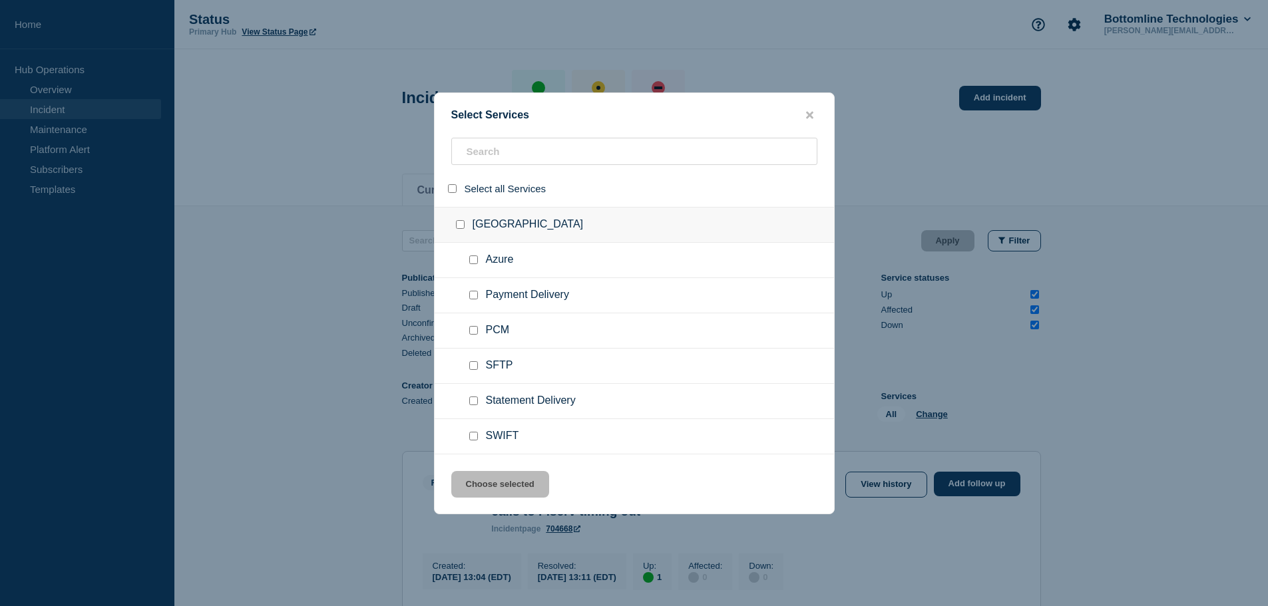
click at [459, 226] on input "group: TX" at bounding box center [460, 224] width 9 height 9
click at [514, 481] on button "Choose selected" at bounding box center [500, 484] width 98 height 27
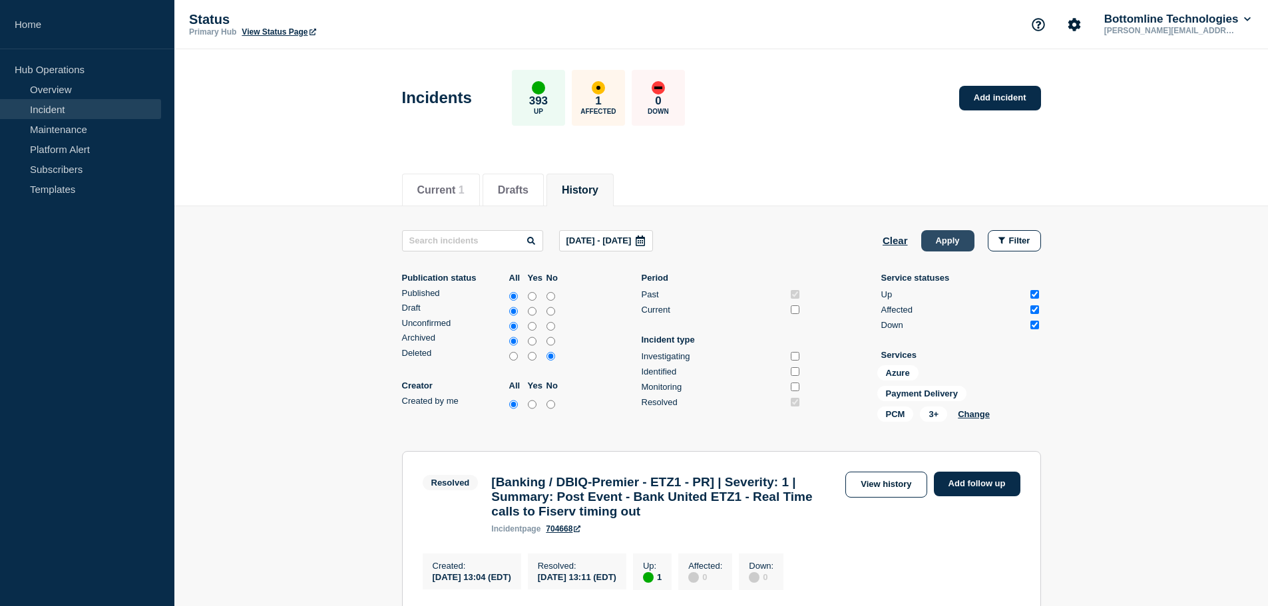
click at [941, 242] on button "Apply" at bounding box center [947, 240] width 53 height 21
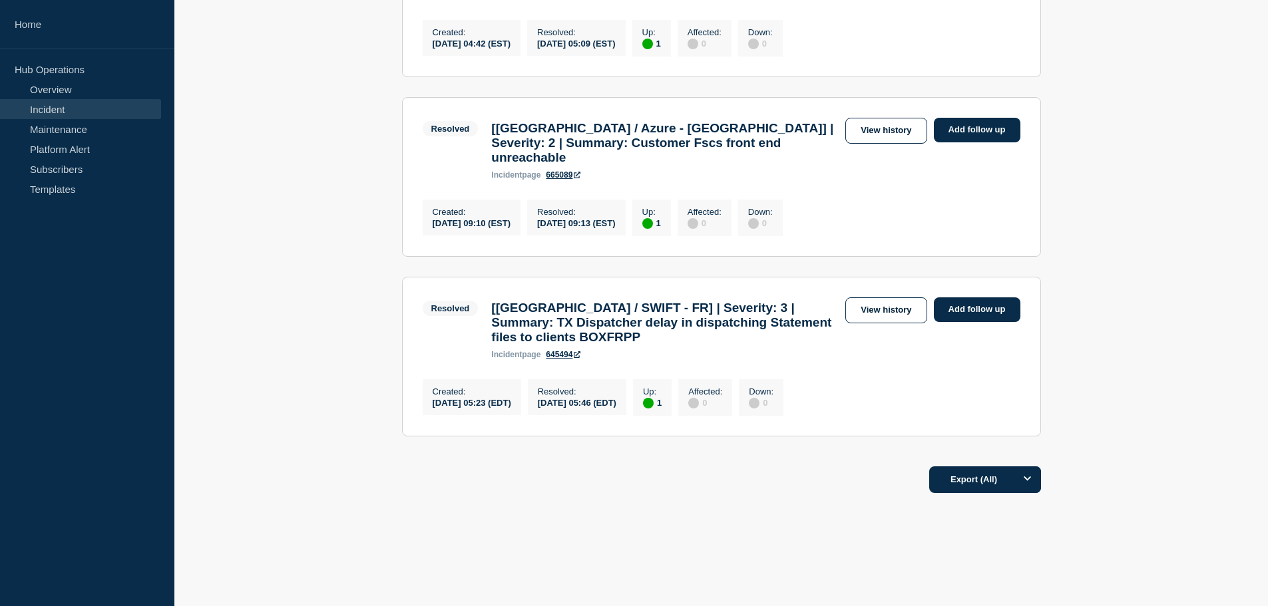
scroll to position [1686, 0]
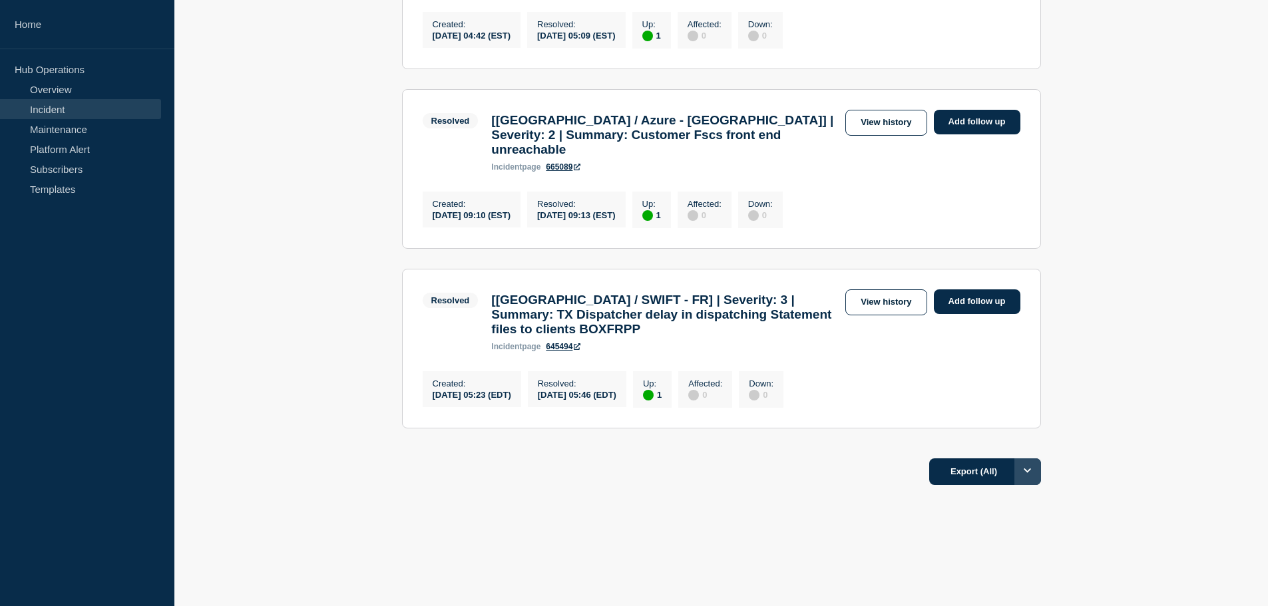
click at [1031, 473] on icon "Options" at bounding box center [1028, 471] width 8 height 9
click at [995, 530] on button "Filtered" at bounding box center [984, 531] width 42 height 12
click at [979, 477] on button "Export (Filtered)" at bounding box center [982, 472] width 118 height 27
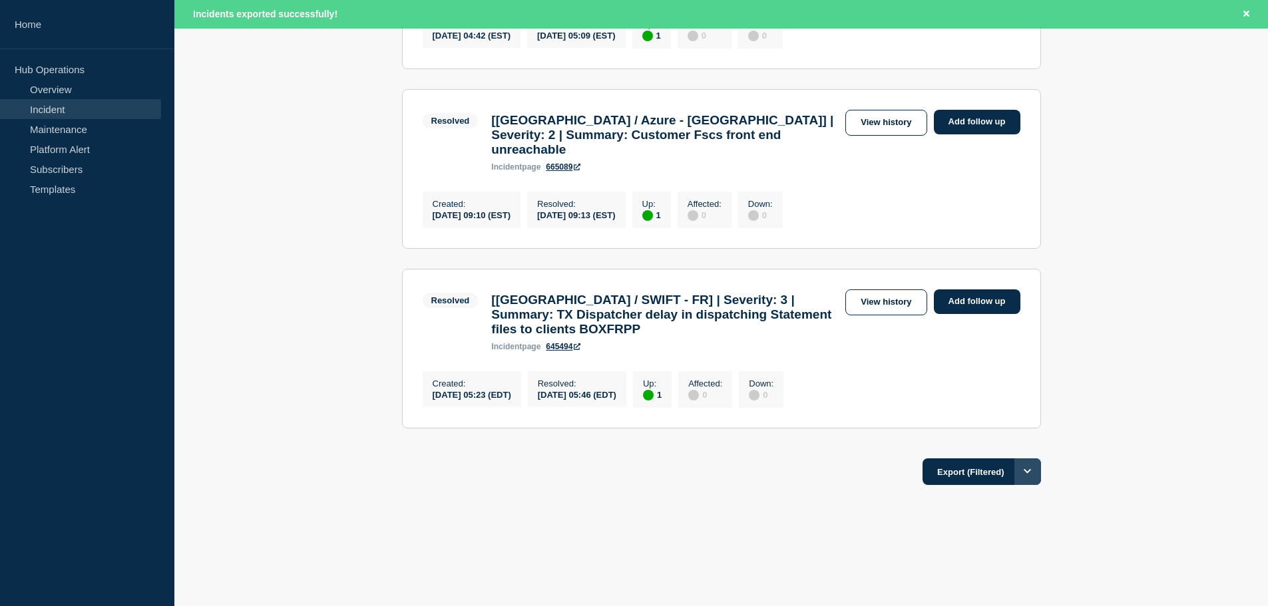
click at [1029, 475] on icon "Options" at bounding box center [1028, 471] width 8 height 9
click at [981, 558] on button "Current page" at bounding box center [989, 562] width 66 height 12
click at [966, 473] on button "Export (Current page)" at bounding box center [970, 472] width 140 height 27
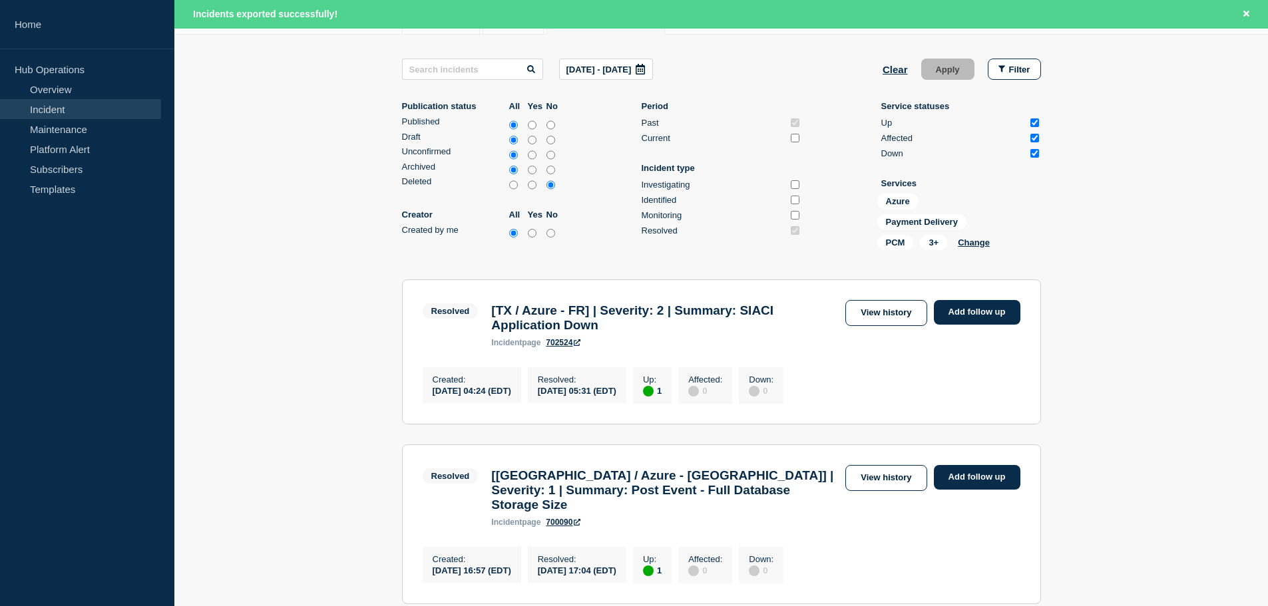
scroll to position [0, 0]
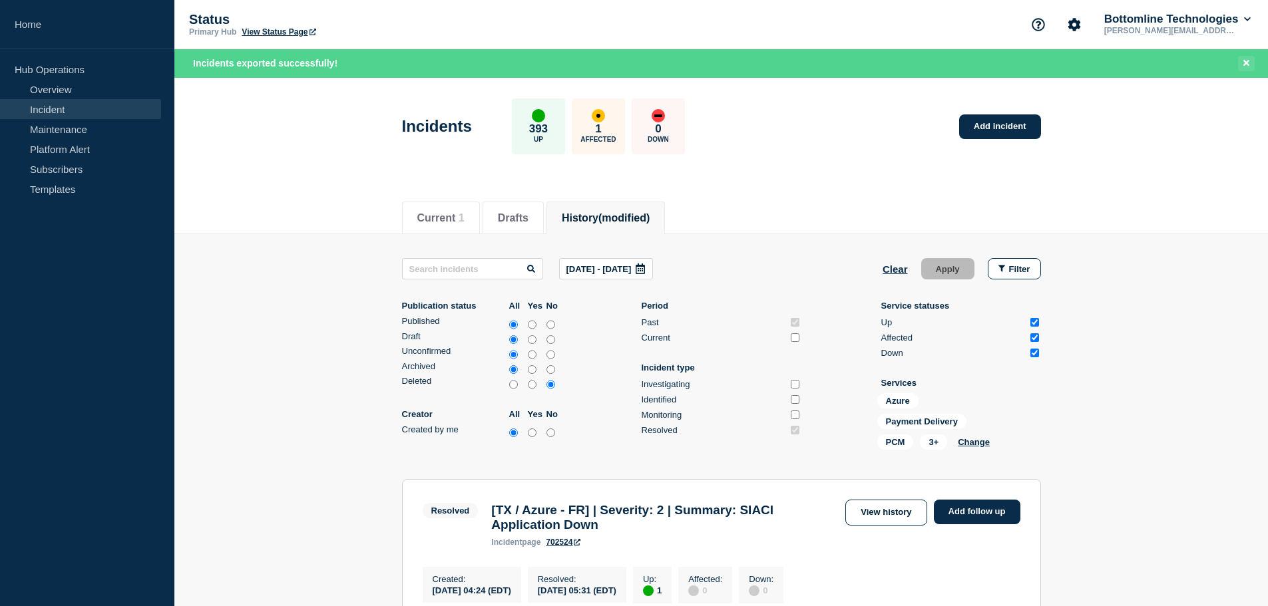
click at [1245, 60] on icon "Close banner" at bounding box center [1246, 63] width 6 height 9
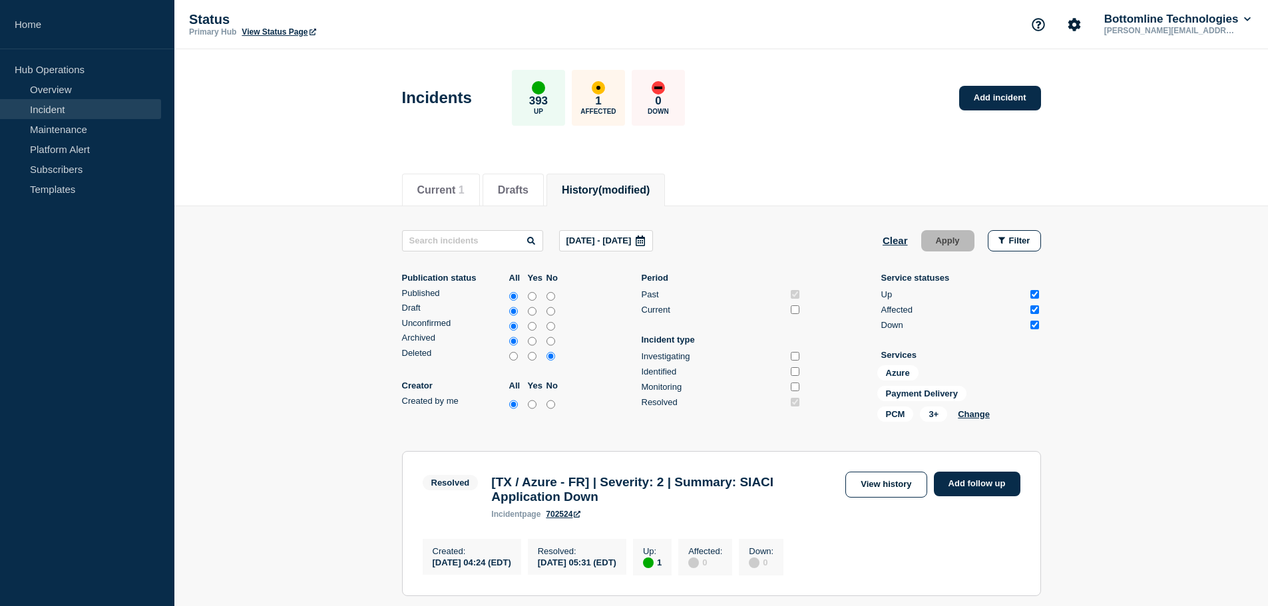
click at [979, 417] on button "Change" at bounding box center [974, 414] width 32 height 10
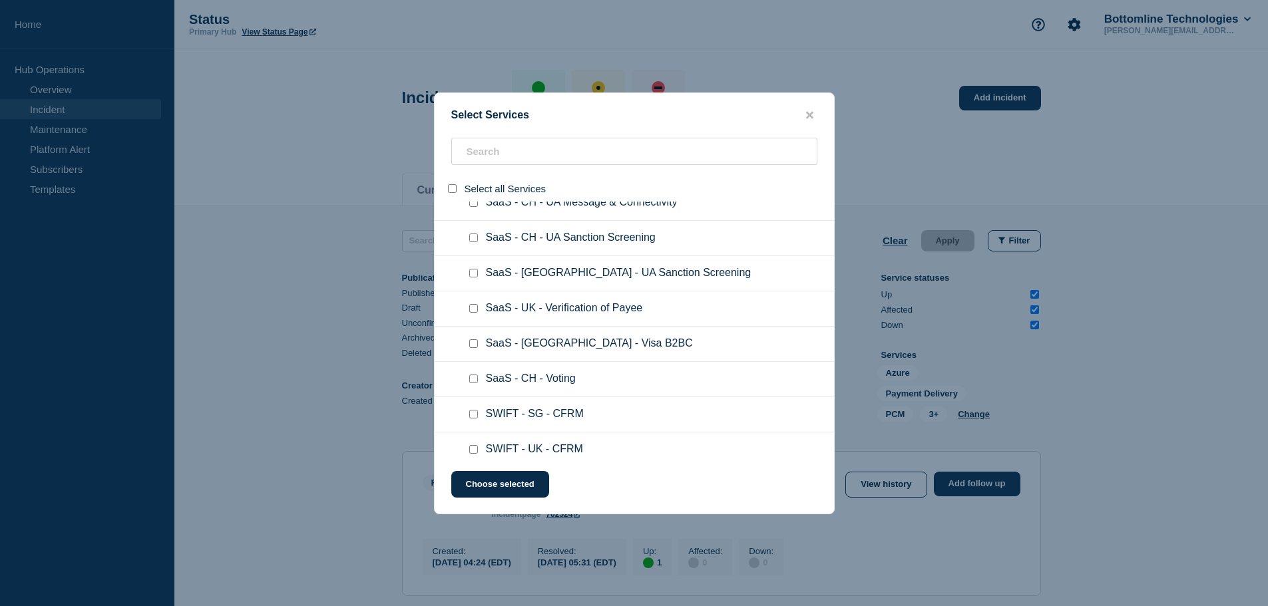
scroll to position [14705, 0]
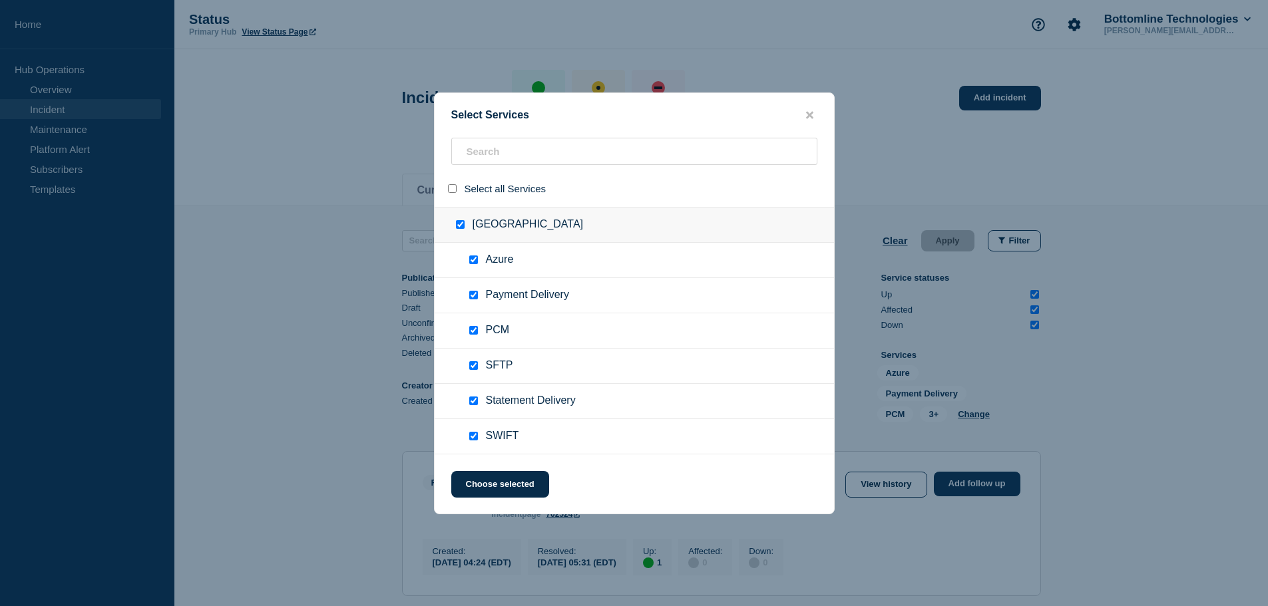
click at [120, 342] on div at bounding box center [634, 303] width 1268 height 606
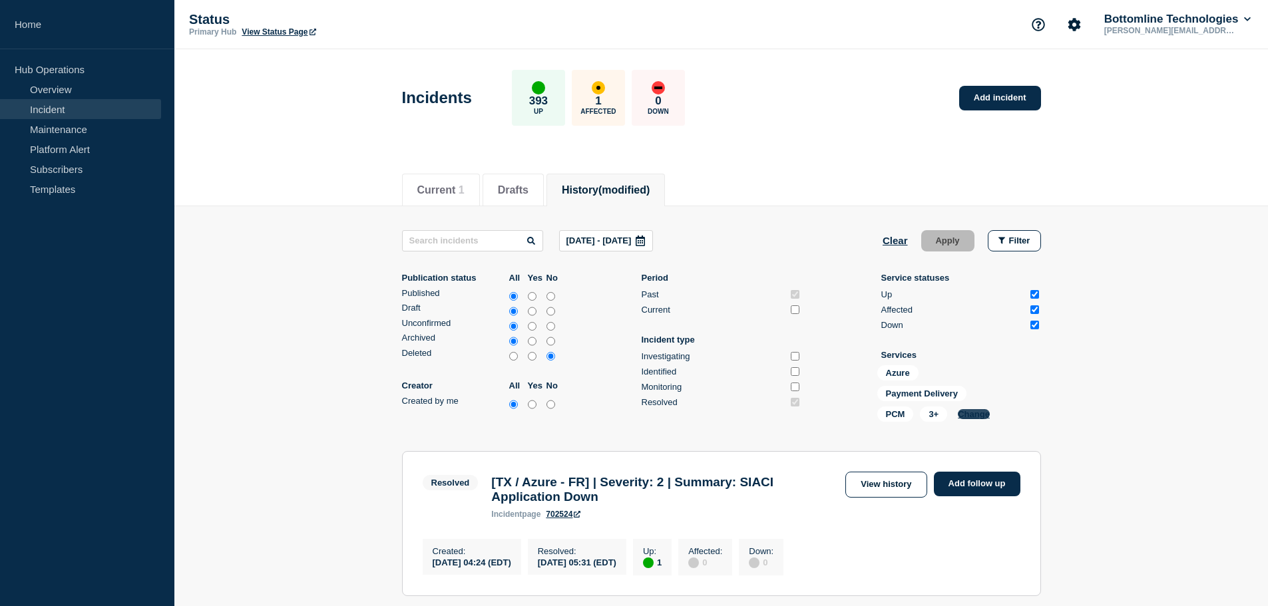
click at [986, 415] on button "Change" at bounding box center [974, 414] width 32 height 10
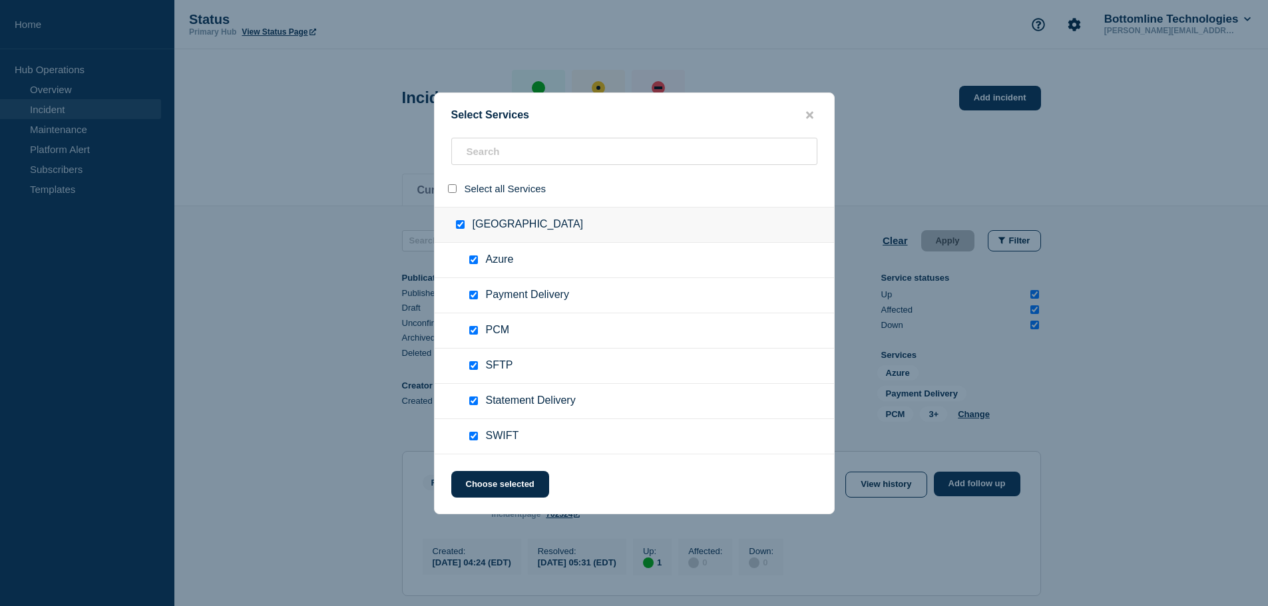
click at [322, 351] on div at bounding box center [634, 303] width 1268 height 606
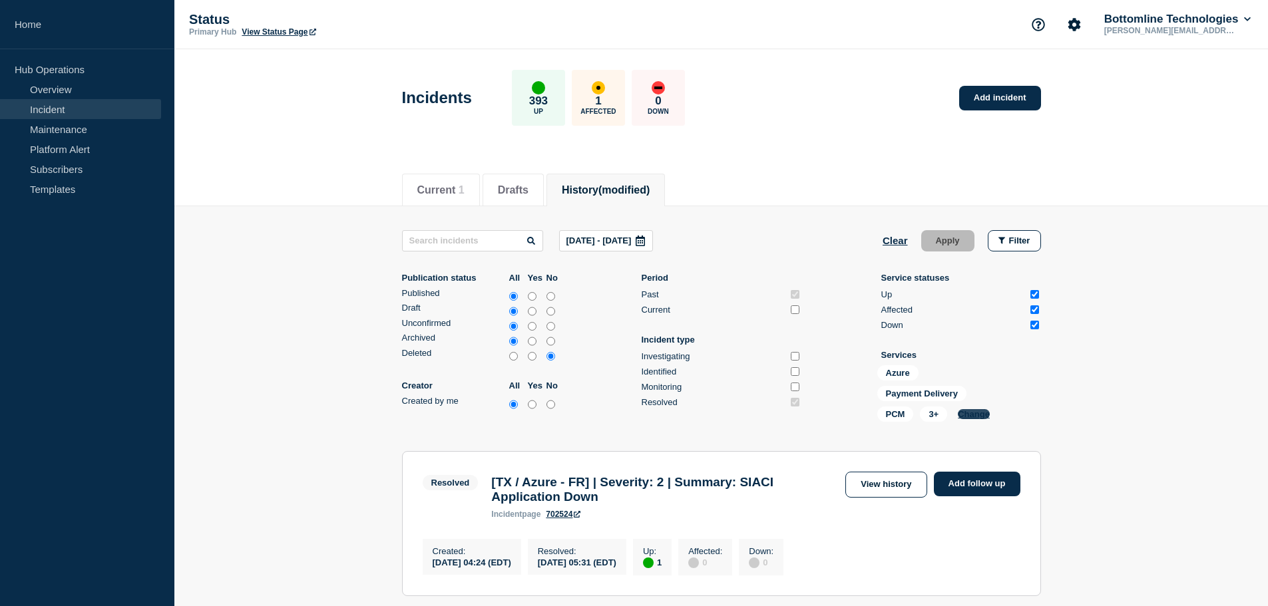
click at [980, 417] on button "Change" at bounding box center [974, 414] width 32 height 10
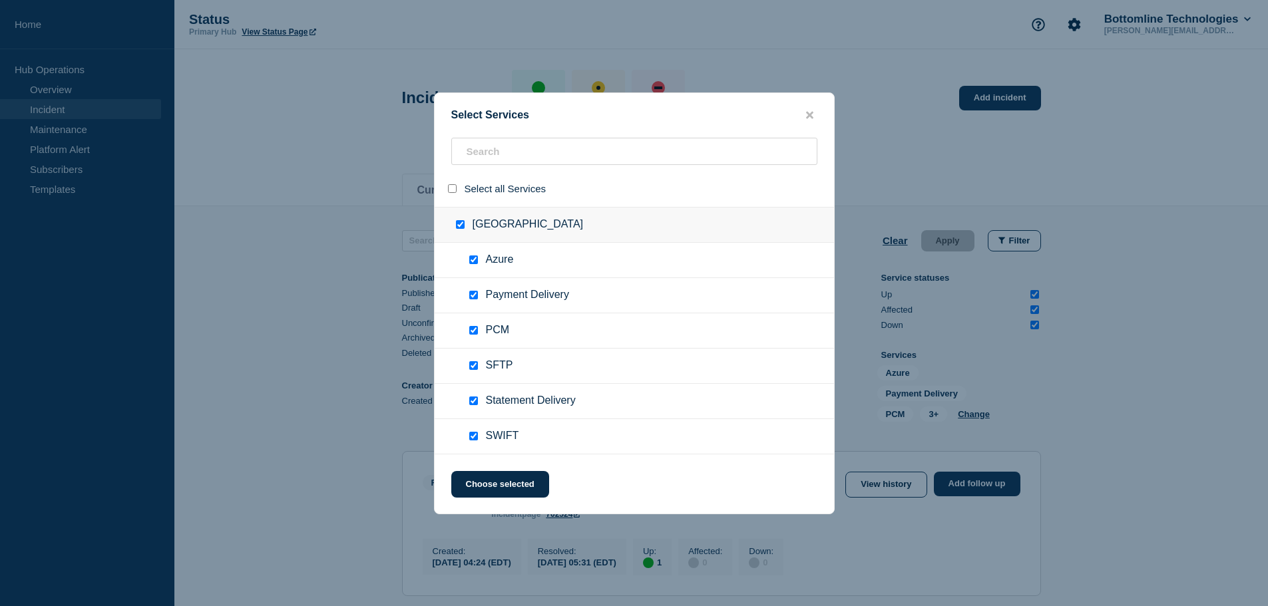
click at [311, 178] on div at bounding box center [634, 303] width 1268 height 606
